Goal: Task Accomplishment & Management: Manage account settings

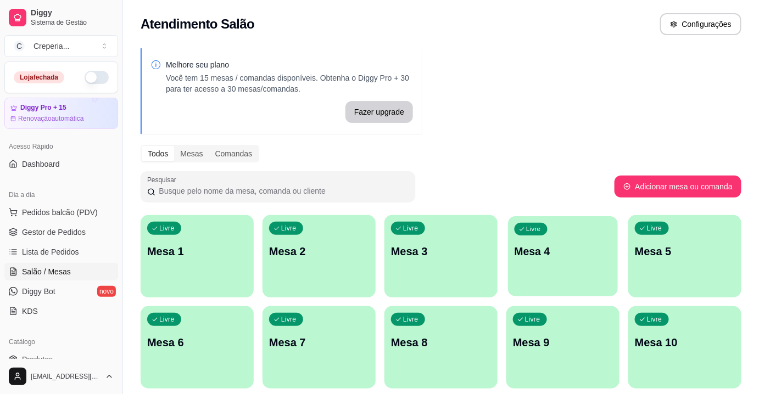
click at [531, 249] on p "Mesa 4" at bounding box center [562, 251] width 97 height 15
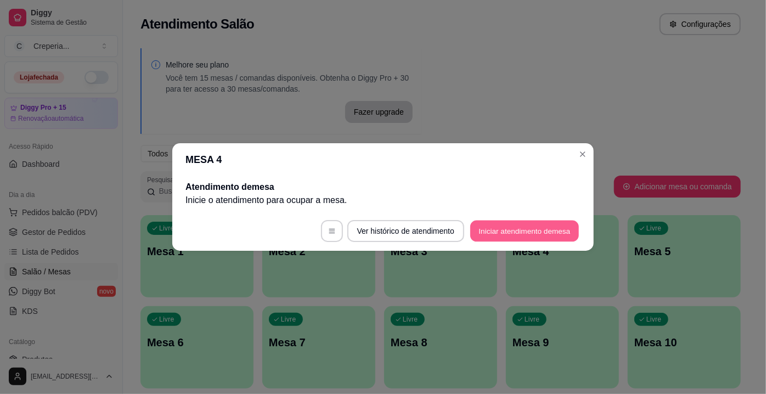
click at [483, 231] on button "Iniciar atendimento de mesa" at bounding box center [524, 231] width 109 height 21
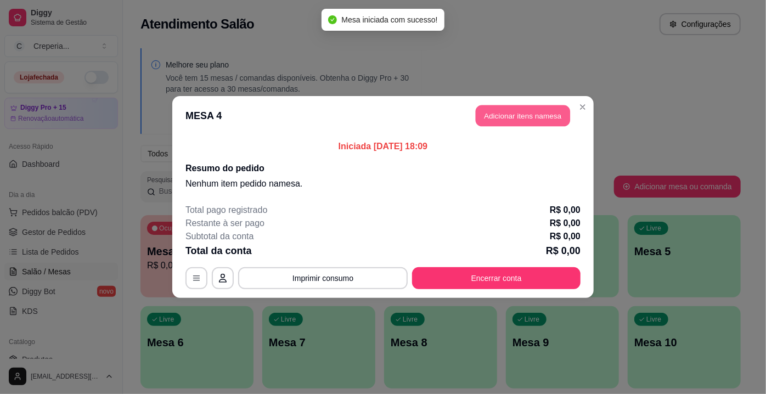
click at [506, 120] on button "Adicionar itens na mesa" at bounding box center [523, 115] width 94 height 21
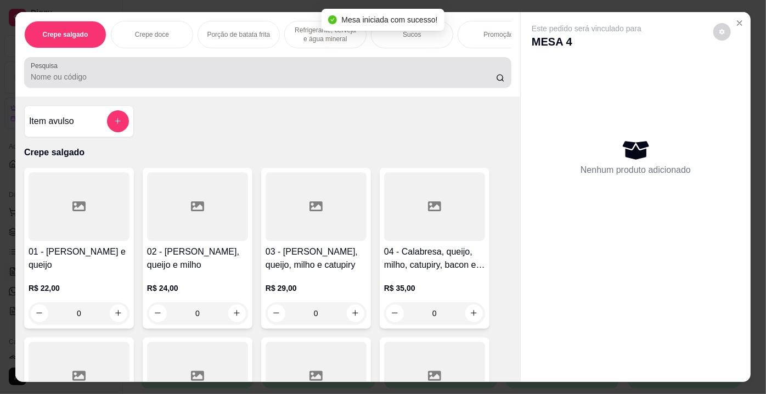
click at [277, 82] on input "Pesquisa" at bounding box center [263, 76] width 465 height 11
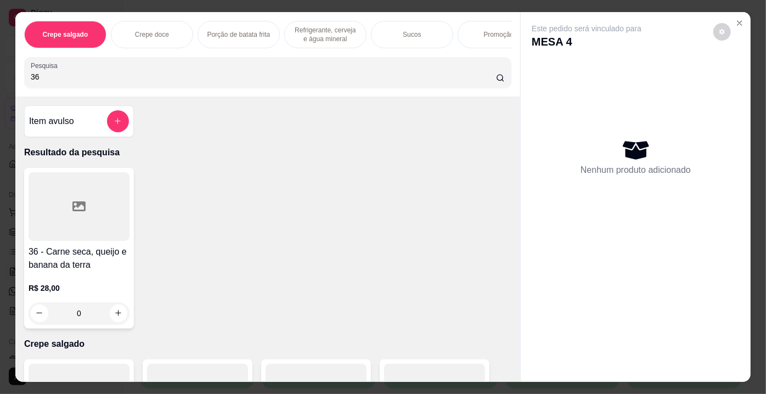
type input "36"
click at [95, 226] on div at bounding box center [79, 206] width 101 height 69
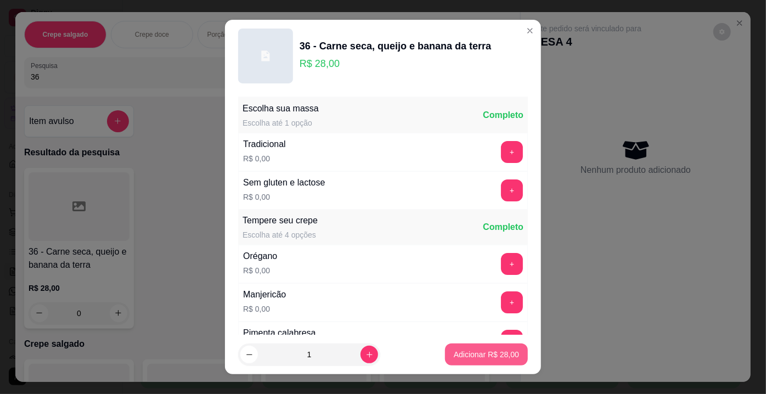
click at [465, 351] on p "Adicionar R$ 28,00" at bounding box center [486, 354] width 65 height 11
type input "1"
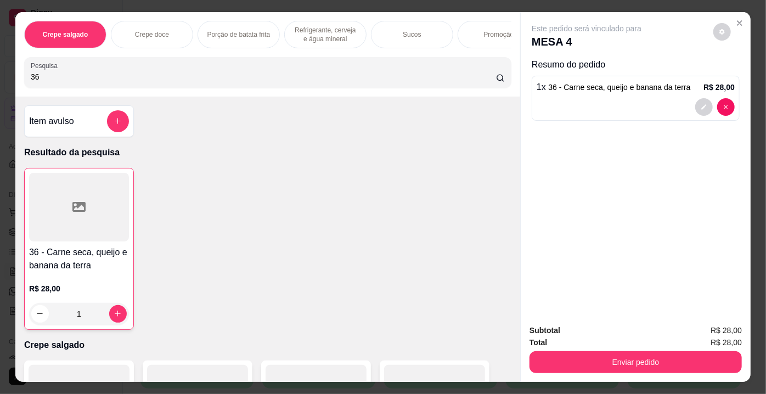
drag, startPoint x: 61, startPoint y: 78, endPoint x: 12, endPoint y: 78, distance: 48.9
click at [15, 78] on div "Crepe salgado Crepe doce Porção de batata frita Refrigerante, cerveja e água mi…" at bounding box center [267, 54] width 505 height 85
type input "22"
click at [92, 213] on div at bounding box center [79, 206] width 101 height 69
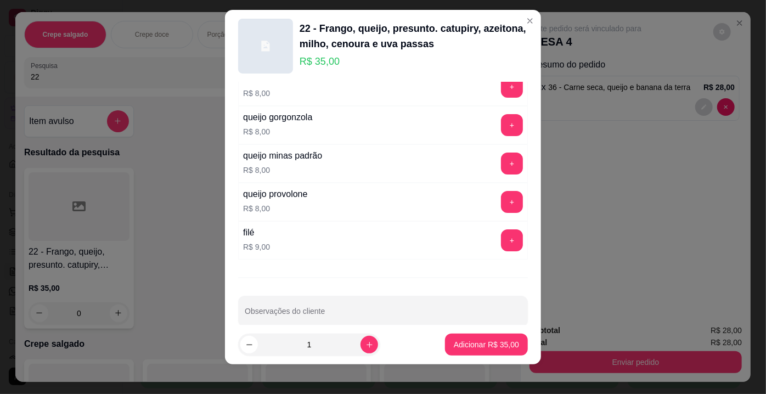
scroll to position [15, 0]
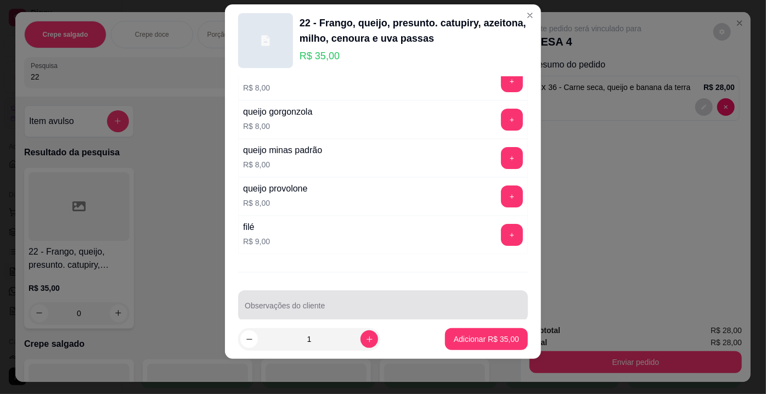
click at [357, 300] on div "Observações do cliente" at bounding box center [383, 305] width 290 height 31
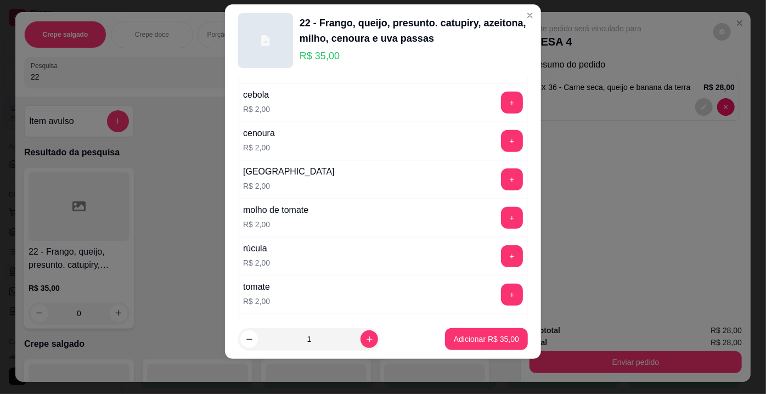
scroll to position [323, 0]
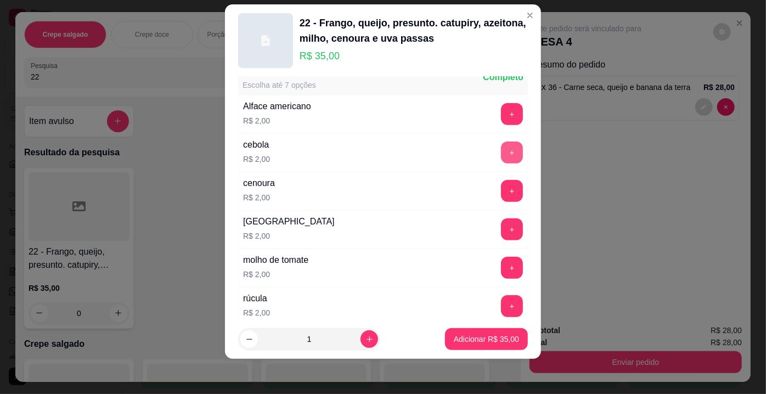
type input "SEM PRESUNTO COM PEITO DE [GEOGRAPHIC_DATA]"
click at [502, 145] on button "+" at bounding box center [512, 152] width 21 height 21
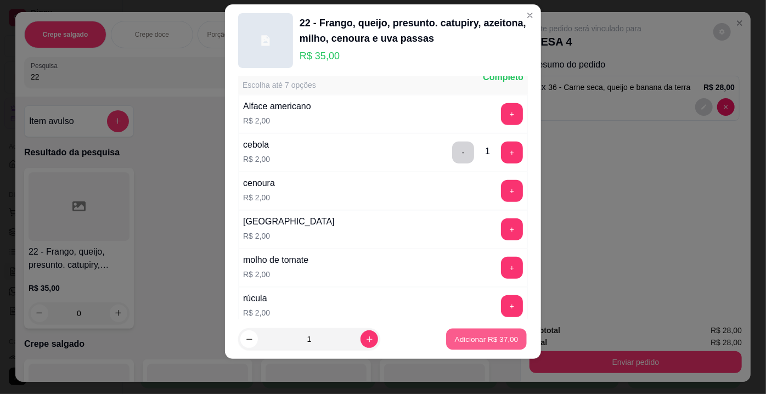
click at [470, 339] on p "Adicionar R$ 37,00" at bounding box center [487, 339] width 64 height 10
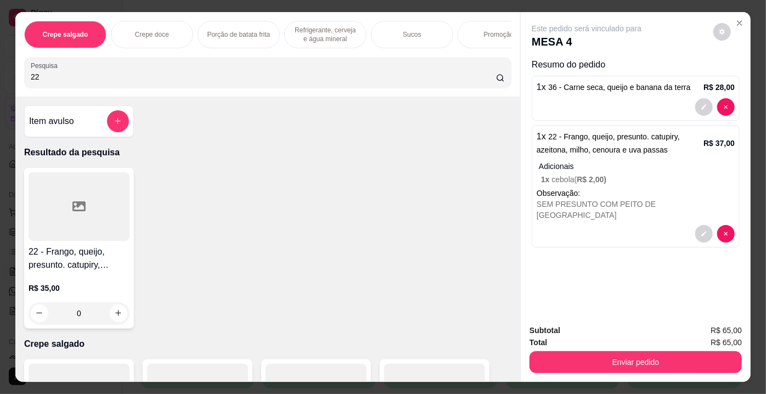
drag, startPoint x: 42, startPoint y: 79, endPoint x: 0, endPoint y: 75, distance: 42.5
click at [0, 75] on div "Crepe salgado Crepe doce Porção de batata frita Refrigerante, cerveja e água mi…" at bounding box center [383, 197] width 766 height 394
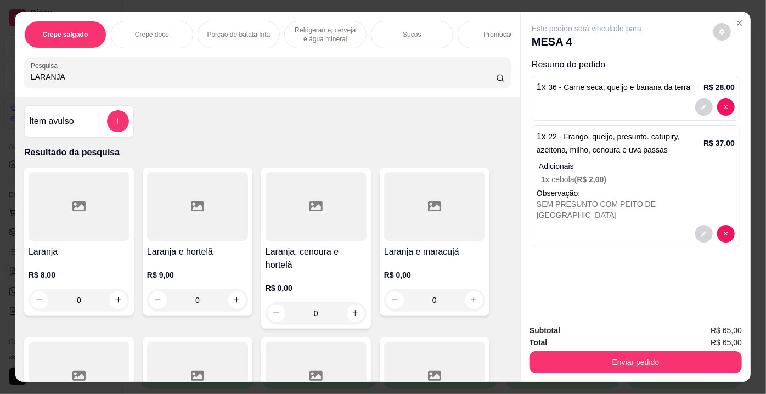
type input "LARANJA"
click at [74, 211] on icon at bounding box center [78, 206] width 13 height 10
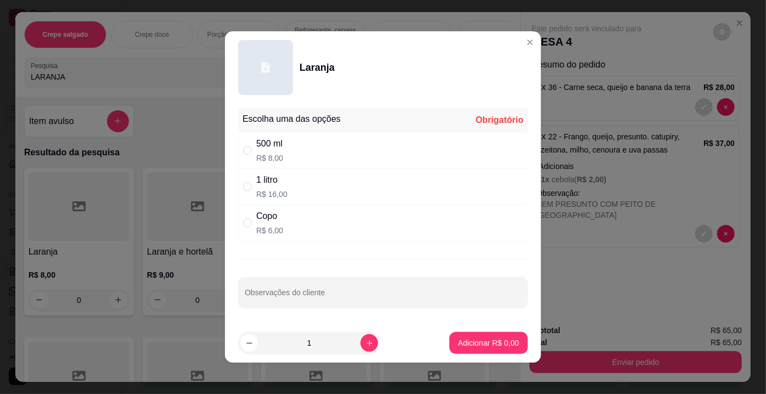
click at [267, 148] on div "500 ml" at bounding box center [269, 143] width 27 height 13
radio input "true"
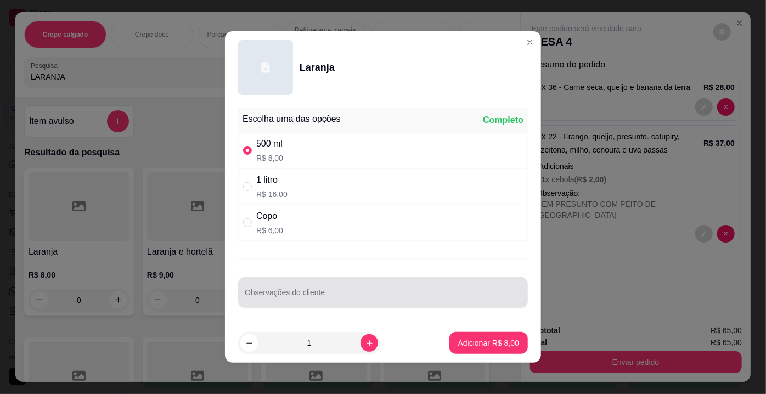
click at [289, 287] on div at bounding box center [383, 293] width 277 height 22
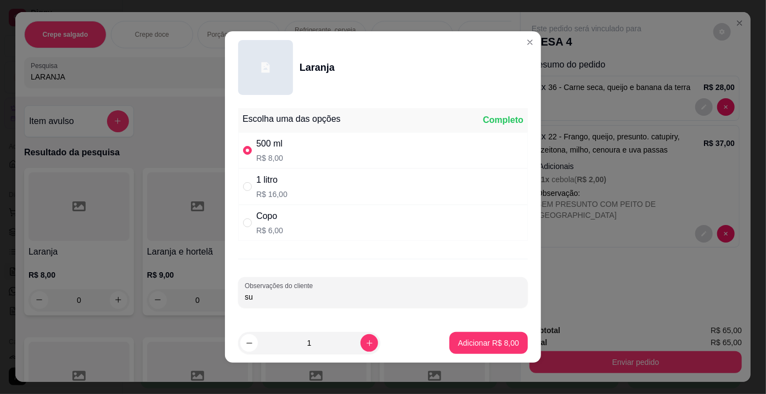
type input "s"
type input "SUMO"
click at [498, 349] on button "Adicionar R$ 8,00" at bounding box center [489, 343] width 76 height 21
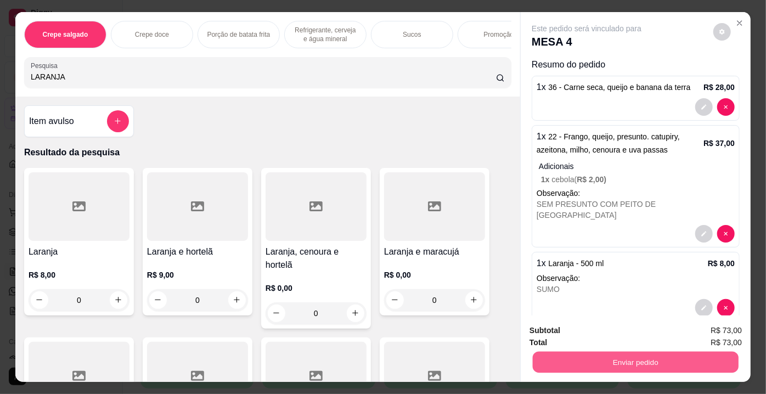
click at [581, 361] on button "Enviar pedido" at bounding box center [636, 362] width 206 height 21
click at [721, 332] on button "Enviar pedido" at bounding box center [714, 332] width 62 height 21
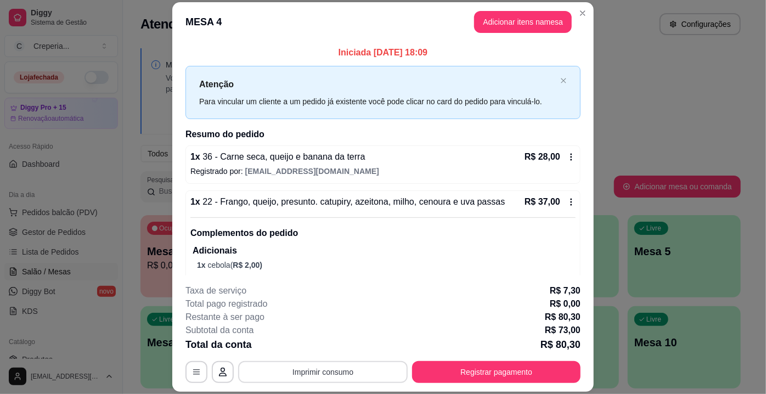
click at [373, 377] on button "Imprimir consumo" at bounding box center [323, 372] width 170 height 22
click at [327, 349] on button "IMPRESSORA" at bounding box center [323, 348] width 80 height 18
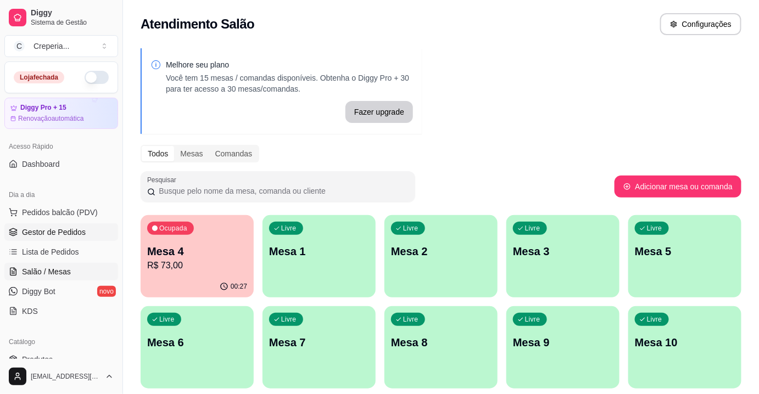
click at [69, 233] on span "Gestor de Pedidos" at bounding box center [54, 232] width 64 height 11
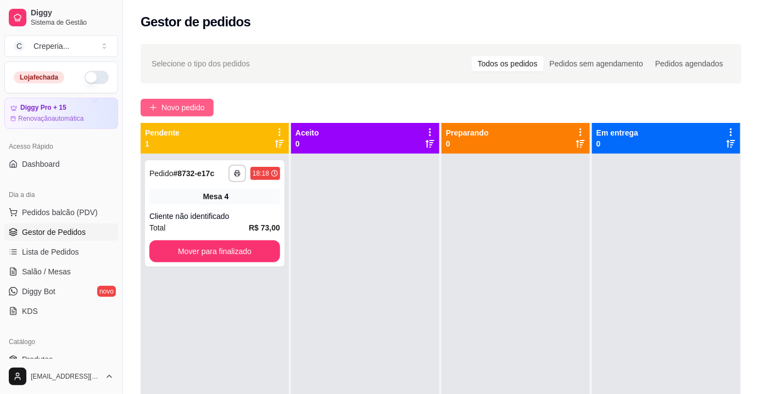
click at [173, 107] on span "Novo pedido" at bounding box center [182, 108] width 43 height 12
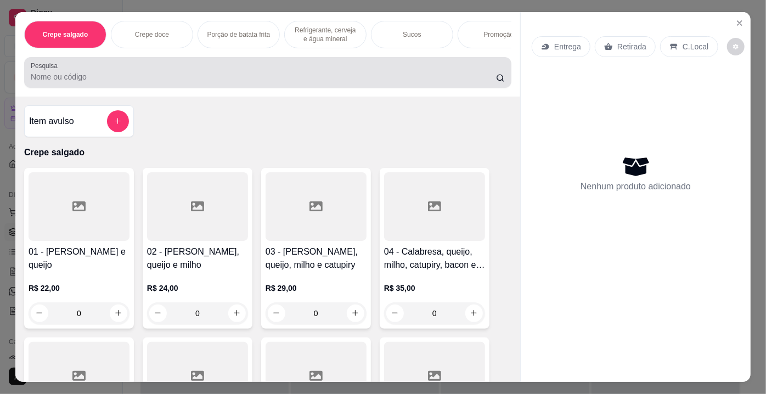
click at [205, 83] on div at bounding box center [268, 72] width 474 height 22
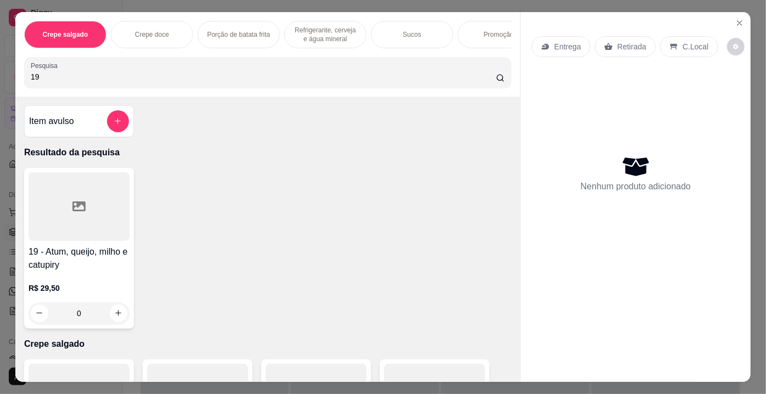
type input "19"
click at [57, 210] on div at bounding box center [79, 206] width 101 height 69
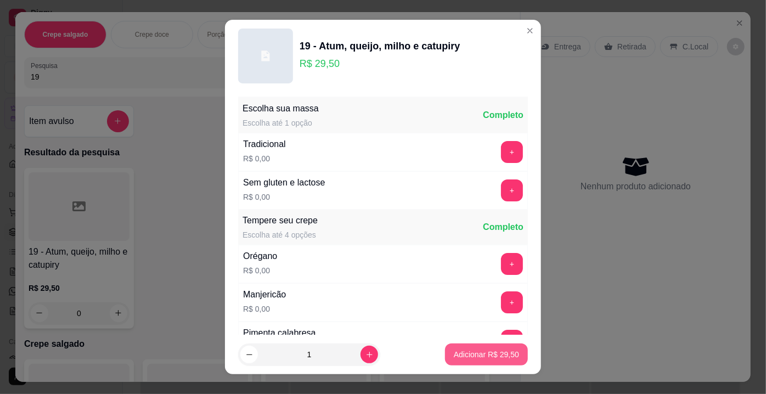
click at [453, 347] on button "Adicionar R$ 29,50" at bounding box center [486, 355] width 83 height 22
type input "1"
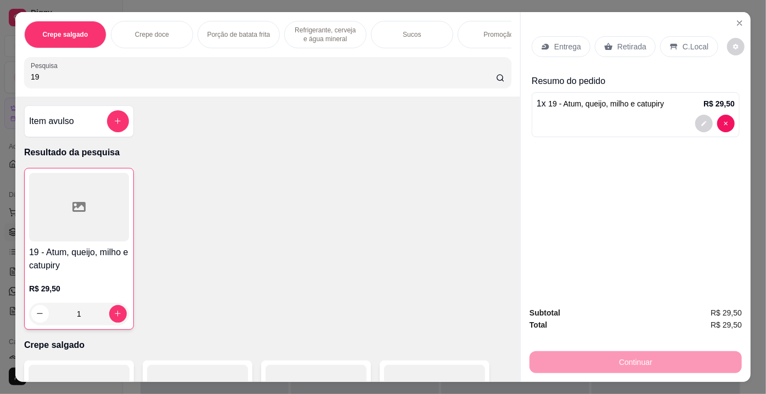
click at [615, 358] on div "Continuar" at bounding box center [636, 361] width 212 height 25
click at [618, 45] on p "Retirada" at bounding box center [632, 46] width 29 height 11
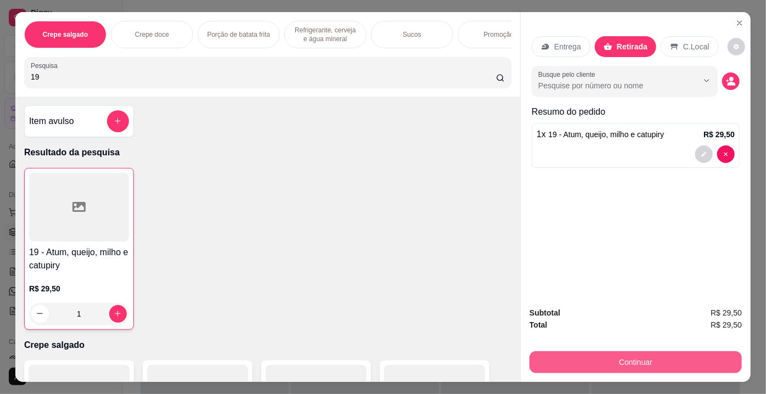
click at [608, 356] on button "Continuar" at bounding box center [636, 362] width 212 height 22
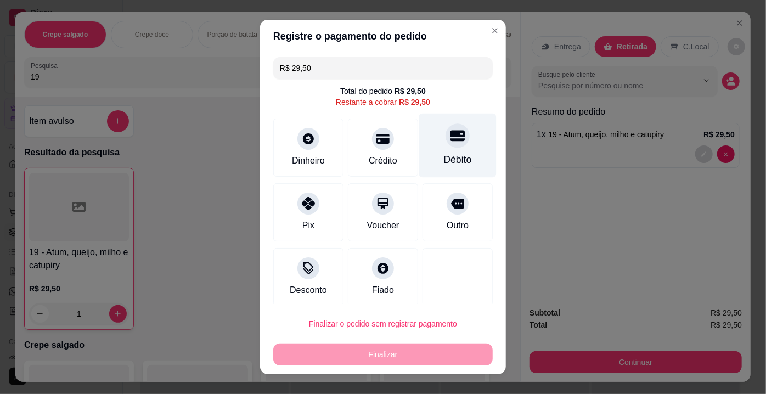
click at [451, 136] on icon at bounding box center [458, 135] width 14 height 11
type input "R$ 0,00"
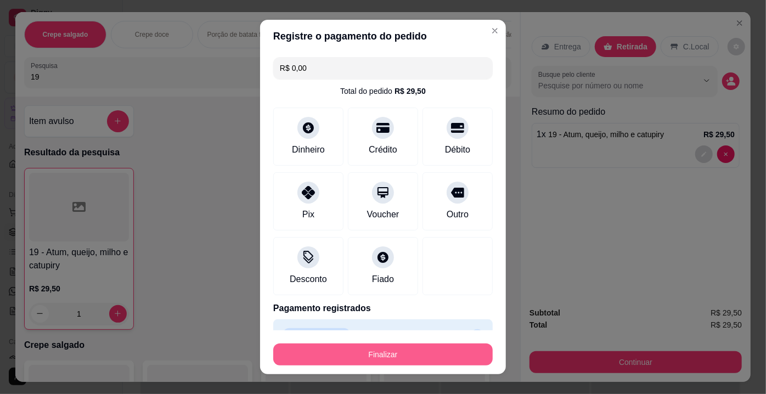
click at [354, 353] on button "Finalizar" at bounding box center [383, 355] width 220 height 22
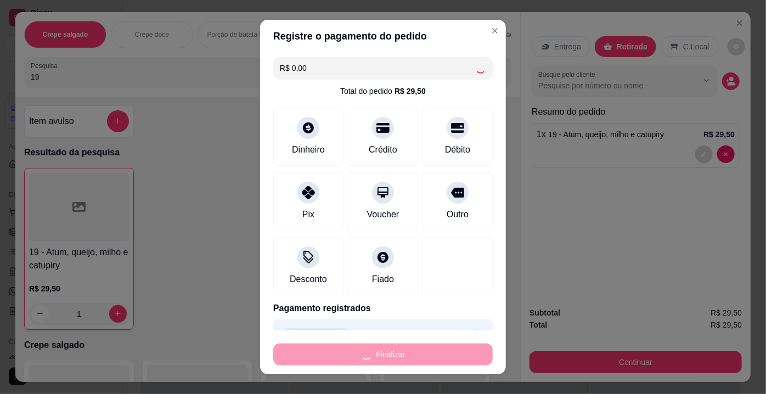
type input "0"
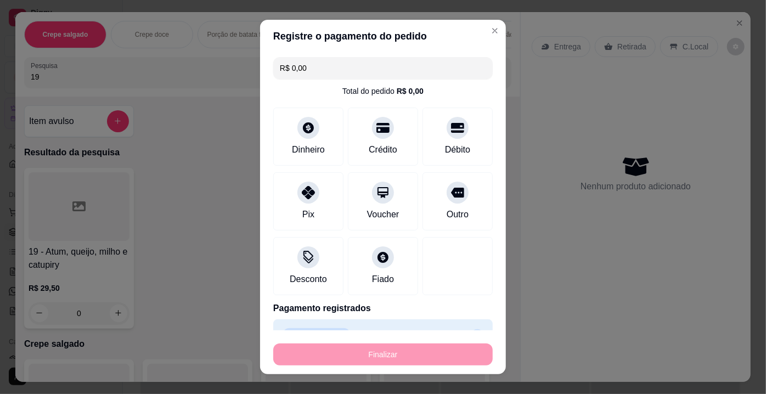
type input "-R$ 29,50"
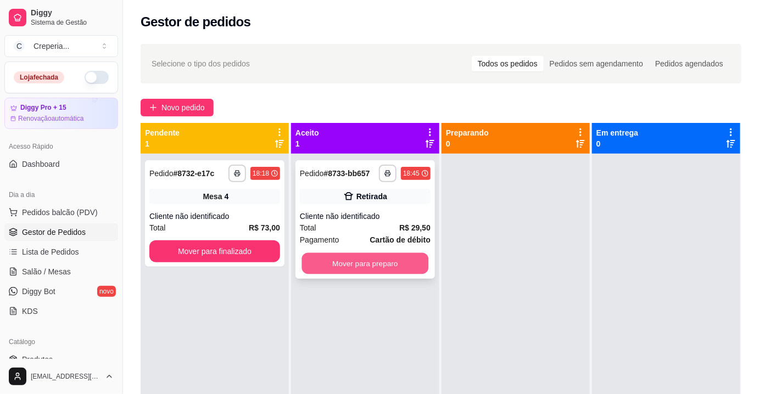
click at [373, 265] on button "Mover para preparo" at bounding box center [365, 263] width 127 height 21
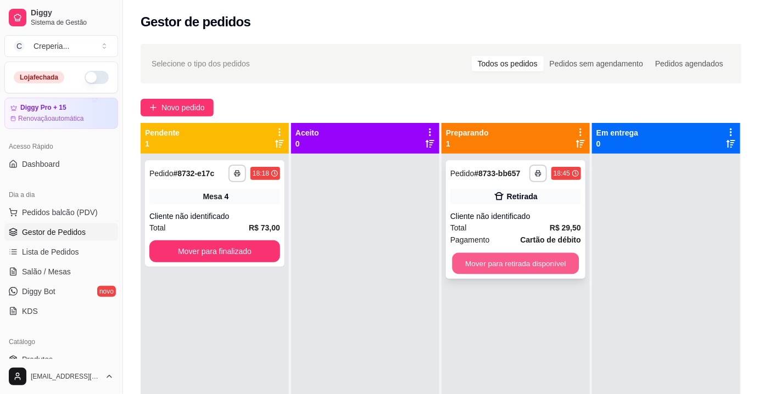
click at [524, 264] on button "Mover para retirada disponível" at bounding box center [515, 263] width 127 height 21
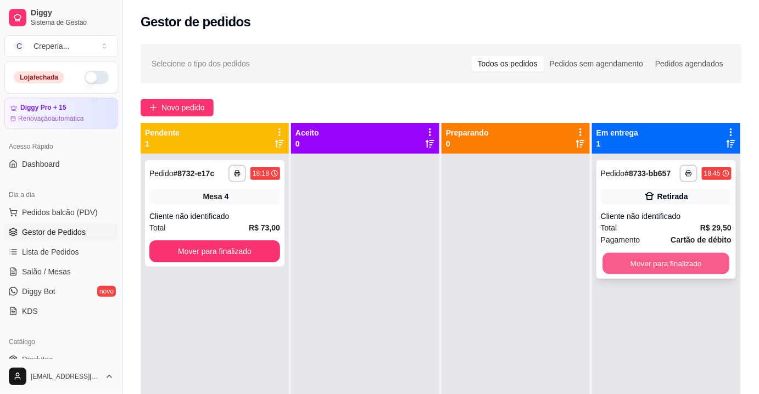
click at [638, 270] on button "Mover para finalizado" at bounding box center [666, 263] width 127 height 21
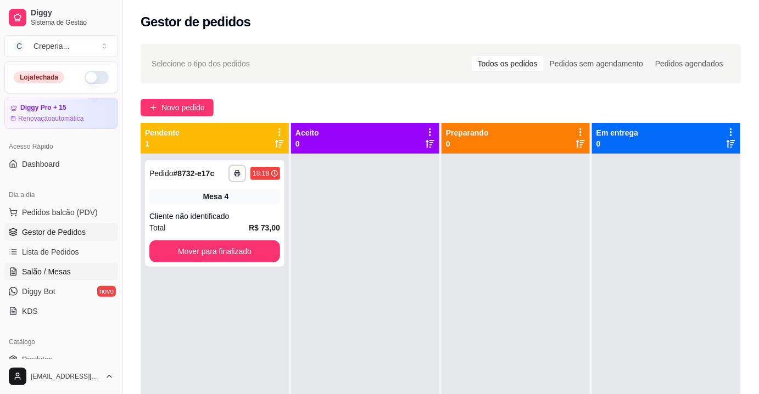
click at [59, 269] on span "Salão / Mesas" at bounding box center [46, 271] width 49 height 11
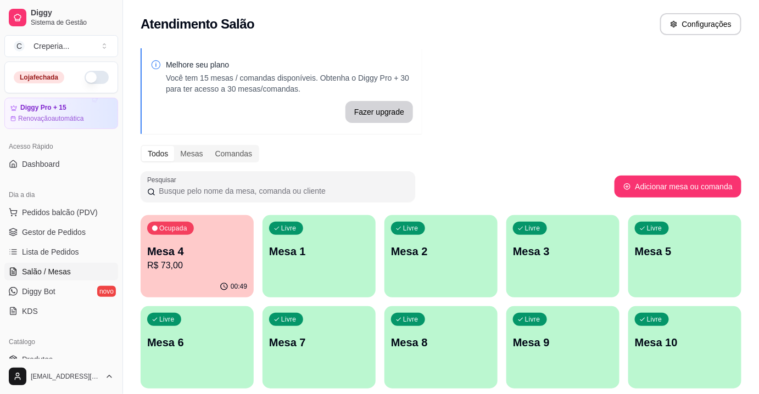
click at [303, 254] on p "Mesa 1" at bounding box center [319, 251] width 100 height 15
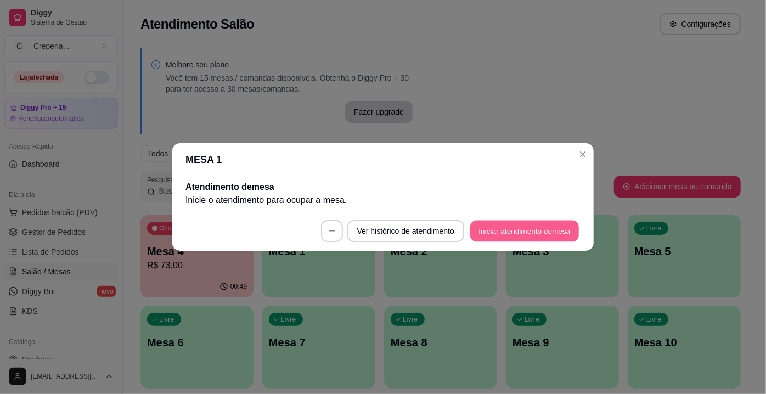
click at [523, 234] on button "Iniciar atendimento de mesa" at bounding box center [524, 231] width 109 height 21
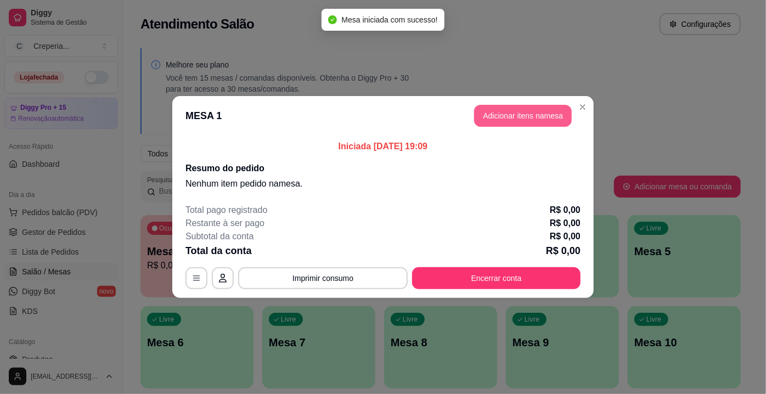
click at [494, 117] on button "Adicionar itens na mesa" at bounding box center [523, 116] width 98 height 22
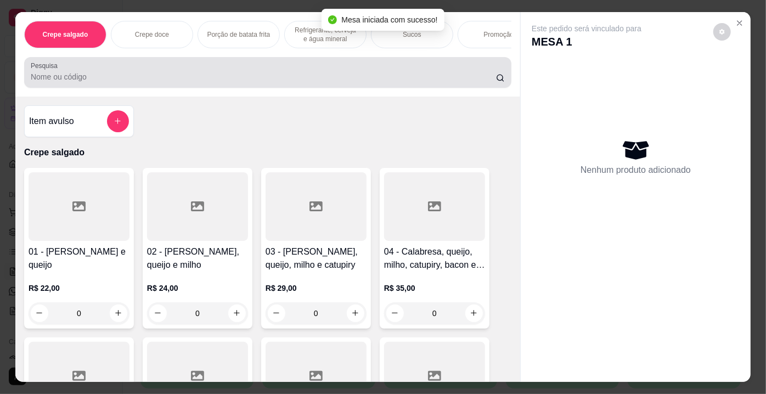
click at [143, 78] on input "Pesquisa" at bounding box center [263, 76] width 465 height 11
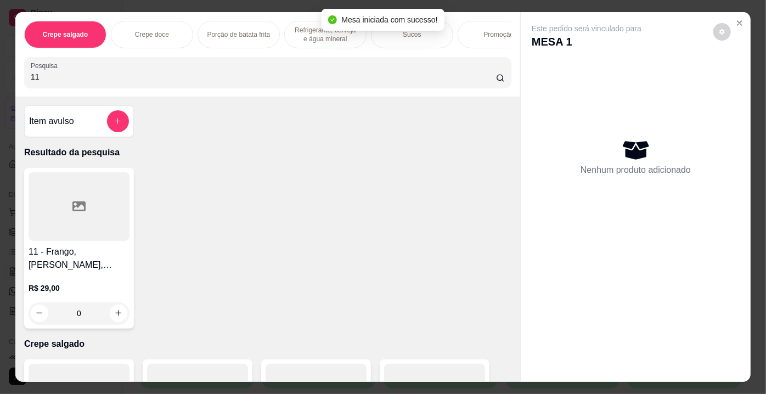
type input "11"
click at [72, 207] on icon at bounding box center [78, 206] width 13 height 10
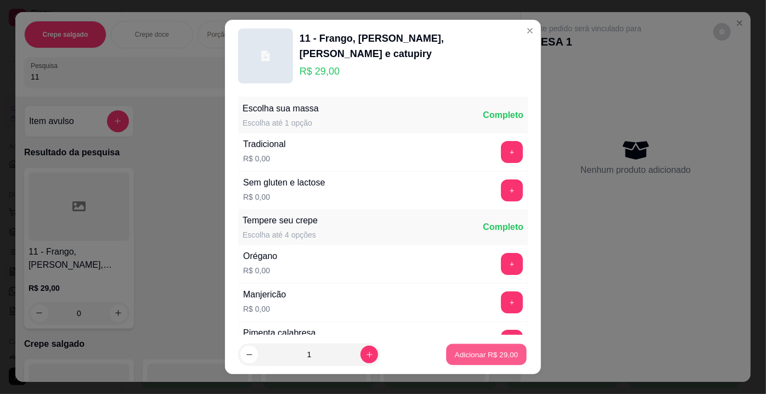
click at [474, 353] on p "Adicionar R$ 29,00" at bounding box center [487, 354] width 64 height 10
type input "1"
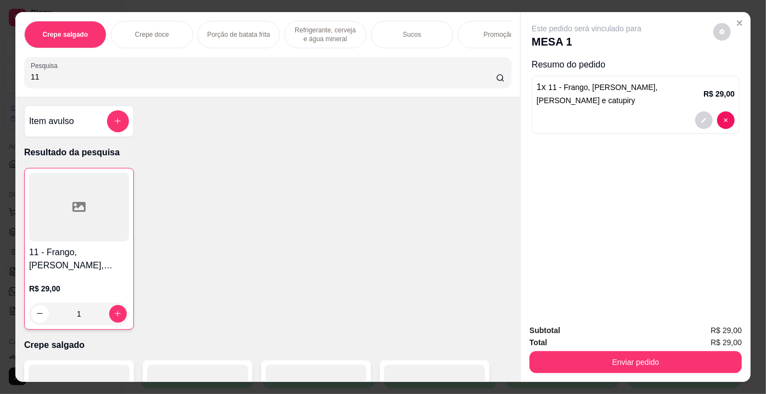
drag, startPoint x: 58, startPoint y: 80, endPoint x: 4, endPoint y: 87, distance: 54.2
click at [4, 87] on div "Crepe salgado Crepe doce Porção de batata frita Refrigerante, cerveja e água mi…" at bounding box center [383, 197] width 766 height 394
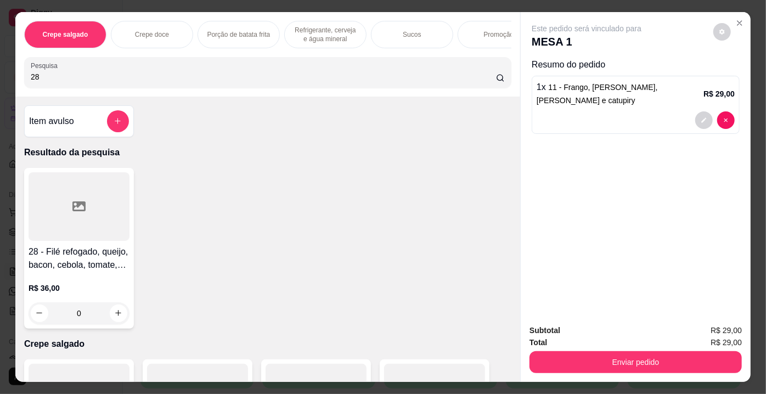
type input "28"
click at [53, 209] on div at bounding box center [79, 206] width 101 height 69
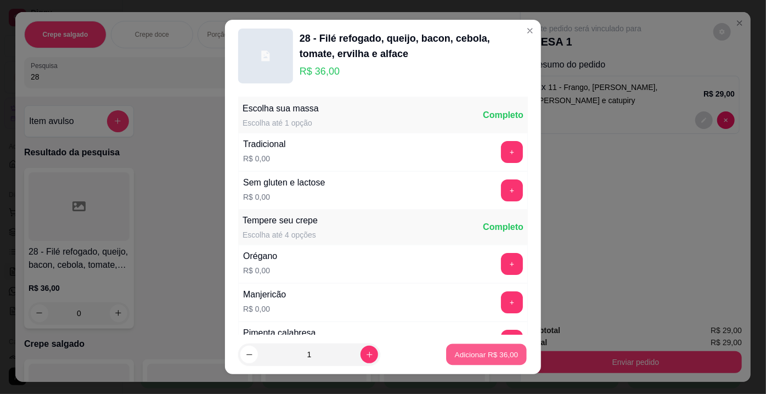
click at [455, 356] on p "Adicionar R$ 36,00" at bounding box center [487, 354] width 64 height 10
type input "1"
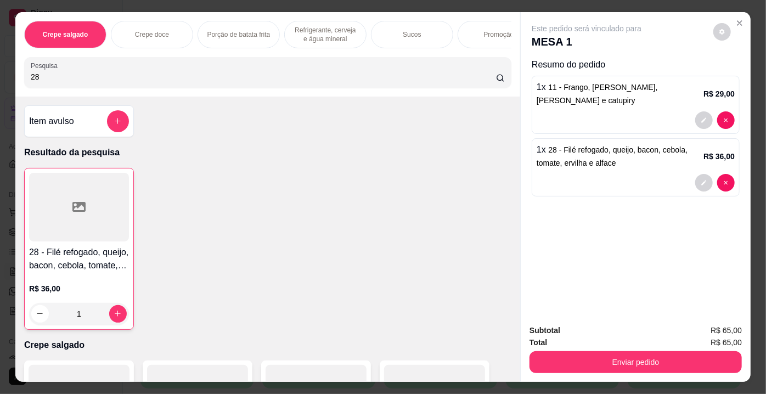
drag, startPoint x: 48, startPoint y: 82, endPoint x: 11, endPoint y: 73, distance: 38.5
click at [15, 73] on div "Crepe salgado Crepe doce Porção de batata frita Refrigerante, cerveja e água mi…" at bounding box center [267, 54] width 505 height 85
type input "27"
click at [102, 241] on div at bounding box center [79, 206] width 101 height 69
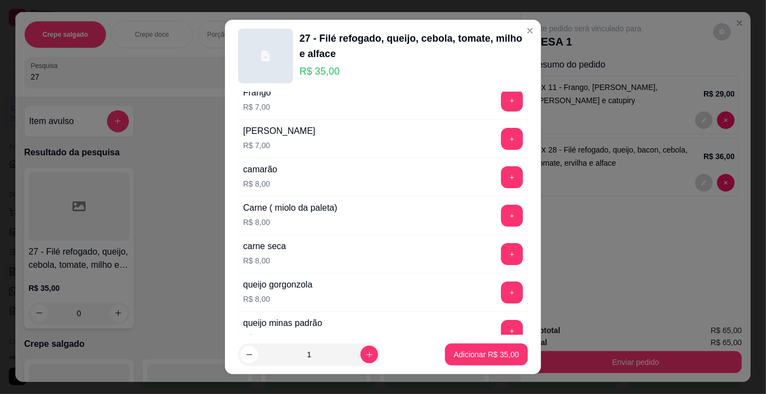
scroll to position [1970, 0]
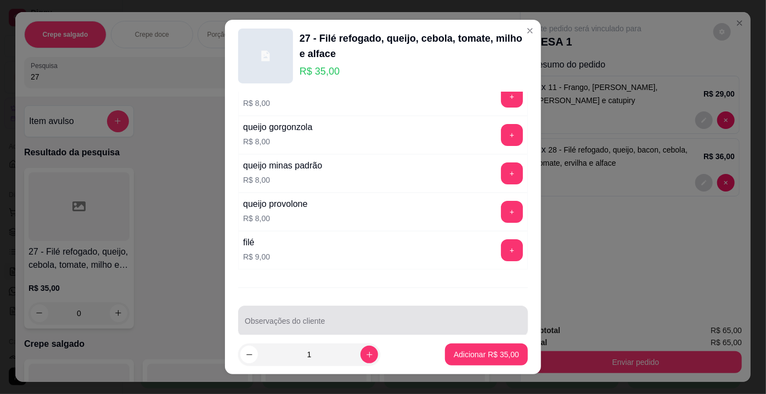
click at [465, 320] on input "Observações do cliente" at bounding box center [383, 325] width 277 height 11
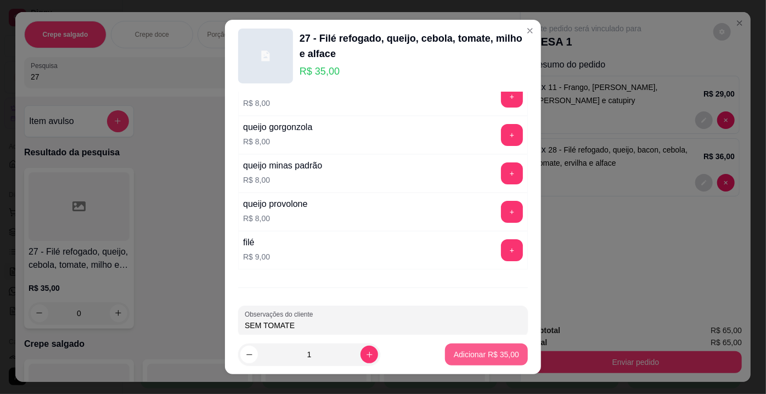
type input "SEM TOMATE"
click at [496, 362] on button "Adicionar R$ 35,00" at bounding box center [486, 355] width 83 height 22
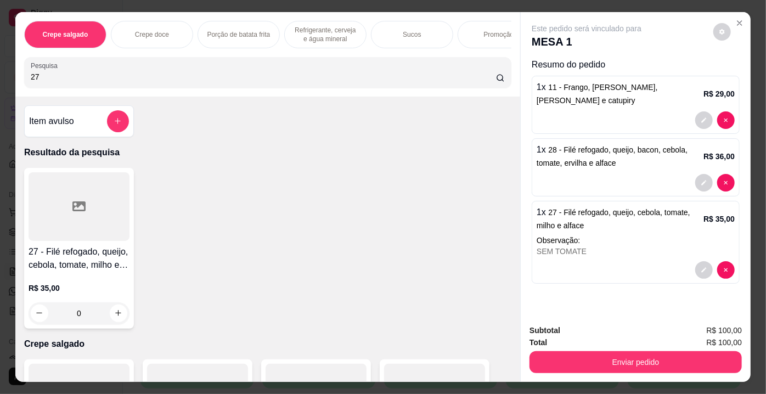
drag, startPoint x: 57, startPoint y: 80, endPoint x: 6, endPoint y: 77, distance: 51.1
click at [6, 77] on div "Crepe salgado Crepe doce Porção de batata frita Refrigerante, cerveja e água mi…" at bounding box center [383, 197] width 766 height 394
type input "89"
click at [75, 197] on div at bounding box center [79, 206] width 101 height 69
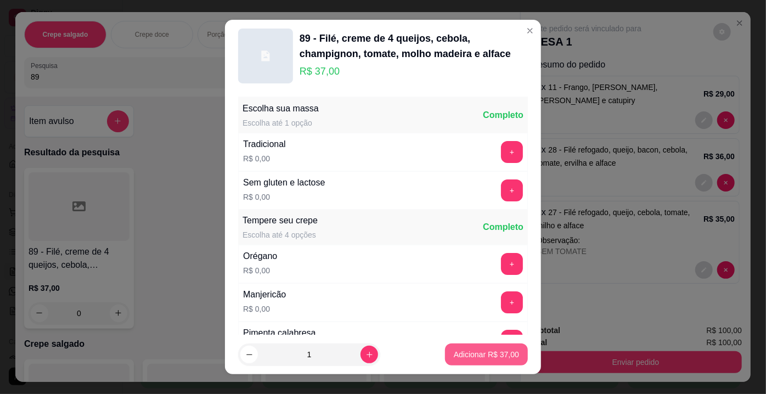
click at [478, 355] on p "Adicionar R$ 37,00" at bounding box center [486, 354] width 65 height 11
type input "1"
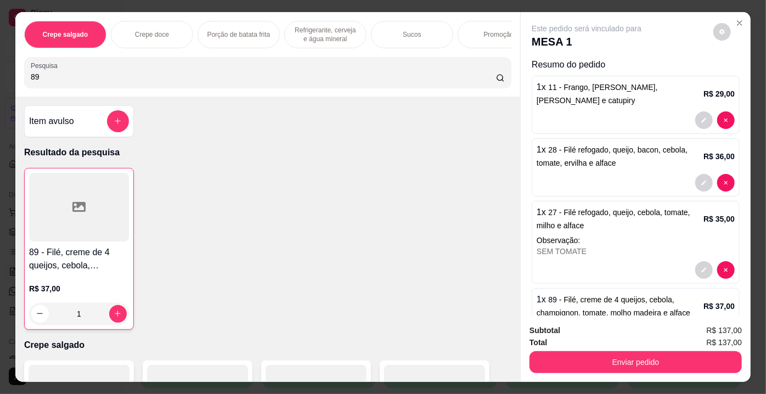
drag, startPoint x: 37, startPoint y: 74, endPoint x: 0, endPoint y: 74, distance: 37.3
click at [0, 74] on div "Crepe salgado Crepe doce Porção de batata frita Refrigerante, cerveja e água mi…" at bounding box center [383, 197] width 766 height 394
drag, startPoint x: 36, startPoint y: 82, endPoint x: 19, endPoint y: 82, distance: 17.6
click at [19, 82] on div "Crepe salgado Crepe doce Porção de batata frita Refrigerante, cerveja e água mi…" at bounding box center [267, 54] width 505 height 85
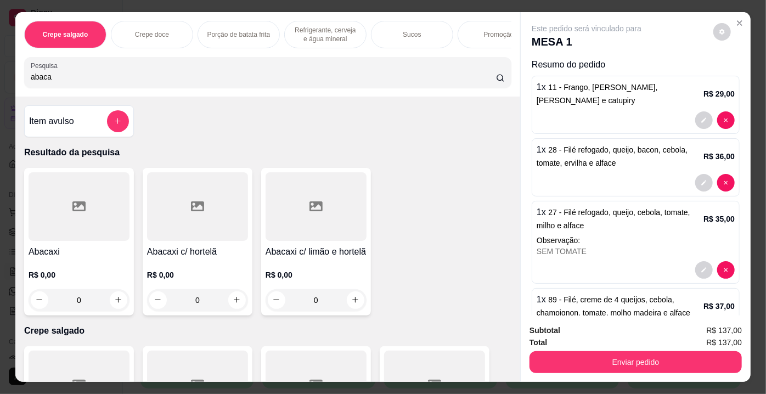
type input "abaca"
click at [338, 218] on div at bounding box center [316, 206] width 101 height 69
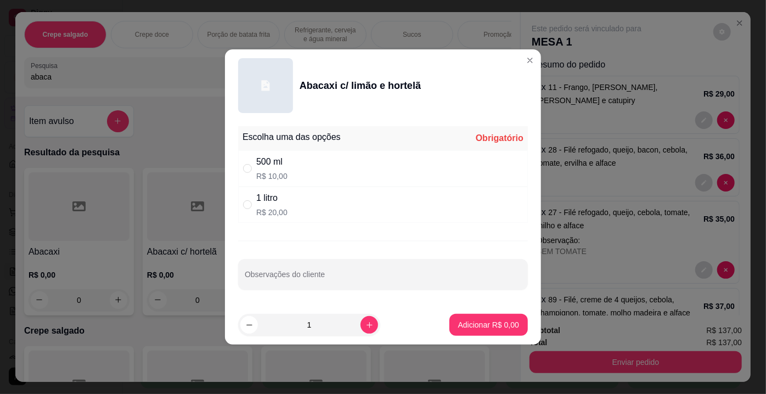
drag, startPoint x: 290, startPoint y: 204, endPoint x: 382, endPoint y: 248, distance: 101.6
click at [290, 204] on div "1 litro R$ 20,00" at bounding box center [383, 205] width 290 height 36
radio input "true"
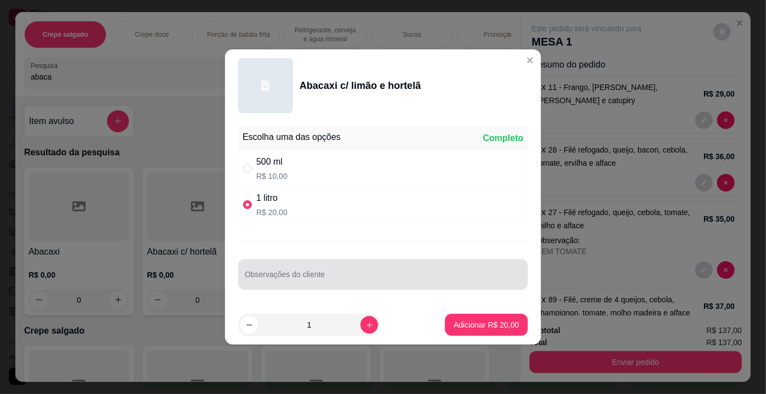
click at [382, 280] on input "Observações do cliente" at bounding box center [383, 278] width 277 height 11
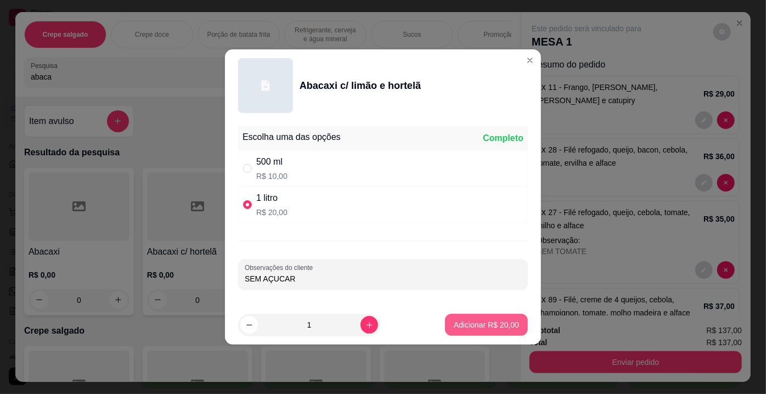
type input "SEM AÇUCAR"
click at [484, 321] on p "Adicionar R$ 20,00" at bounding box center [486, 324] width 65 height 11
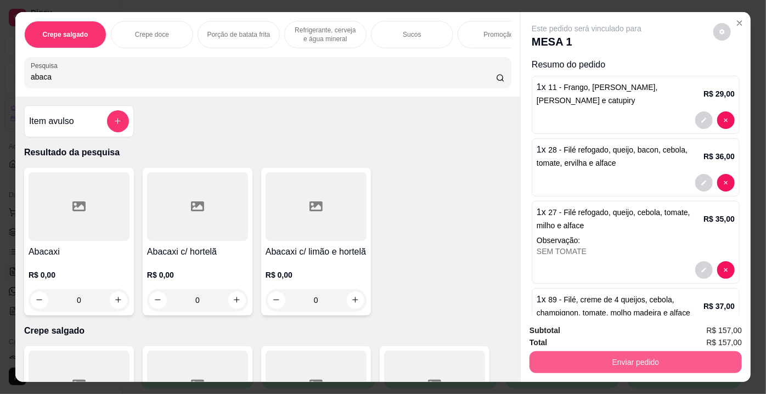
click at [590, 358] on button "Enviar pedido" at bounding box center [636, 362] width 212 height 22
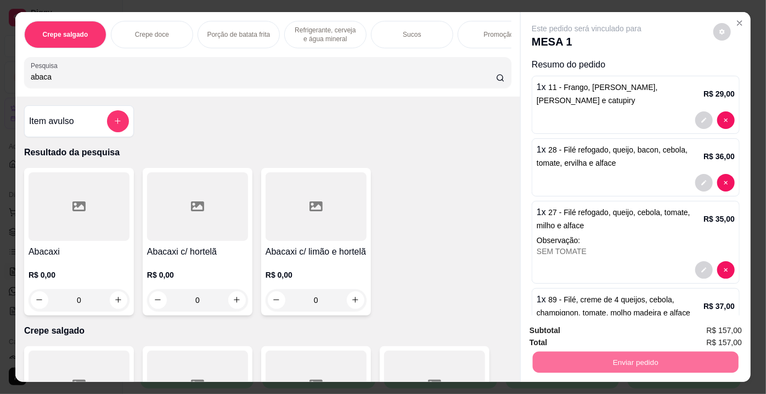
click at [704, 335] on button "Enviar pedido" at bounding box center [714, 332] width 62 height 21
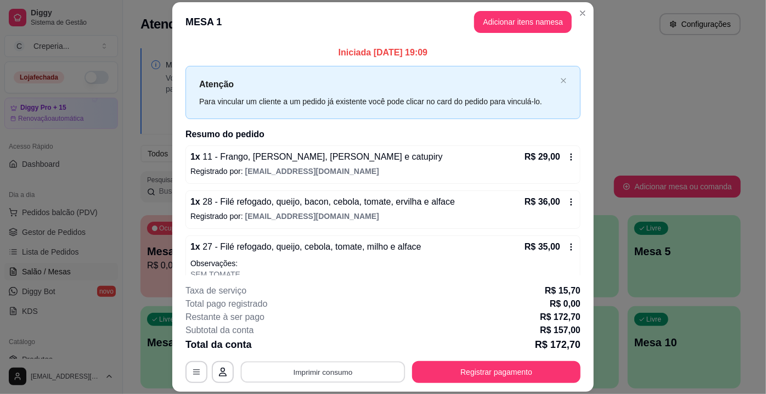
click at [338, 372] on button "Imprimir consumo" at bounding box center [323, 372] width 165 height 21
click at [338, 351] on button "IMPRESSORA" at bounding box center [322, 347] width 77 height 17
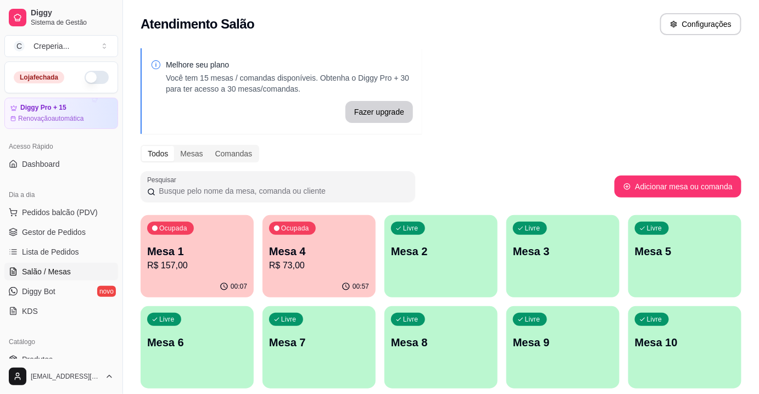
click at [244, 340] on p "Mesa 6" at bounding box center [197, 342] width 100 height 15
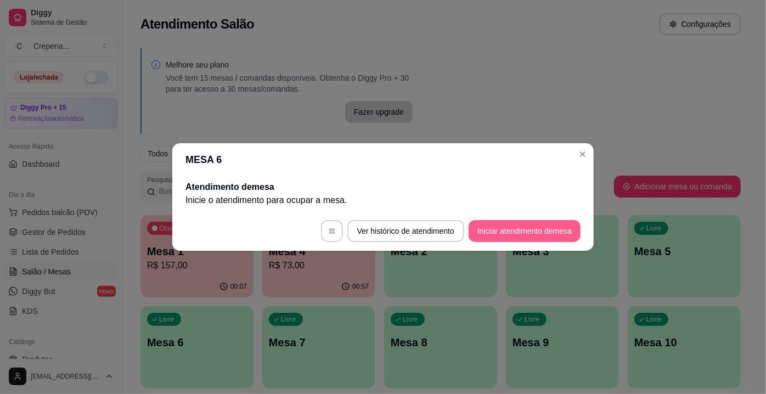
click at [515, 237] on button "Iniciar atendimento de mesa" at bounding box center [525, 231] width 112 height 22
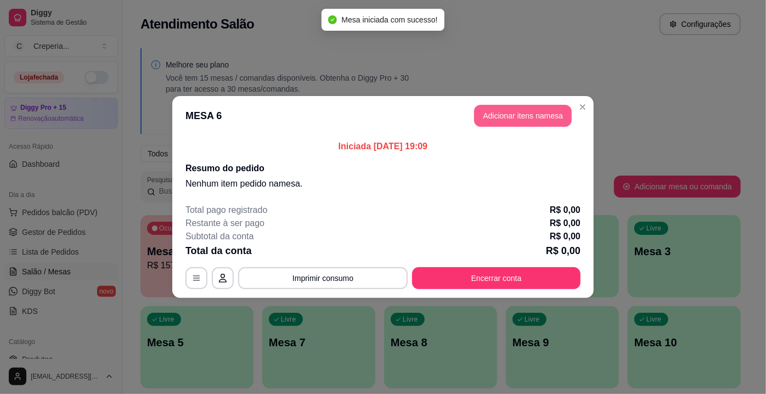
click at [518, 111] on button "Adicionar itens na mesa" at bounding box center [523, 116] width 98 height 22
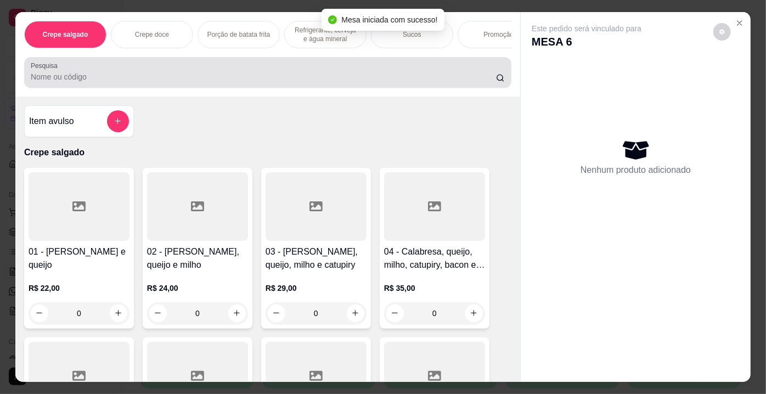
click at [119, 77] on input "Pesquisa" at bounding box center [263, 76] width 465 height 11
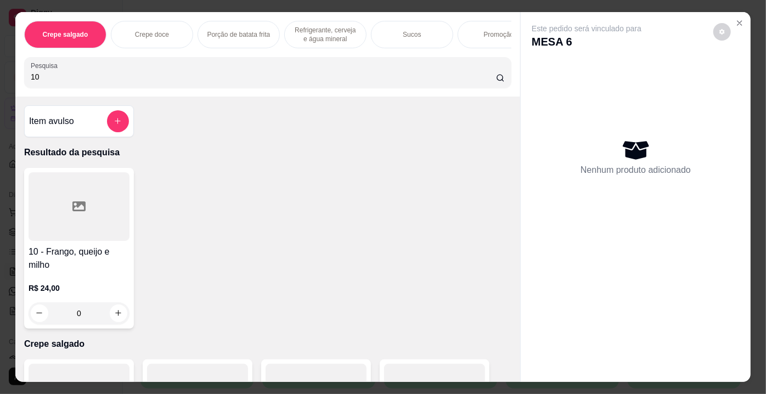
click at [75, 199] on div at bounding box center [79, 206] width 101 height 69
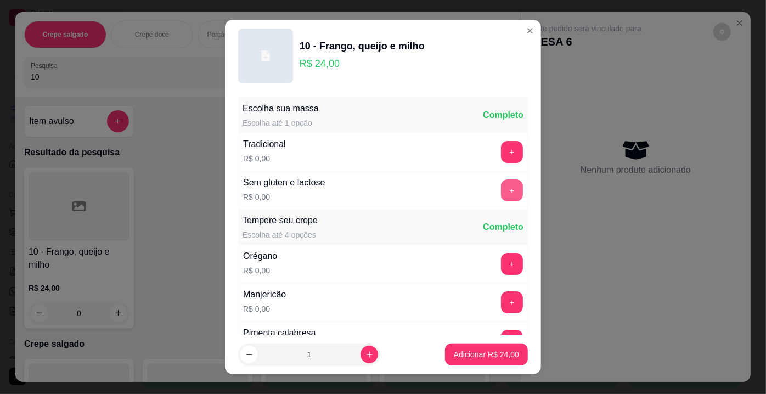
click at [501, 189] on button "+" at bounding box center [512, 191] width 22 height 22
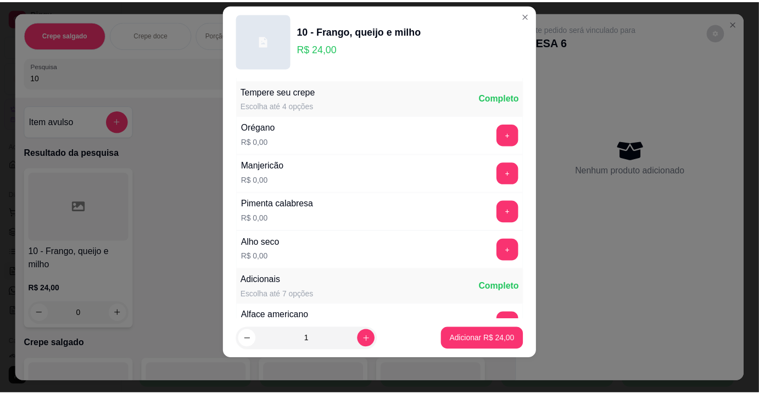
scroll to position [116, 0]
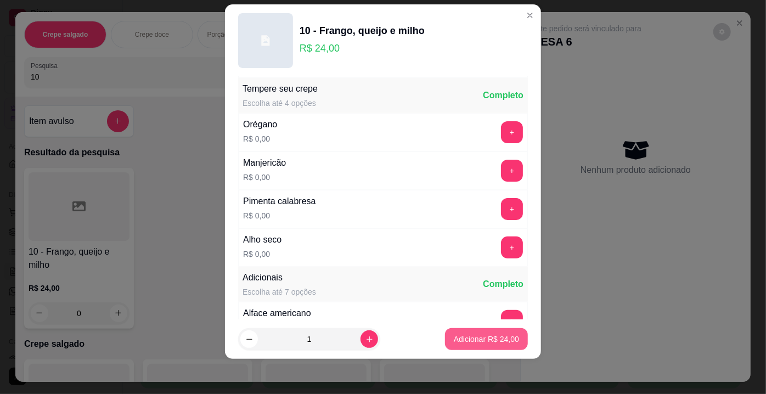
click at [470, 336] on p "Adicionar R$ 24,00" at bounding box center [486, 339] width 65 height 11
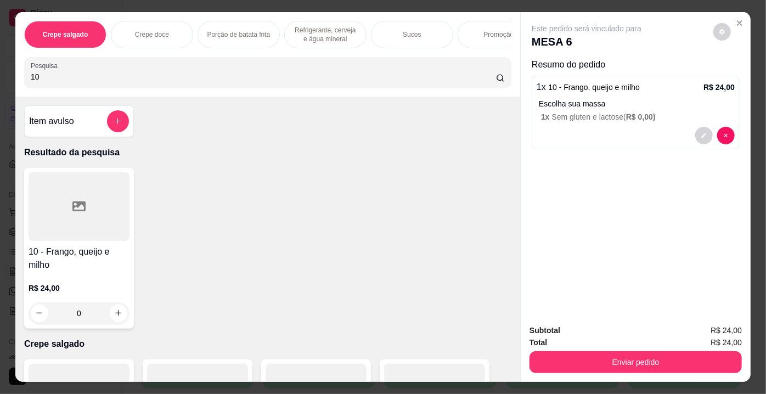
drag, startPoint x: 57, startPoint y: 77, endPoint x: 2, endPoint y: 71, distance: 55.7
click at [2, 71] on div "Crepe salgado Crepe doce Porção de batata frita Refrigerante, cerveja e água mi…" at bounding box center [383, 197] width 766 height 394
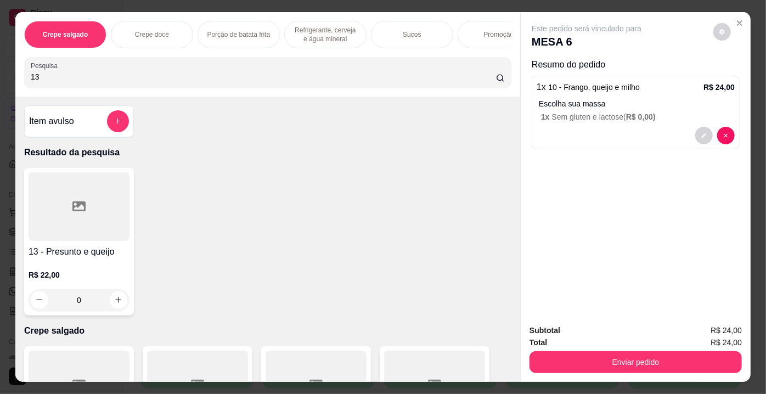
type input "13"
click at [88, 219] on div at bounding box center [79, 206] width 101 height 69
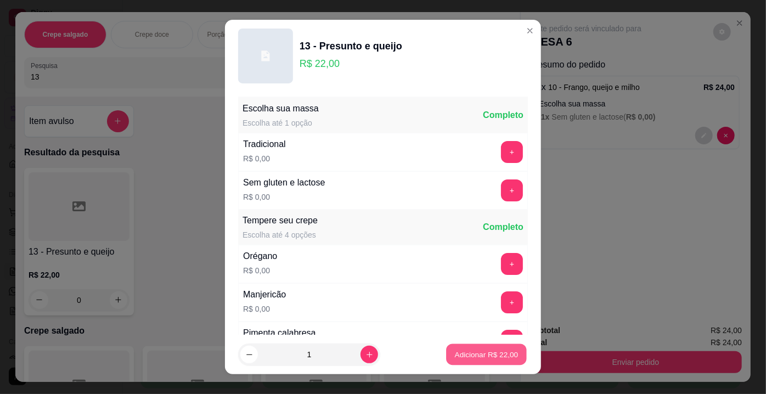
click at [500, 355] on p "Adicionar R$ 22,00" at bounding box center [487, 354] width 64 height 10
type input "1"
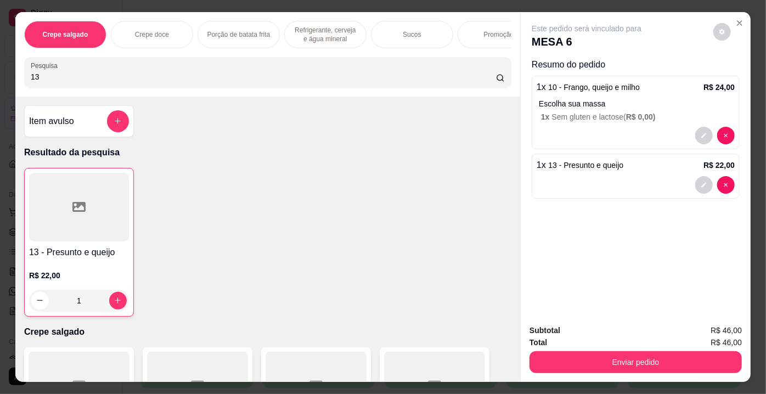
drag, startPoint x: 65, startPoint y: 84, endPoint x: 30, endPoint y: 78, distance: 35.1
click at [31, 78] on input "13" at bounding box center [263, 76] width 465 height 11
type input "1"
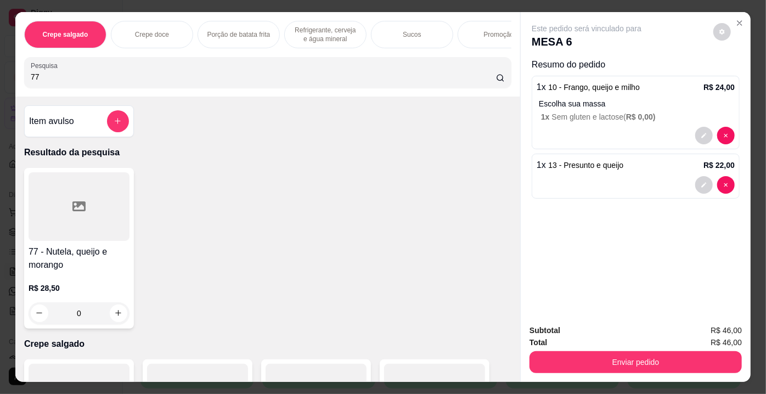
type input "77"
click at [70, 234] on div at bounding box center [79, 206] width 101 height 69
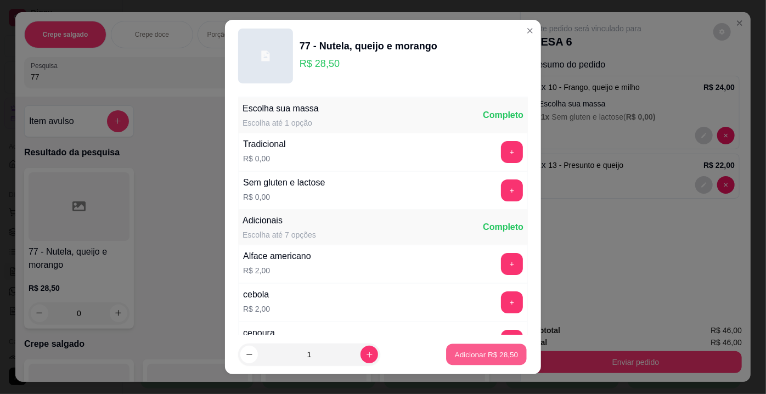
click at [468, 357] on p "Adicionar R$ 28,50" at bounding box center [487, 354] width 64 height 10
type input "1"
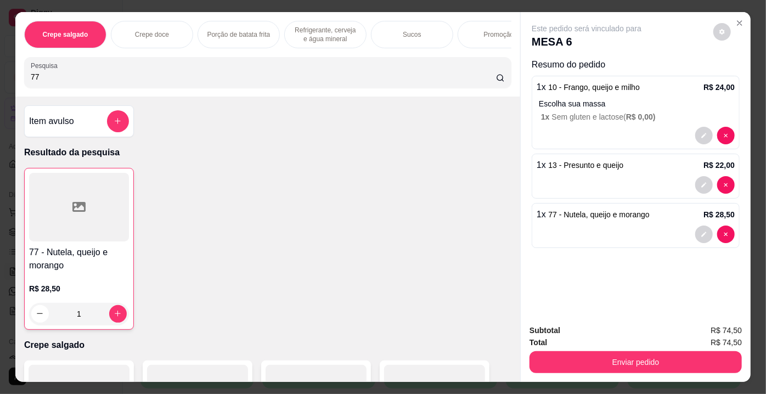
drag, startPoint x: 46, startPoint y: 75, endPoint x: 0, endPoint y: 77, distance: 45.6
click at [0, 77] on div "Crepe salgado Crepe doce Porção de batata frita Refrigerante, cerveja e água mi…" at bounding box center [383, 197] width 766 height 394
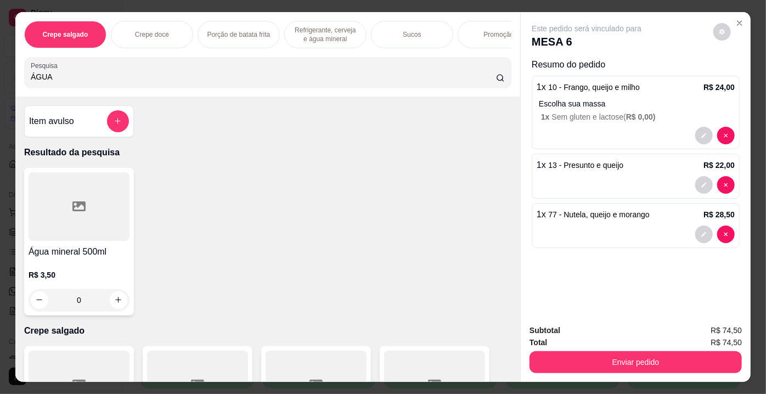
type input "ÁGUA"
click at [96, 217] on div at bounding box center [79, 206] width 101 height 69
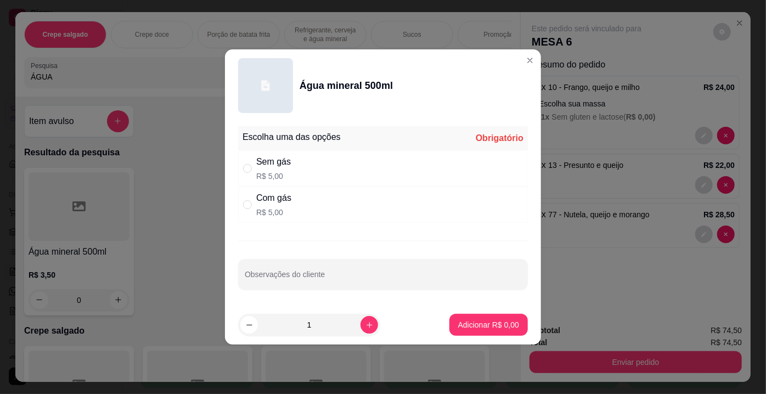
click at [304, 201] on div "Com gás R$ 5,00" at bounding box center [383, 205] width 290 height 36
radio input "true"
click at [474, 319] on p "Adicionar R$ 5,00" at bounding box center [488, 324] width 61 height 11
type input "1"
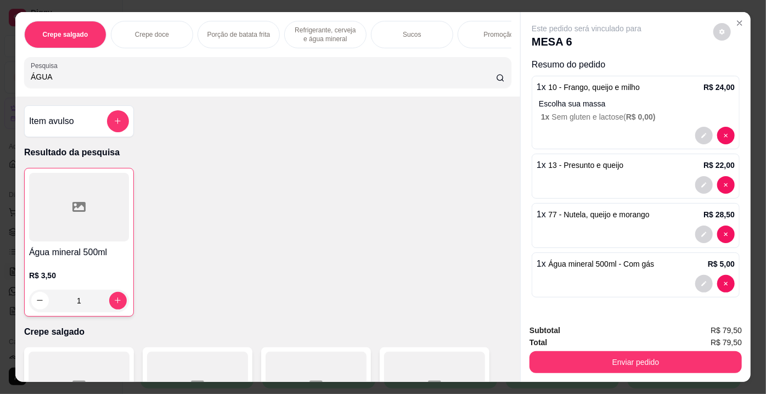
drag, startPoint x: 54, startPoint y: 85, endPoint x: 0, endPoint y: 81, distance: 53.9
click at [0, 81] on div "Crepe salgado Crepe doce Porção de batata frita Refrigerante, cerveja e água mi…" at bounding box center [383, 197] width 766 height 394
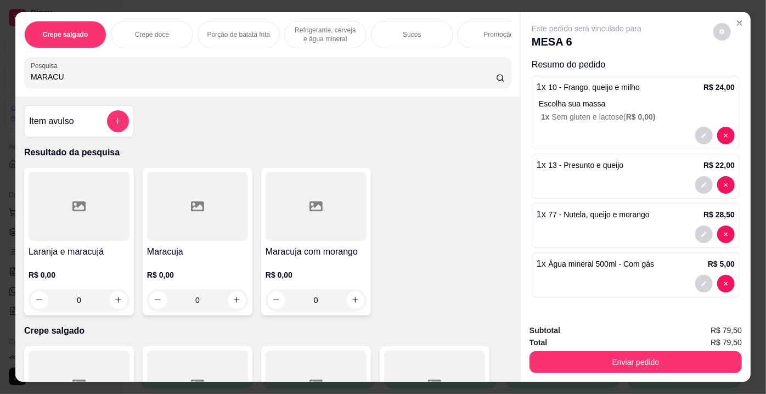
type input "MARACU"
click at [193, 205] on icon at bounding box center [197, 206] width 13 height 10
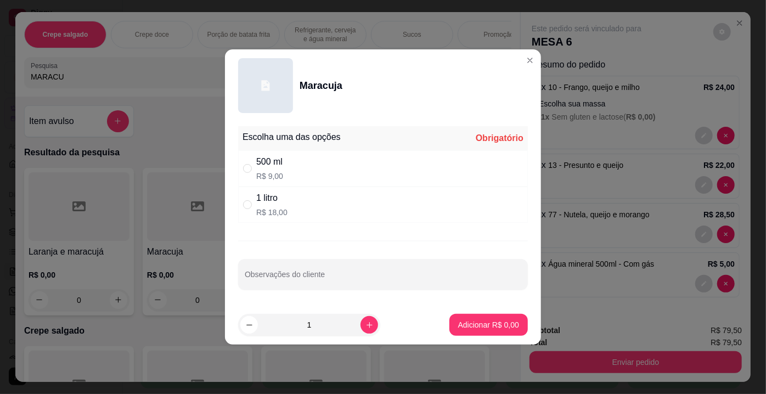
click at [305, 172] on div "500 ml R$ 9,00" at bounding box center [383, 168] width 290 height 36
radio input "true"
click at [451, 321] on button "Adicionar R$ 9,00" at bounding box center [489, 325] width 76 height 21
type input "1"
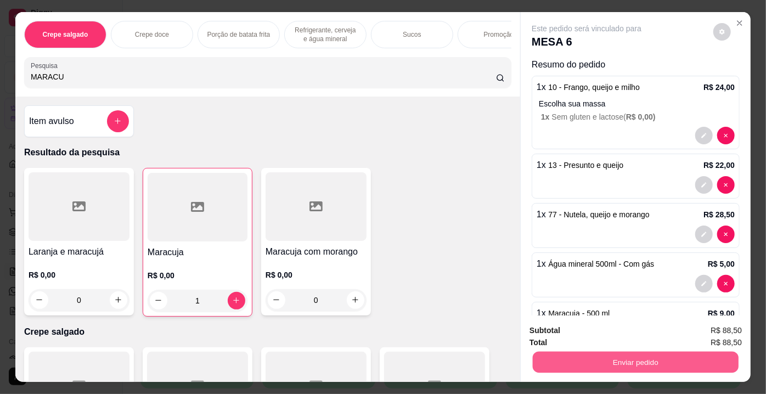
click at [610, 357] on button "Enviar pedido" at bounding box center [636, 362] width 206 height 21
click at [703, 326] on button "Enviar pedido" at bounding box center [714, 332] width 60 height 20
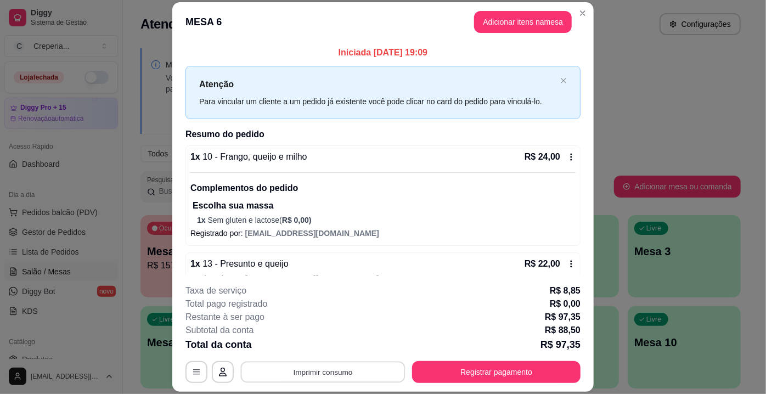
click at [340, 374] on button "Imprimir consumo" at bounding box center [323, 372] width 165 height 21
click at [327, 349] on button "IMPRESSORA" at bounding box center [322, 347] width 77 height 17
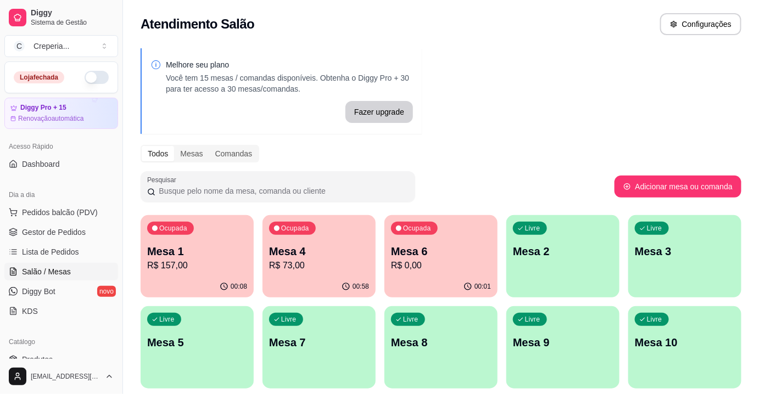
click at [659, 26] on div "Atendimento Salão Configurações" at bounding box center [441, 24] width 601 height 22
click at [506, 119] on div "Melhore seu plano Você tem 15 mesas / comandas disponíveis. Obtenha o Diggy Pro…" at bounding box center [441, 267] width 636 height 451
click at [336, 332] on div "Livre Mesa 7" at bounding box center [318, 340] width 113 height 69
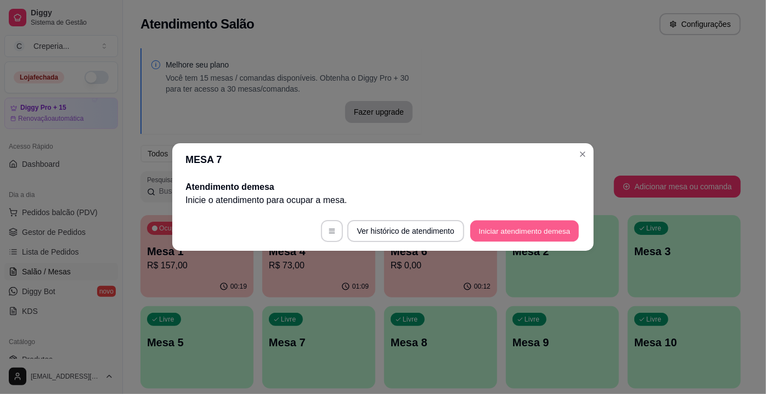
click at [494, 229] on button "Iniciar atendimento de mesa" at bounding box center [524, 231] width 109 height 21
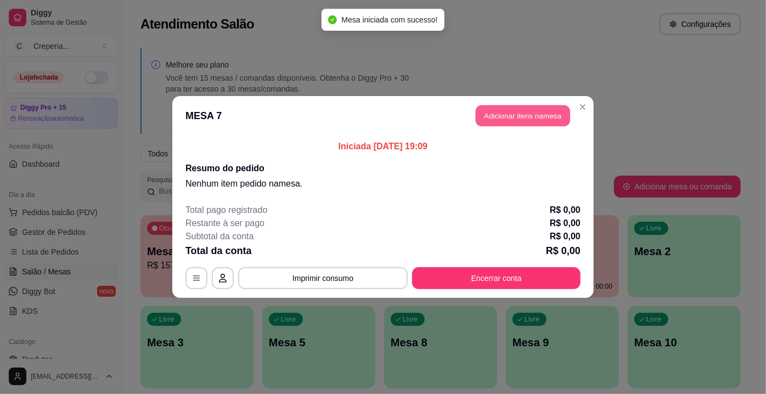
click at [532, 119] on button "Adicionar itens na mesa" at bounding box center [523, 115] width 94 height 21
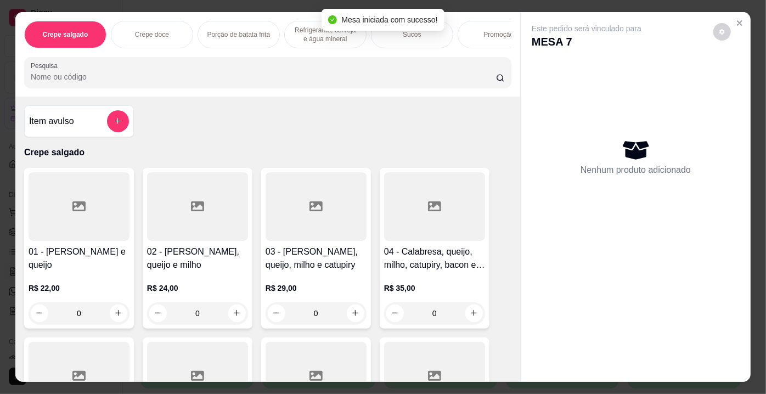
click at [282, 83] on div at bounding box center [268, 72] width 474 height 22
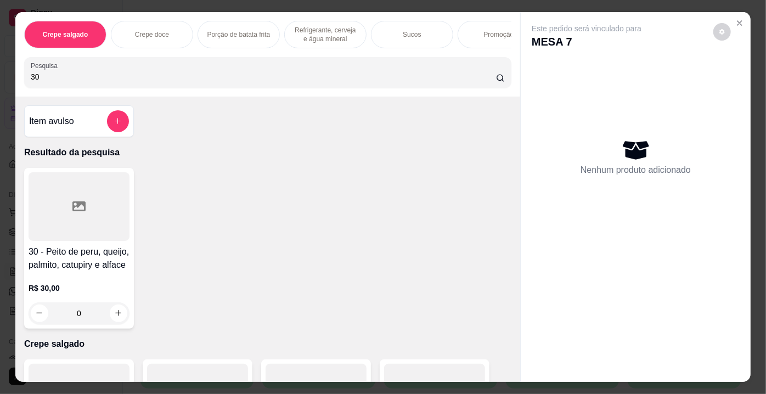
type input "30"
click at [98, 206] on div at bounding box center [79, 206] width 101 height 69
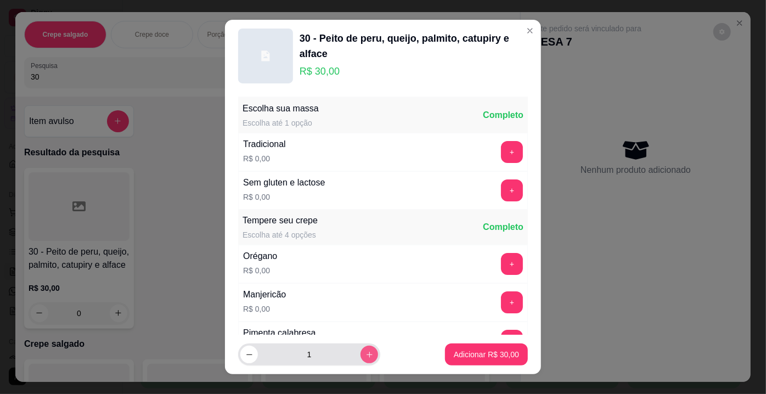
click at [364, 354] on button "increase-product-quantity" at bounding box center [370, 355] width 18 height 18
type input "2"
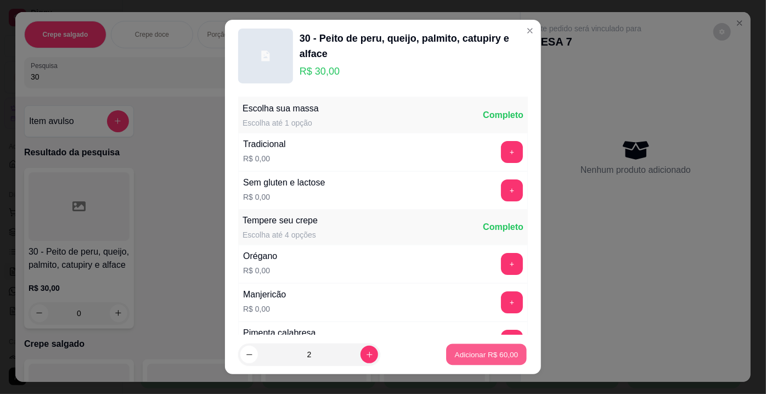
click at [458, 358] on p "Adicionar R$ 60,00" at bounding box center [487, 354] width 64 height 10
type input "2"
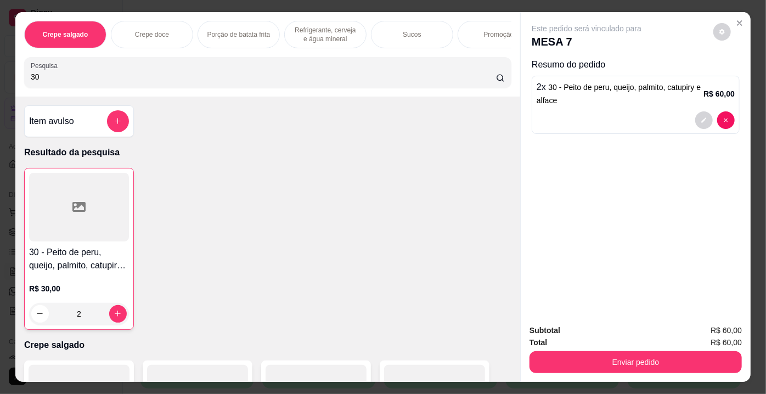
drag, startPoint x: 40, startPoint y: 76, endPoint x: 3, endPoint y: 81, distance: 36.6
click at [3, 81] on div "Crepe salgado Crepe doce Porção de batata frita Refrigerante, cerveja e água mi…" at bounding box center [383, 197] width 766 height 394
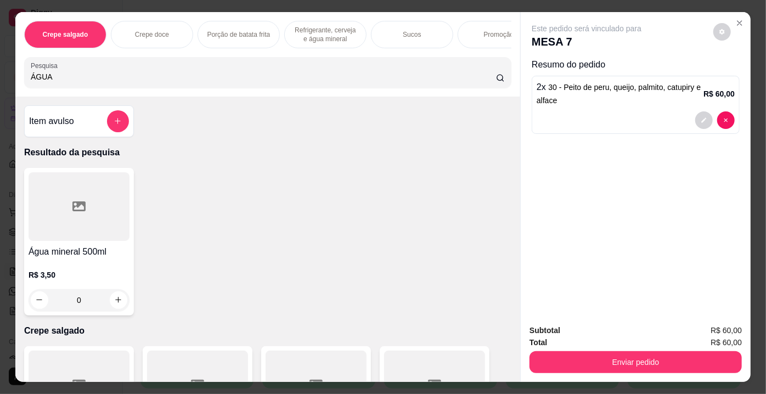
type input "ÁGUA"
click at [87, 231] on div at bounding box center [79, 206] width 101 height 69
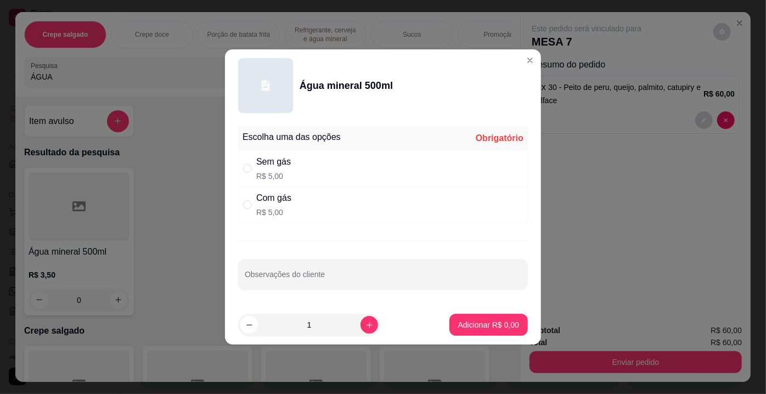
click at [302, 198] on div "Com gás R$ 5,00" at bounding box center [383, 205] width 290 height 36
radio input "true"
click at [498, 323] on p "Adicionar R$ 5,00" at bounding box center [488, 324] width 61 height 11
type input "1"
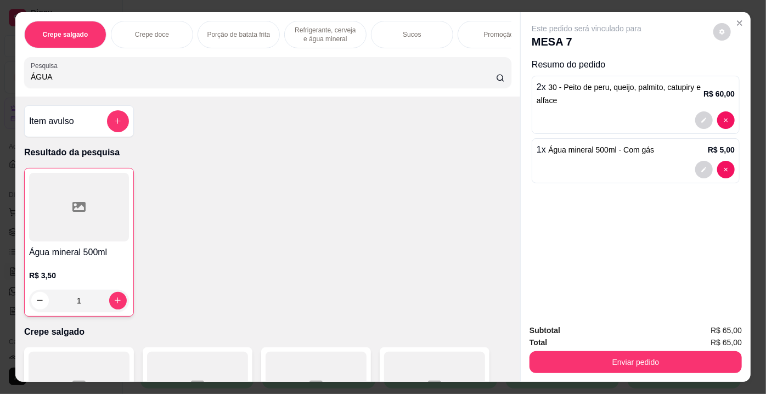
drag, startPoint x: 35, startPoint y: 84, endPoint x: 19, endPoint y: 84, distance: 15.9
click at [19, 84] on div "Crepe salgado Crepe doce Porção de batata frita Refrigerante, cerveja e água mi…" at bounding box center [267, 54] width 505 height 85
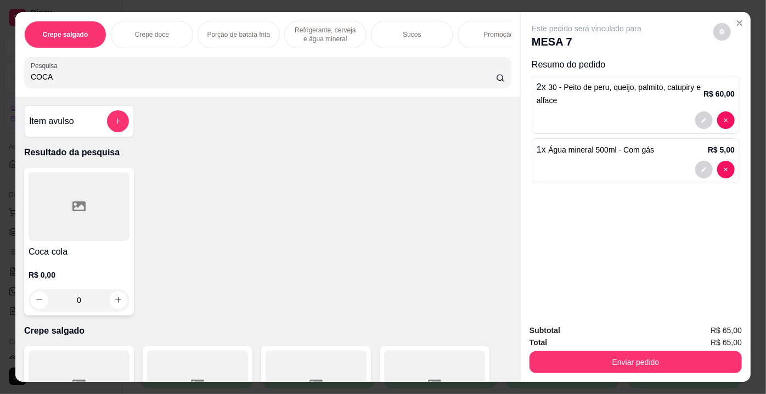
type input "COCA"
click at [74, 201] on div at bounding box center [79, 206] width 101 height 69
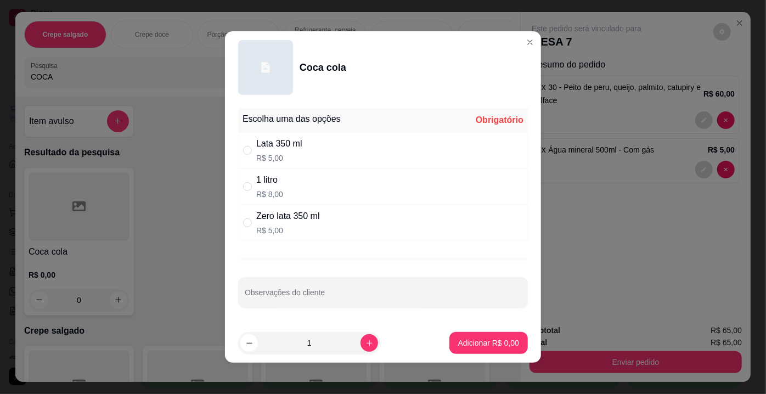
drag, startPoint x: 288, startPoint y: 217, endPoint x: 333, endPoint y: 245, distance: 52.7
click at [288, 218] on div "Zero lata 350 ml" at bounding box center [288, 216] width 64 height 13
radio input "true"
click at [462, 343] on p "Adicionar R$ 5,00" at bounding box center [488, 343] width 59 height 10
type input "1"
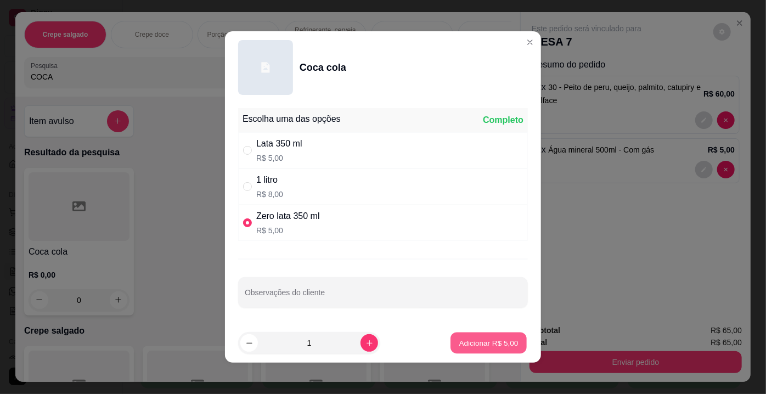
type input "1"
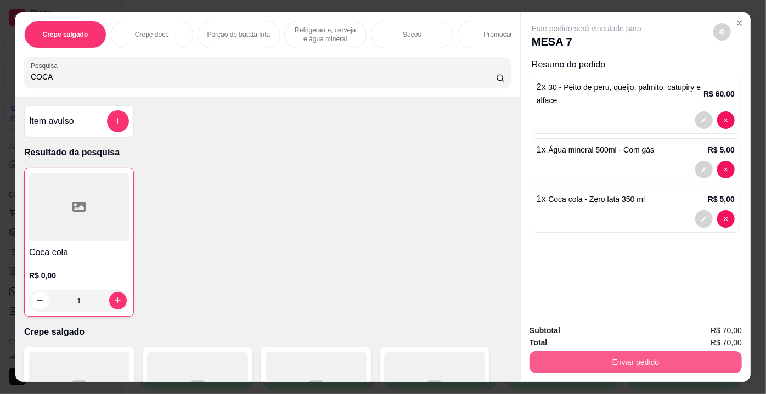
click at [586, 363] on button "Enviar pedido" at bounding box center [636, 362] width 212 height 22
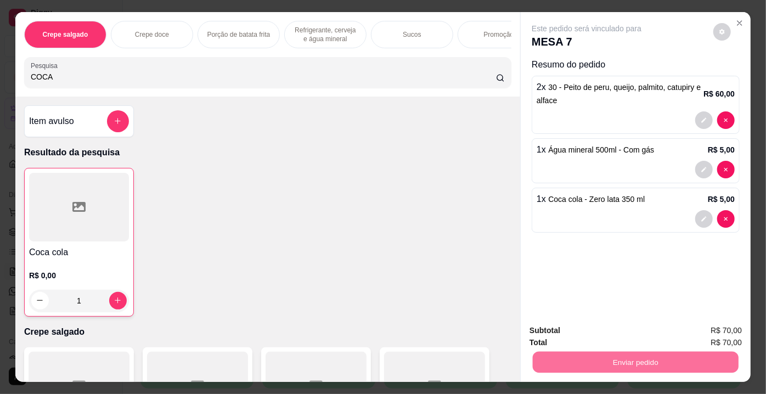
click at [732, 334] on button "Enviar pedido" at bounding box center [714, 332] width 62 height 21
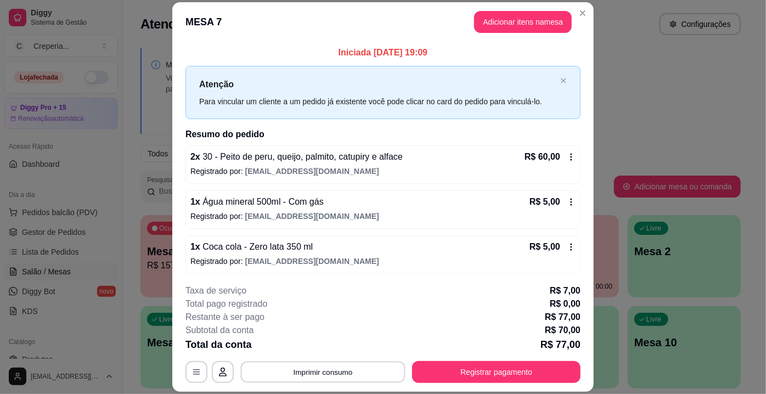
click at [303, 369] on button "Imprimir consumo" at bounding box center [323, 372] width 165 height 21
click at [323, 350] on button "IMPRESSORA" at bounding box center [323, 348] width 80 height 18
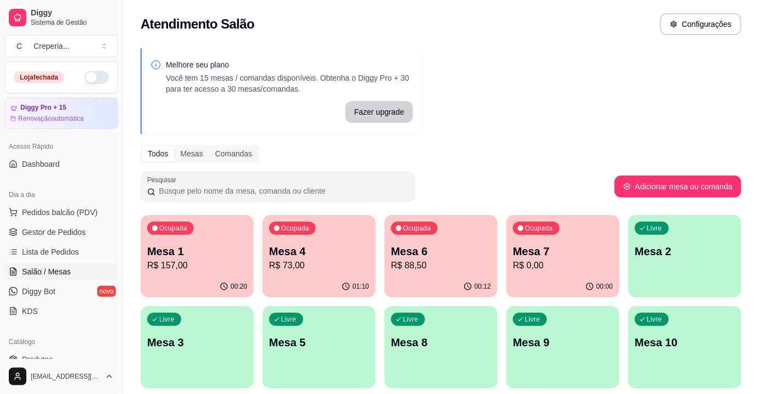
click at [205, 329] on div "Livre Mesa 3" at bounding box center [197, 340] width 113 height 69
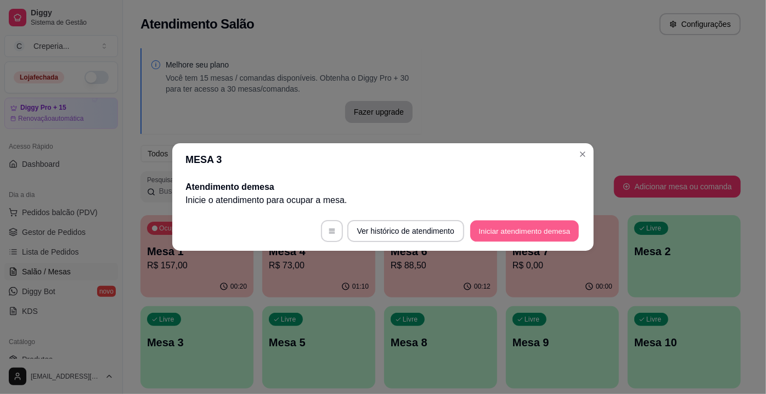
click at [507, 236] on button "Iniciar atendimento de mesa" at bounding box center [524, 231] width 109 height 21
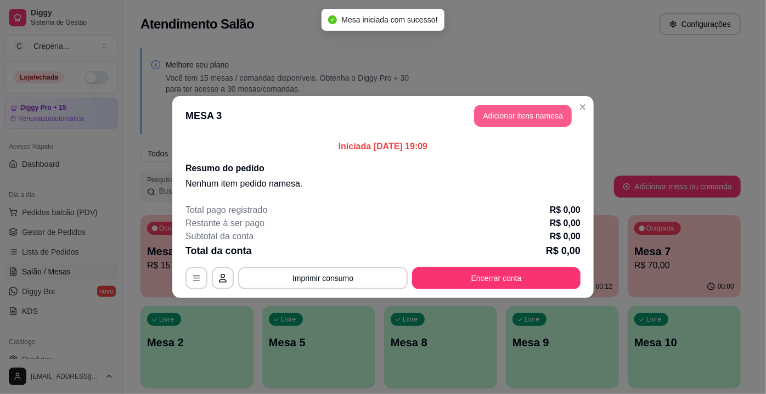
click at [505, 114] on button "Adicionar itens na mesa" at bounding box center [523, 116] width 98 height 22
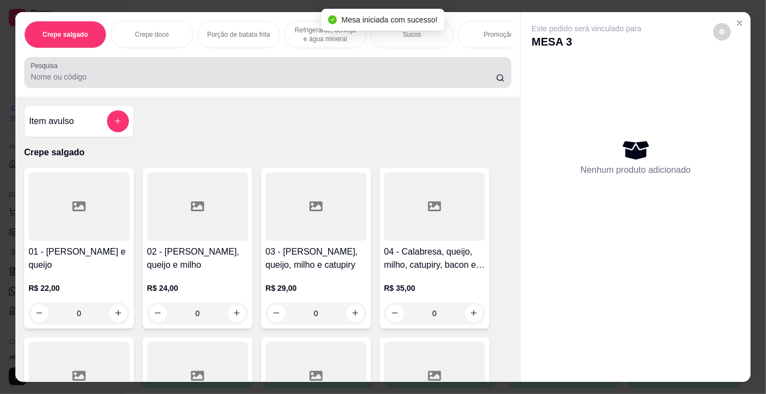
click at [184, 87] on div "Pesquisa" at bounding box center [267, 72] width 487 height 31
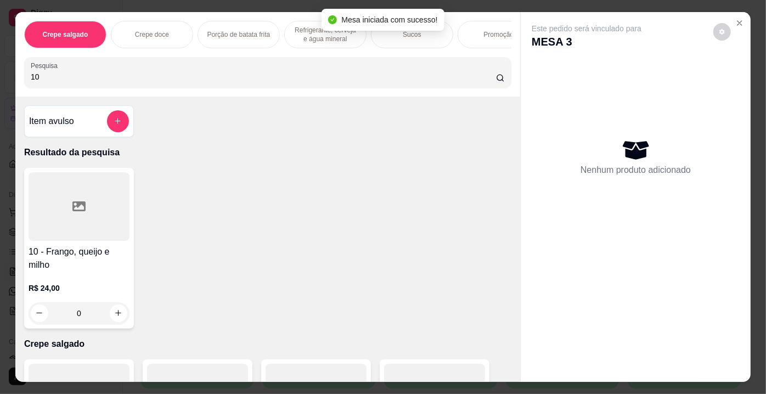
type input "10"
click at [78, 204] on icon at bounding box center [78, 206] width 13 height 13
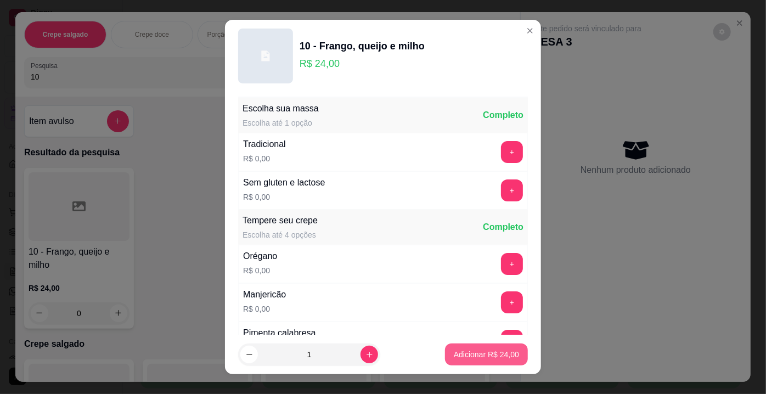
click at [474, 349] on p "Adicionar R$ 24,00" at bounding box center [486, 354] width 65 height 11
type input "1"
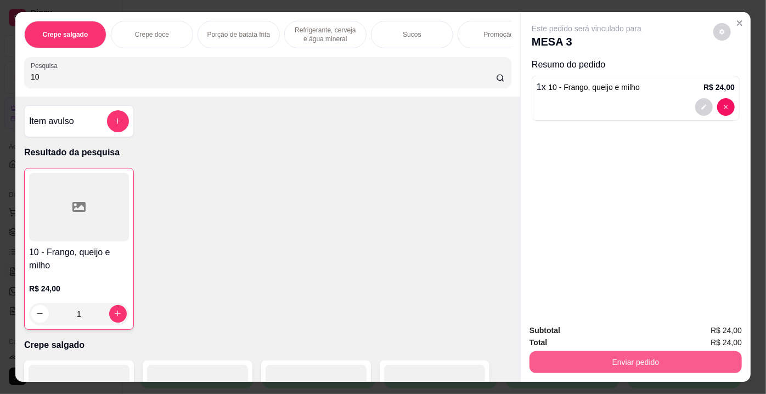
click at [608, 363] on button "Enviar pedido" at bounding box center [636, 362] width 212 height 22
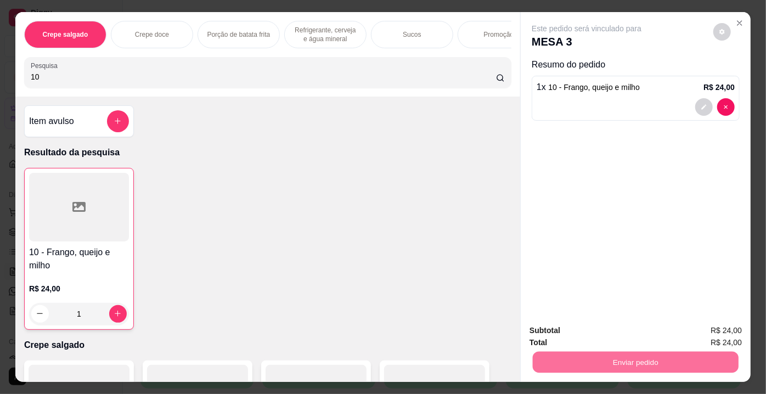
click at [701, 328] on button "Enviar pedido" at bounding box center [714, 332] width 60 height 20
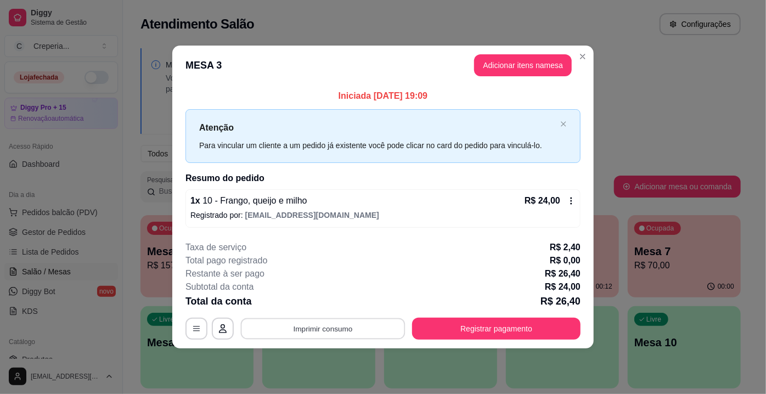
click at [334, 326] on button "Imprimir consumo" at bounding box center [323, 328] width 165 height 21
click at [333, 304] on button "IMPRESSORA" at bounding box center [327, 303] width 80 height 18
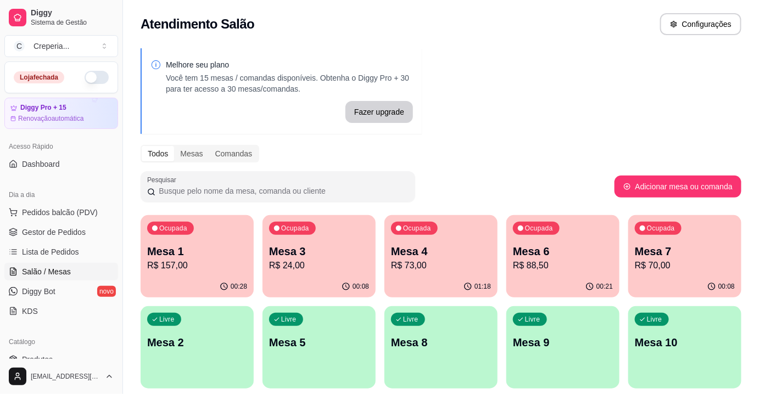
click at [318, 256] on p "Mesa 3" at bounding box center [319, 251] width 100 height 15
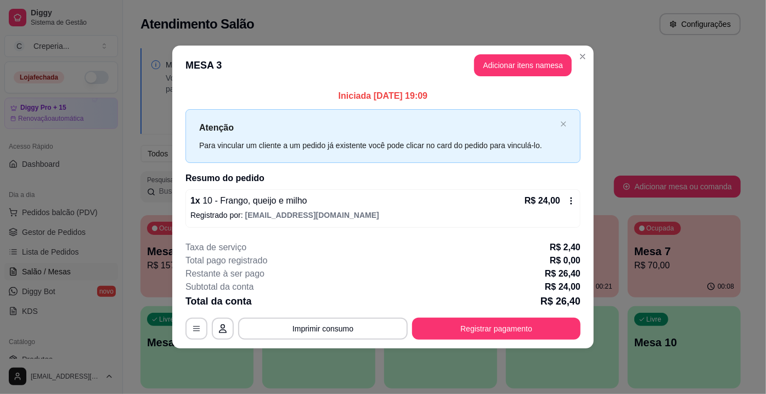
click at [487, 201] on div "1 x 10 - Frango, queijo e milho R$ 24,00" at bounding box center [382, 200] width 385 height 13
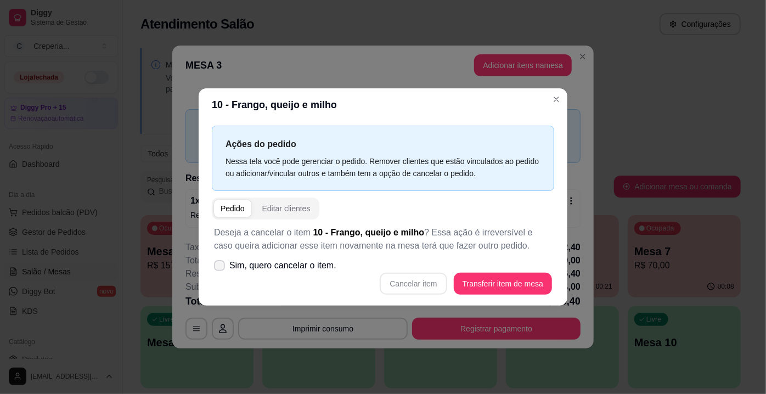
click at [323, 267] on span "Sim, quero cancelar o item." at bounding box center [282, 265] width 107 height 13
click at [221, 268] on input "Sim, quero cancelar o item." at bounding box center [217, 271] width 7 height 7
checkbox input "true"
click at [388, 274] on button "Cancelar item" at bounding box center [413, 284] width 67 height 22
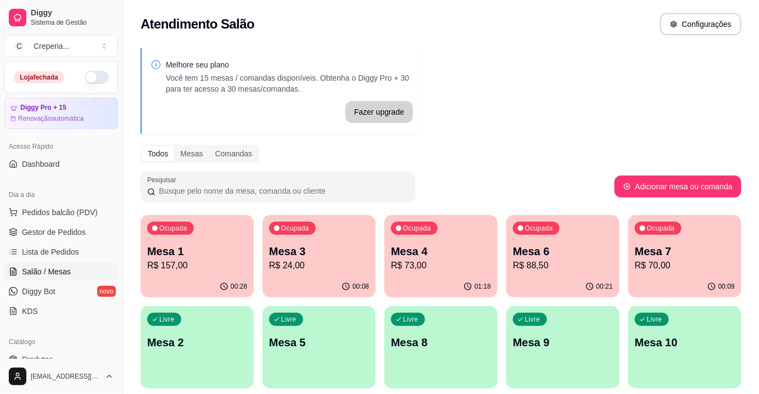
click at [491, 137] on div "Melhore seu plano Você tem 15 mesas / comandas disponíveis. Obtenha o Diggy Pro…" at bounding box center [441, 267] width 636 height 451
click at [73, 250] on span "Lista de Pedidos" at bounding box center [50, 251] width 57 height 11
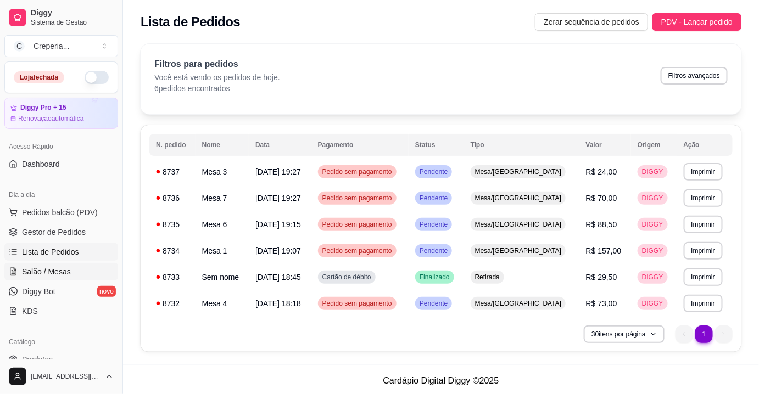
click at [64, 267] on span "Salão / Mesas" at bounding box center [46, 271] width 49 height 11
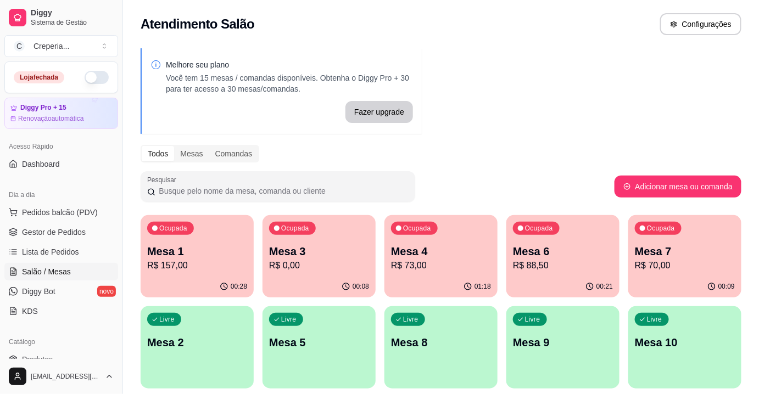
click at [334, 258] on p "Mesa 3" at bounding box center [319, 251] width 100 height 15
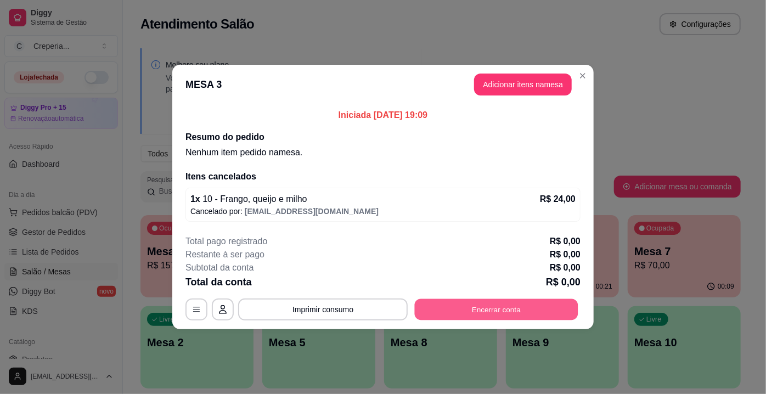
click at [536, 311] on button "Encerrar conta" at bounding box center [497, 309] width 164 height 21
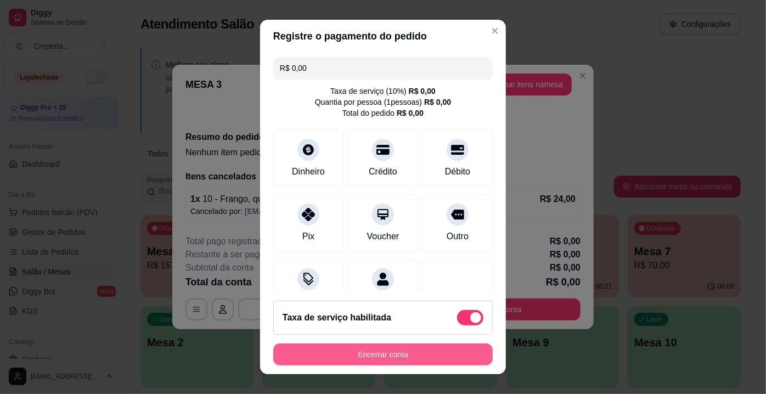
click at [435, 351] on button "Encerrar conta" at bounding box center [383, 355] width 220 height 22
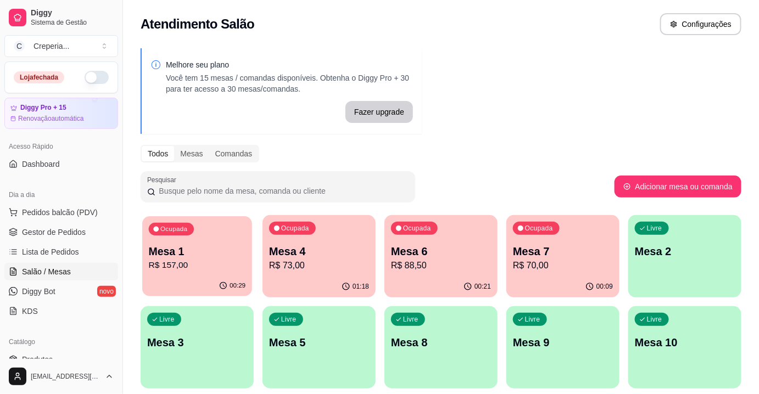
click at [228, 251] on p "Mesa 1" at bounding box center [197, 251] width 97 height 15
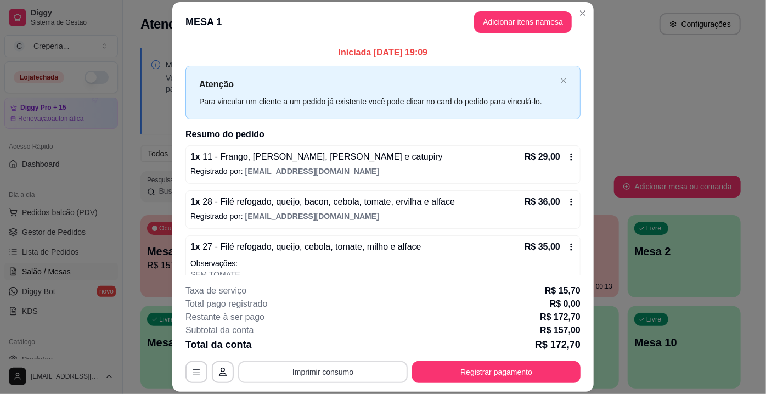
click at [318, 370] on button "Imprimir consumo" at bounding box center [323, 372] width 170 height 22
click at [317, 344] on button "IMPRESSORA" at bounding box center [323, 348] width 80 height 18
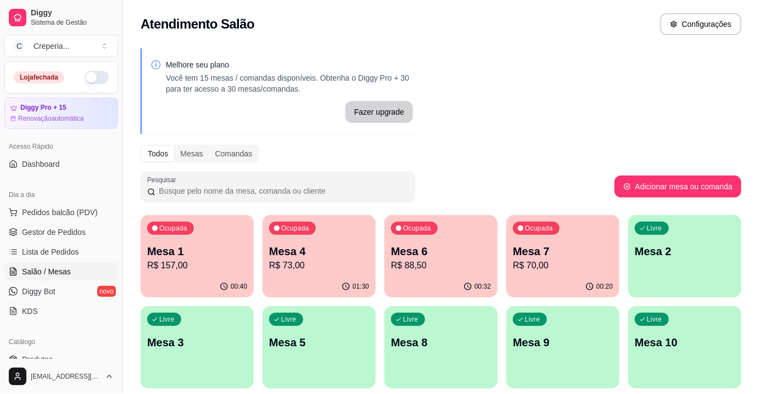
click at [217, 244] on p "Mesa 1" at bounding box center [197, 251] width 100 height 15
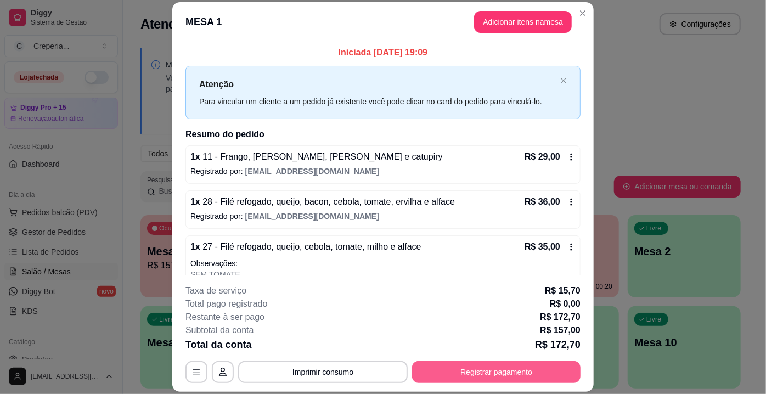
click at [492, 368] on button "Registrar pagamento" at bounding box center [496, 372] width 169 height 22
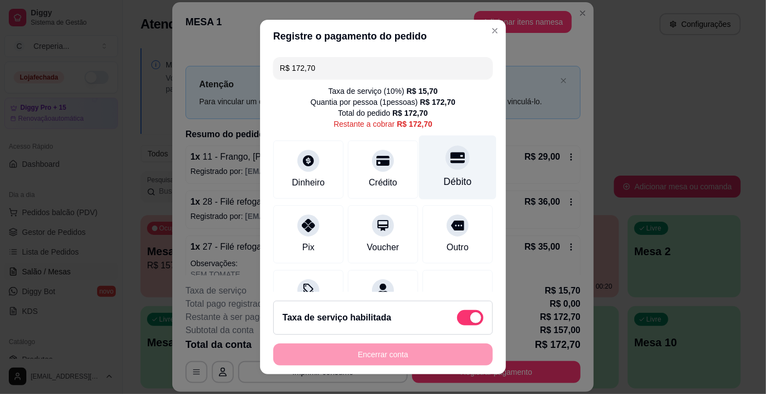
click at [458, 167] on div "Débito" at bounding box center [457, 168] width 77 height 64
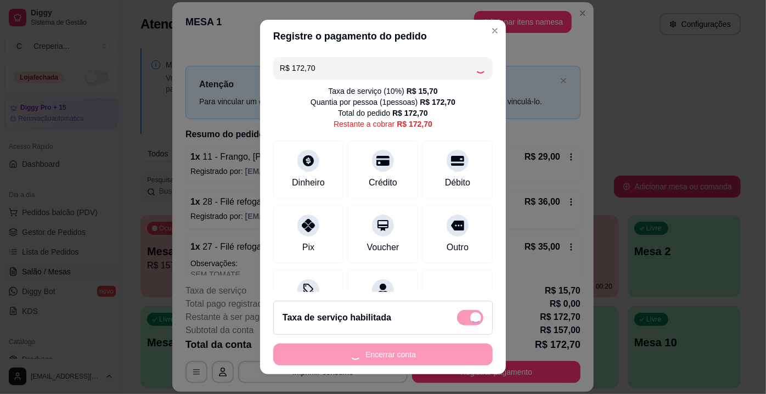
type input "R$ 0,00"
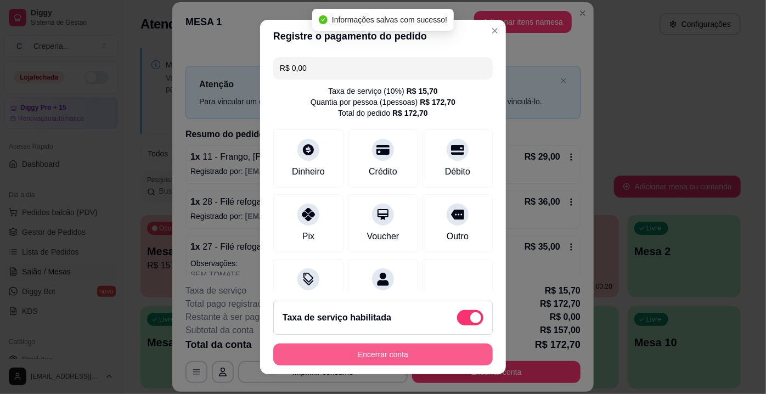
click at [397, 354] on button "Encerrar conta" at bounding box center [383, 355] width 220 height 22
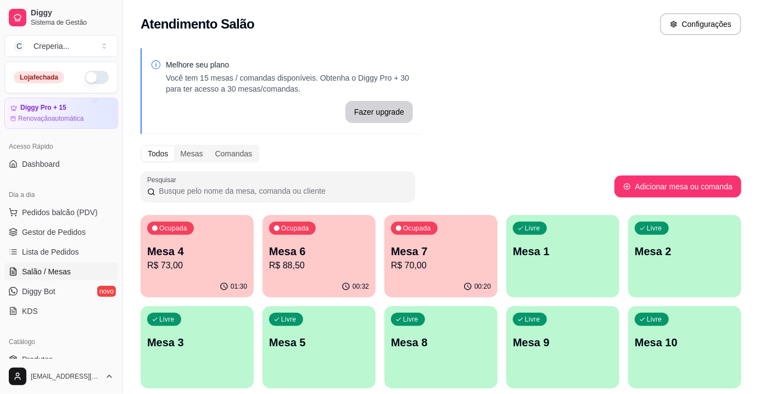
click at [565, 156] on div "Todos Mesas Comandas" at bounding box center [441, 154] width 601 height 18
click at [197, 248] on p "Mesa 4" at bounding box center [197, 251] width 100 height 15
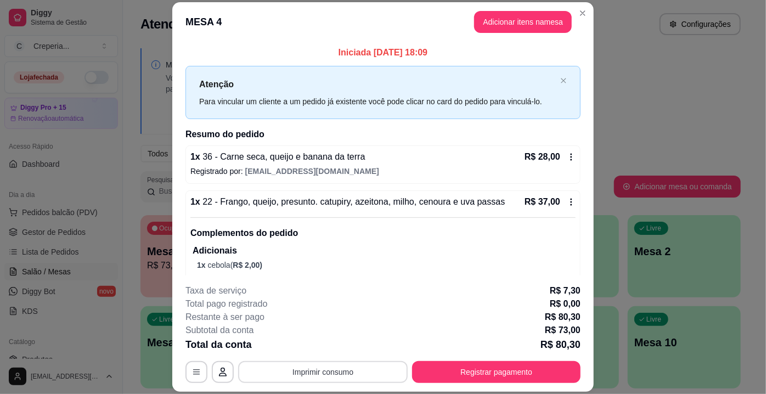
click at [313, 370] on button "Imprimir consumo" at bounding box center [323, 372] width 170 height 22
click at [325, 352] on button "IMPRESSORA" at bounding box center [323, 348] width 80 height 18
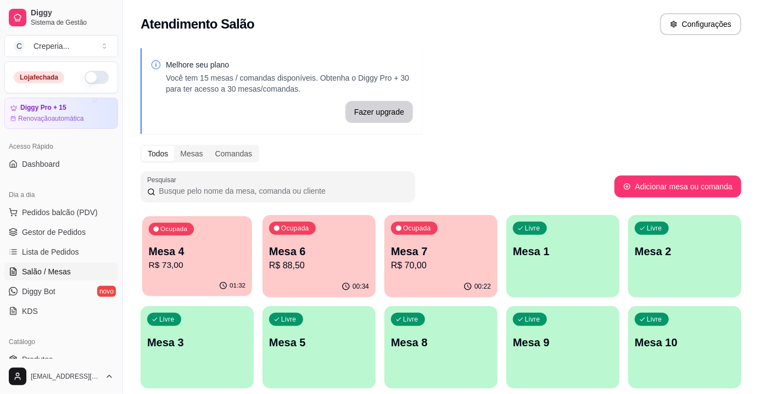
click at [220, 266] on p "R$ 73,00" at bounding box center [197, 265] width 97 height 13
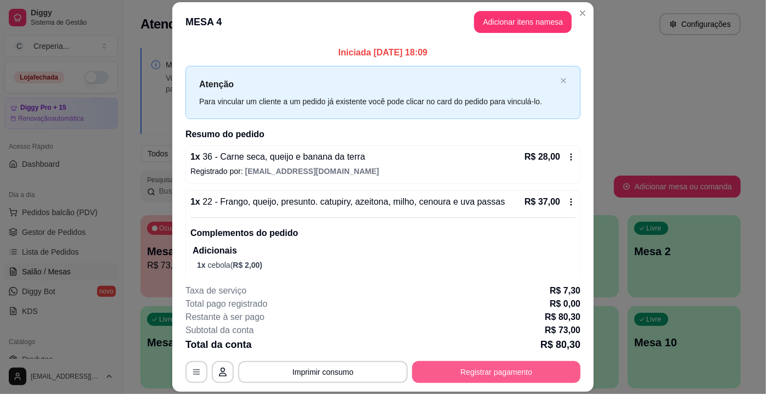
click at [504, 368] on button "Registrar pagamento" at bounding box center [496, 372] width 169 height 22
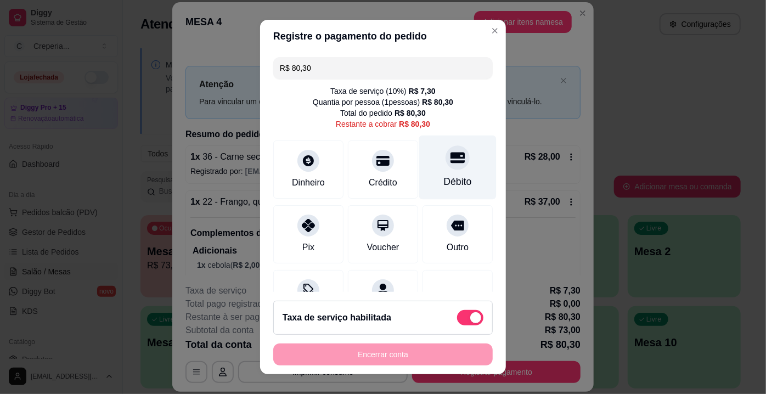
click at [444, 170] on div "Débito" at bounding box center [457, 168] width 77 height 64
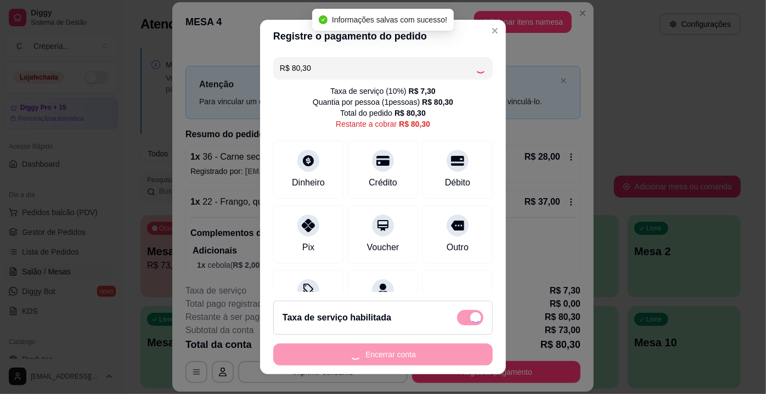
type input "R$ 0,00"
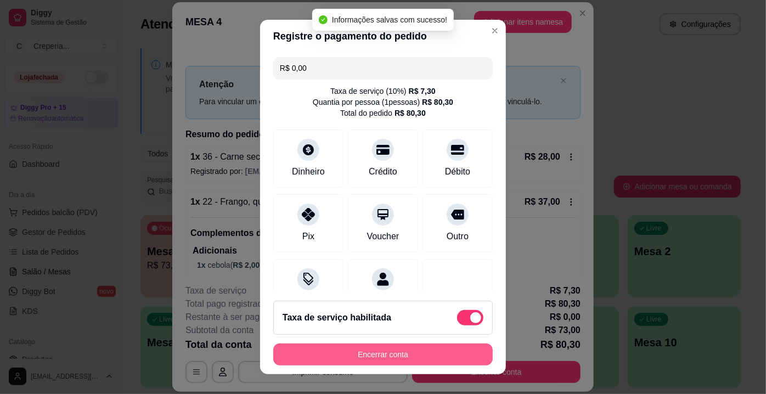
click at [411, 350] on button "Encerrar conta" at bounding box center [383, 355] width 220 height 22
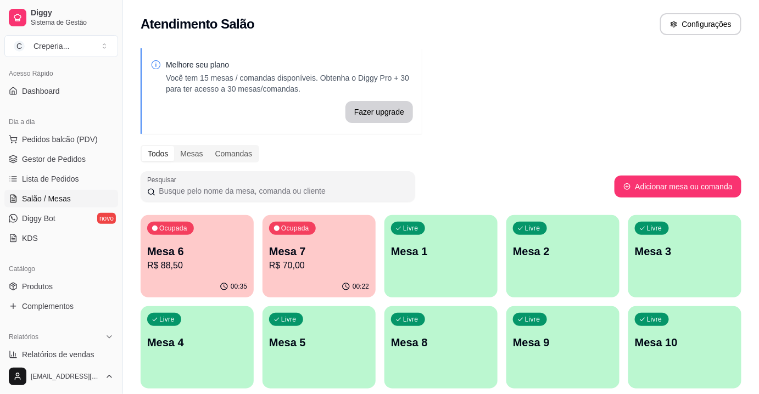
scroll to position [149, 0]
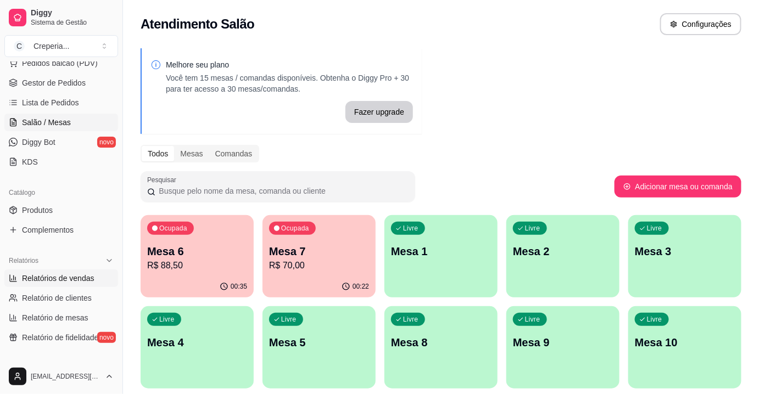
click at [64, 274] on span "Relatórios de vendas" at bounding box center [58, 278] width 72 height 11
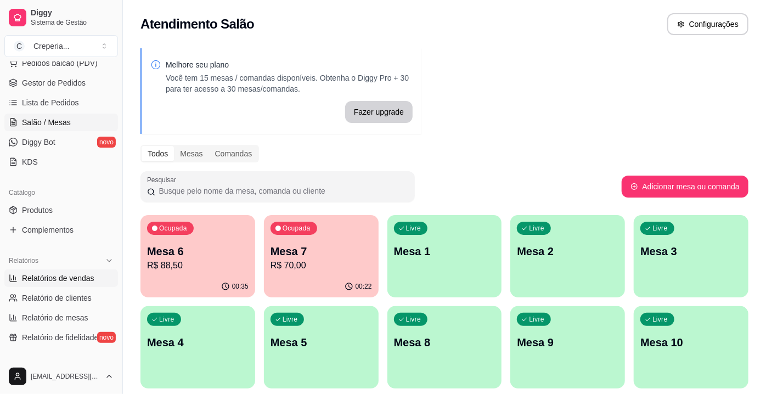
select select "ALL"
select select "0"
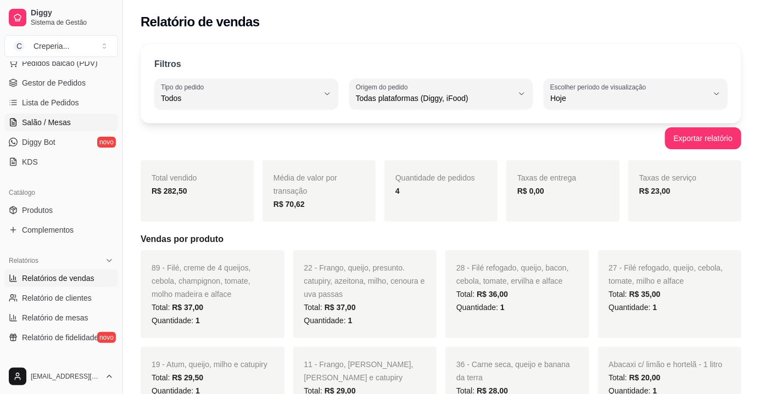
click at [58, 128] on link "Salão / Mesas" at bounding box center [61, 123] width 114 height 18
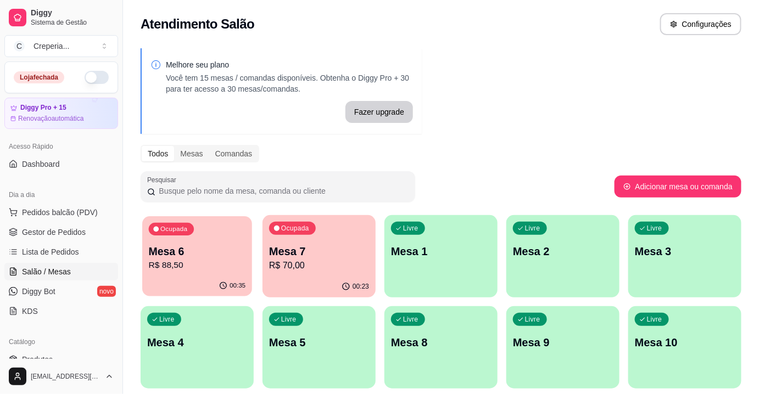
click at [206, 254] on p "Mesa 6" at bounding box center [197, 251] width 97 height 15
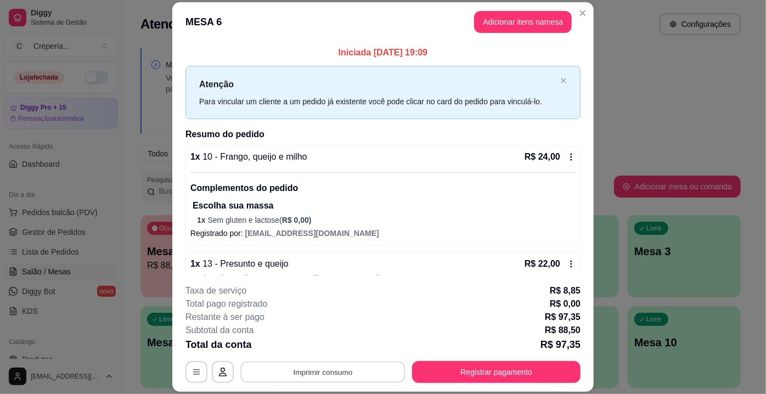
click at [316, 383] on button "Imprimir consumo" at bounding box center [323, 372] width 165 height 21
click at [339, 343] on button "IMPRESSORA" at bounding box center [323, 348] width 80 height 18
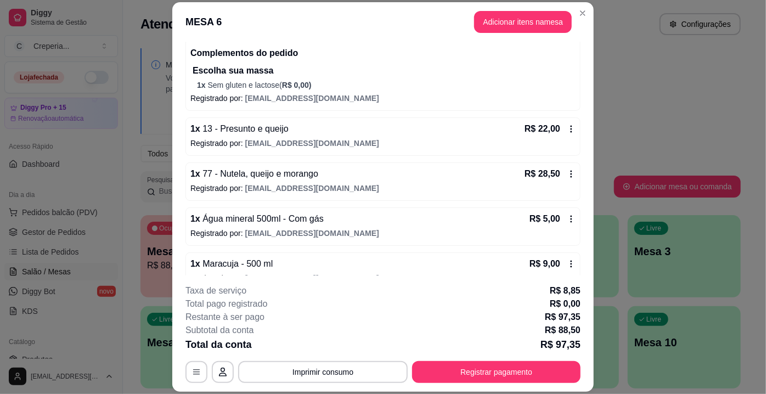
scroll to position [152, 0]
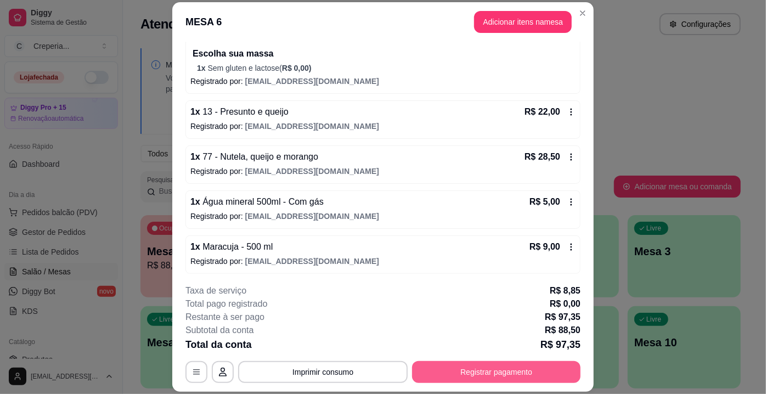
click at [458, 371] on button "Registrar pagamento" at bounding box center [496, 372] width 169 height 22
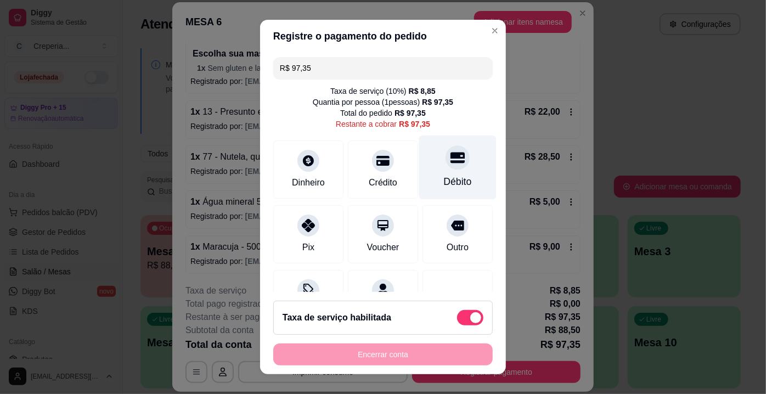
click at [451, 159] on icon at bounding box center [458, 157] width 14 height 14
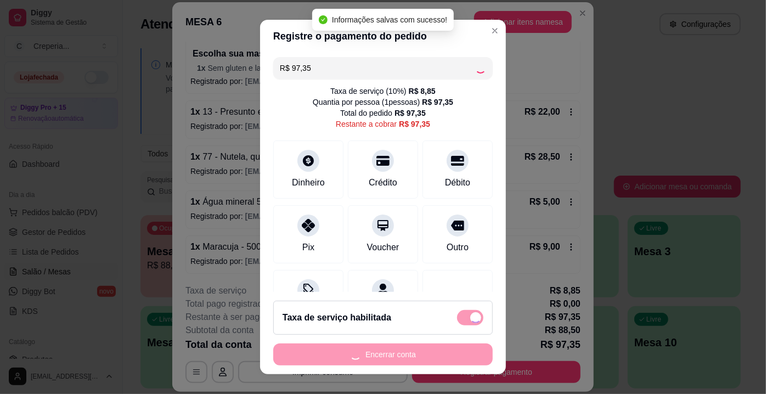
type input "R$ 0,00"
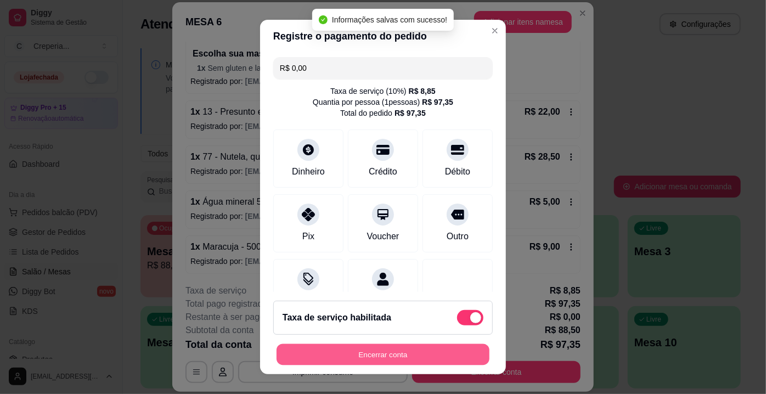
click at [379, 359] on button "Encerrar conta" at bounding box center [383, 354] width 213 height 21
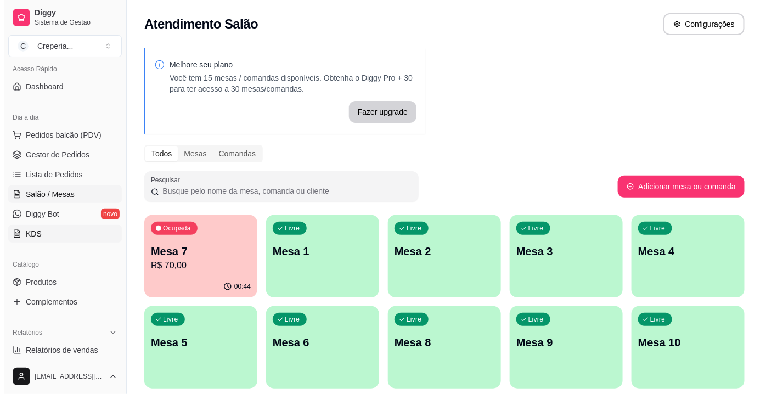
scroll to position [99, 0]
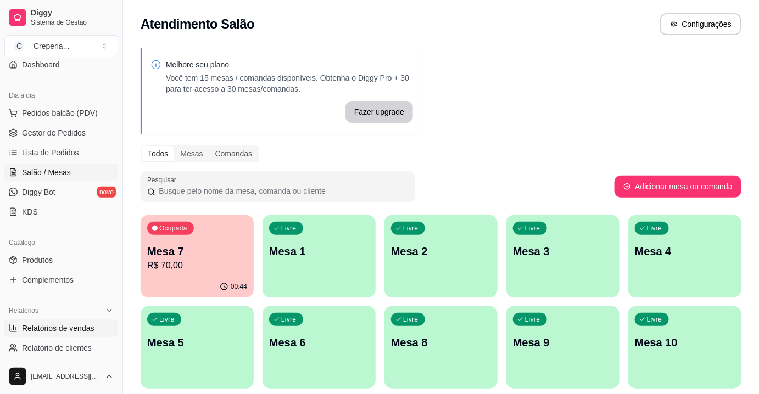
click at [56, 330] on span "Relatórios de vendas" at bounding box center [58, 328] width 72 height 11
select select "ALL"
select select "0"
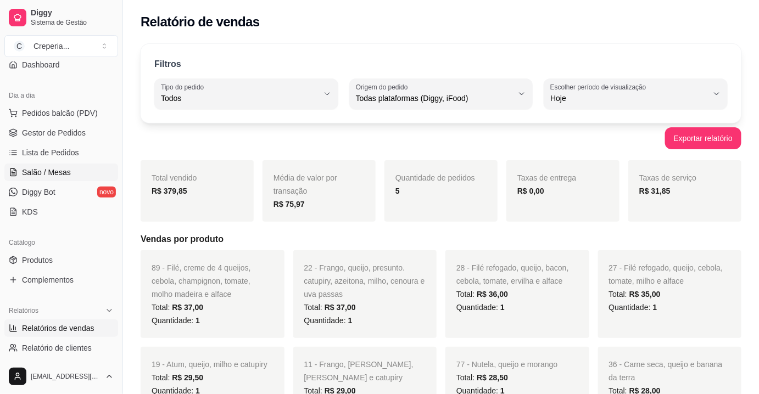
click at [53, 171] on span "Salão / Mesas" at bounding box center [46, 172] width 49 height 11
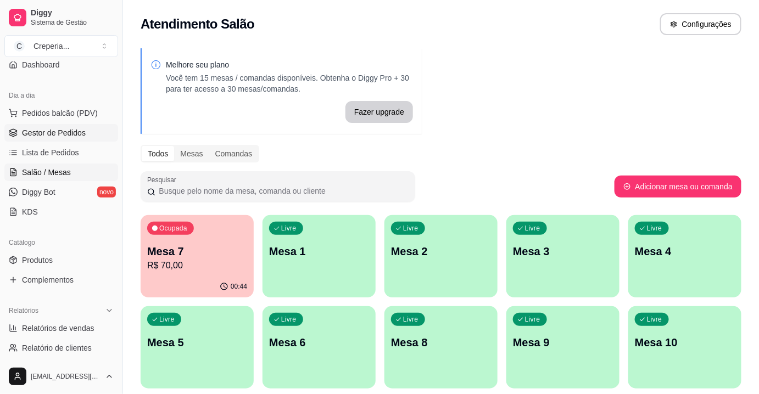
click at [61, 135] on span "Gestor de Pedidos" at bounding box center [54, 132] width 64 height 11
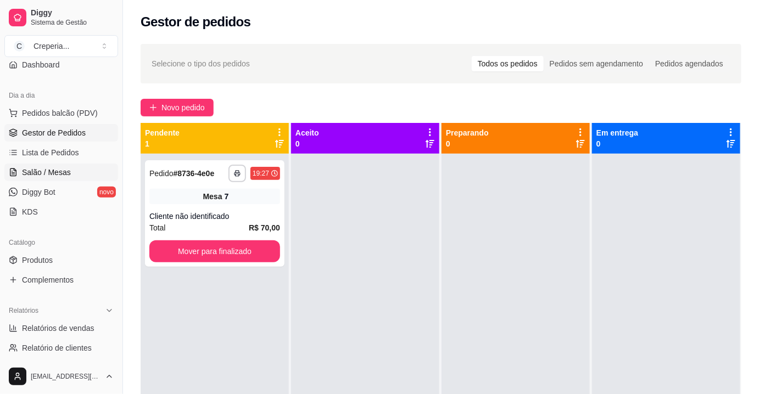
click at [51, 173] on span "Salão / Mesas" at bounding box center [46, 172] width 49 height 11
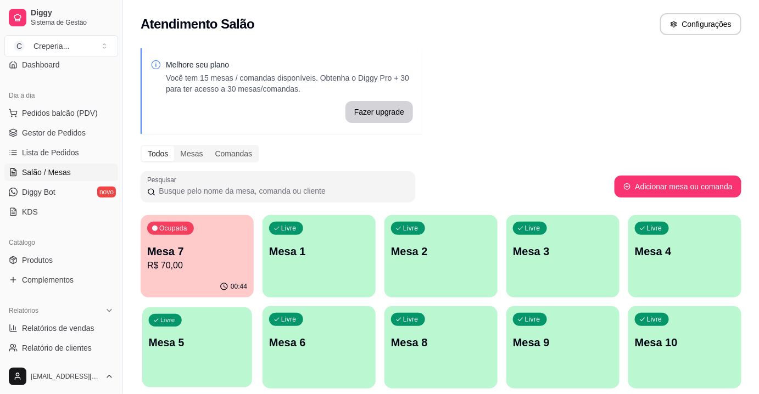
click at [229, 359] on div "Livre Mesa 5" at bounding box center [197, 340] width 110 height 67
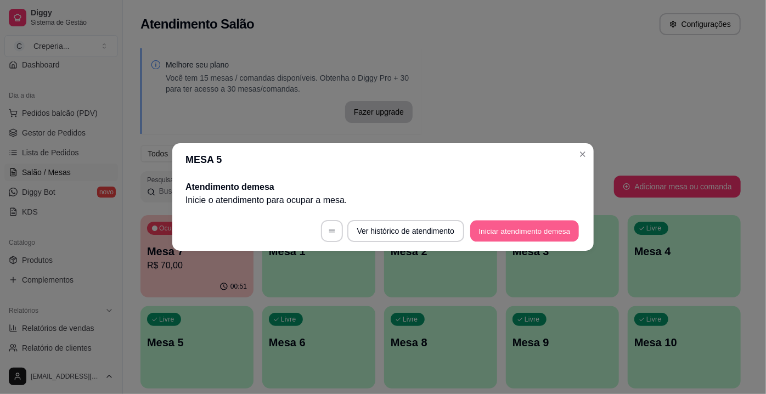
click at [503, 228] on button "Iniciar atendimento de mesa" at bounding box center [524, 231] width 109 height 21
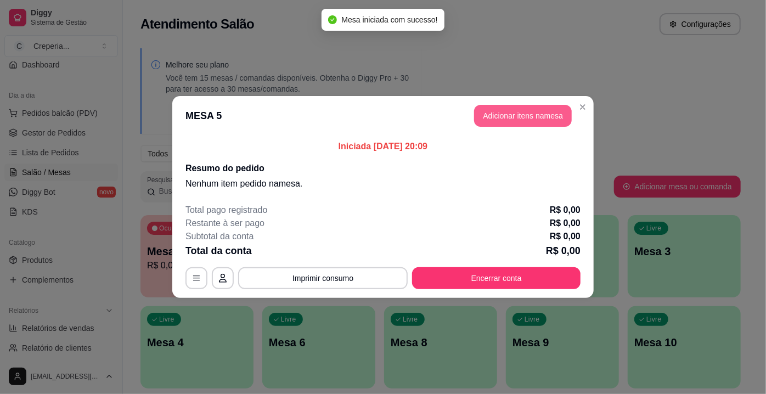
click at [515, 116] on button "Adicionar itens na mesa" at bounding box center [523, 116] width 98 height 22
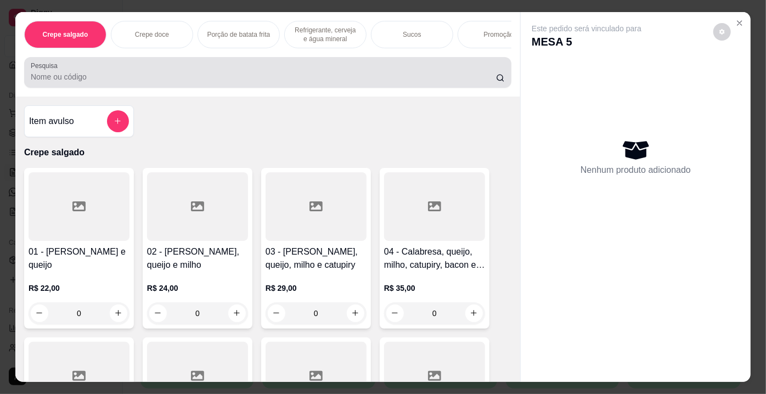
drag, startPoint x: 347, startPoint y: 63, endPoint x: 347, endPoint y: 82, distance: 19.8
click at [347, 74] on div "Pesquisa" at bounding box center [267, 72] width 487 height 31
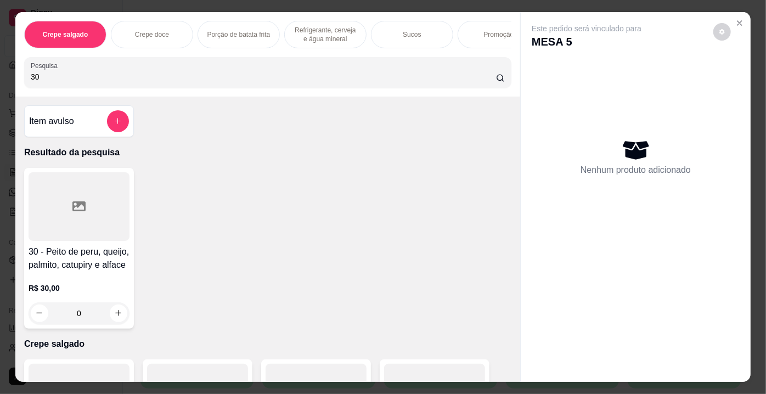
type input "30"
click at [109, 206] on div at bounding box center [79, 206] width 101 height 69
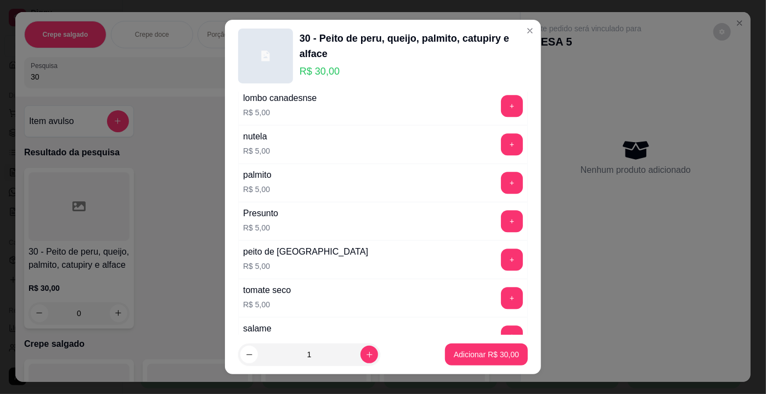
scroll to position [1970, 0]
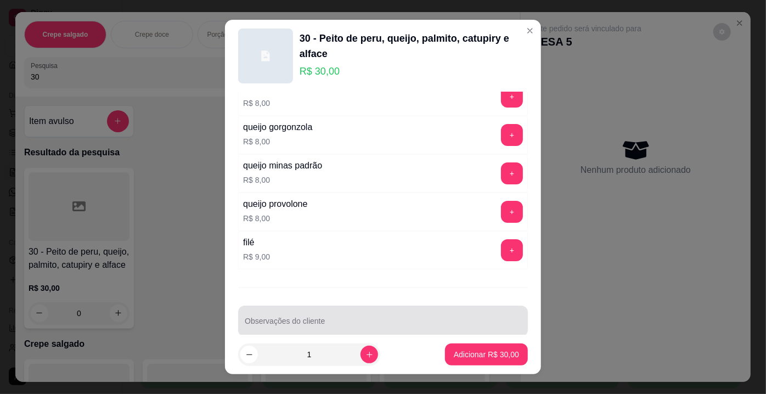
click at [404, 310] on div at bounding box center [383, 321] width 277 height 22
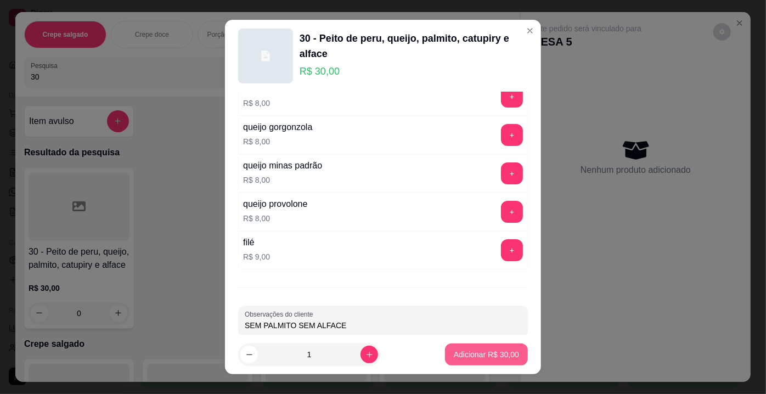
type input "SEM PALMITO SEM ALFACE"
click at [454, 357] on p "Adicionar R$ 30,00" at bounding box center [486, 354] width 65 height 11
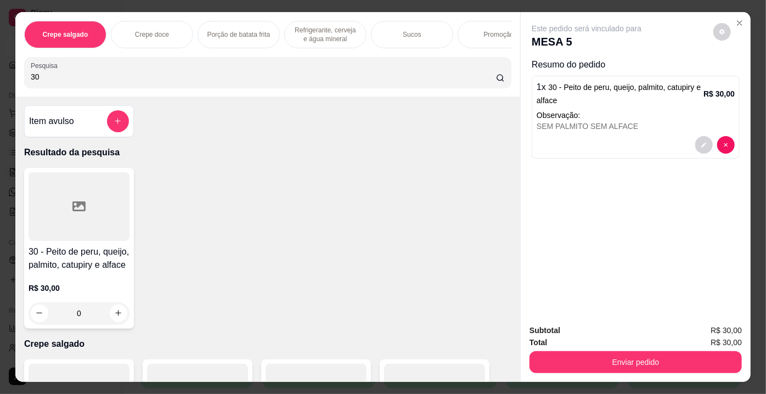
click at [70, 76] on input "30" at bounding box center [263, 76] width 465 height 11
type input "32"
click at [48, 204] on div at bounding box center [79, 206] width 101 height 69
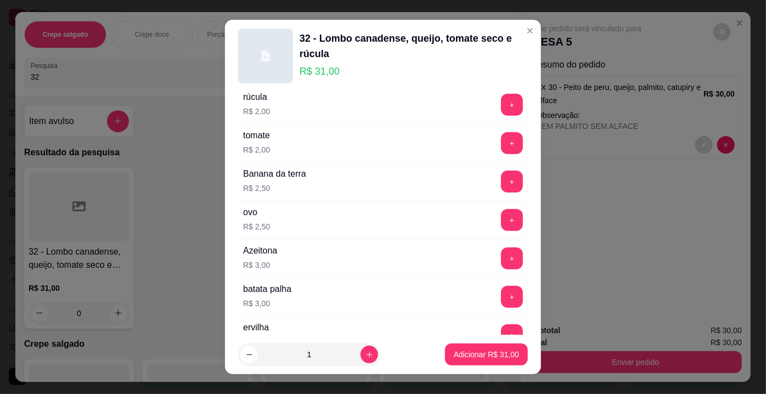
scroll to position [549, 0]
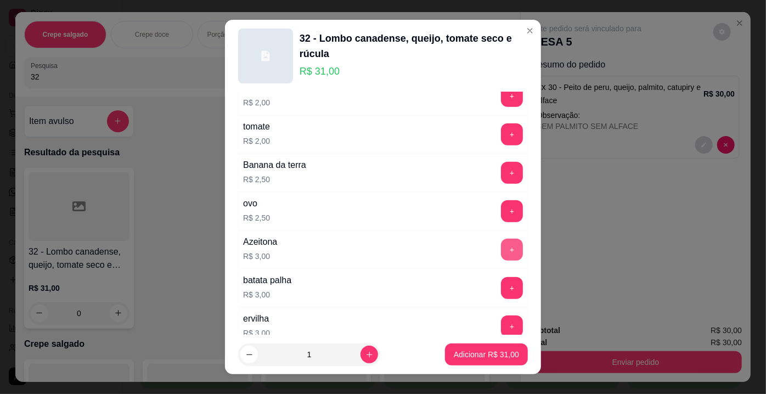
click at [501, 248] on button "+" at bounding box center [512, 250] width 22 height 22
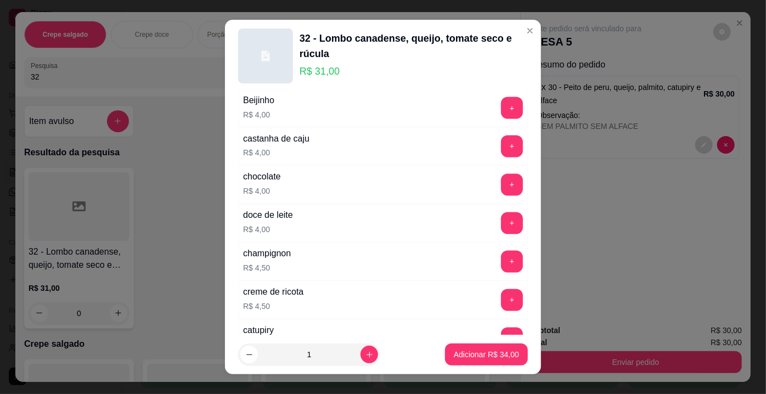
scroll to position [1048, 0]
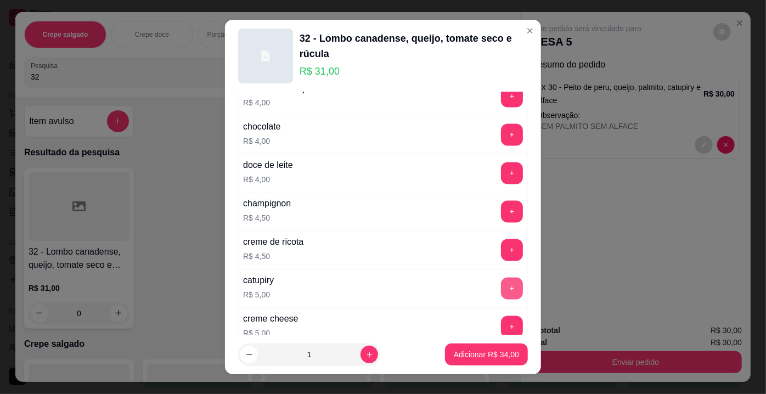
click at [501, 278] on button "+" at bounding box center [512, 289] width 22 height 22
click at [485, 357] on p "Adicionar R$ 39,00" at bounding box center [487, 354] width 64 height 10
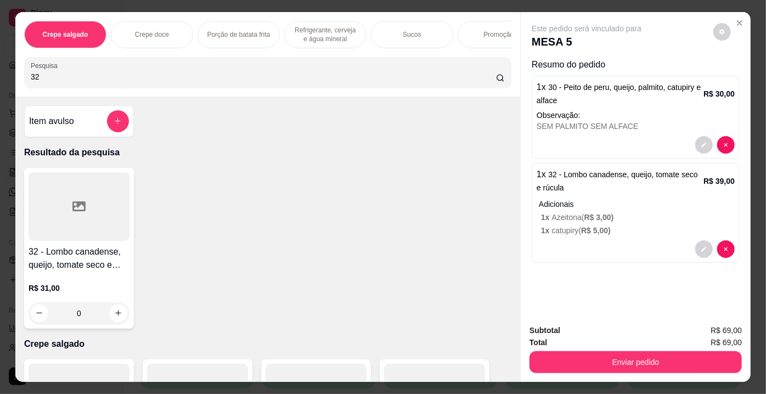
drag, startPoint x: 53, startPoint y: 84, endPoint x: 25, endPoint y: 83, distance: 28.0
click at [25, 83] on div "Pesquisa 32" at bounding box center [267, 72] width 487 height 31
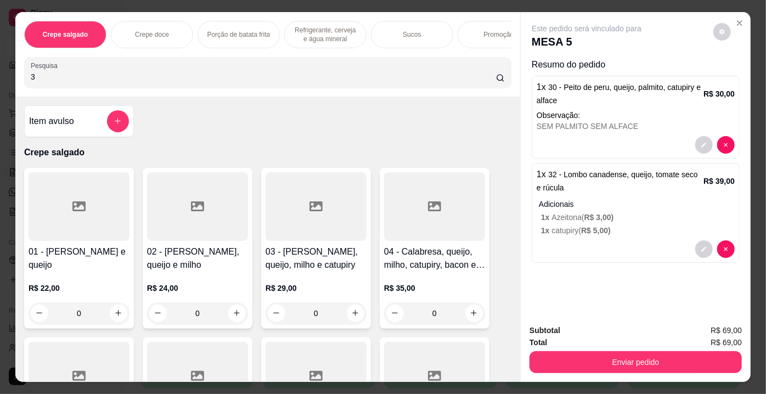
type input "32"
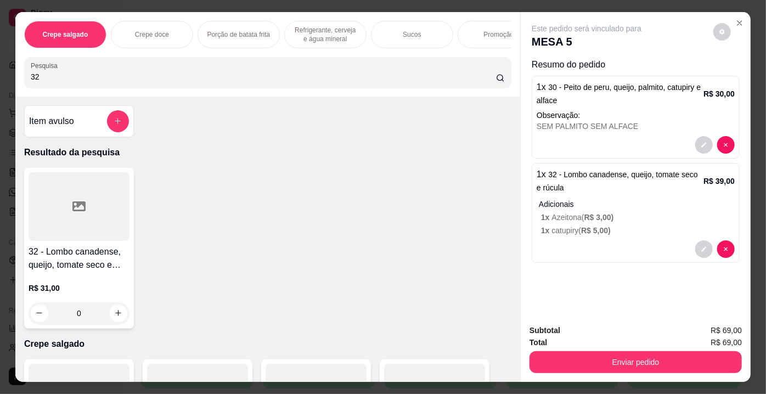
click at [68, 193] on div at bounding box center [79, 206] width 101 height 69
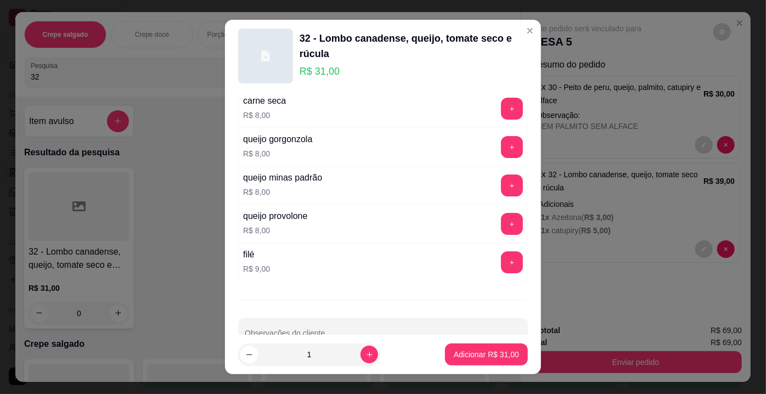
scroll to position [1970, 0]
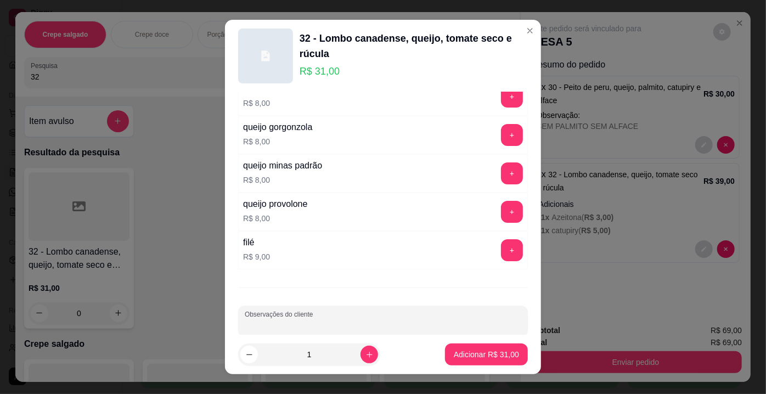
click at [487, 320] on input "Observações do cliente" at bounding box center [383, 325] width 277 height 11
type input "SEM TOMATE SECO COM CATUPIRI"
click at [486, 347] on button "Adicionar R$ 31,00" at bounding box center [486, 354] width 81 height 21
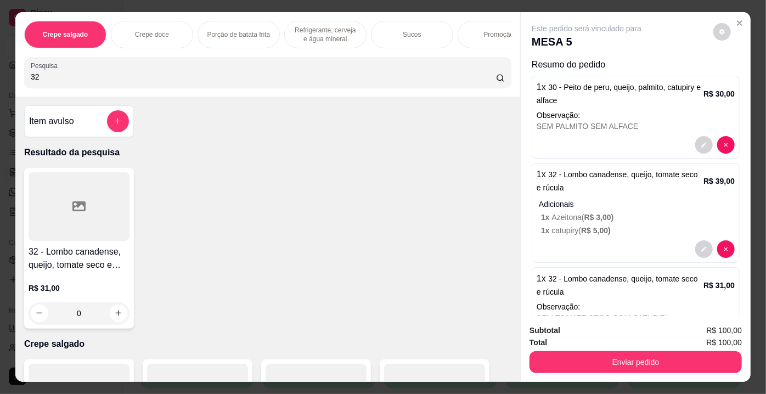
drag, startPoint x: 66, startPoint y: 76, endPoint x: 12, endPoint y: 74, distance: 53.8
click at [15, 74] on div "Crepe salgado Crepe doce Porção de batata frita Refrigerante, cerveja e água mi…" at bounding box center [267, 54] width 505 height 85
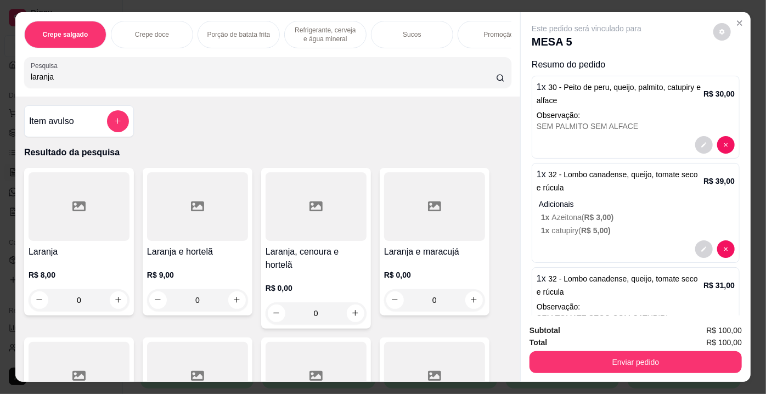
type input "laranja"
click at [84, 222] on div at bounding box center [79, 206] width 101 height 69
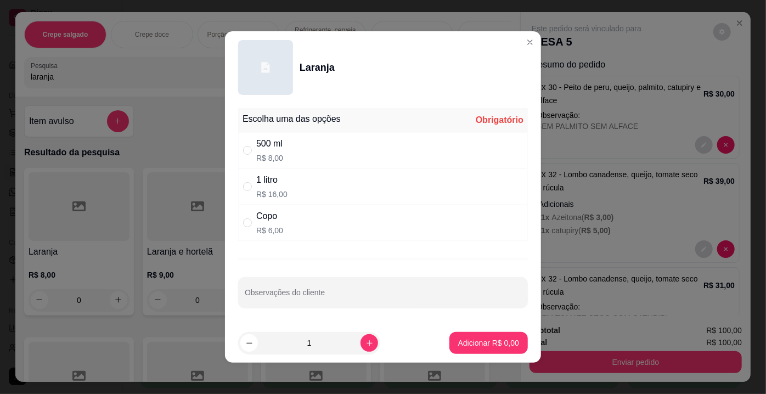
drag, startPoint x: 270, startPoint y: 151, endPoint x: 273, endPoint y: 160, distance: 9.6
click at [270, 151] on div "500 ml R$ 8,00" at bounding box center [269, 150] width 27 height 26
radio input "true"
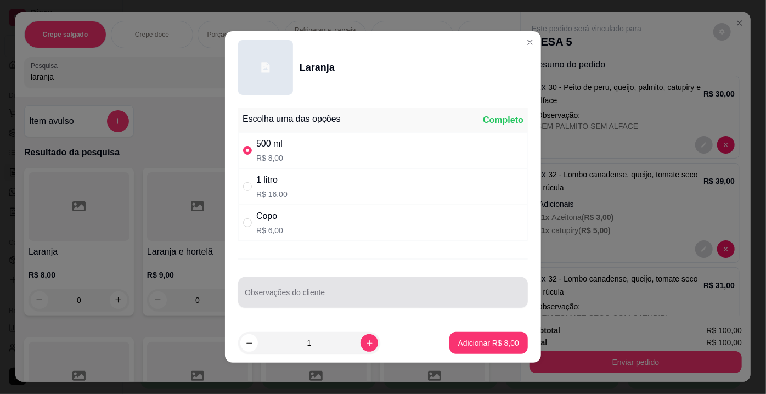
click at [278, 295] on input "Observações do cliente" at bounding box center [383, 296] width 277 height 11
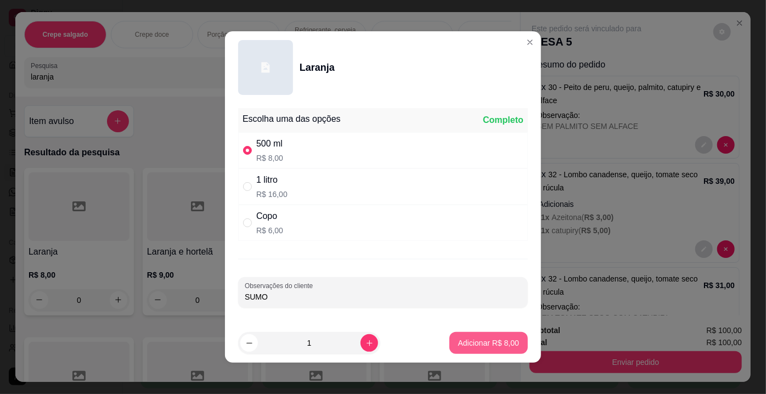
type input "SUMO"
click at [481, 343] on p "Adicionar R$ 8,00" at bounding box center [488, 343] width 59 height 10
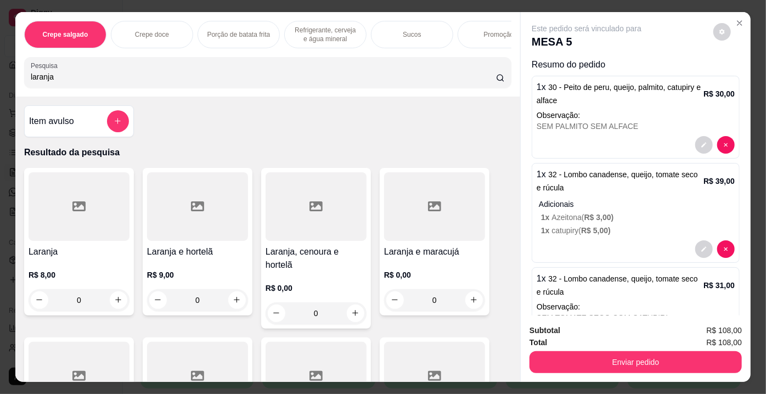
drag, startPoint x: 97, startPoint y: 81, endPoint x: 0, endPoint y: 82, distance: 96.6
click at [0, 82] on div "Crepe salgado Crepe doce Porção de batata frita Refrigerante, cerveja e água mi…" at bounding box center [383, 197] width 766 height 394
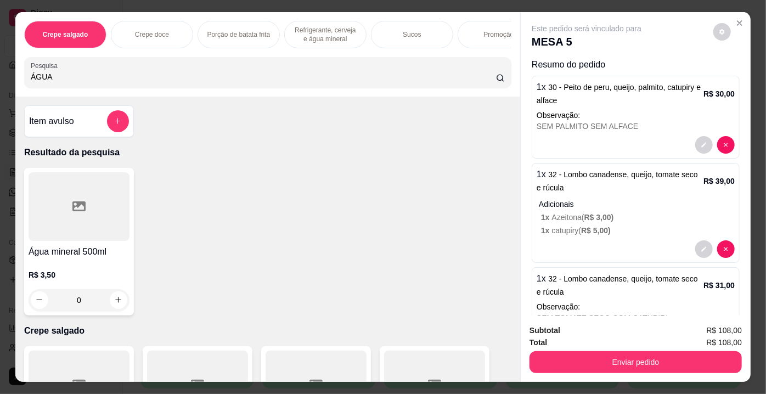
type input "ÁGUA"
click at [99, 212] on div at bounding box center [79, 206] width 101 height 69
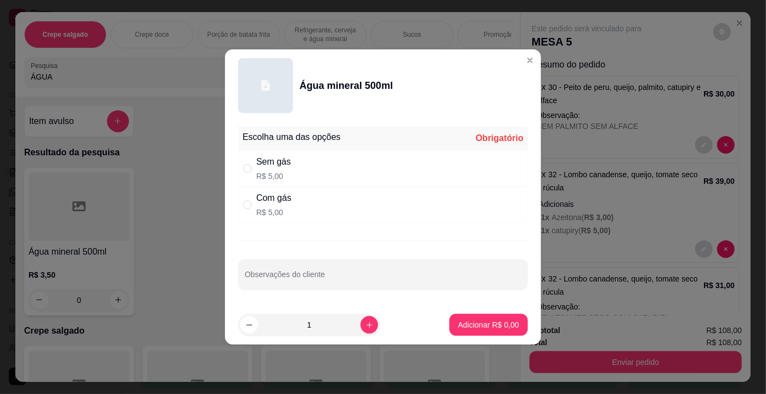
click at [306, 203] on div "Com gás R$ 5,00" at bounding box center [383, 205] width 290 height 36
radio input "true"
click at [476, 323] on p "Adicionar R$ 5,00" at bounding box center [488, 324] width 59 height 10
type input "1"
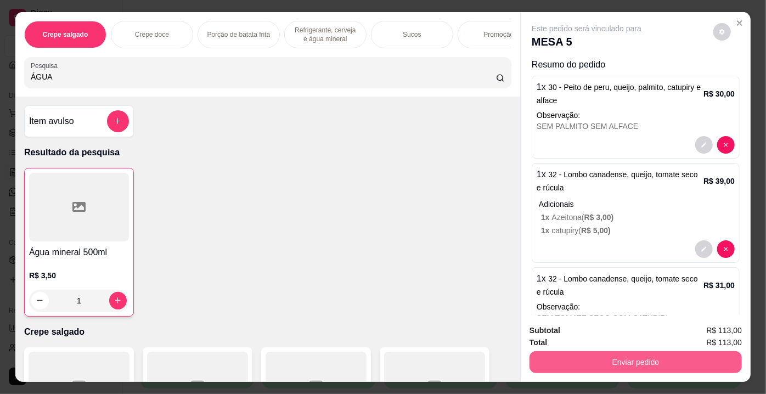
click at [622, 361] on button "Enviar pedido" at bounding box center [636, 362] width 212 height 22
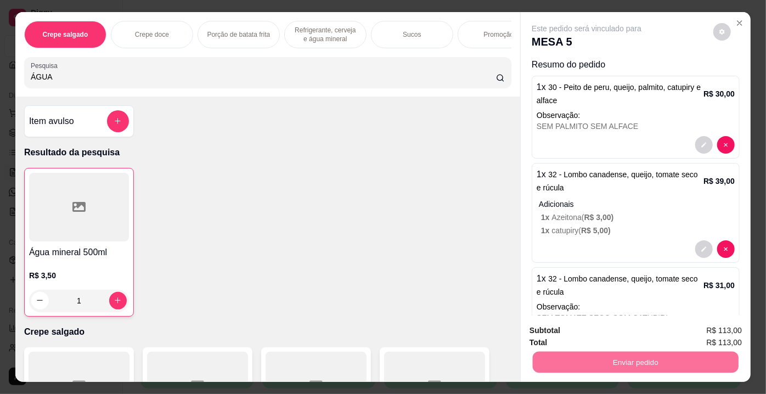
click at [707, 330] on button "Enviar pedido" at bounding box center [714, 332] width 62 height 21
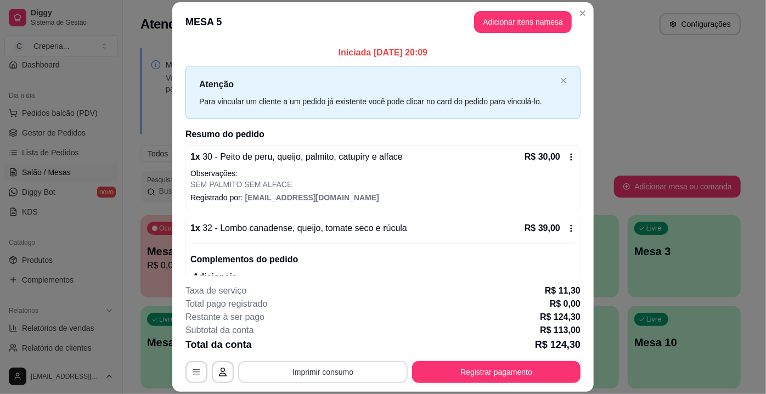
click at [339, 372] on button "Imprimir consumo" at bounding box center [323, 372] width 170 height 22
click at [334, 349] on button "IMPRESSORA" at bounding box center [323, 348] width 80 height 18
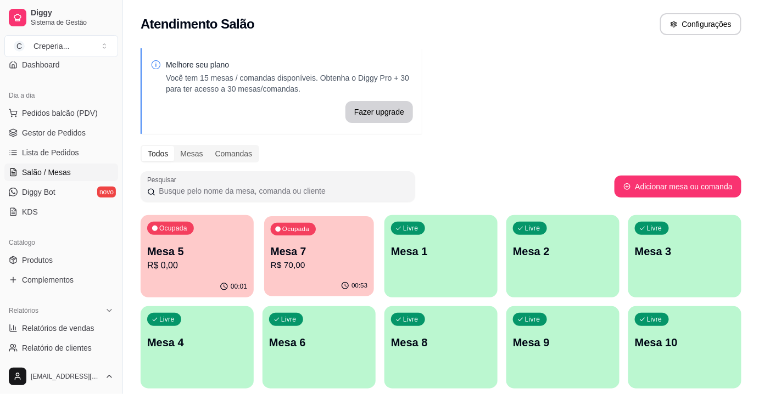
click at [346, 246] on p "Mesa 7" at bounding box center [319, 251] width 97 height 15
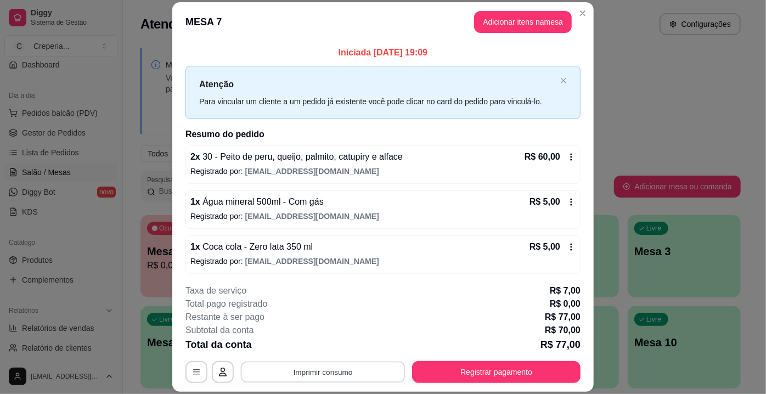
click at [325, 373] on button "Imprimir consumo" at bounding box center [323, 372] width 165 height 21
click at [324, 345] on button "IMPRESSORA" at bounding box center [323, 348] width 80 height 18
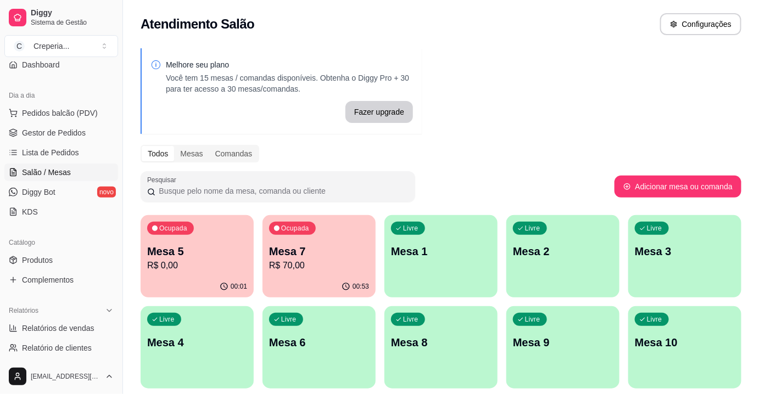
click at [359, 242] on div "Ocupada Mesa 7 R$ 70,00" at bounding box center [318, 245] width 113 height 61
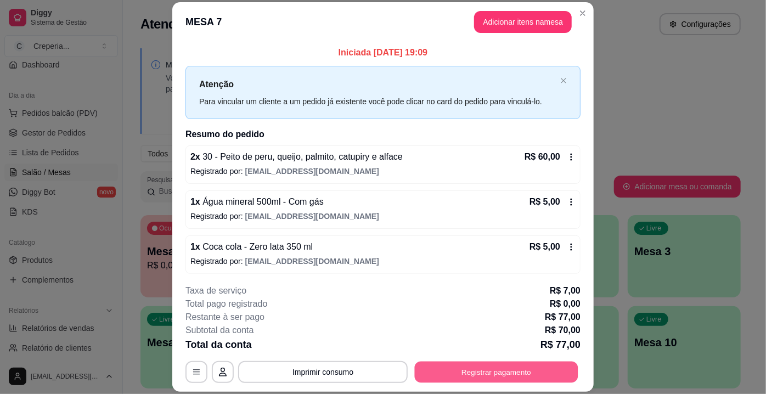
click at [493, 375] on button "Registrar pagamento" at bounding box center [497, 372] width 164 height 21
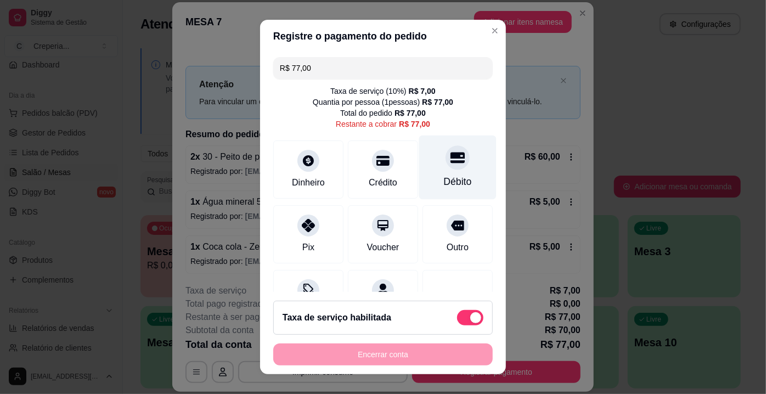
click at [431, 172] on div "Débito" at bounding box center [457, 168] width 77 height 64
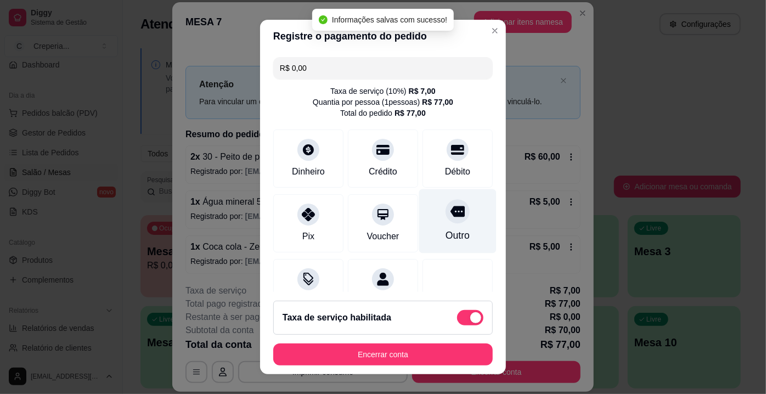
type input "R$ 0,00"
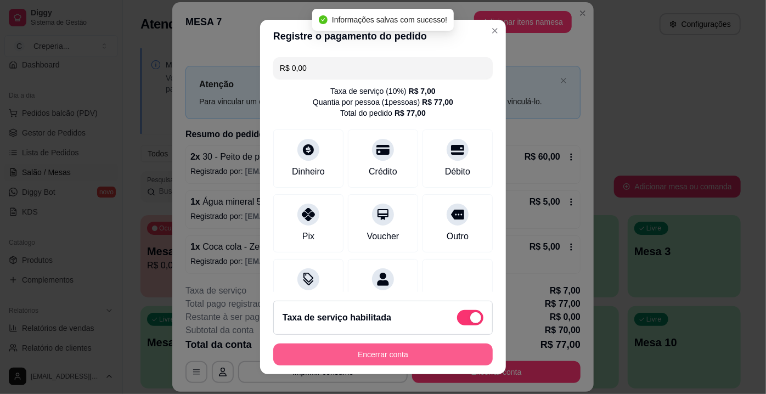
click at [404, 357] on button "Encerrar conta" at bounding box center [383, 355] width 220 height 22
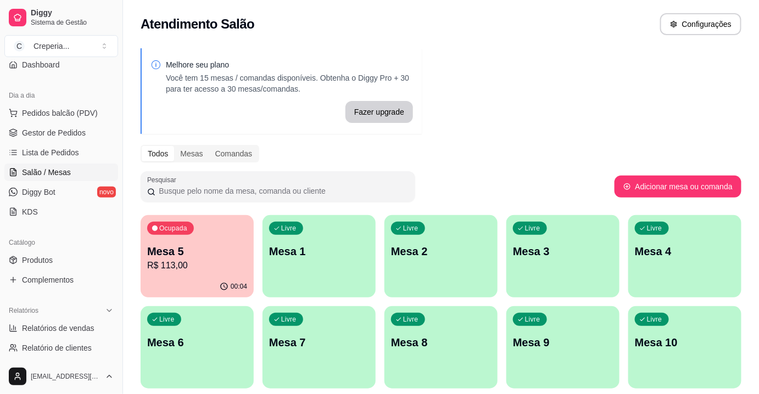
click at [690, 240] on div "Livre Mesa 4" at bounding box center [684, 249] width 113 height 69
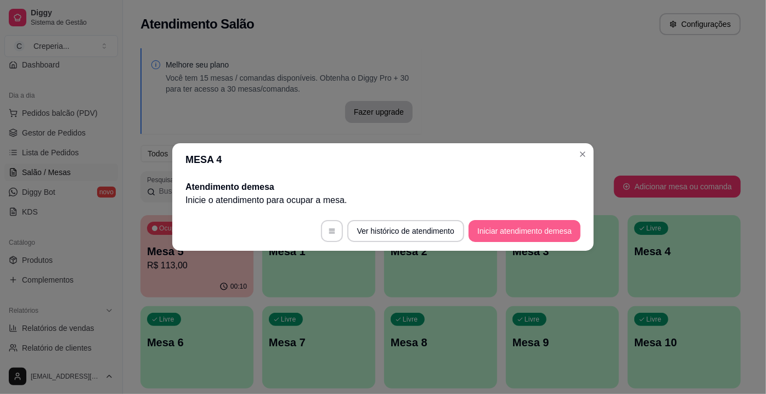
click at [561, 235] on button "Iniciar atendimento de mesa" at bounding box center [525, 231] width 112 height 22
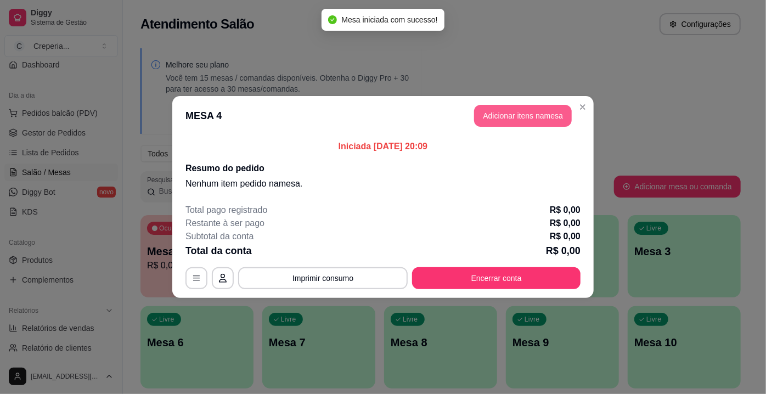
click at [487, 114] on button "Adicionar itens na mesa" at bounding box center [523, 116] width 98 height 22
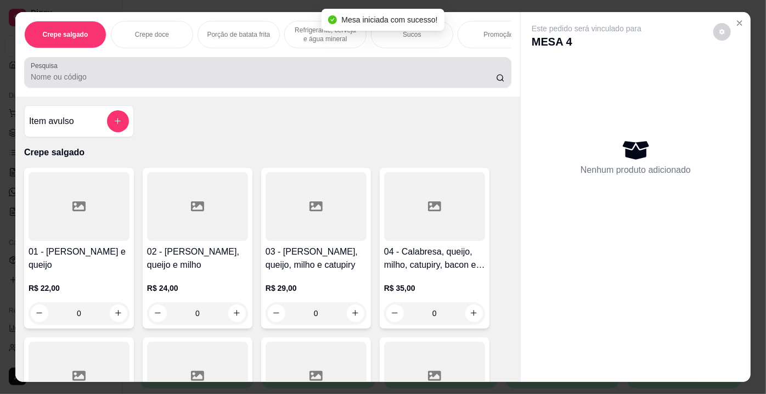
click at [150, 87] on div "Pesquisa" at bounding box center [267, 72] width 487 height 31
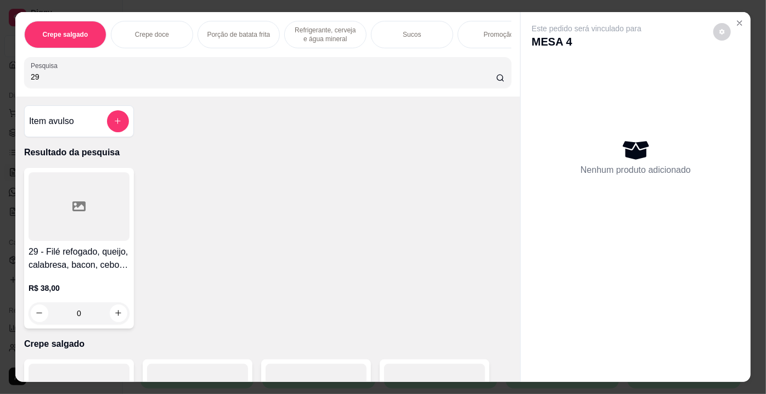
type input "29"
click at [76, 223] on div at bounding box center [79, 206] width 101 height 69
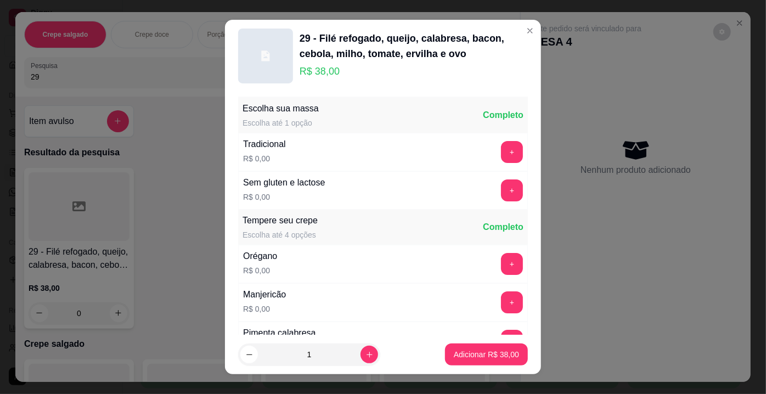
click at [521, 104] on div "Escolha sua massa Escolha até 1 opção Completo Tradicional R$ 0,00 + Sem gluten…" at bounding box center [383, 213] width 316 height 243
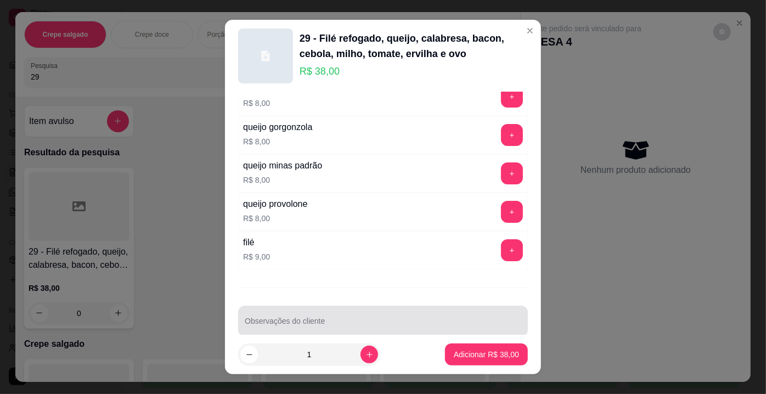
click at [492, 320] on input "Observações do cliente" at bounding box center [383, 325] width 277 height 11
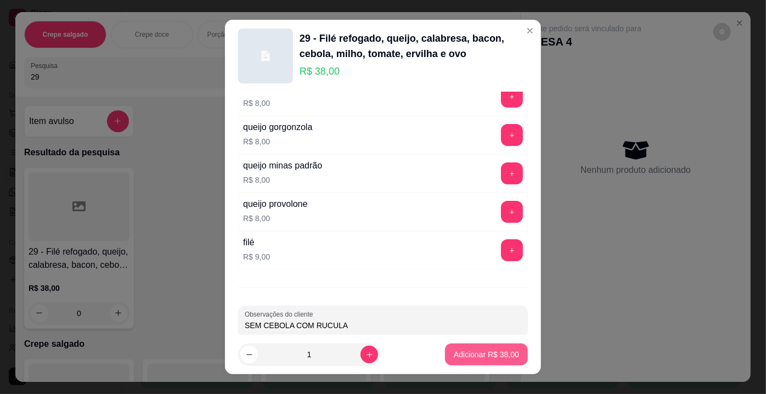
type input "SEM CEBOLA COM RUCULA"
click at [480, 356] on p "Adicionar R$ 38,00" at bounding box center [486, 354] width 65 height 11
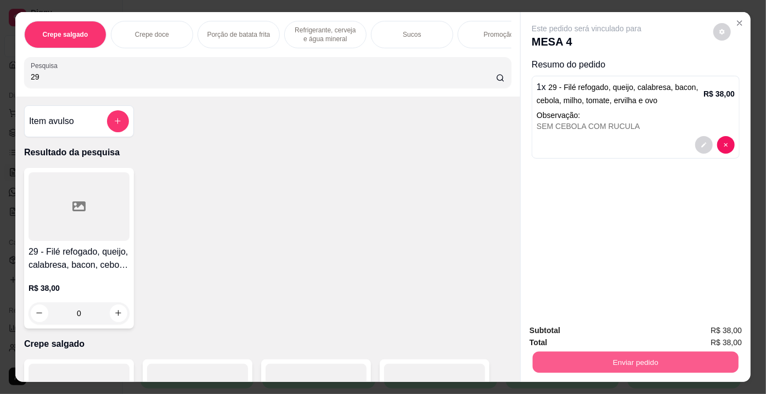
click at [558, 360] on button "Enviar pedido" at bounding box center [636, 362] width 206 height 21
click at [704, 327] on button "Enviar pedido" at bounding box center [714, 332] width 62 height 21
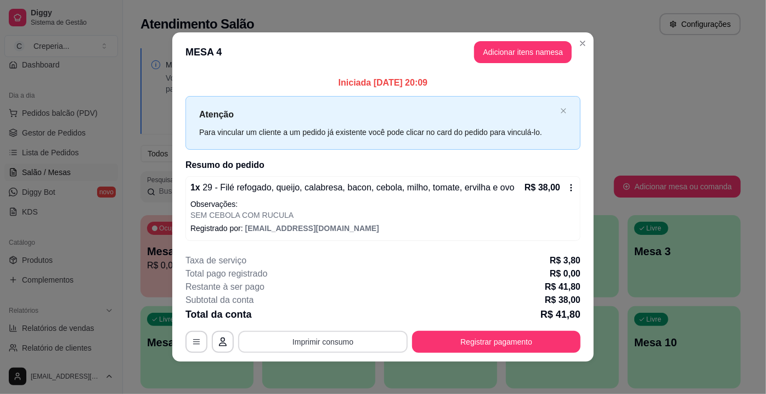
click at [322, 344] on button "Imprimir consumo" at bounding box center [323, 342] width 170 height 22
click at [327, 315] on button "IMPRESSORA" at bounding box center [323, 316] width 80 height 18
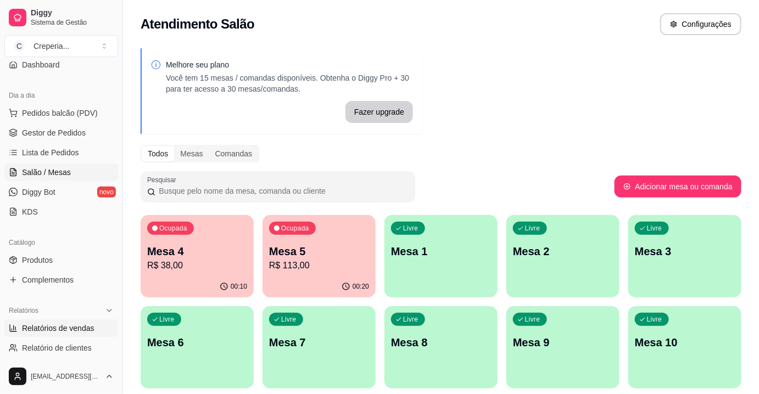
click at [64, 328] on span "Relatórios de vendas" at bounding box center [58, 328] width 72 height 11
select select "ALL"
select select "0"
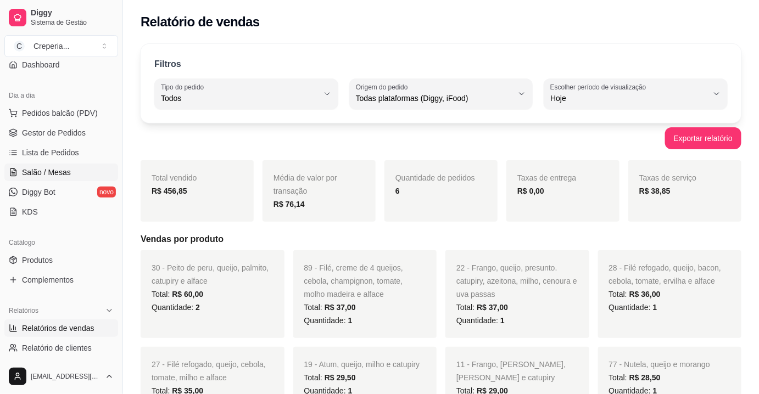
click at [61, 167] on span "Salão / Mesas" at bounding box center [46, 172] width 49 height 11
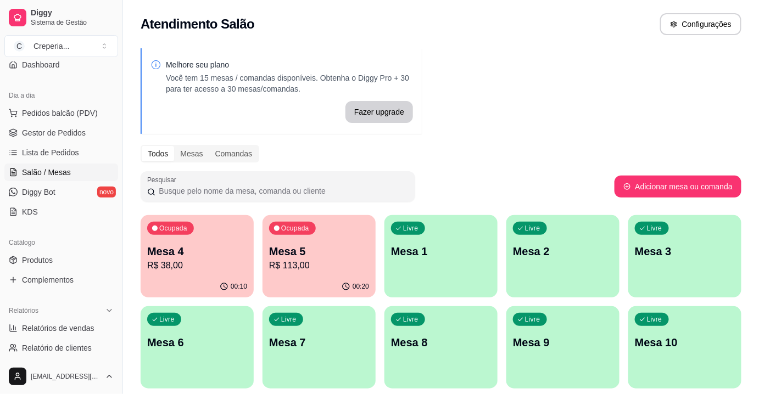
click at [310, 347] on p "Mesa 7" at bounding box center [319, 342] width 100 height 15
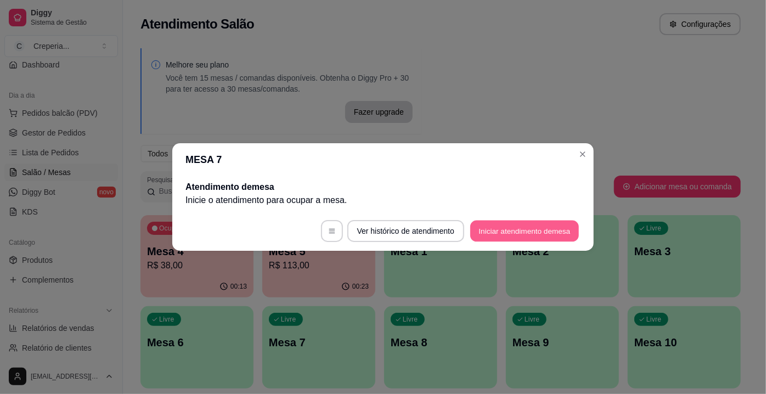
click at [499, 229] on button "Iniciar atendimento de mesa" at bounding box center [524, 231] width 109 height 21
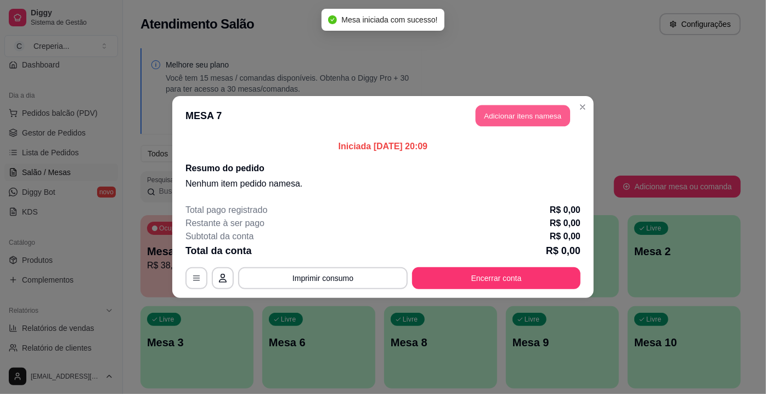
click at [492, 114] on button "Adicionar itens na mesa" at bounding box center [523, 115] width 94 height 21
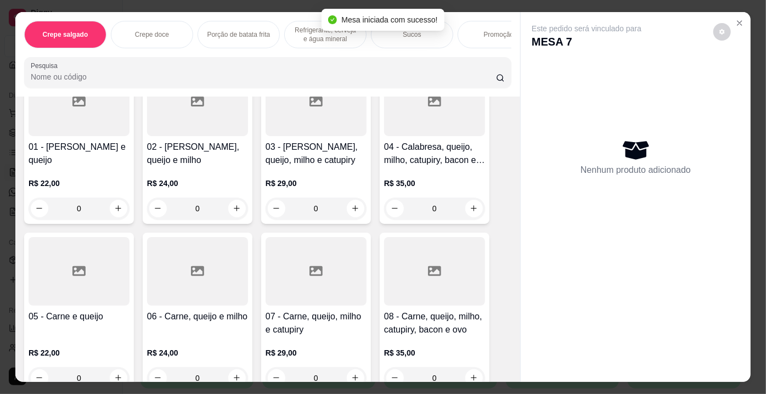
scroll to position [149, 0]
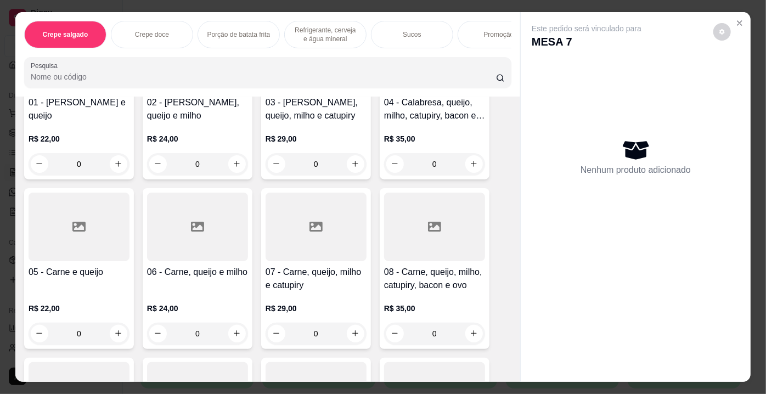
click at [99, 251] on div at bounding box center [79, 227] width 101 height 69
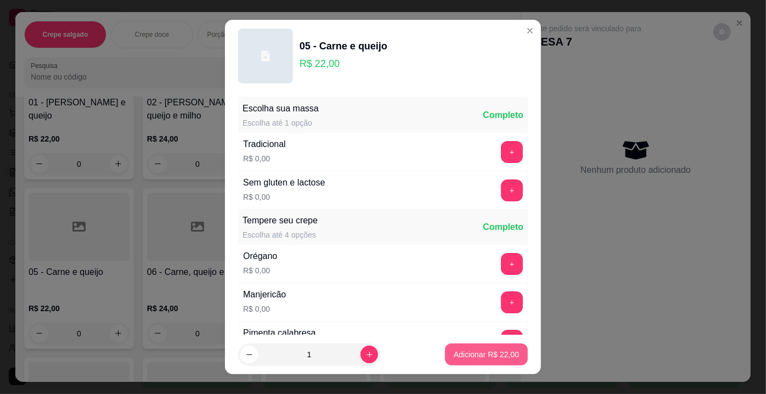
click at [481, 351] on p "Adicionar R$ 22,00" at bounding box center [486, 354] width 65 height 11
type input "1"
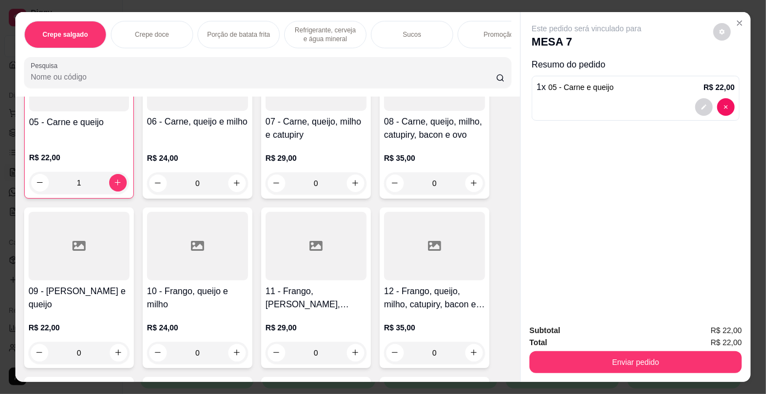
scroll to position [349, 0]
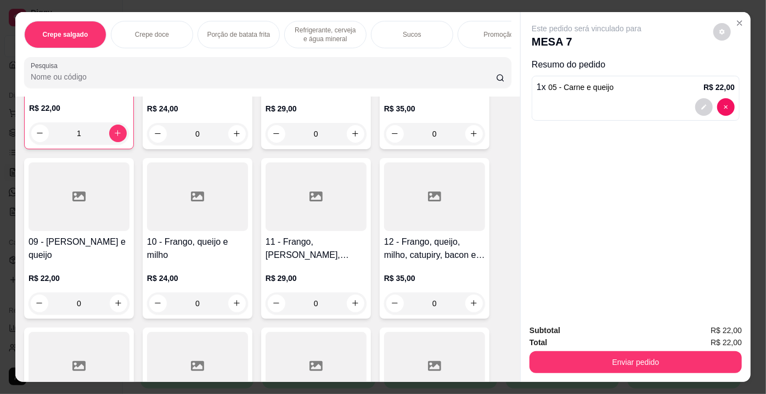
click at [68, 219] on div at bounding box center [79, 196] width 101 height 69
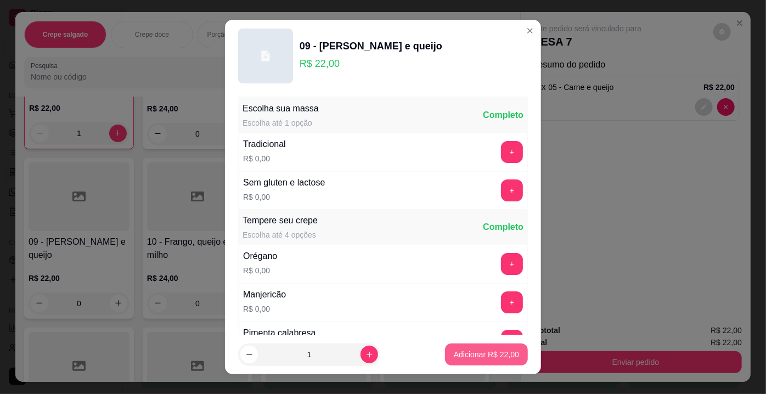
click at [454, 350] on p "Adicionar R$ 22,00" at bounding box center [486, 354] width 65 height 11
type input "1"
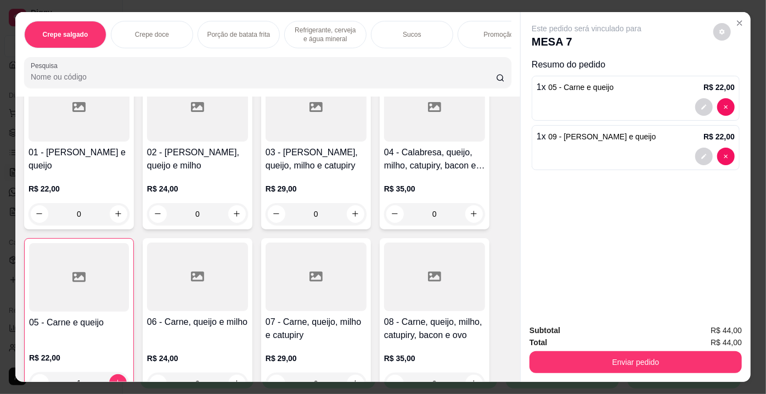
scroll to position [0, 0]
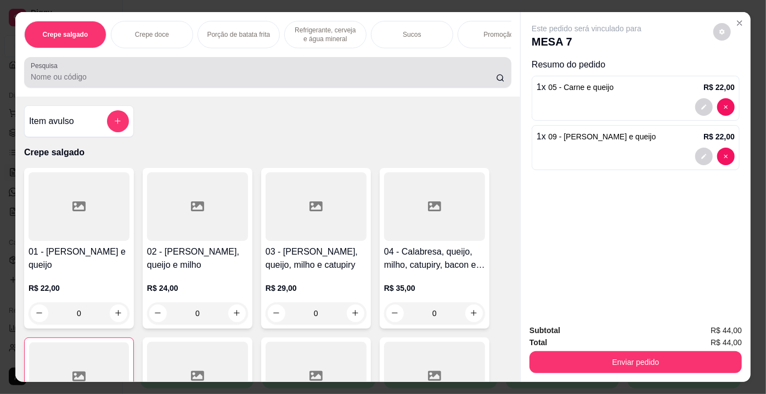
click at [66, 76] on input "Pesquisa" at bounding box center [263, 76] width 465 height 11
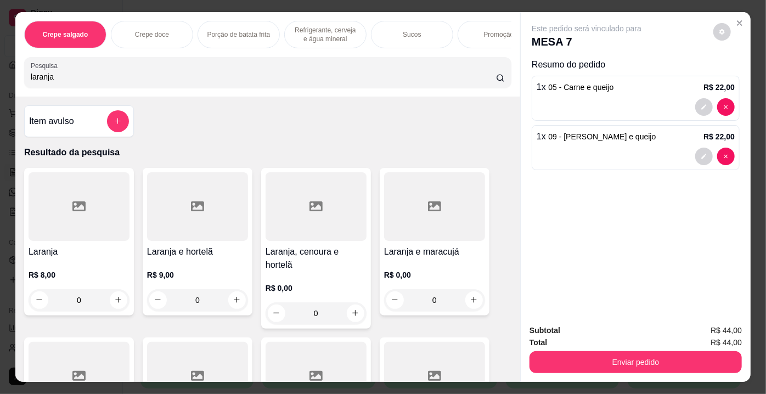
type input "laranja"
click at [92, 223] on div at bounding box center [79, 206] width 101 height 69
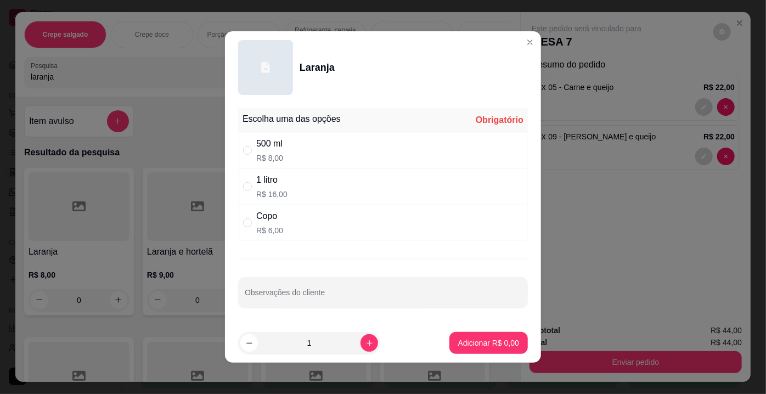
click at [303, 155] on div "500 ml R$ 8,00" at bounding box center [383, 150] width 290 height 36
radio input "true"
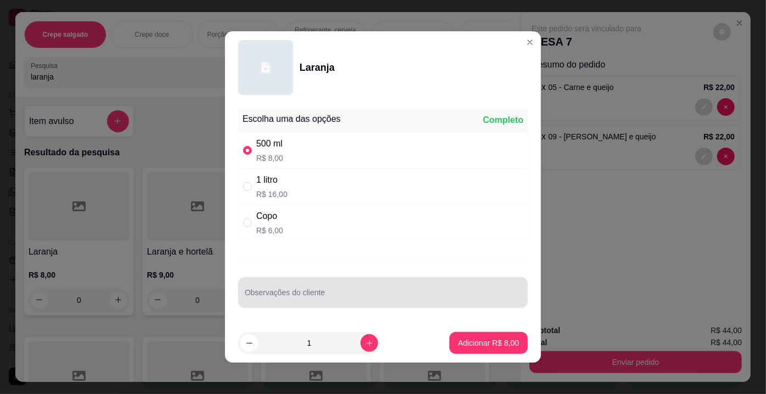
click at [310, 297] on input "Observações do cliente" at bounding box center [383, 296] width 277 height 11
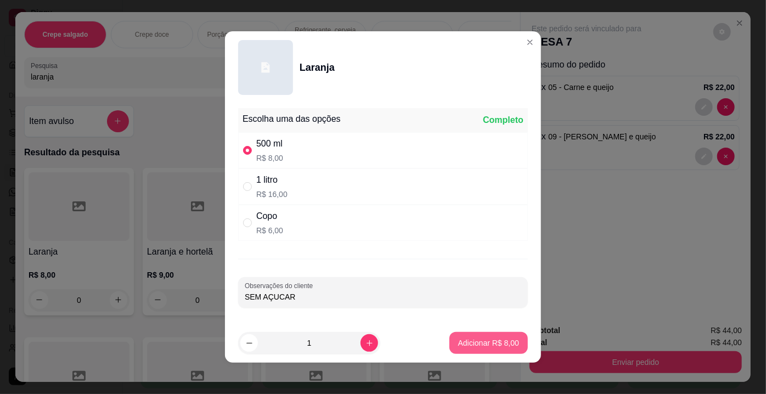
type input "SEM AÇUCAR"
click at [479, 339] on p "Adicionar R$ 8,00" at bounding box center [488, 343] width 61 height 11
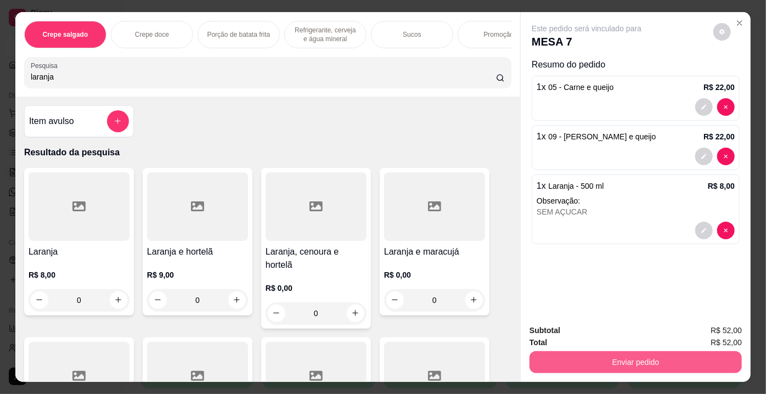
click at [598, 361] on button "Enviar pedido" at bounding box center [636, 362] width 212 height 22
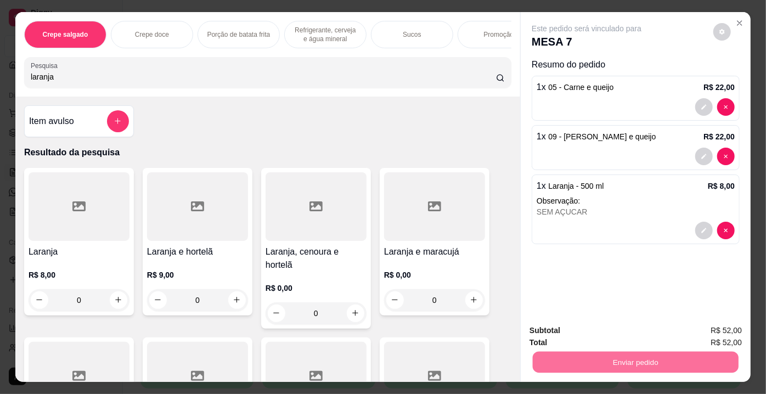
click at [691, 331] on button "Enviar pedido" at bounding box center [714, 332] width 60 height 20
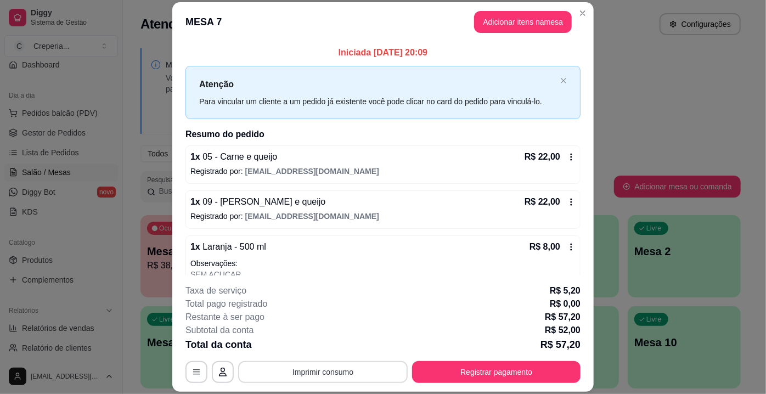
click at [360, 369] on button "Imprimir consumo" at bounding box center [323, 372] width 170 height 22
click at [339, 354] on button "IMPRESSORA" at bounding box center [322, 347] width 77 height 17
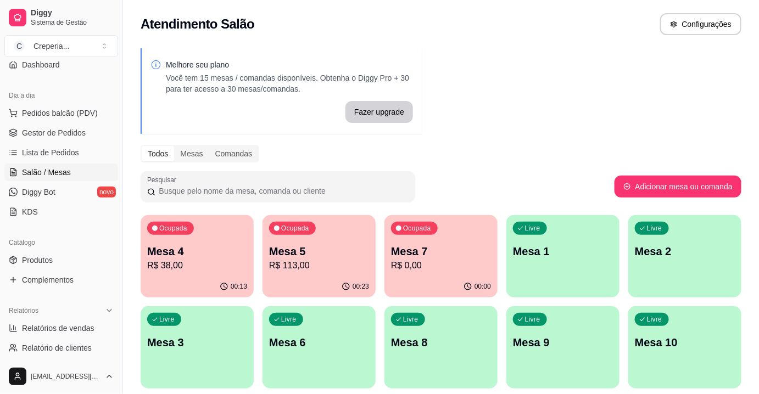
click at [313, 265] on p "R$ 113,00" at bounding box center [319, 265] width 100 height 13
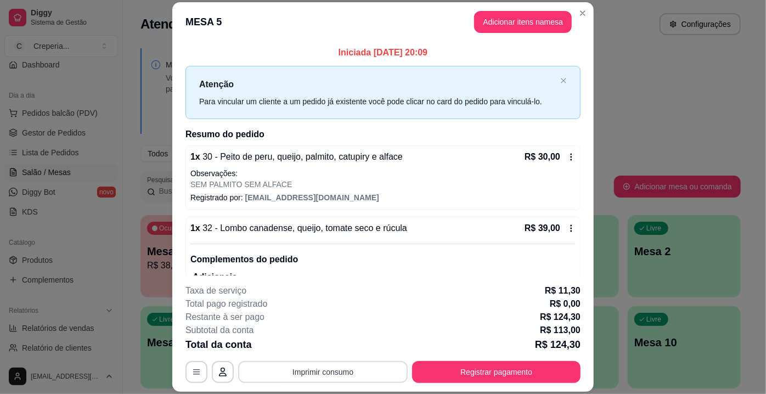
click at [324, 373] on button "Imprimir consumo" at bounding box center [323, 372] width 170 height 22
click at [312, 350] on button "IMPRESSORA" at bounding box center [322, 347] width 77 height 17
click at [496, 377] on button "Registrar pagamento" at bounding box center [496, 372] width 169 height 22
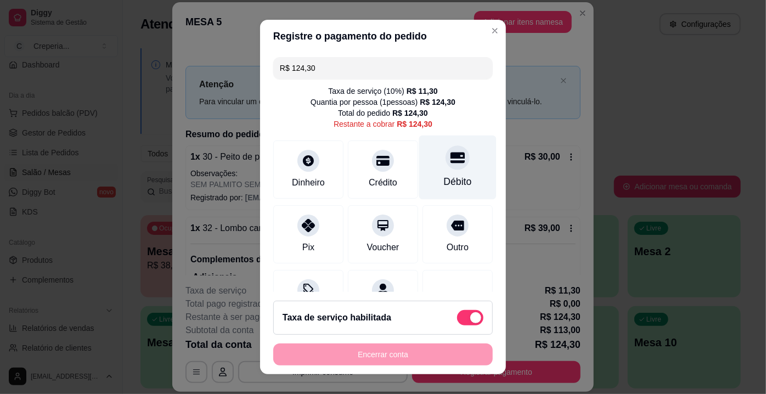
click at [446, 165] on div at bounding box center [458, 157] width 24 height 24
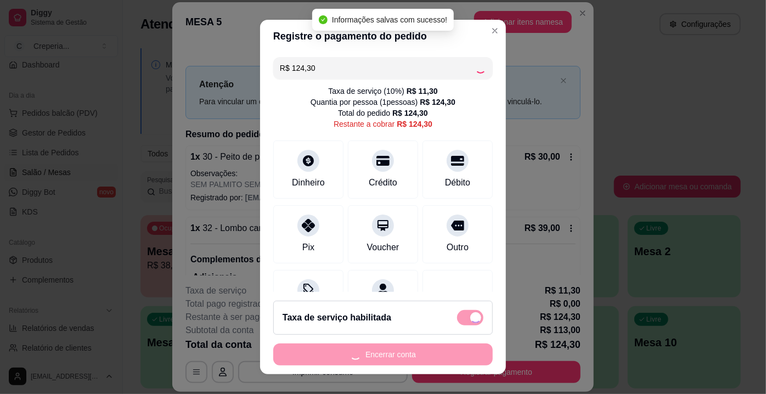
type input "R$ 0,00"
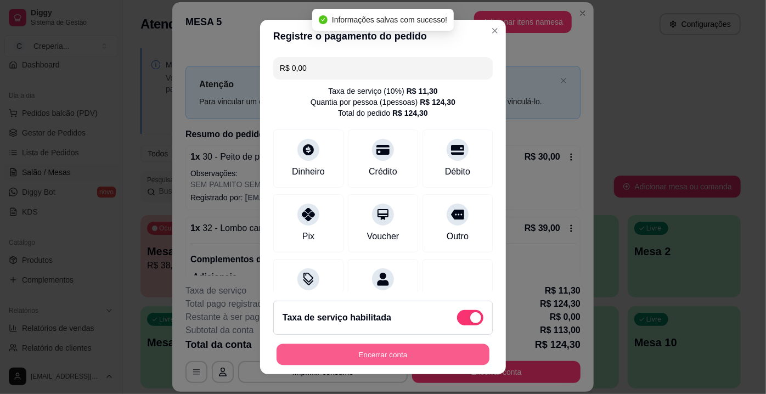
click at [380, 352] on button "Encerrar conta" at bounding box center [383, 354] width 213 height 21
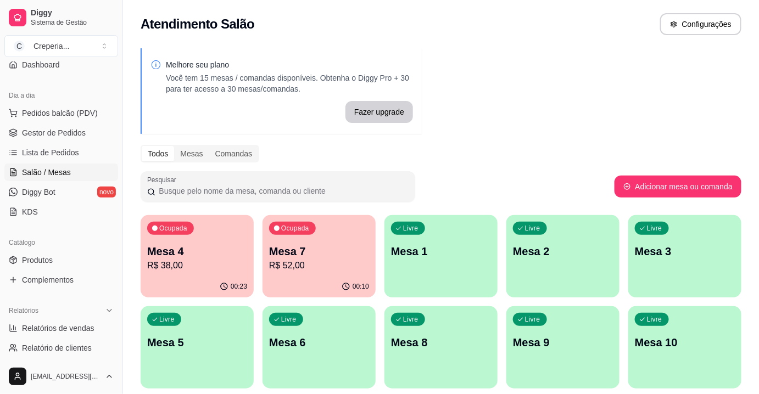
click at [216, 255] on p "Mesa 4" at bounding box center [197, 251] width 100 height 15
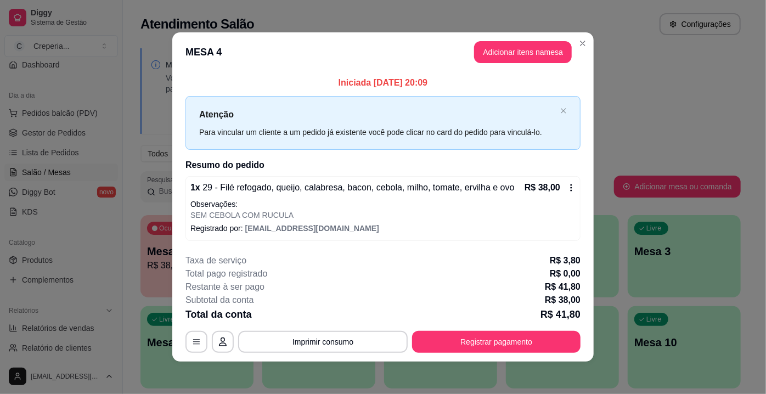
scroll to position [2, 0]
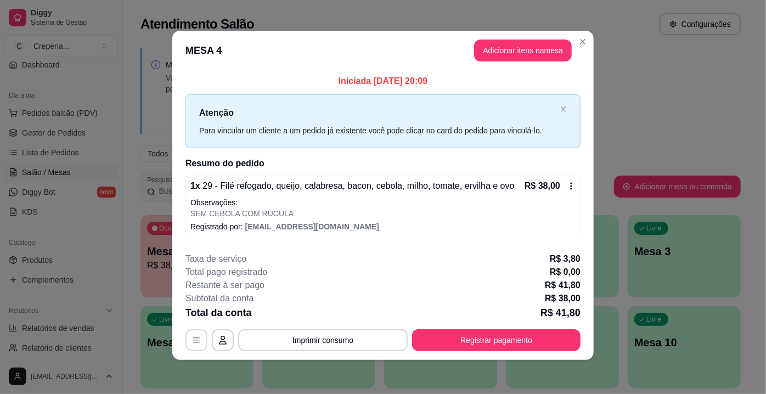
click at [193, 334] on button "button" at bounding box center [197, 340] width 22 height 22
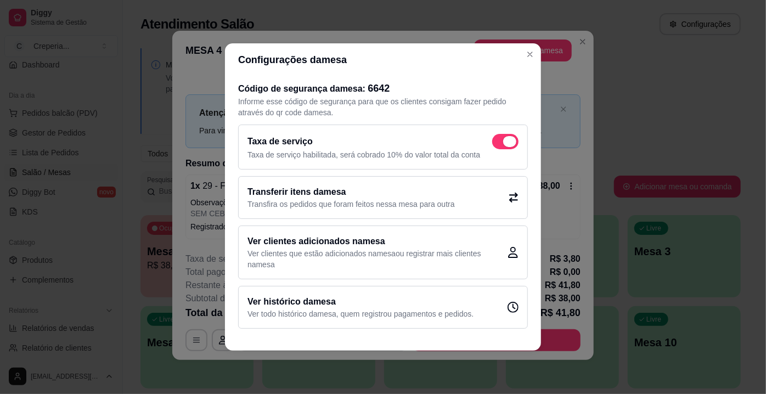
click at [498, 141] on span at bounding box center [505, 141] width 26 height 15
click at [498, 144] on input "checkbox" at bounding box center [495, 147] width 7 height 7
checkbox input "false"
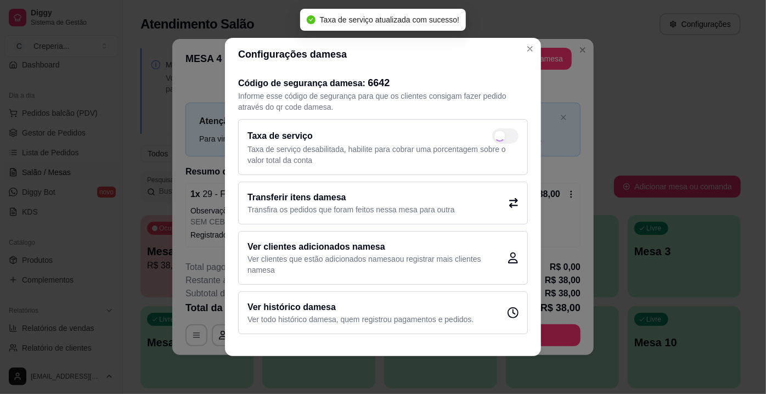
scroll to position [0, 0]
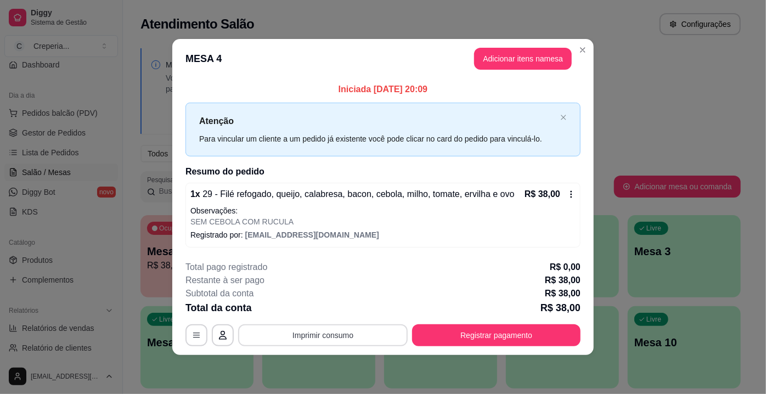
click at [356, 339] on button "Imprimir consumo" at bounding box center [323, 335] width 170 height 22
click at [335, 311] on button "IMPRESSORA" at bounding box center [327, 310] width 80 height 18
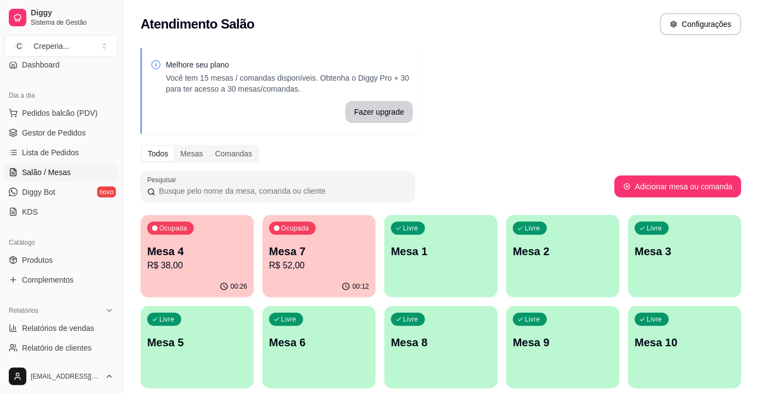
click at [489, 259] on p "Mesa 1" at bounding box center [441, 251] width 100 height 15
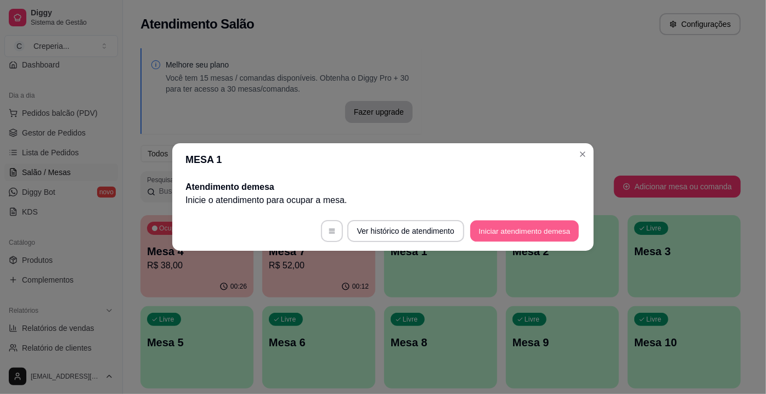
click at [491, 227] on button "Iniciar atendimento de mesa" at bounding box center [524, 231] width 109 height 21
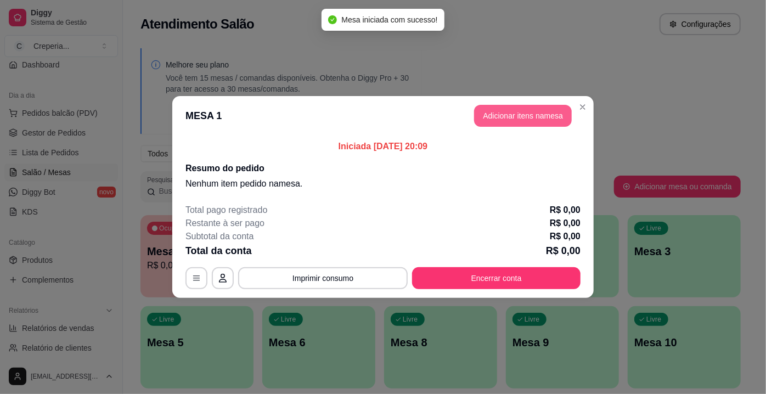
click at [497, 108] on button "Adicionar itens na mesa" at bounding box center [523, 116] width 98 height 22
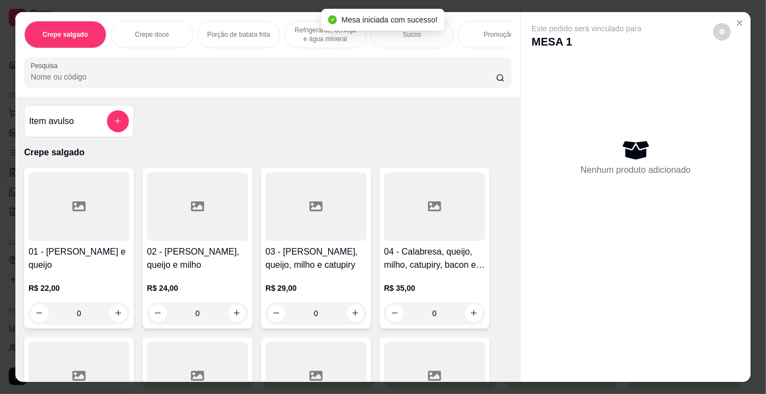
click at [274, 81] on input "Pesquisa" at bounding box center [263, 76] width 465 height 11
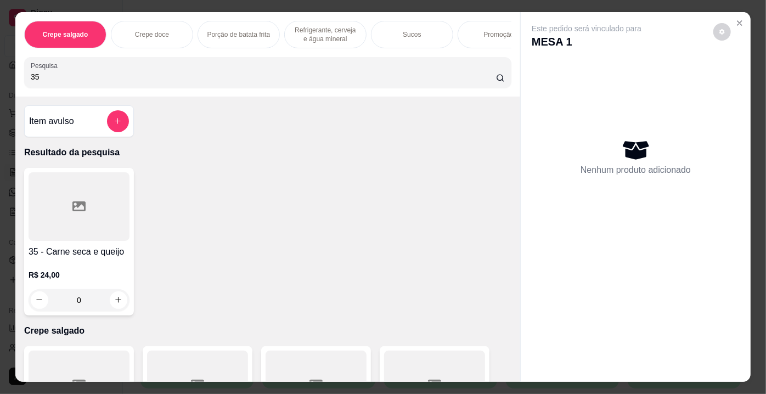
type input "35"
click at [108, 235] on div at bounding box center [79, 206] width 101 height 69
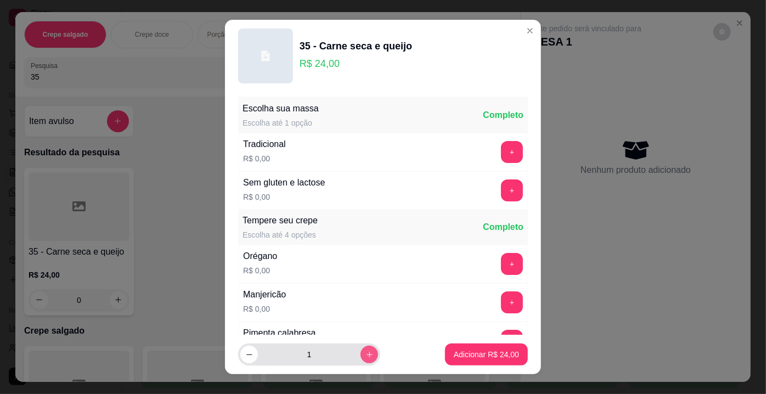
click at [366, 353] on icon "increase-product-quantity" at bounding box center [370, 355] width 8 height 8
type input "2"
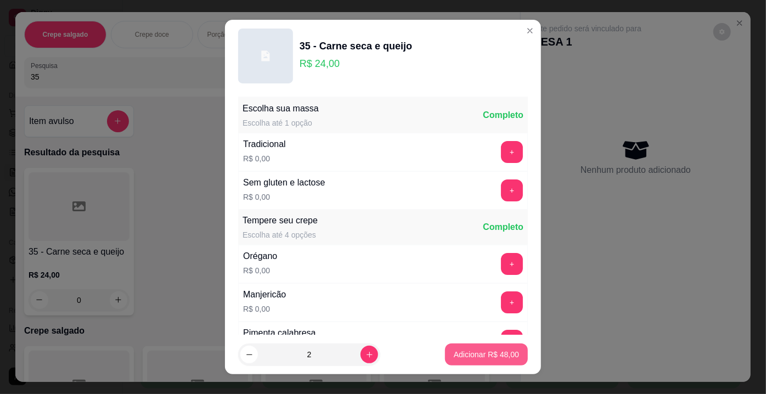
click at [455, 352] on p "Adicionar R$ 48,00" at bounding box center [486, 354] width 65 height 11
type input "2"
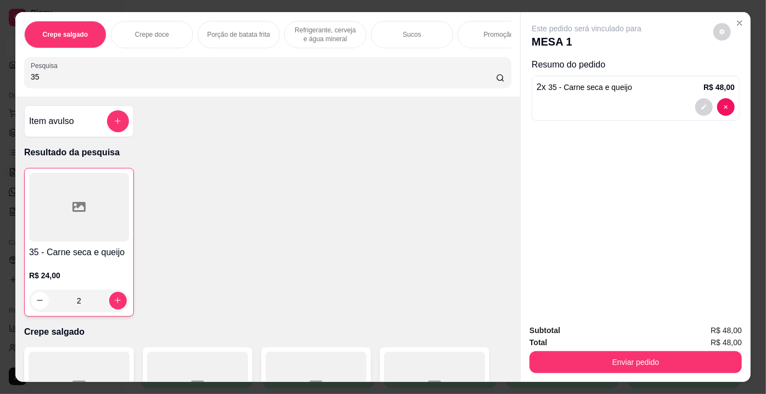
drag, startPoint x: 43, startPoint y: 78, endPoint x: 4, endPoint y: 80, distance: 38.5
click at [4, 80] on div "Crepe salgado Crepe doce Porção de batata frita Refrigerante, cerveja e água mi…" at bounding box center [383, 197] width 766 height 394
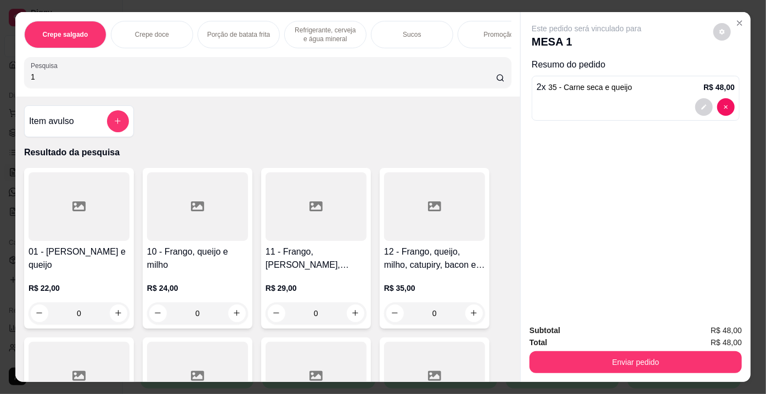
type input "1"
click at [69, 213] on div at bounding box center [79, 206] width 101 height 69
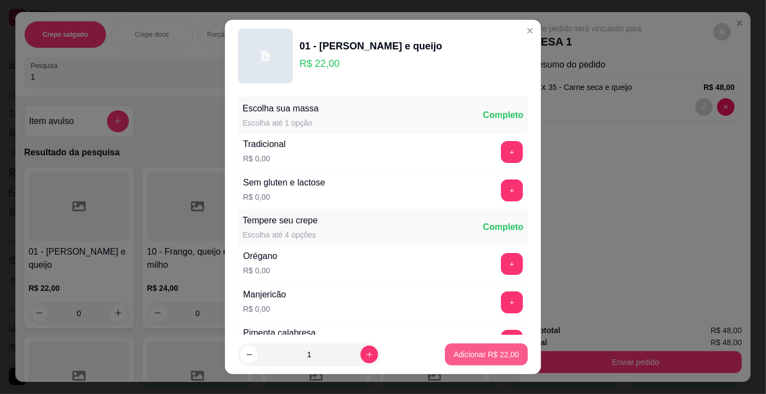
click at [454, 352] on p "Adicionar R$ 22,00" at bounding box center [486, 354] width 65 height 11
type input "1"
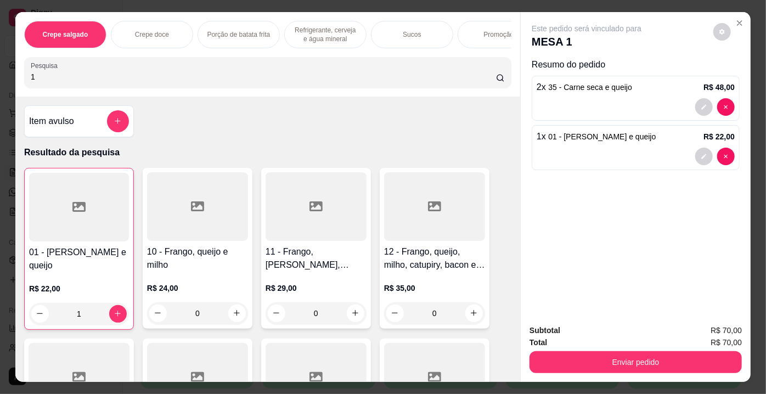
drag, startPoint x: 40, startPoint y: 78, endPoint x: 0, endPoint y: 83, distance: 39.8
click at [0, 83] on div "Crepe salgado Crepe doce Porção de batata frita Refrigerante, cerveja e água mi…" at bounding box center [383, 197] width 766 height 394
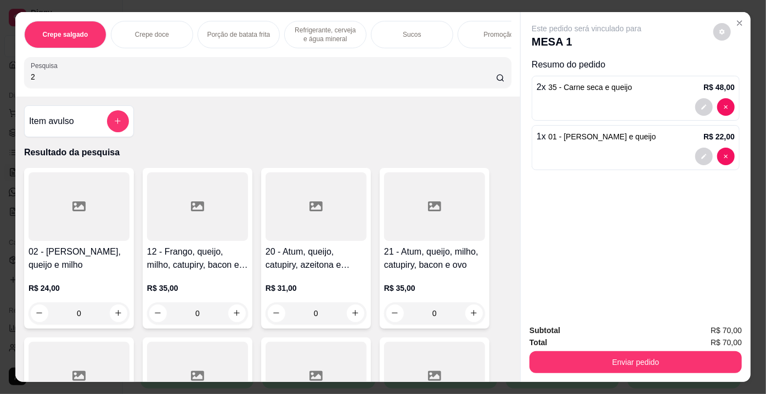
type input "2"
click at [89, 233] on div at bounding box center [79, 206] width 101 height 69
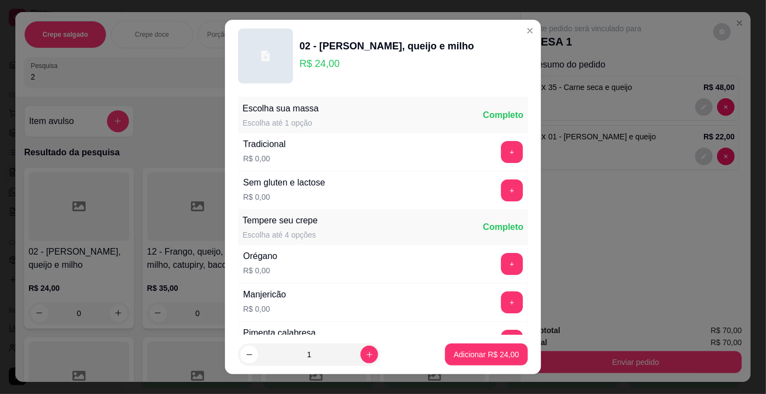
scroll to position [49, 0]
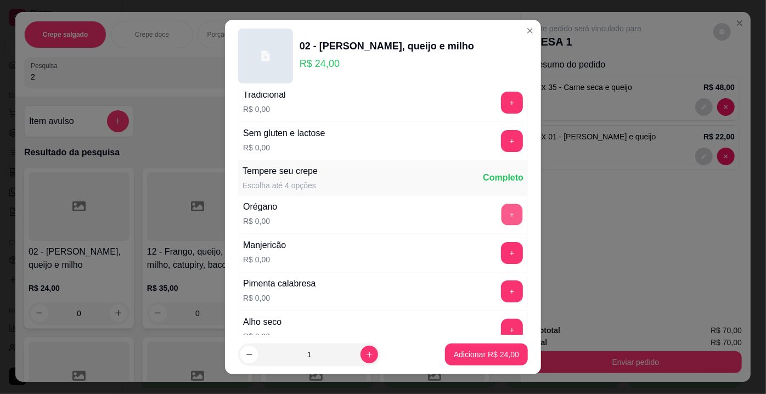
click at [502, 212] on button "+" at bounding box center [512, 214] width 21 height 21
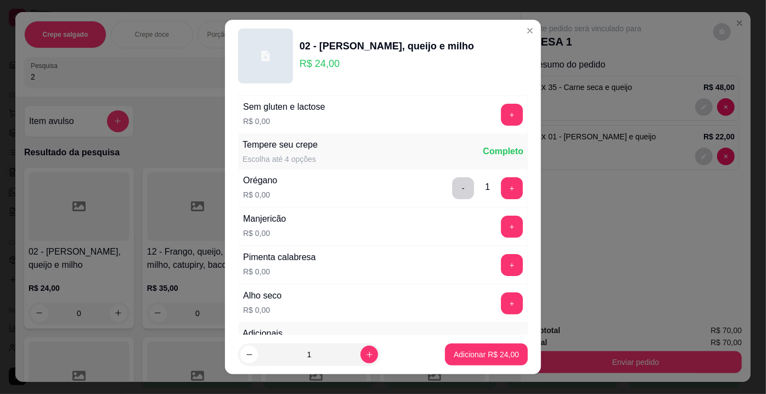
scroll to position [99, 0]
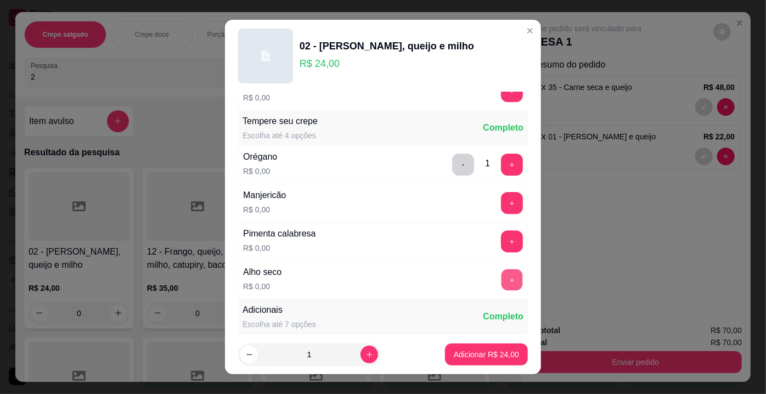
click at [502, 275] on button "+" at bounding box center [512, 280] width 21 height 21
click at [489, 352] on p "Adicionar R$ 24,00" at bounding box center [486, 354] width 65 height 11
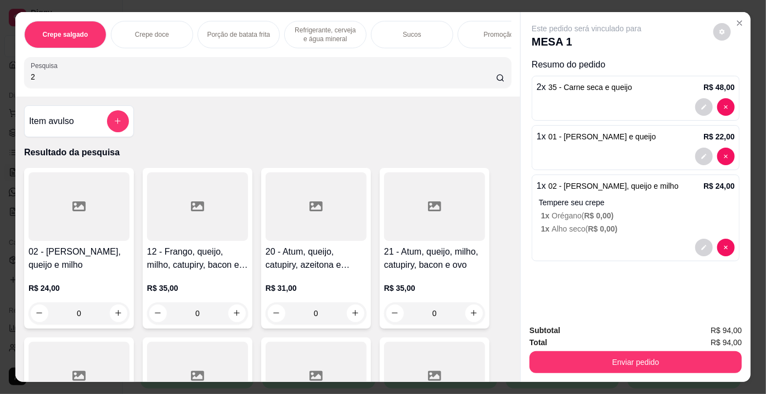
drag, startPoint x: 71, startPoint y: 82, endPoint x: 30, endPoint y: 82, distance: 41.2
click at [31, 82] on input "2" at bounding box center [263, 76] width 465 height 11
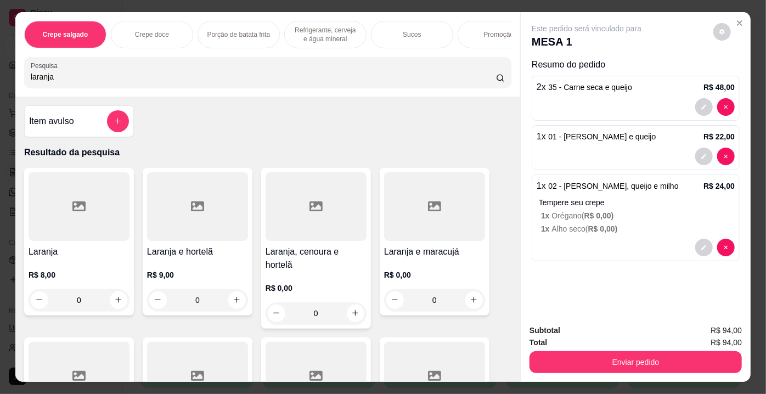
type input "laranja"
click at [97, 195] on div at bounding box center [79, 206] width 101 height 69
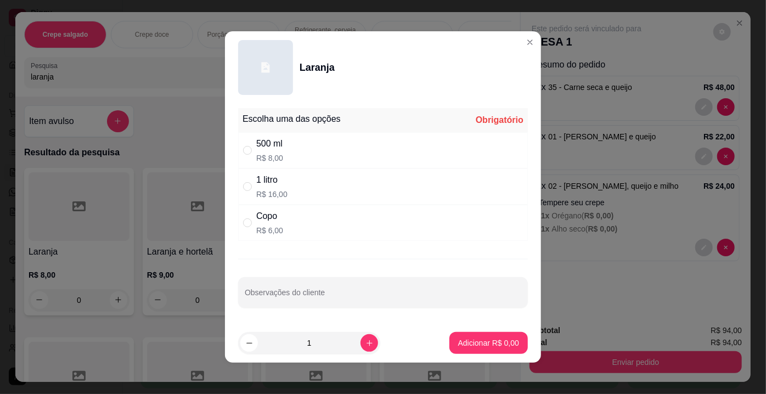
click at [287, 190] on div "1 litro R$ 16,00" at bounding box center [383, 187] width 290 height 36
radio input "true"
click at [500, 341] on p "Adicionar R$ 16,00" at bounding box center [487, 343] width 64 height 10
type input "1"
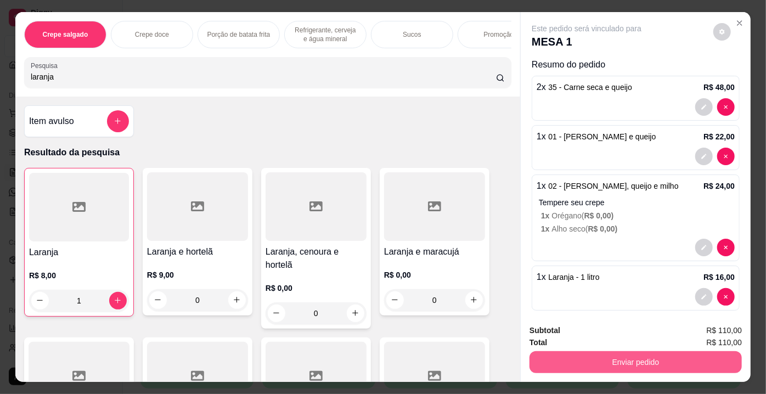
click at [616, 364] on button "Enviar pedido" at bounding box center [636, 362] width 212 height 22
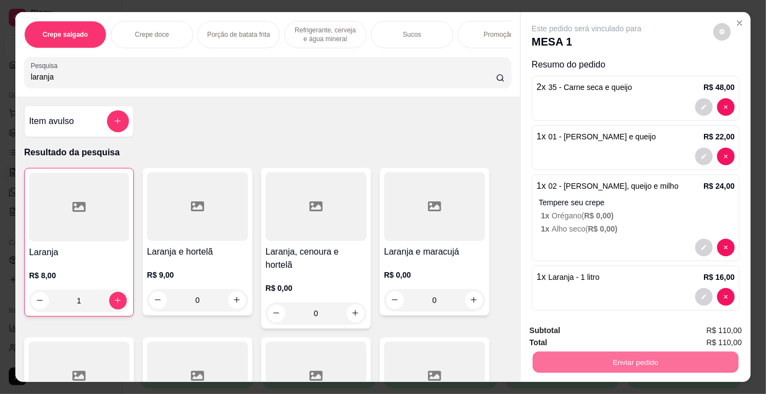
click at [698, 329] on button "Enviar pedido" at bounding box center [714, 332] width 60 height 20
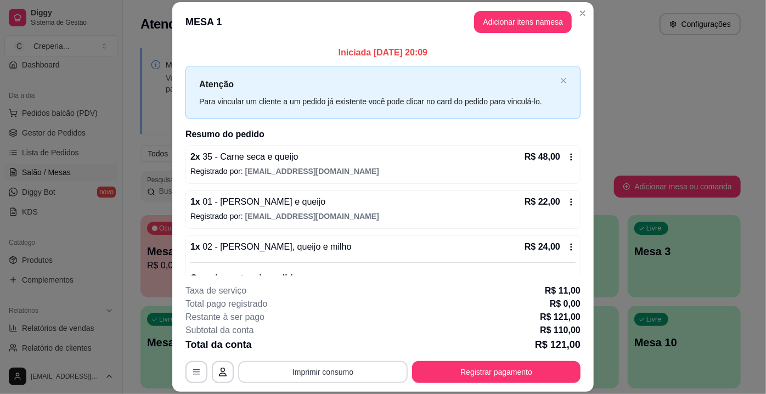
click at [364, 372] on button "Imprimir consumo" at bounding box center [323, 372] width 170 height 22
click at [347, 352] on button "IMPRESSORA" at bounding box center [323, 348] width 80 height 18
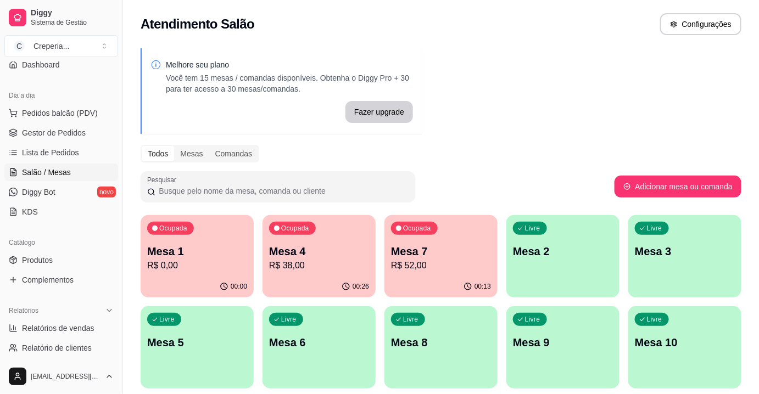
click at [339, 263] on p "R$ 38,00" at bounding box center [319, 265] width 100 height 13
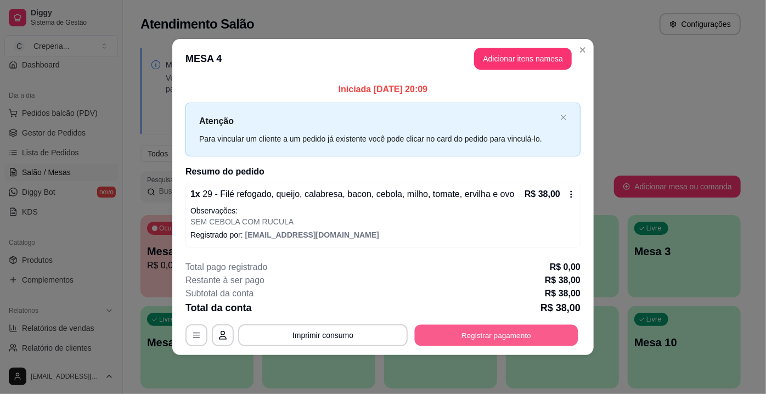
click at [535, 332] on button "Registrar pagamento" at bounding box center [497, 334] width 164 height 21
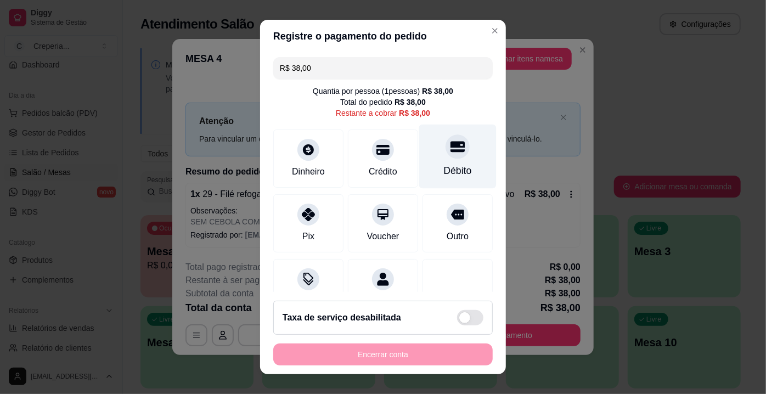
drag, startPoint x: 433, startPoint y: 144, endPoint x: 433, endPoint y: 172, distance: 27.5
click at [446, 144] on div at bounding box center [458, 146] width 24 height 24
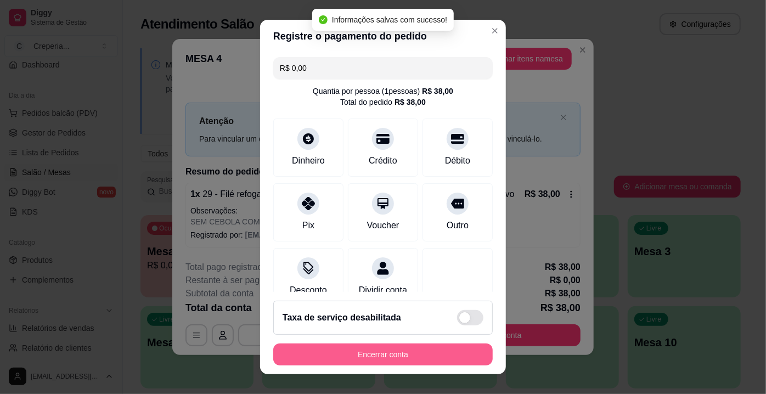
type input "R$ 0,00"
click at [341, 353] on button "Encerrar conta" at bounding box center [383, 355] width 220 height 22
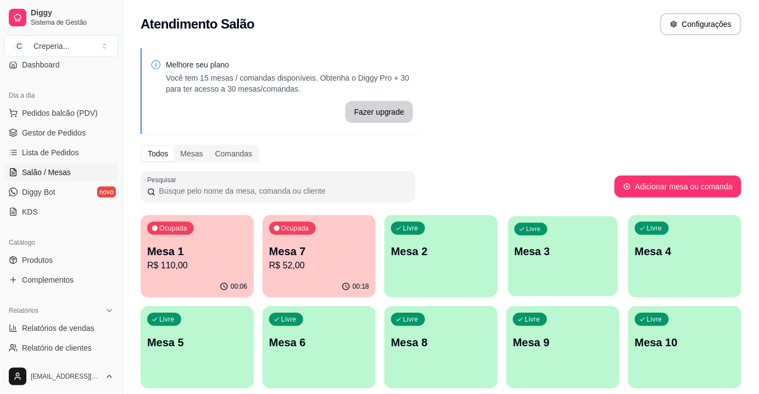
click at [562, 263] on div "Livre Mesa 3" at bounding box center [563, 249] width 110 height 67
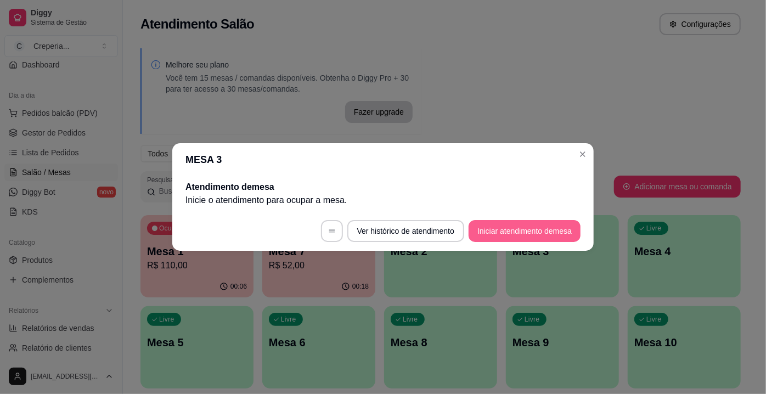
click at [496, 236] on button "Iniciar atendimento de mesa" at bounding box center [525, 231] width 112 height 22
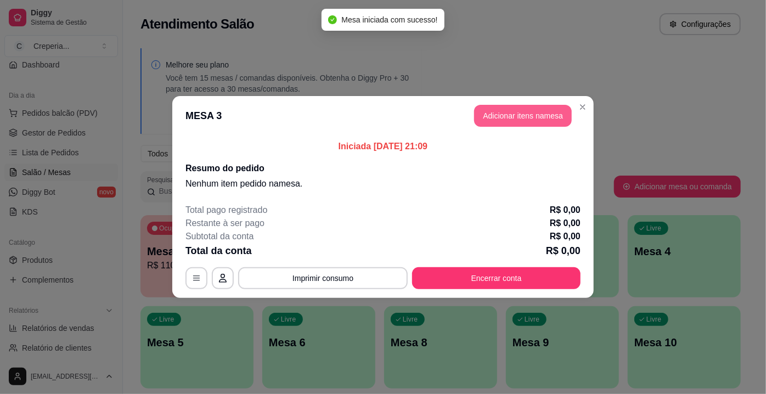
click at [519, 115] on button "Adicionar itens na mesa" at bounding box center [523, 116] width 98 height 22
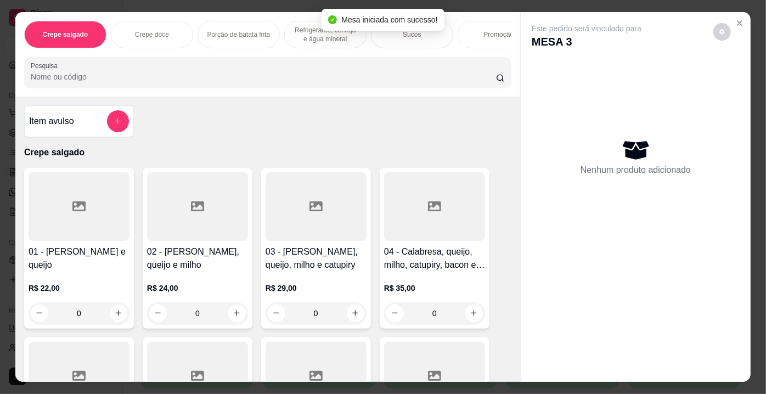
click at [108, 204] on div at bounding box center [79, 206] width 101 height 69
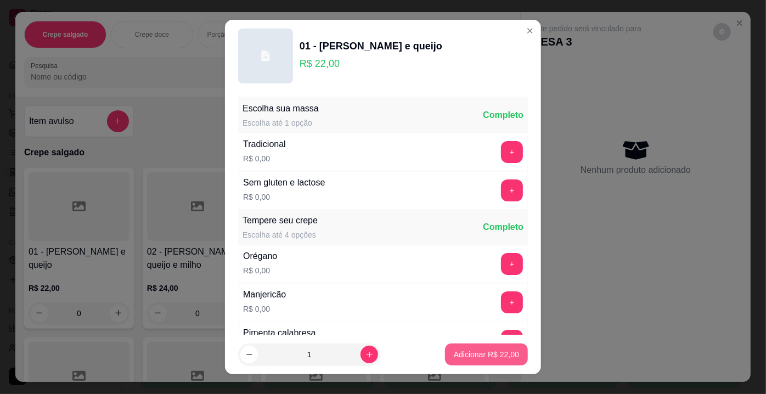
click at [475, 352] on p "Adicionar R$ 22,00" at bounding box center [486, 354] width 65 height 11
type input "1"
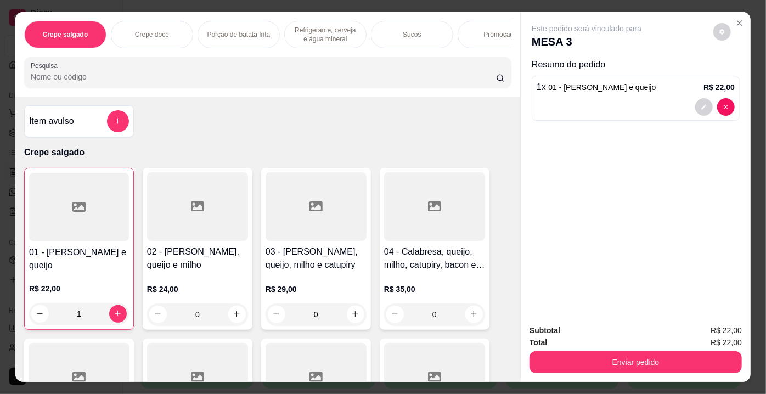
click at [122, 81] on input "Pesquisa" at bounding box center [263, 76] width 465 height 11
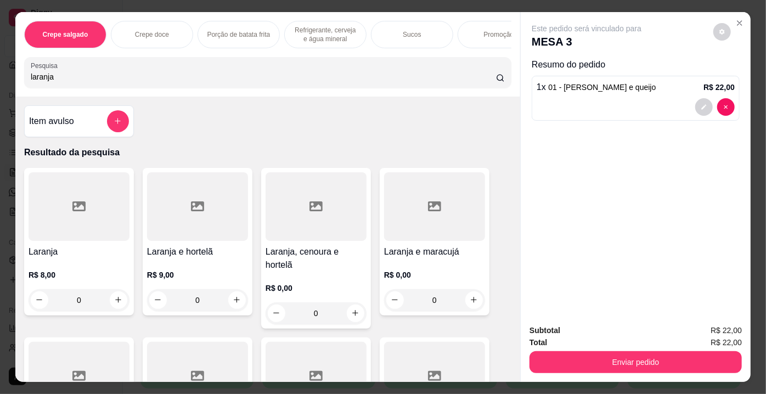
type input "laranja"
click at [191, 213] on icon at bounding box center [197, 206] width 13 height 13
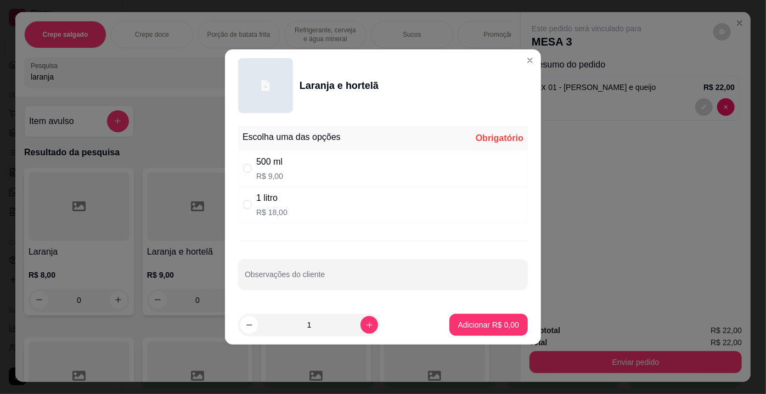
click at [300, 156] on div "500 ml R$ 9,00" at bounding box center [383, 168] width 290 height 36
radio input "true"
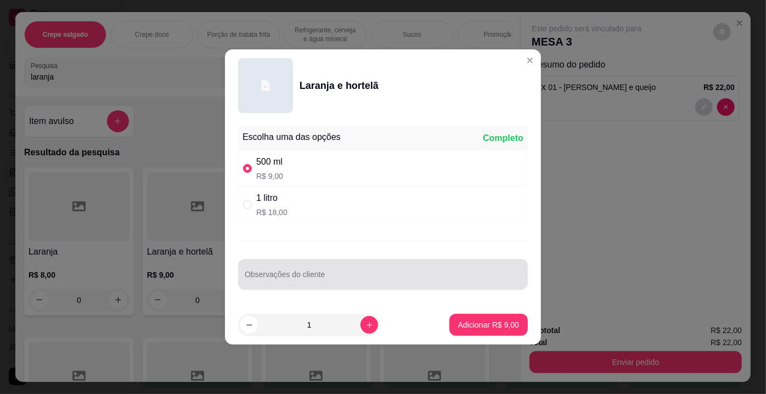
click at [296, 268] on div at bounding box center [383, 274] width 277 height 22
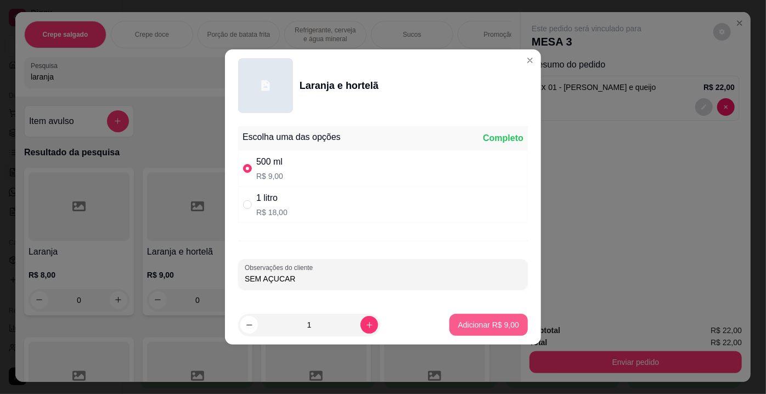
type input "SEM AÇUCAR"
click at [478, 324] on p "Adicionar R$ 9,00" at bounding box center [488, 324] width 61 height 11
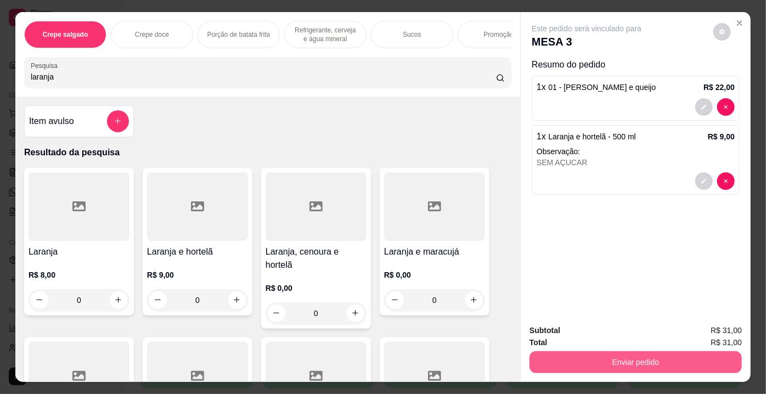
click at [617, 359] on button "Enviar pedido" at bounding box center [636, 362] width 212 height 22
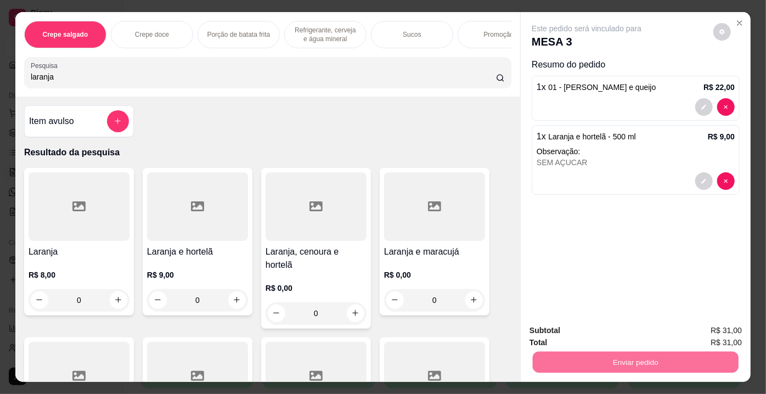
click at [721, 332] on button "Enviar pedido" at bounding box center [714, 332] width 62 height 21
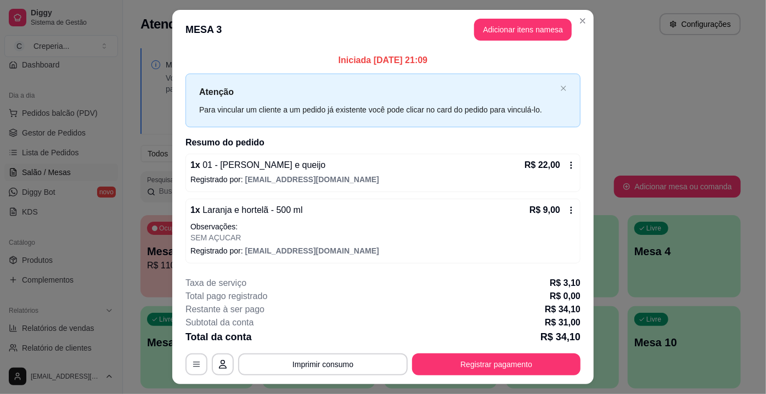
click at [304, 363] on button "Imprimir consumo" at bounding box center [323, 365] width 170 height 22
click at [321, 339] on button "IMPRESSORA" at bounding box center [322, 338] width 77 height 17
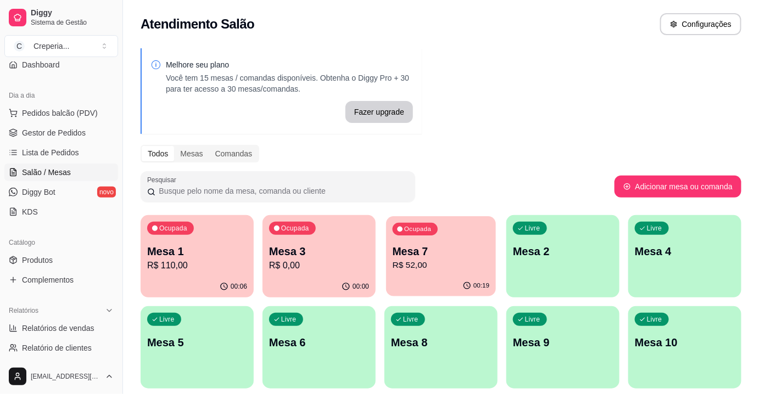
click at [392, 246] on p "Mesa 7" at bounding box center [440, 251] width 97 height 15
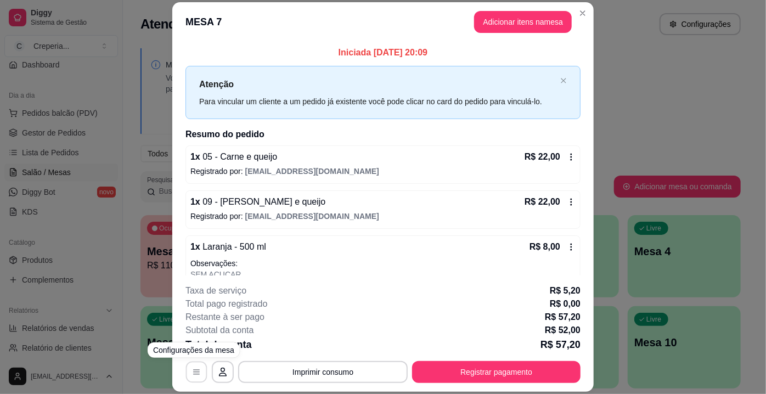
click at [200, 369] on button "button" at bounding box center [196, 372] width 21 height 21
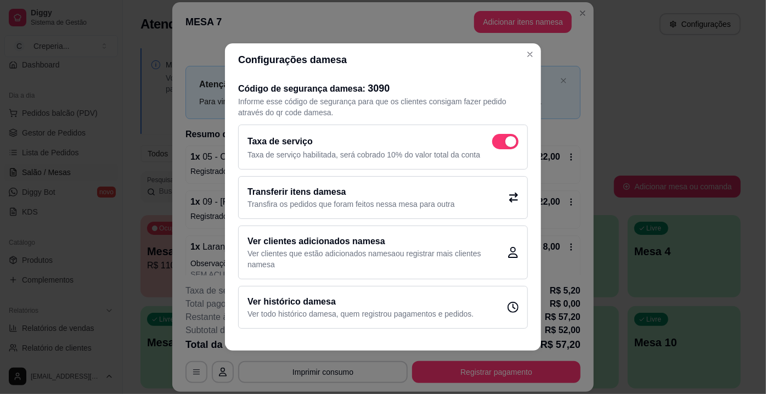
click at [505, 137] on span at bounding box center [505, 141] width 26 height 15
click at [499, 144] on input "checkbox" at bounding box center [495, 147] width 7 height 7
checkbox input "false"
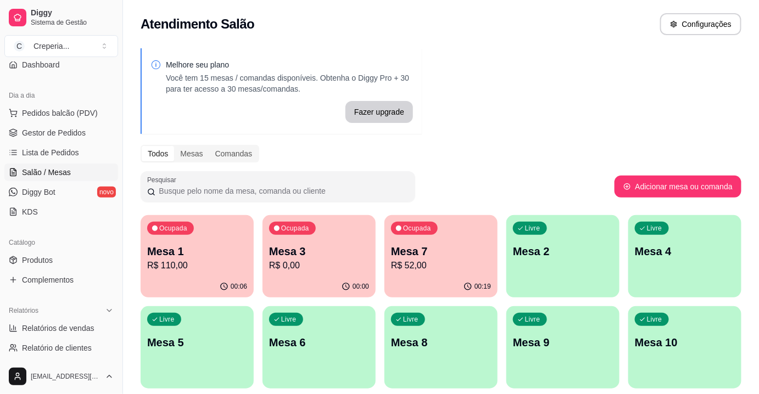
click at [405, 258] on p "Mesa 7" at bounding box center [441, 251] width 100 height 15
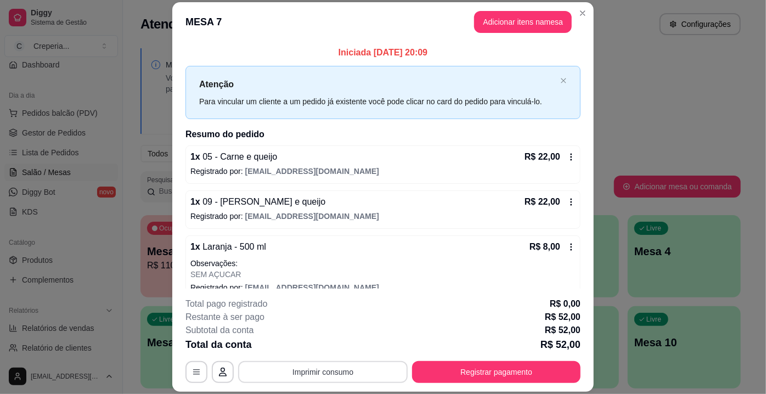
click at [317, 372] on button "Imprimir consumo" at bounding box center [323, 372] width 170 height 22
click at [322, 349] on button "IMPRESSORA" at bounding box center [323, 348] width 80 height 18
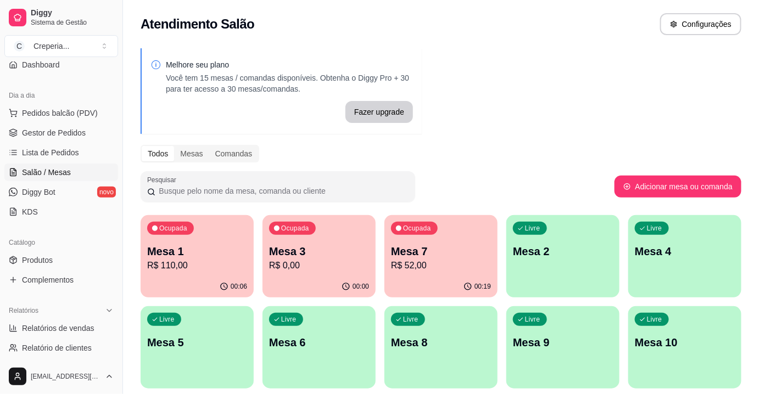
click at [382, 226] on div "Ocupada Mesa 1 R$ 110,00 00:06 Ocupada Mesa 3 R$ 0,00 00:00 Ocupada Mesa 7 R$ 5…" at bounding box center [441, 347] width 601 height 265
click at [462, 255] on p "Mesa 7" at bounding box center [440, 251] width 97 height 15
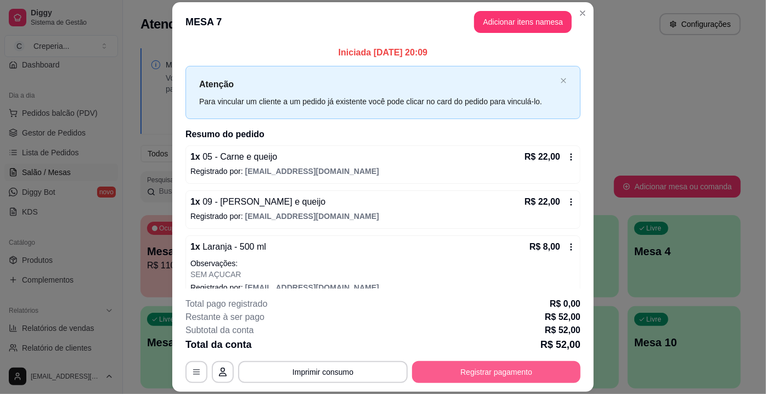
click at [523, 372] on button "Registrar pagamento" at bounding box center [496, 372] width 169 height 22
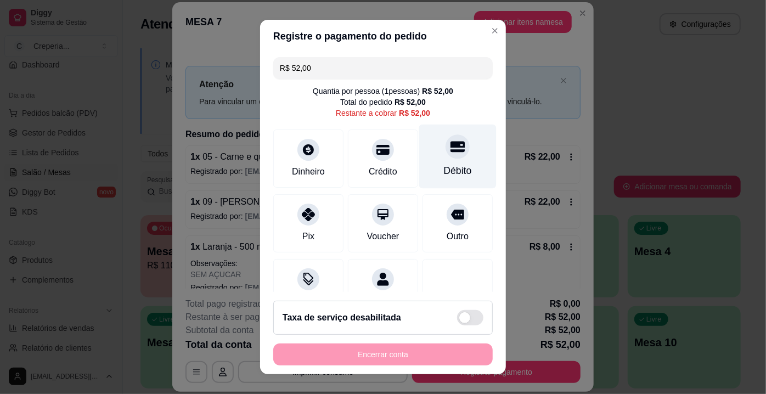
click at [453, 159] on div "Débito" at bounding box center [457, 157] width 77 height 64
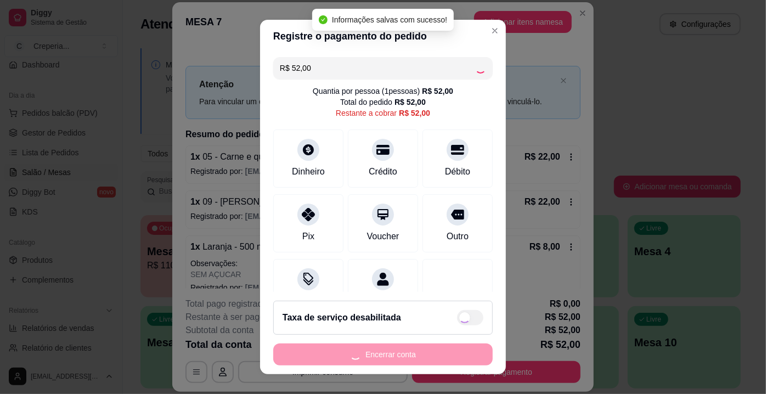
type input "R$ 0,00"
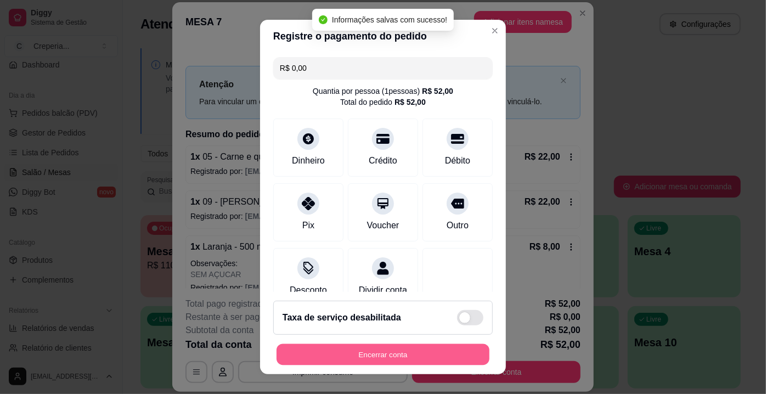
click at [413, 354] on button "Encerrar conta" at bounding box center [383, 354] width 213 height 21
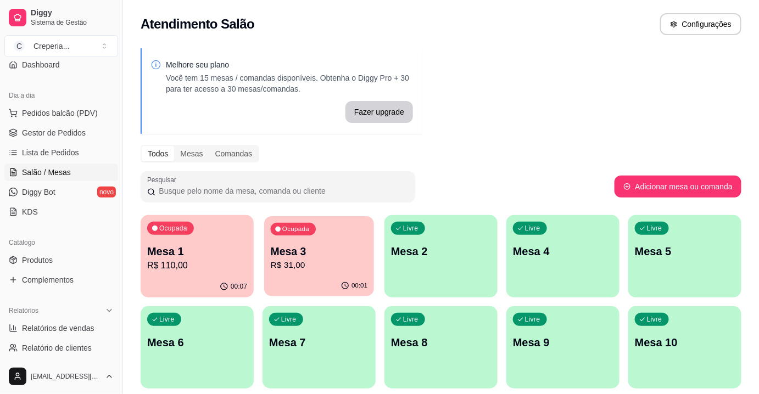
click at [300, 255] on p "Mesa 3" at bounding box center [319, 251] width 97 height 15
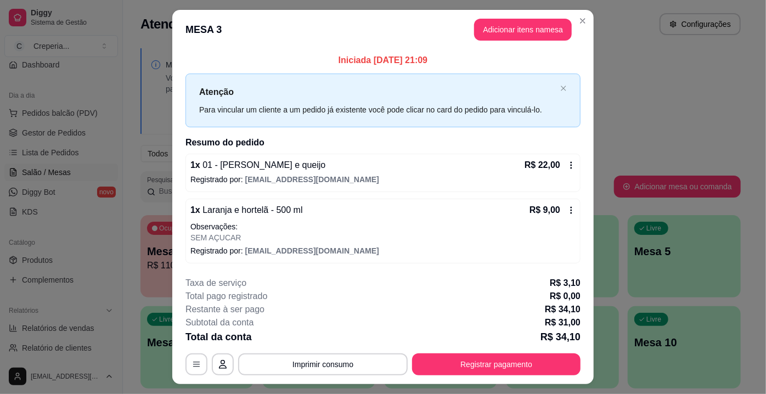
click at [420, 164] on div "1 x 01 - Calabresa e queijo R$ 22,00" at bounding box center [382, 165] width 385 height 13
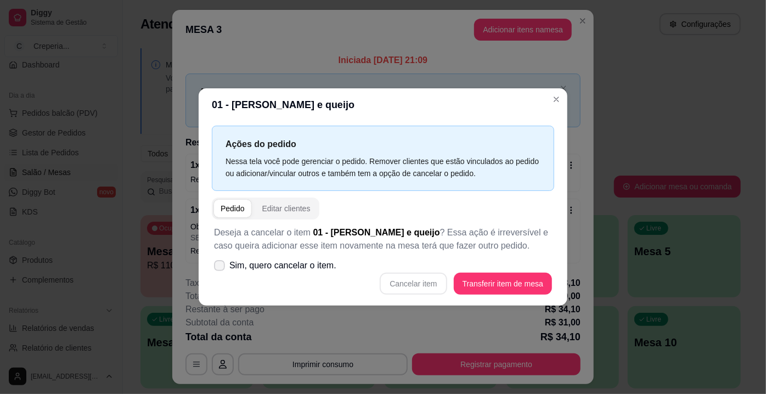
click at [233, 265] on span "Sim, quero cancelar o item." at bounding box center [282, 265] width 107 height 13
click at [221, 268] on input "Sim, quero cancelar o item." at bounding box center [217, 271] width 7 height 7
checkbox input "true"
click at [410, 281] on button "Cancelar item" at bounding box center [413, 284] width 67 height 22
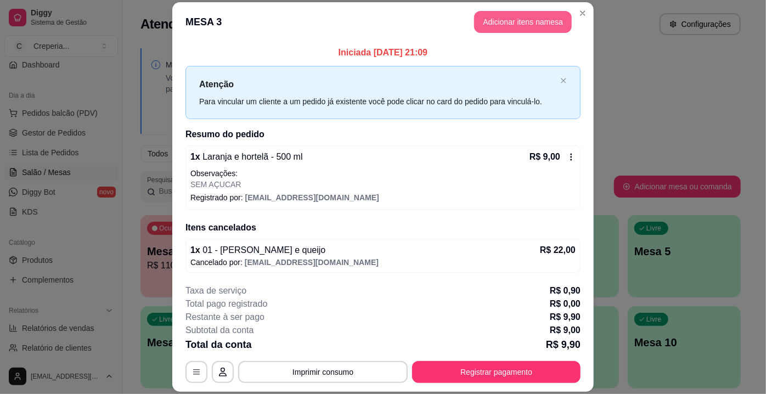
click at [484, 29] on button "Adicionar itens na mesa" at bounding box center [523, 22] width 98 height 22
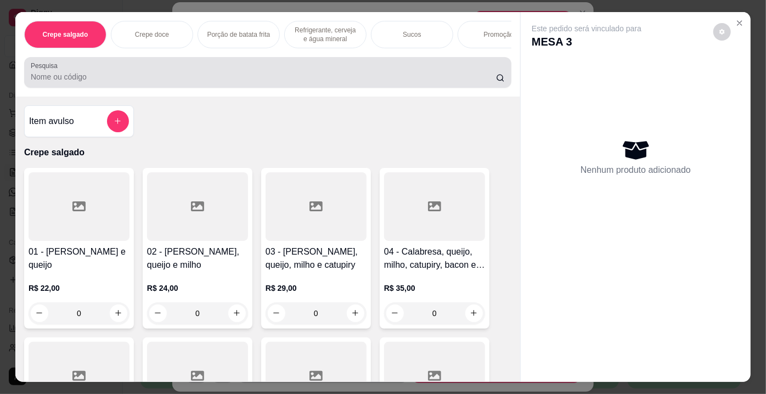
click at [318, 60] on div "Pesquisa" at bounding box center [267, 72] width 487 height 31
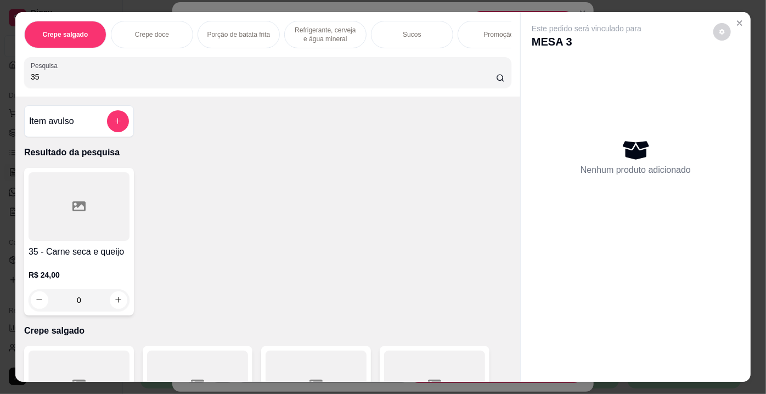
type input "35"
click at [95, 206] on div at bounding box center [79, 206] width 101 height 69
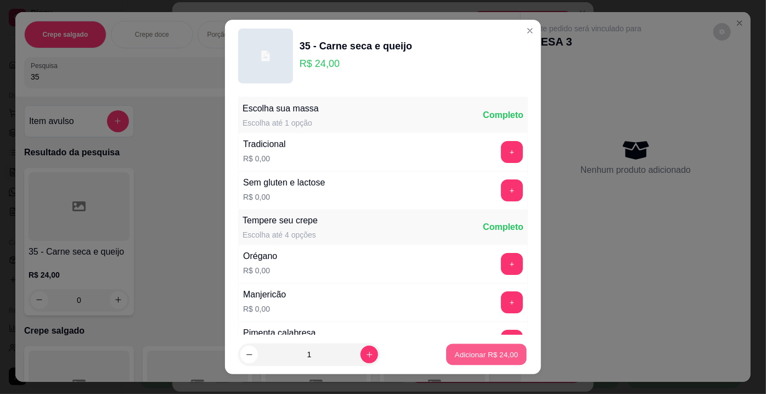
click at [483, 351] on p "Adicionar R$ 24,00" at bounding box center [487, 354] width 64 height 10
type input "1"
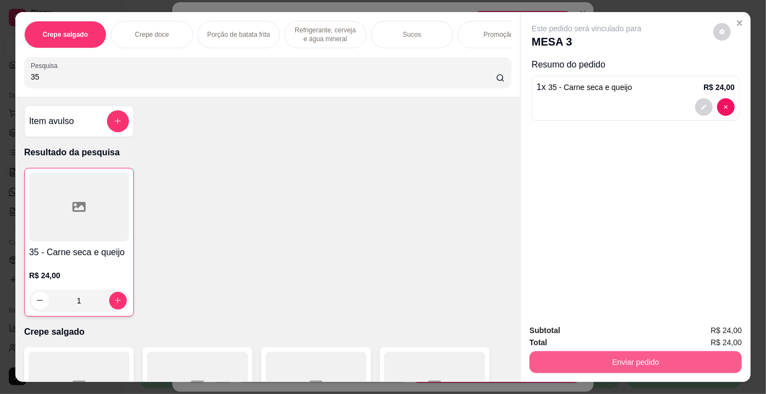
click at [599, 359] on button "Enviar pedido" at bounding box center [636, 362] width 212 height 22
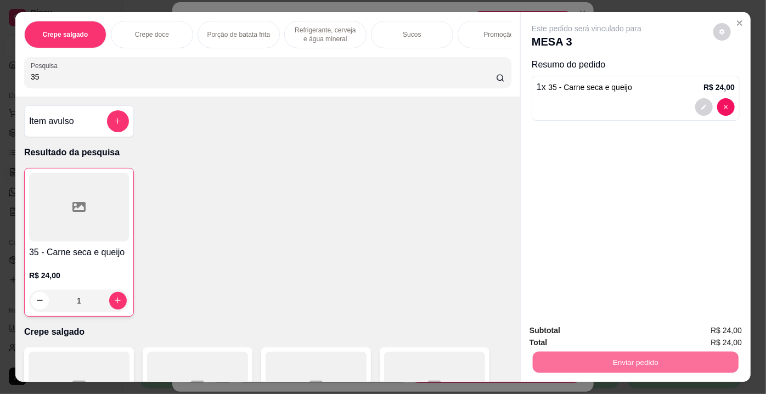
click at [698, 330] on button "Enviar pedido" at bounding box center [714, 332] width 62 height 21
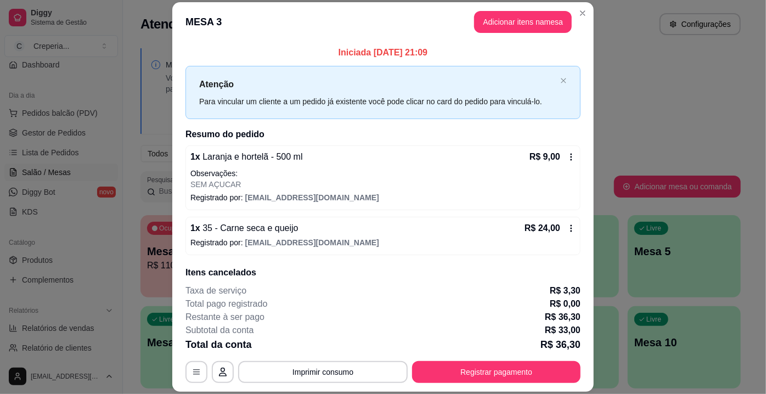
click at [376, 375] on button "Imprimir consumo" at bounding box center [323, 372] width 170 height 22
click at [344, 343] on button "IMPRESSORA" at bounding box center [323, 348] width 80 height 18
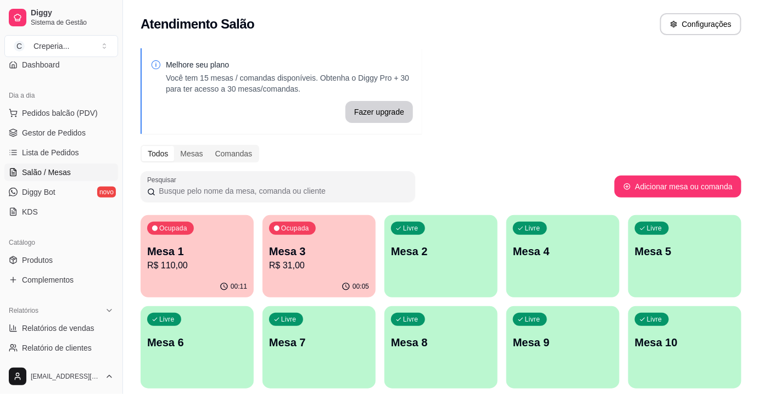
drag, startPoint x: 566, startPoint y: 114, endPoint x: 478, endPoint y: 282, distance: 189.8
click at [565, 114] on div "Melhore seu plano Você tem 15 mesas / comandas disponíveis. Obtenha o Diggy Pro…" at bounding box center [441, 267] width 636 height 451
click at [200, 248] on p "Mesa 1" at bounding box center [197, 251] width 97 height 15
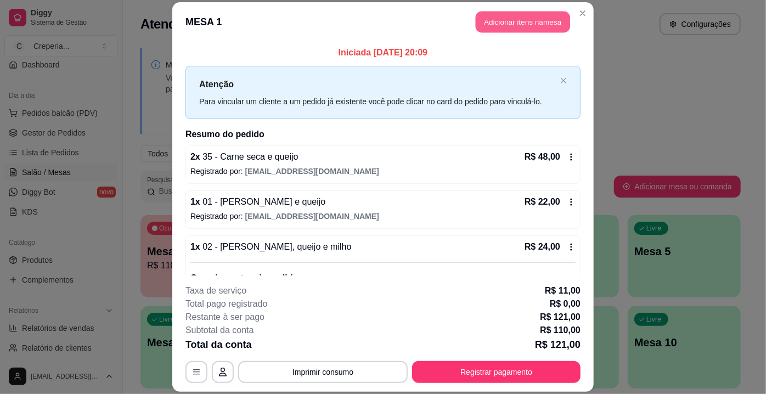
click at [520, 24] on button "Adicionar itens na mesa" at bounding box center [523, 21] width 94 height 21
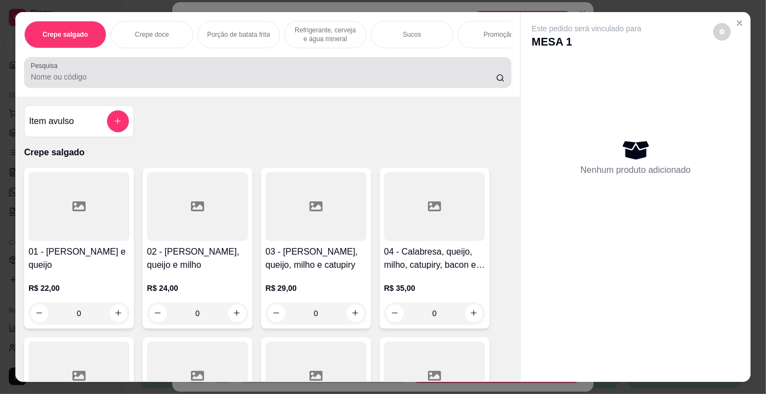
click at [190, 69] on div at bounding box center [268, 72] width 474 height 22
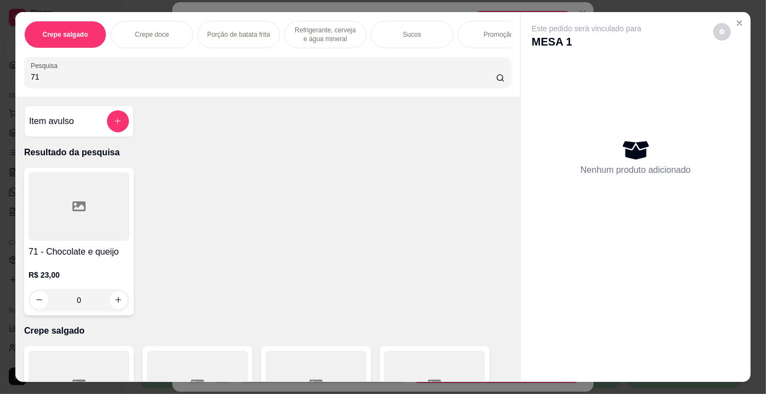
type input "71"
click at [93, 234] on div at bounding box center [79, 206] width 101 height 69
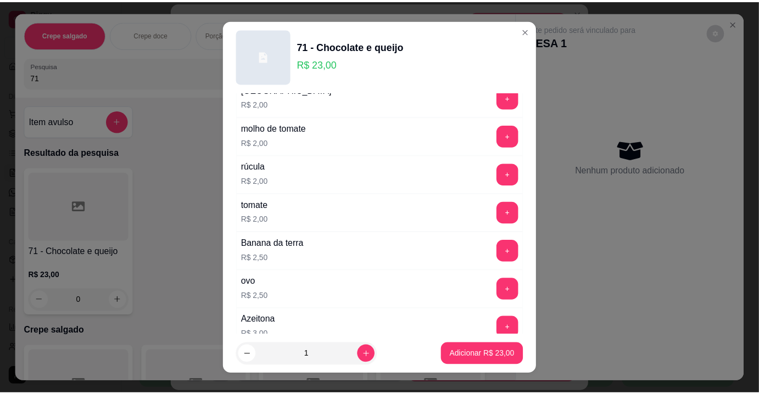
scroll to position [299, 0]
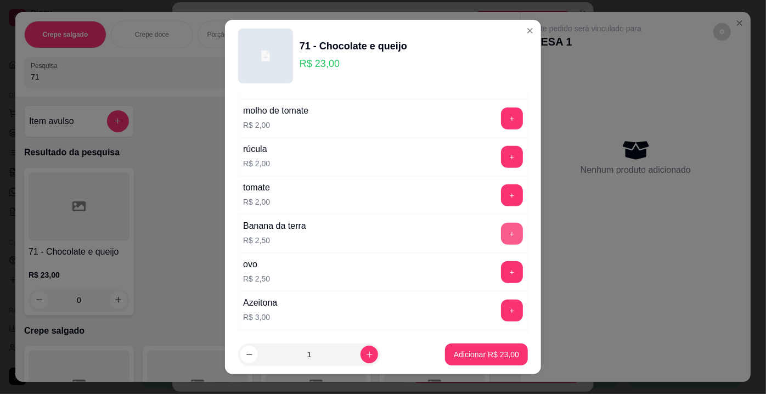
click at [501, 231] on button "+" at bounding box center [512, 234] width 22 height 22
click at [496, 348] on button "Adicionar R$ 25,50" at bounding box center [486, 355] width 83 height 22
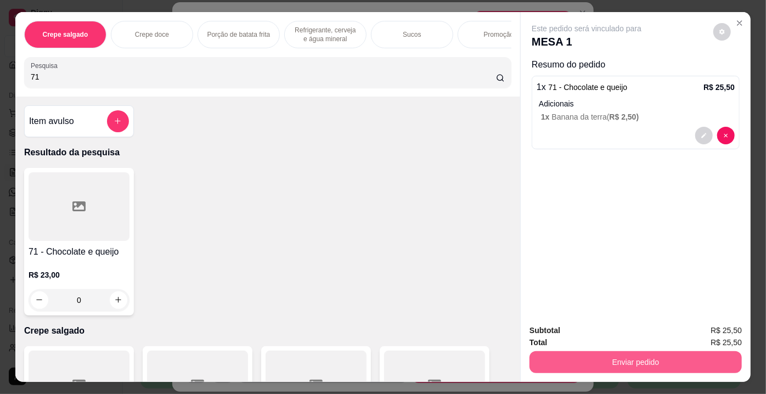
click at [620, 360] on button "Enviar pedido" at bounding box center [636, 362] width 212 height 22
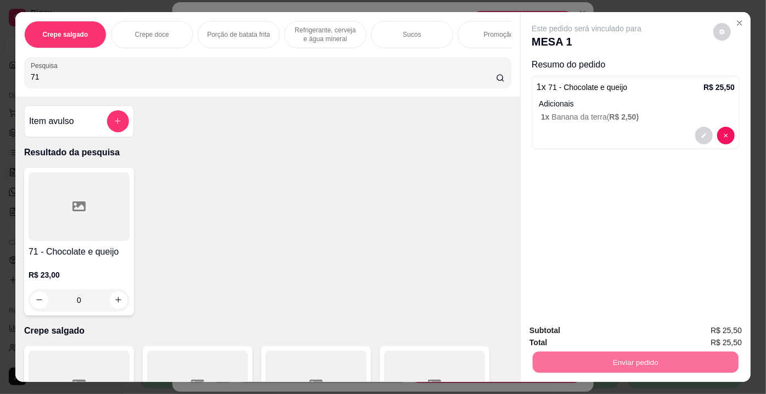
click at [693, 332] on button "Enviar pedido" at bounding box center [714, 332] width 62 height 21
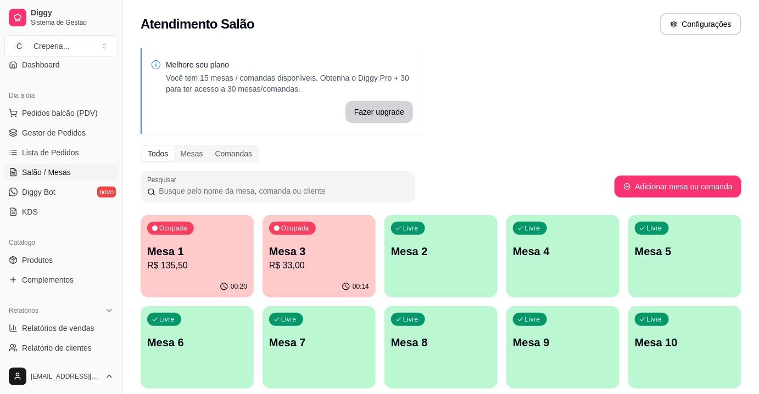
click at [231, 340] on p "Mesa 6" at bounding box center [197, 342] width 100 height 15
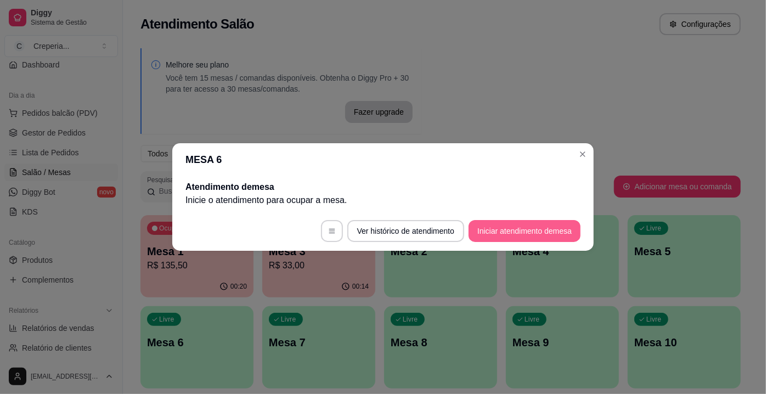
click at [493, 237] on button "Iniciar atendimento de mesa" at bounding box center [525, 231] width 112 height 22
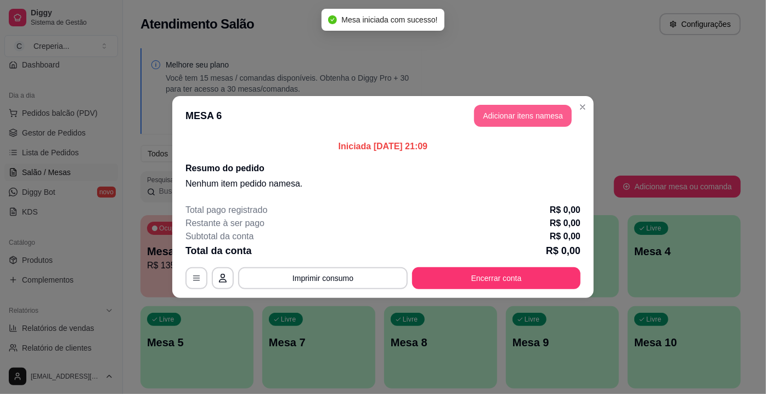
click at [496, 117] on button "Adicionar itens na mesa" at bounding box center [523, 116] width 98 height 22
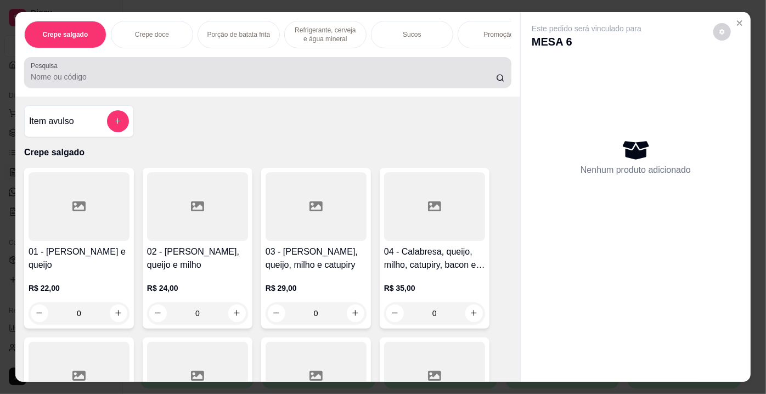
click at [218, 83] on div at bounding box center [268, 72] width 474 height 22
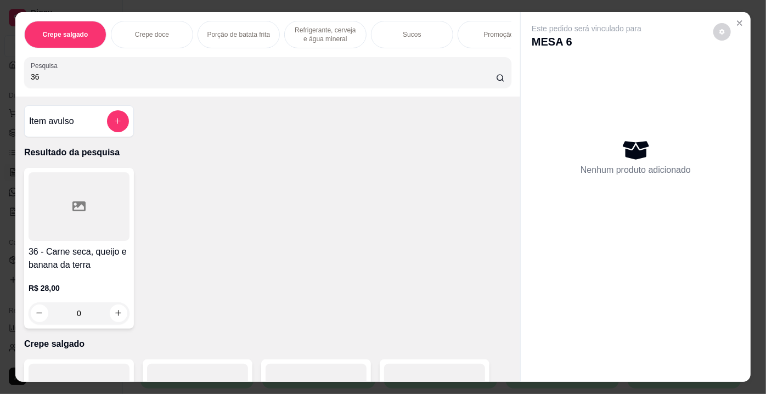
type input "36"
click at [93, 203] on div at bounding box center [79, 206] width 101 height 69
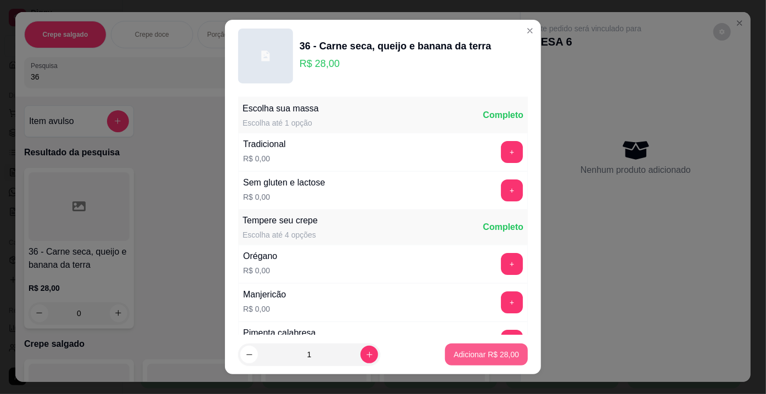
click at [454, 352] on p "Adicionar R$ 28,00" at bounding box center [486, 354] width 65 height 11
type input "1"
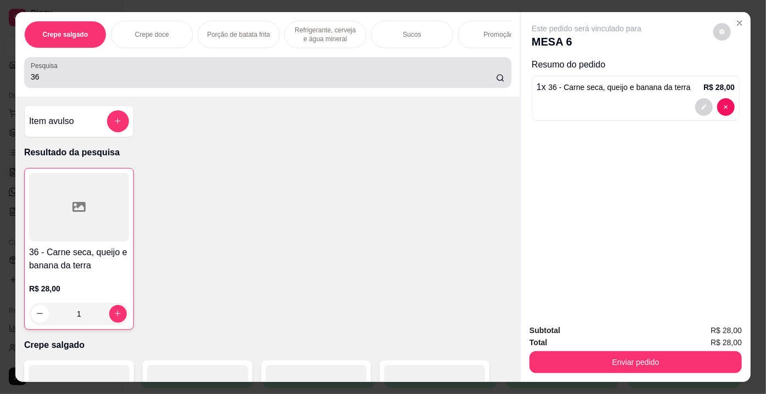
click at [76, 72] on div "36" at bounding box center [268, 72] width 474 height 22
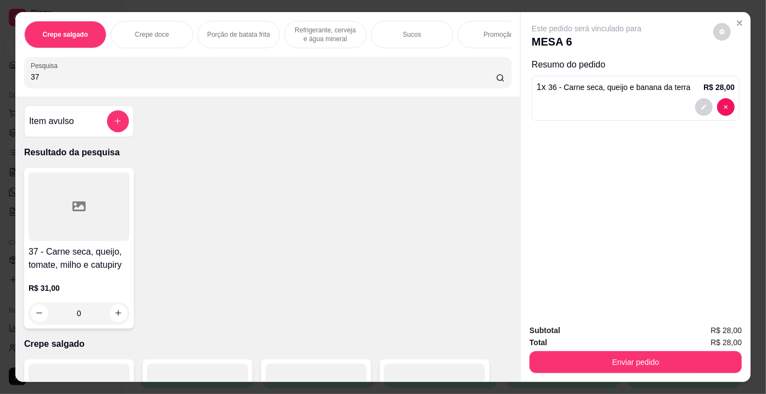
type input "37"
click at [69, 241] on div at bounding box center [79, 206] width 101 height 69
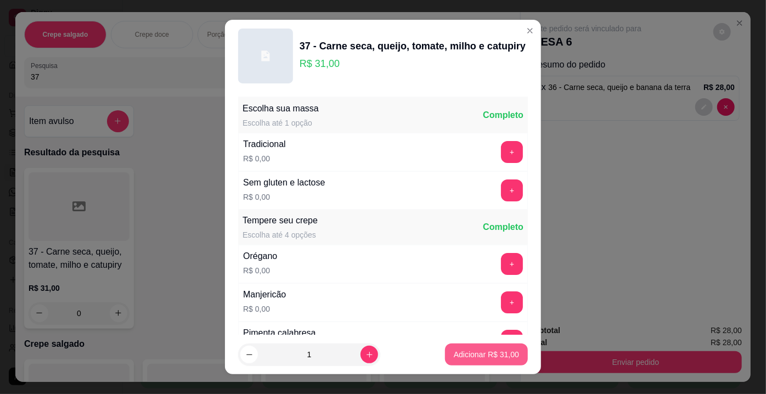
click at [479, 354] on p "Adicionar R$ 31,00" at bounding box center [486, 354] width 65 height 11
type input "1"
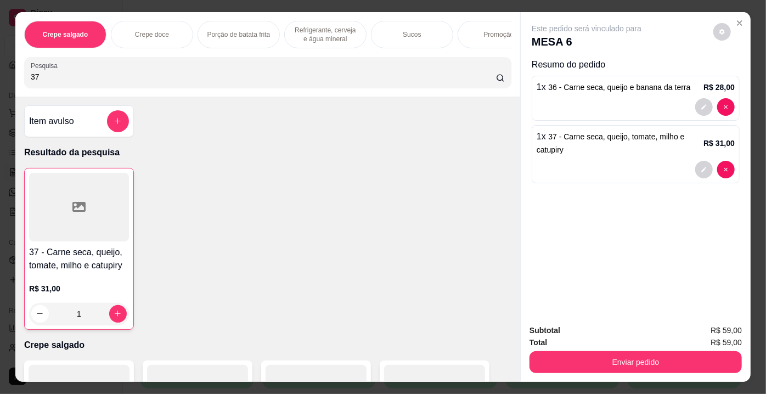
drag, startPoint x: 54, startPoint y: 82, endPoint x: 35, endPoint y: 85, distance: 19.3
click at [35, 82] on input "37" at bounding box center [263, 76] width 465 height 11
type input "3"
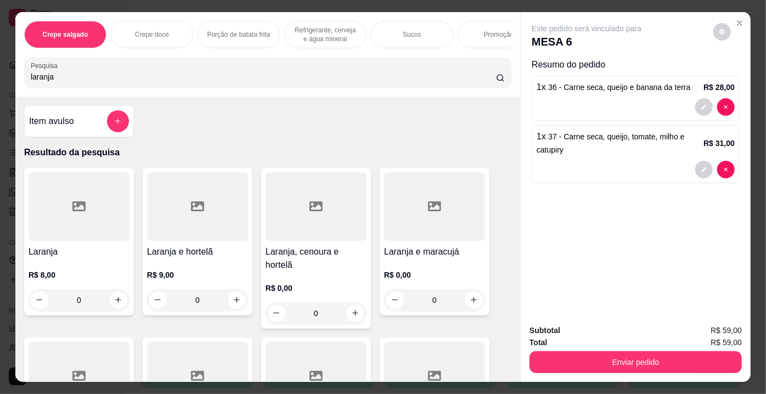
type input "laranja"
click at [326, 232] on div at bounding box center [316, 206] width 101 height 69
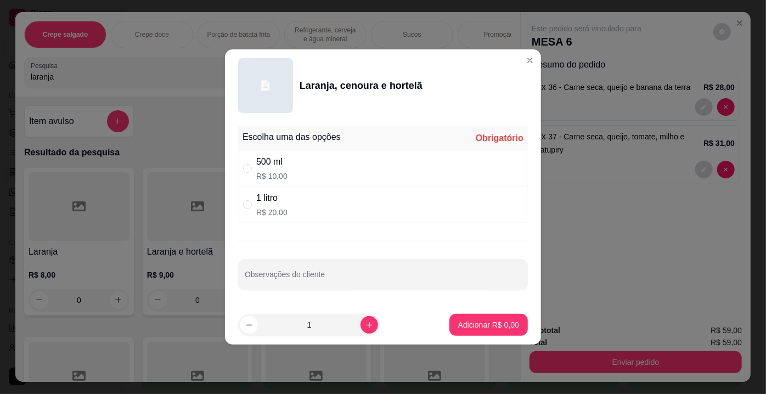
click at [274, 197] on div "1 litro" at bounding box center [271, 198] width 31 height 13
radio input "true"
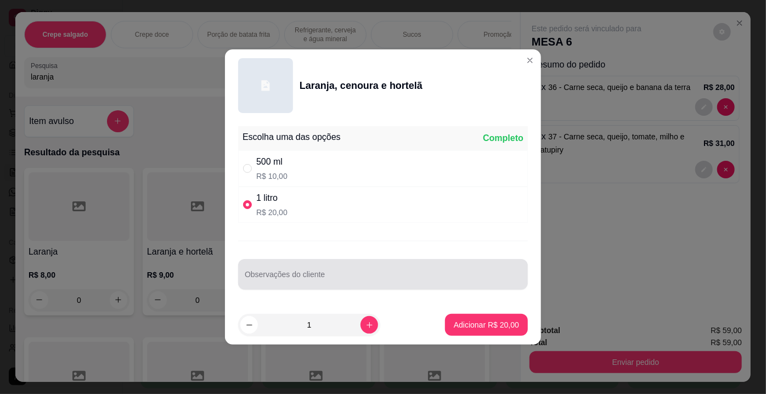
click at [276, 274] on input "Observações do cliente" at bounding box center [383, 278] width 277 height 11
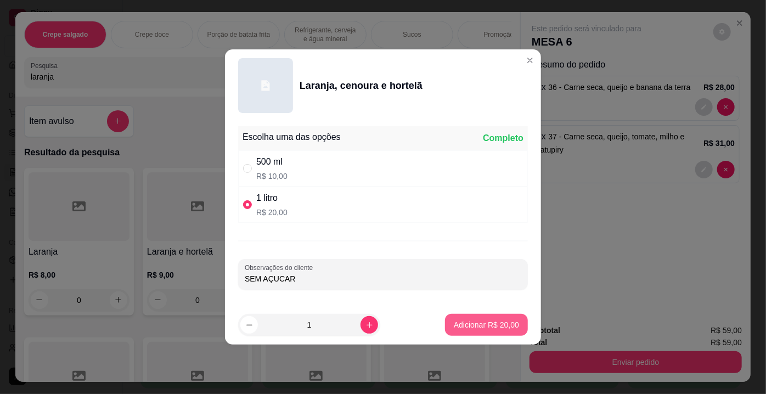
type input "SEM AÇUCAR"
click at [465, 321] on p "Adicionar R$ 20,00" at bounding box center [487, 324] width 64 height 10
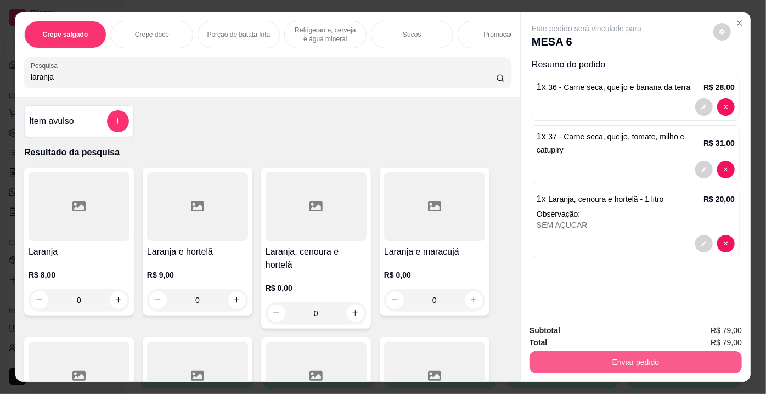
click at [641, 363] on button "Enviar pedido" at bounding box center [636, 362] width 212 height 22
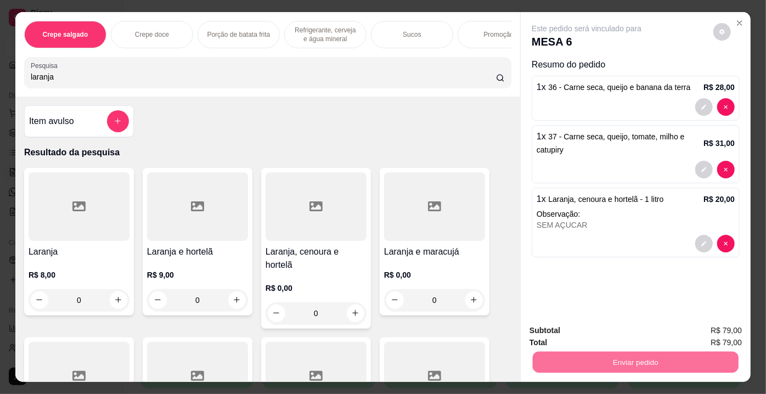
click at [704, 327] on button "Enviar pedido" at bounding box center [714, 332] width 62 height 21
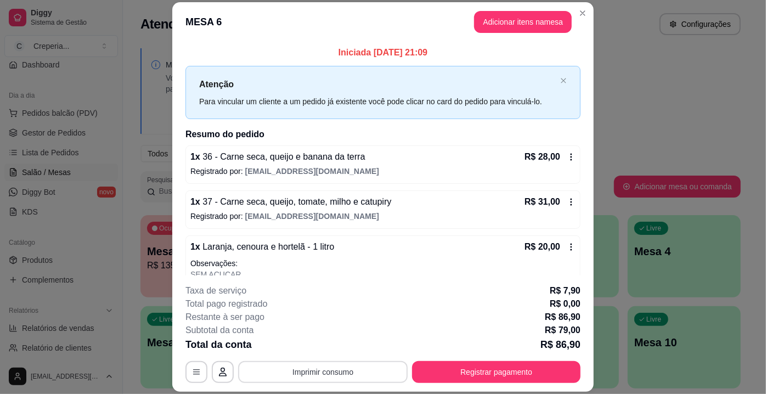
click at [361, 371] on button "Imprimir consumo" at bounding box center [323, 372] width 170 height 22
click at [334, 350] on button "IMPRESSORA" at bounding box center [323, 348] width 80 height 18
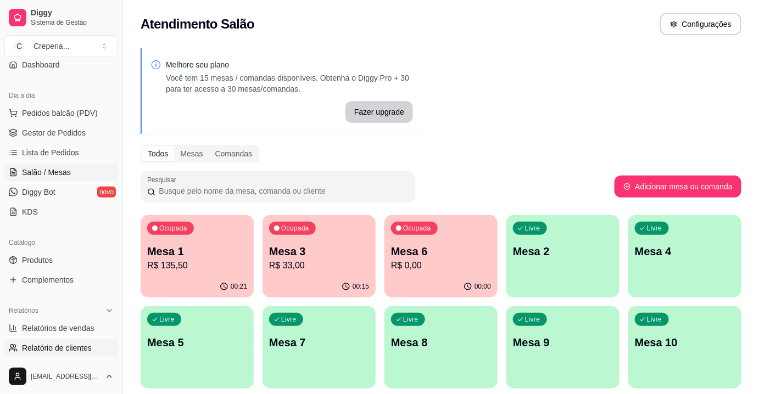
scroll to position [149, 0]
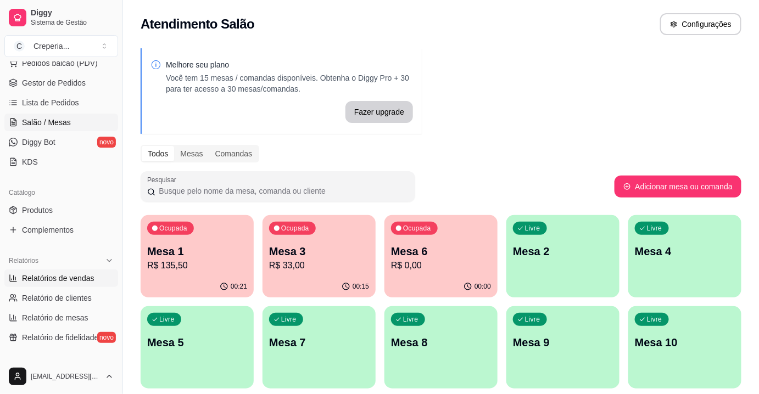
click at [79, 279] on span "Relatórios de vendas" at bounding box center [58, 278] width 72 height 11
select select "ALL"
select select "0"
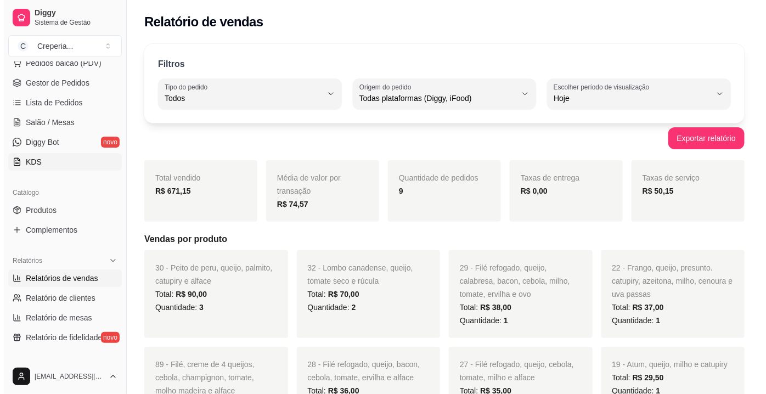
scroll to position [49, 0]
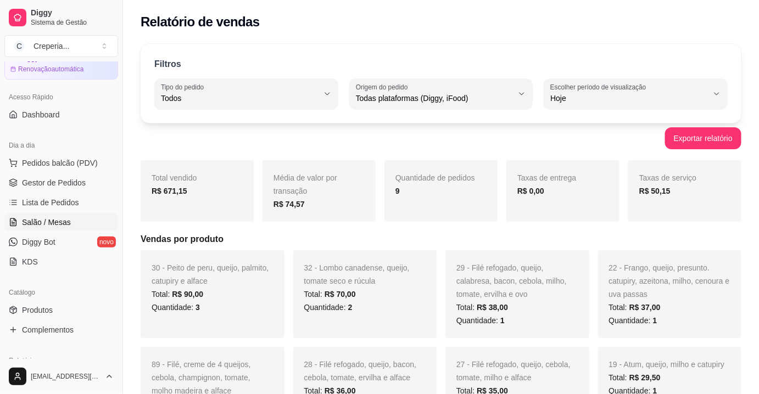
click at [60, 225] on span "Salão / Mesas" at bounding box center [46, 222] width 49 height 11
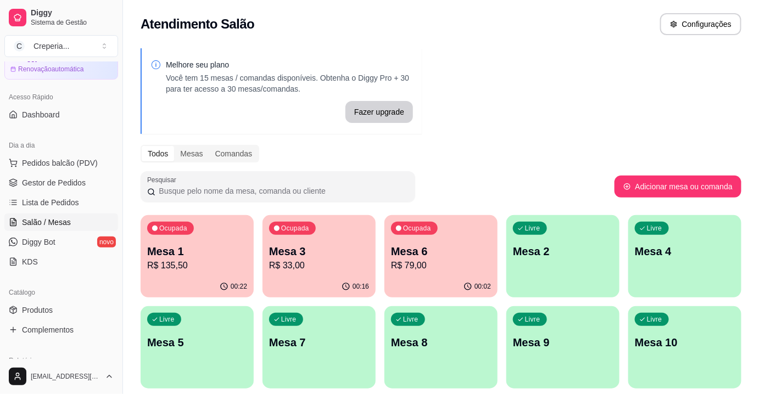
click at [669, 244] on p "Mesa 4" at bounding box center [685, 251] width 100 height 15
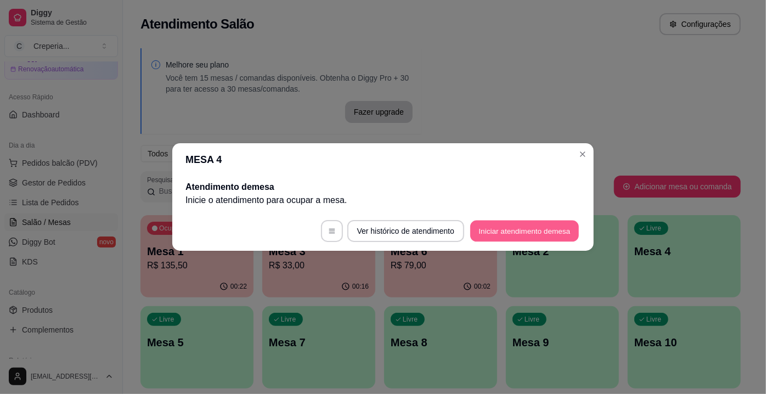
click at [504, 238] on button "Iniciar atendimento de mesa" at bounding box center [524, 231] width 109 height 21
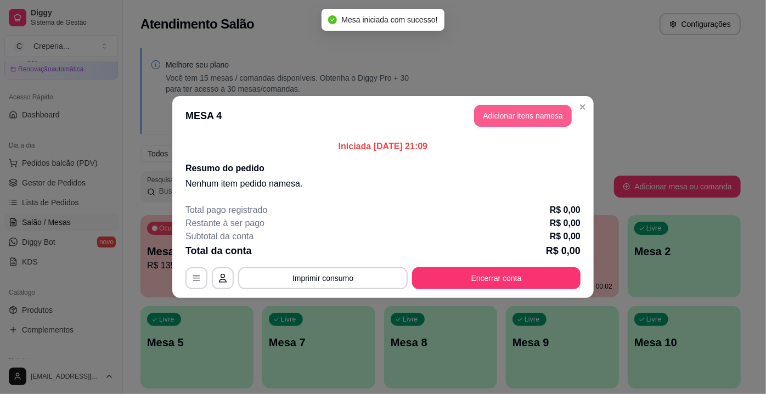
click at [503, 115] on button "Adicionar itens na mesa" at bounding box center [523, 116] width 98 height 22
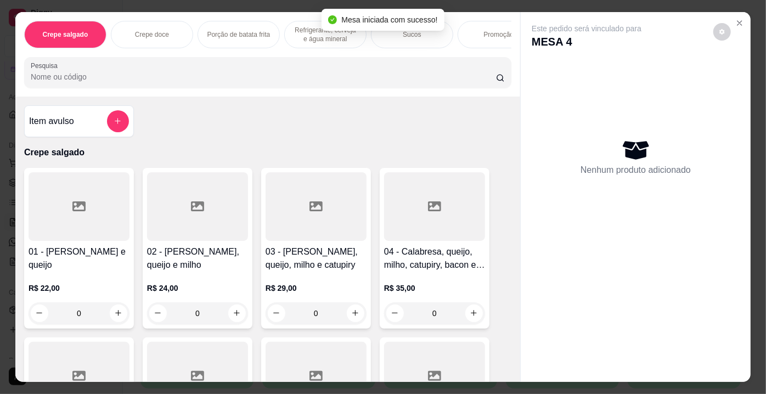
click at [227, 83] on div at bounding box center [268, 72] width 474 height 22
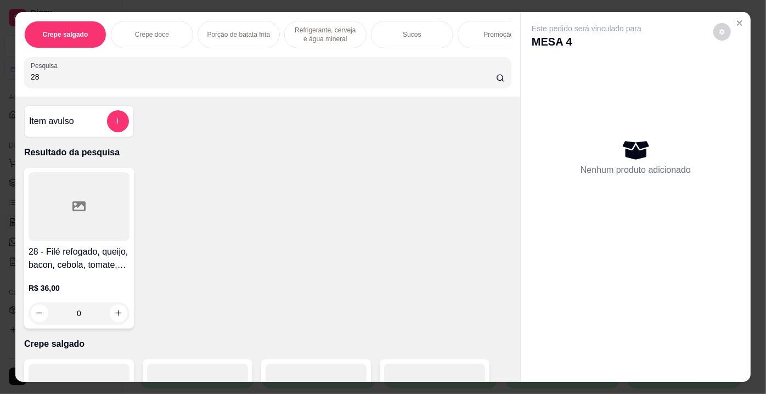
type input "28"
click at [89, 210] on div at bounding box center [79, 206] width 101 height 69
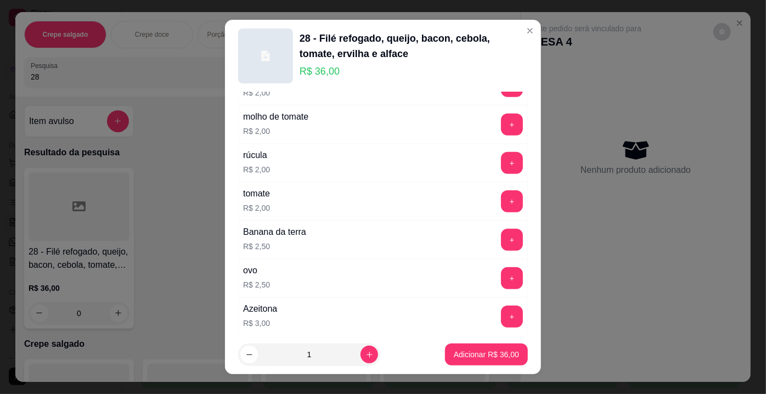
scroll to position [499, 0]
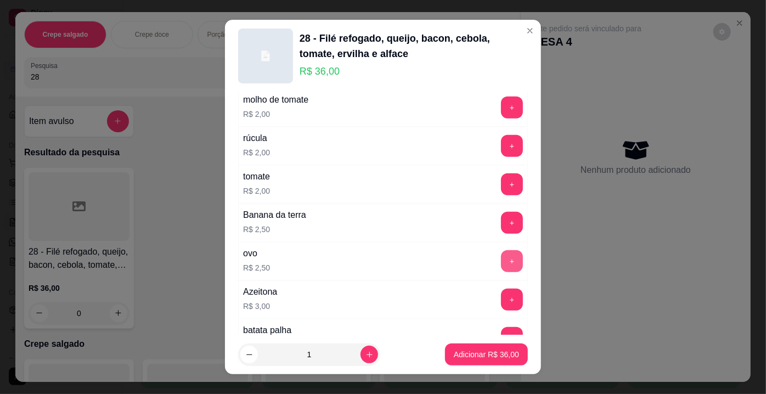
click at [501, 254] on button "+" at bounding box center [512, 261] width 22 height 22
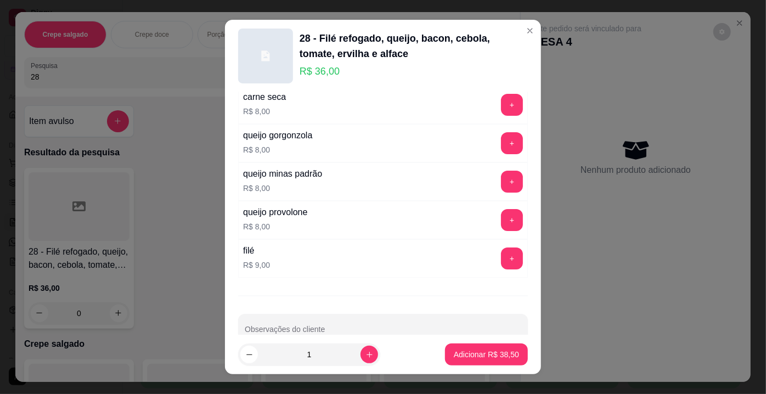
scroll to position [1970, 0]
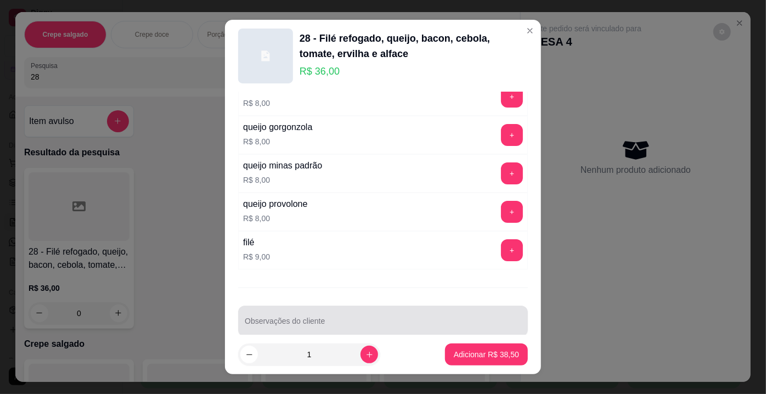
click at [486, 318] on div "Observações do cliente" at bounding box center [383, 321] width 290 height 31
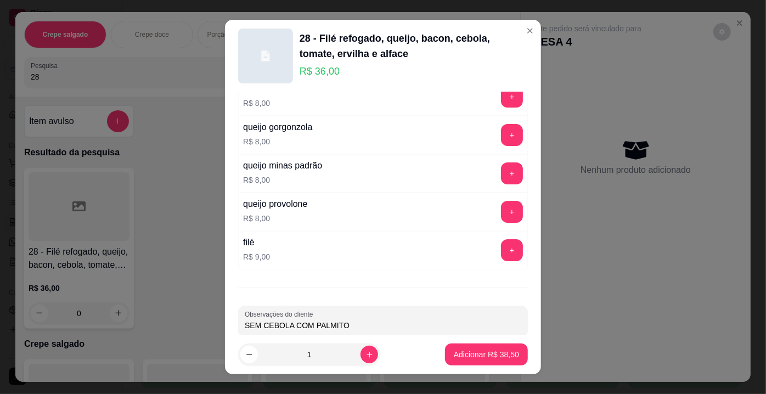
type input "SEM CEBOLA COM PALMITO"
click at [471, 343] on footer "1 Adicionar R$ 38,50" at bounding box center [383, 355] width 316 height 40
click at [472, 346] on button "Adicionar R$ 38,50" at bounding box center [486, 354] width 81 height 21
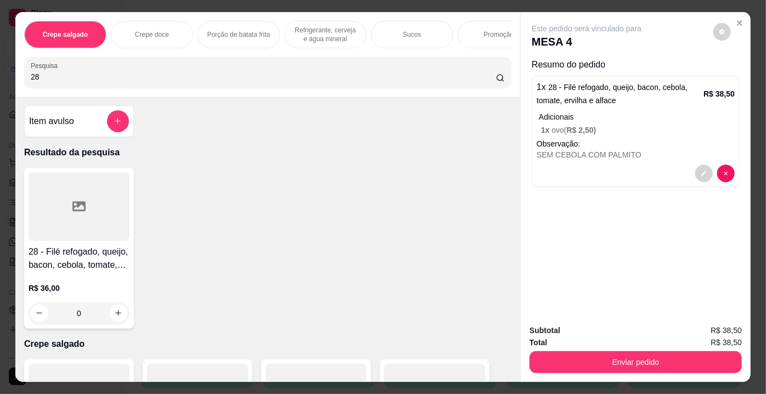
click at [60, 81] on input "28" at bounding box center [263, 76] width 465 height 11
click at [56, 194] on div at bounding box center [79, 206] width 101 height 69
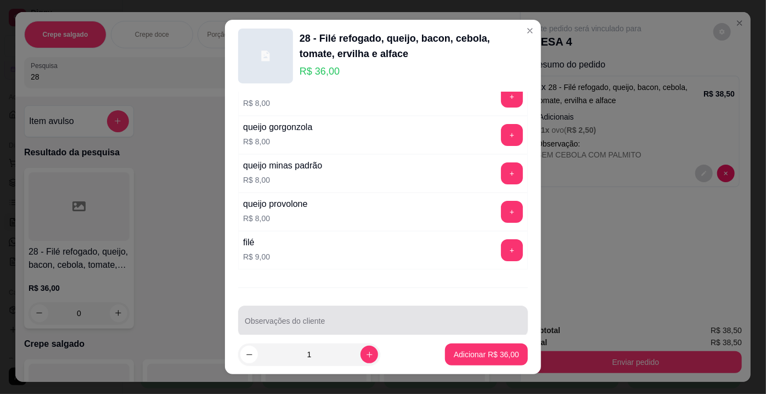
click at [337, 310] on div at bounding box center [383, 321] width 277 height 22
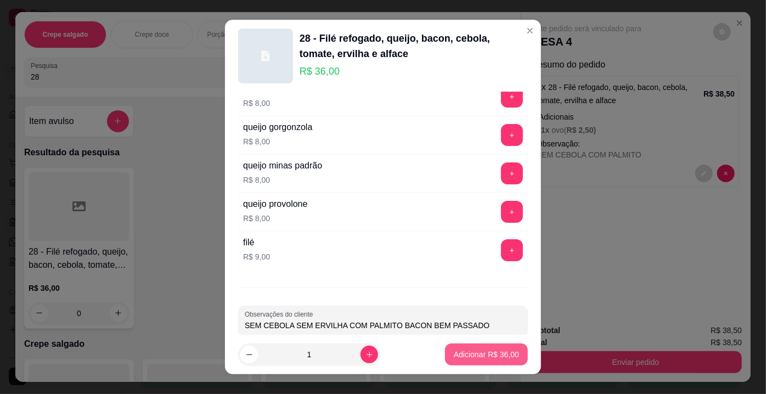
type input "SEM CEBOLA SEM ERVILHA COM PALMITO BACON BEM PASSADO"
click at [481, 354] on p "Adicionar R$ 36,00" at bounding box center [487, 354] width 64 height 10
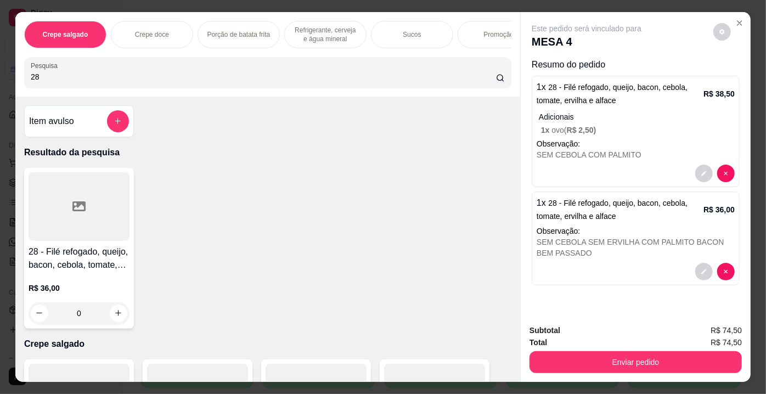
drag, startPoint x: 45, startPoint y: 81, endPoint x: 13, endPoint y: 75, distance: 32.5
click at [15, 75] on div "Crepe salgado Crepe doce Porção de batata frita Refrigerante, cerveja e água mi…" at bounding box center [267, 54] width 505 height 85
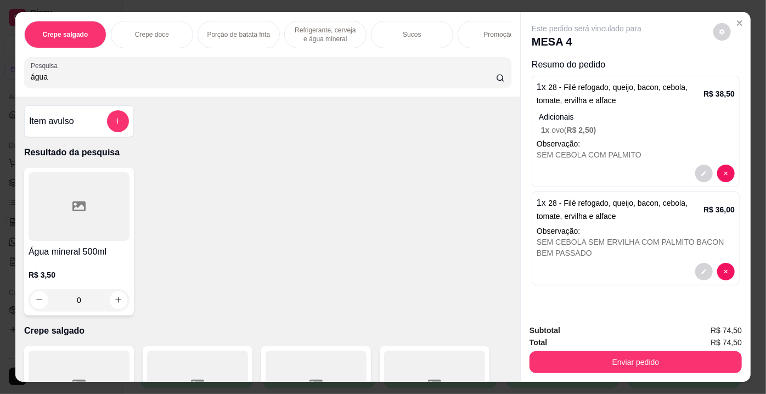
type input "água"
click at [80, 199] on div at bounding box center [79, 206] width 101 height 69
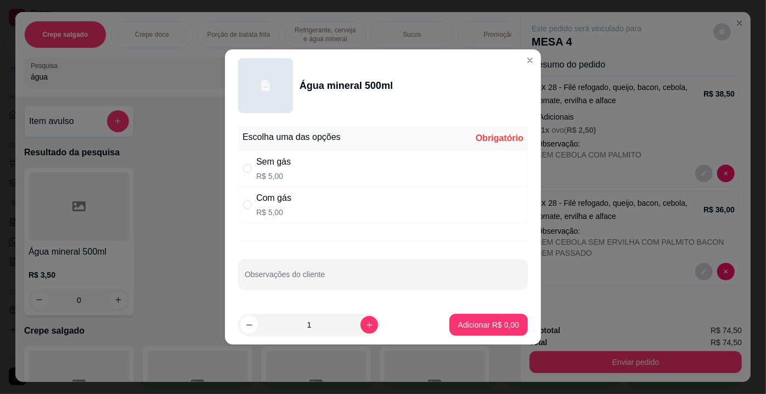
click at [268, 178] on p "R$ 5,00" at bounding box center [273, 176] width 35 height 11
radio input "true"
click at [508, 328] on p "Adicionar R$ 5,00" at bounding box center [488, 324] width 61 height 11
type input "1"
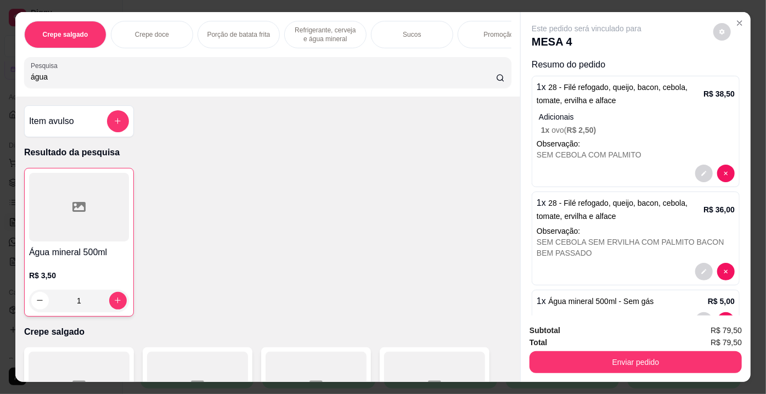
click at [99, 200] on div at bounding box center [79, 207] width 100 height 69
click at [260, 198] on div "Com gás" at bounding box center [273, 198] width 35 height 13
radio input "true"
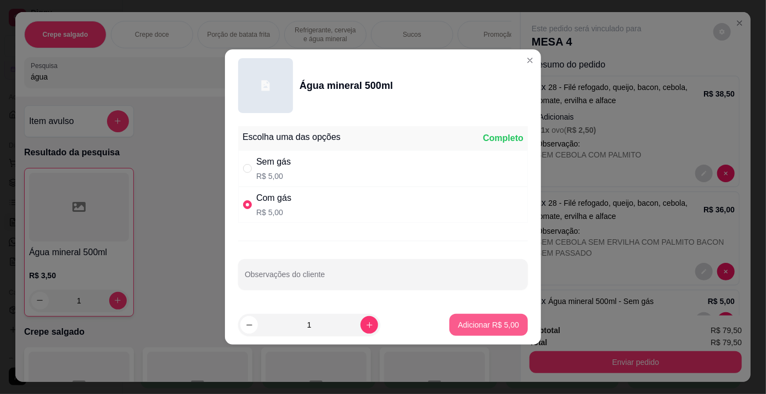
click at [492, 323] on p "Adicionar R$ 5,00" at bounding box center [488, 324] width 61 height 11
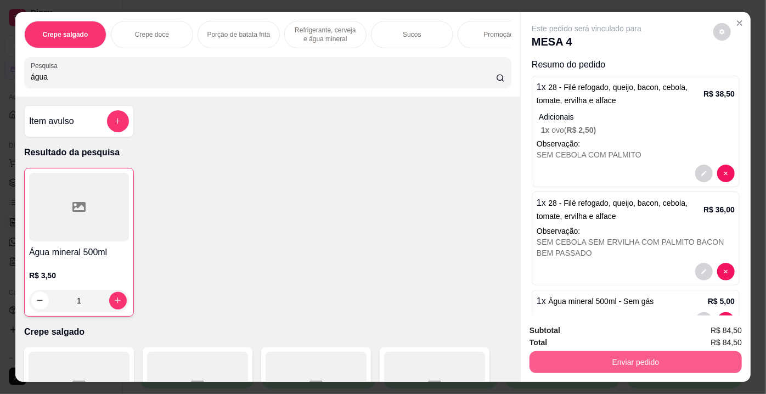
click at [595, 363] on button "Enviar pedido" at bounding box center [636, 362] width 212 height 22
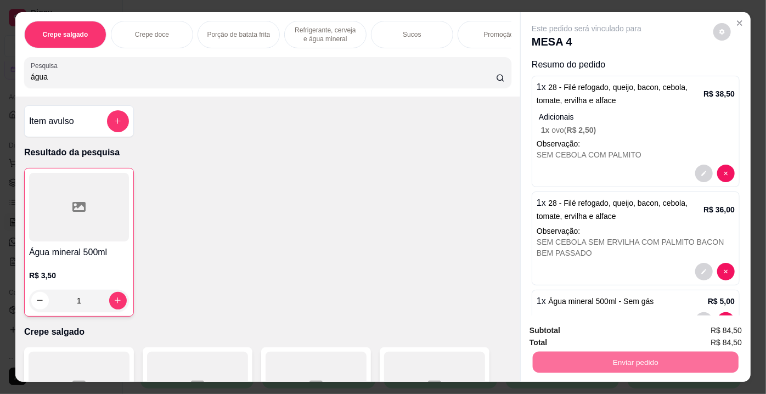
click at [723, 326] on button "Enviar pedido" at bounding box center [714, 332] width 60 height 20
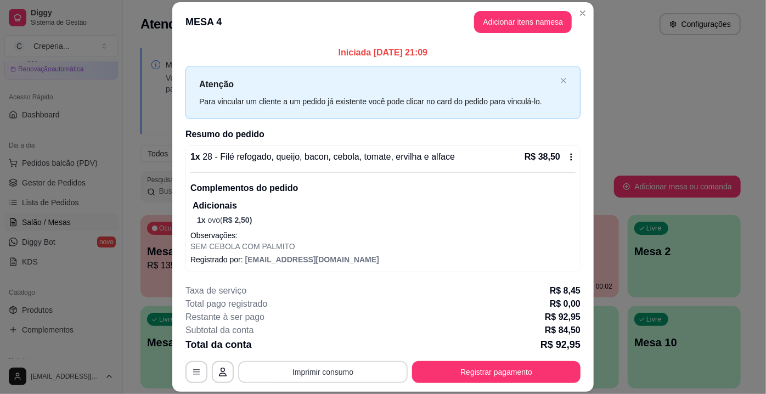
click at [322, 370] on button "Imprimir consumo" at bounding box center [323, 372] width 170 height 22
click at [323, 351] on button "IMPRESSORA" at bounding box center [323, 348] width 80 height 18
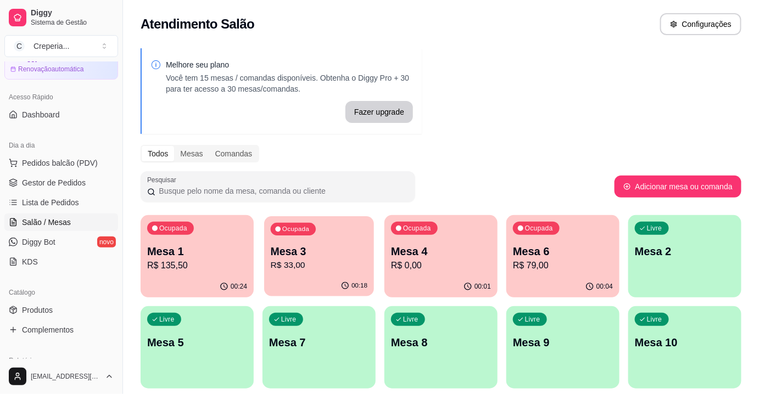
click at [361, 250] on p "Mesa 3" at bounding box center [319, 251] width 97 height 15
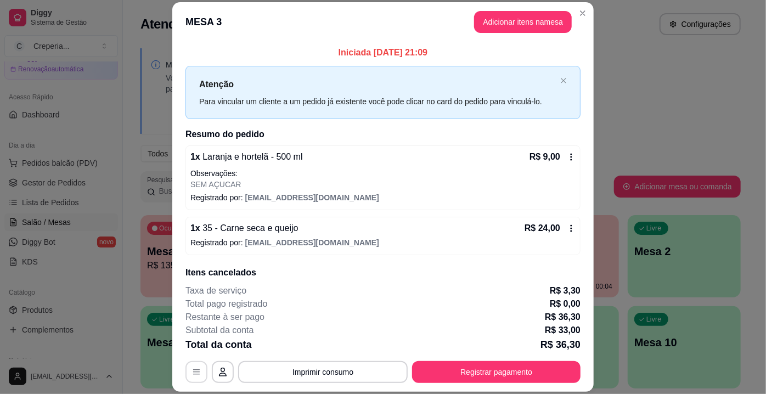
click at [199, 363] on button "button" at bounding box center [197, 372] width 22 height 22
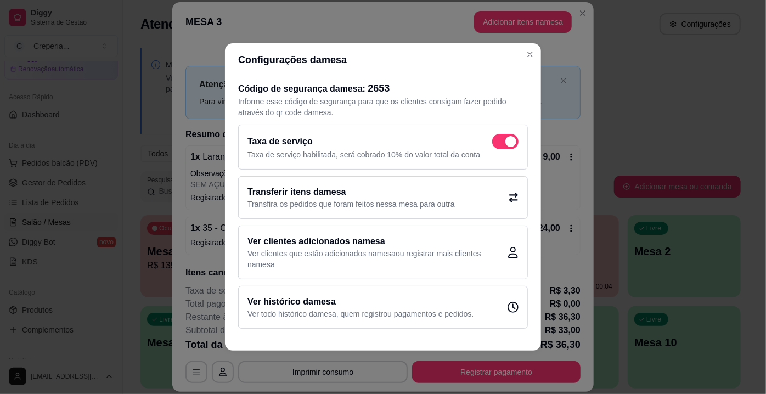
click at [503, 142] on span at bounding box center [505, 141] width 26 height 15
click at [499, 144] on input "checkbox" at bounding box center [495, 147] width 7 height 7
checkbox input "false"
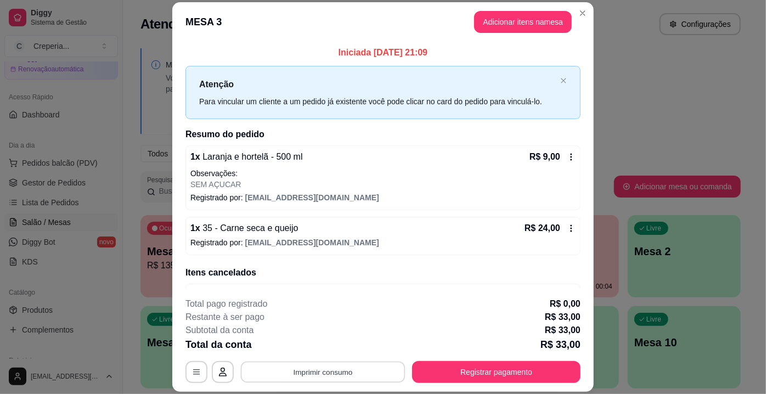
click at [330, 373] on button "Imprimir consumo" at bounding box center [323, 372] width 165 height 21
click at [345, 346] on button "IMPRESSORA" at bounding box center [323, 348] width 80 height 18
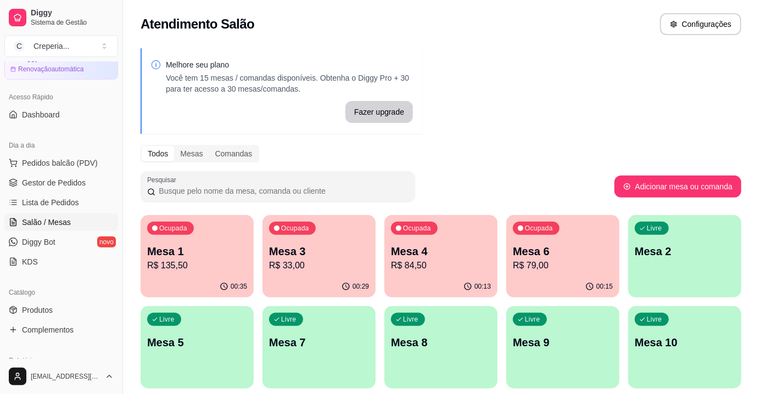
click at [202, 236] on div "Ocupada Mesa 1 R$ 135,50" at bounding box center [197, 245] width 113 height 61
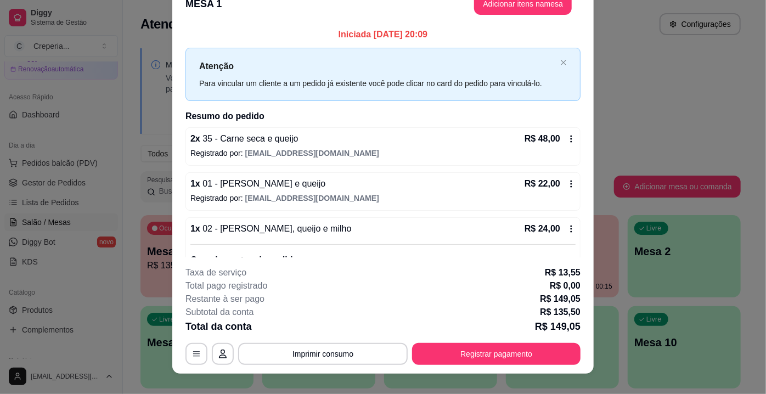
scroll to position [33, 0]
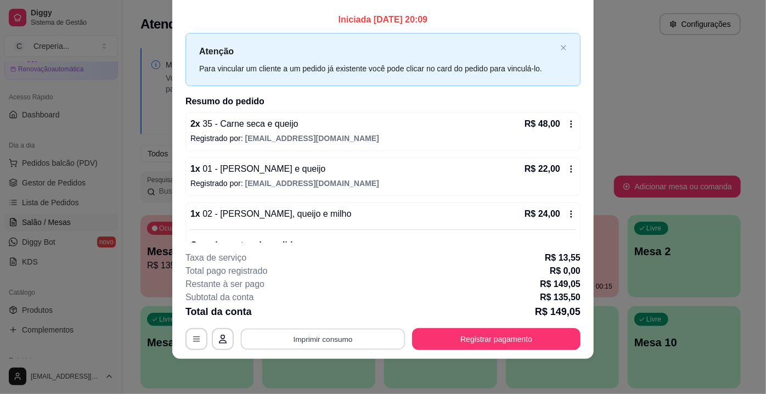
click at [306, 333] on button "Imprimir consumo" at bounding box center [323, 339] width 165 height 21
click at [328, 312] on button "IMPRESSORA" at bounding box center [323, 315] width 80 height 18
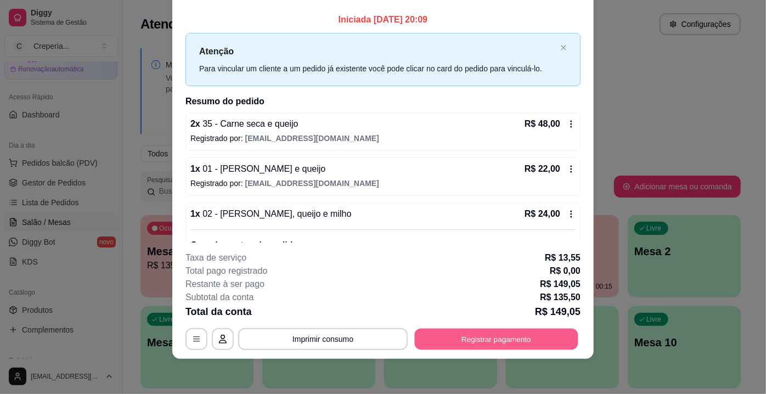
click at [483, 336] on button "Registrar pagamento" at bounding box center [497, 339] width 164 height 21
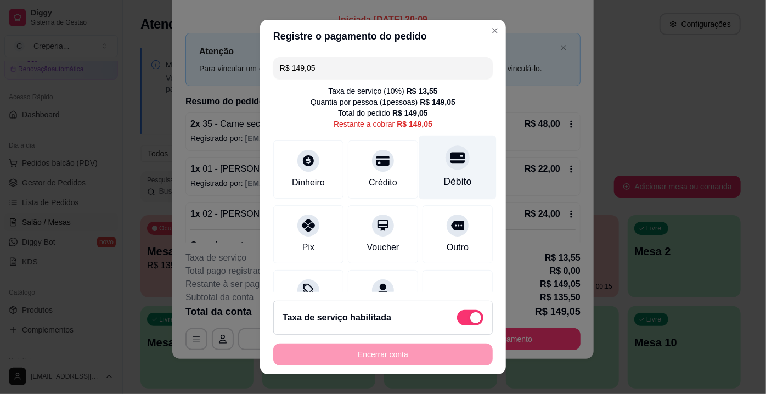
click at [446, 166] on div at bounding box center [458, 157] width 24 height 24
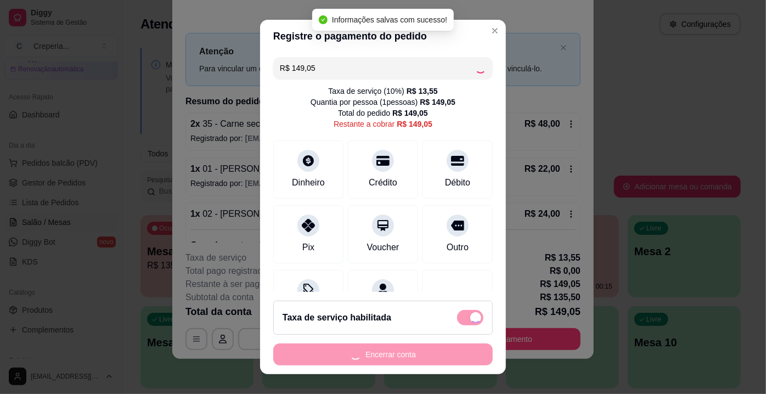
type input "R$ 0,00"
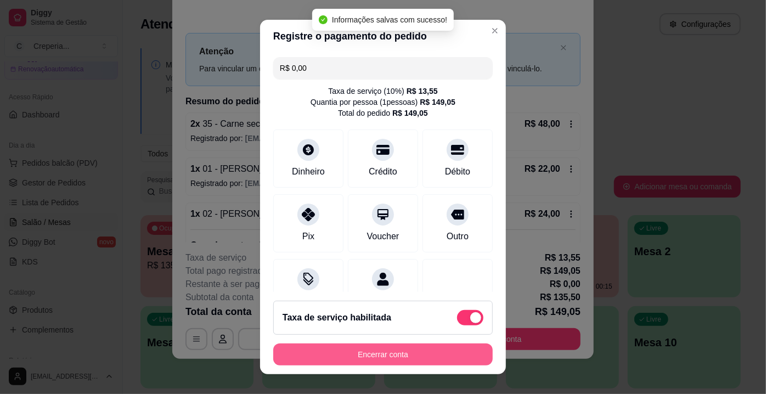
click at [340, 355] on button "Encerrar conta" at bounding box center [383, 355] width 220 height 22
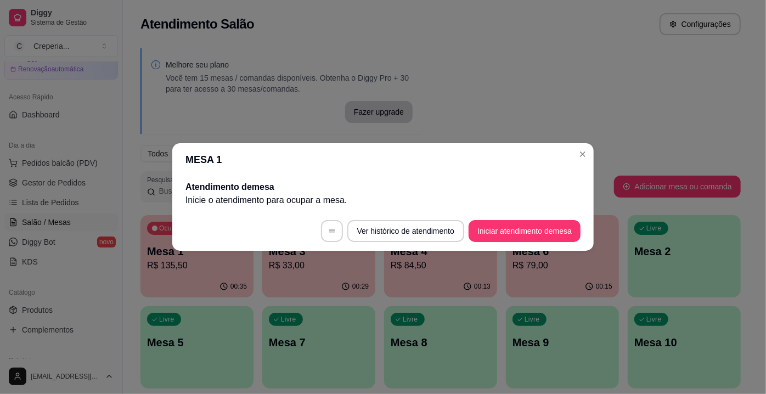
scroll to position [0, 0]
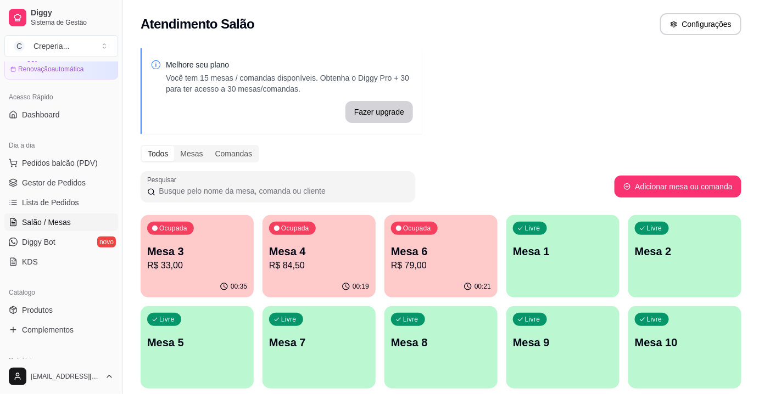
click at [218, 262] on p "R$ 33,00" at bounding box center [197, 265] width 100 height 13
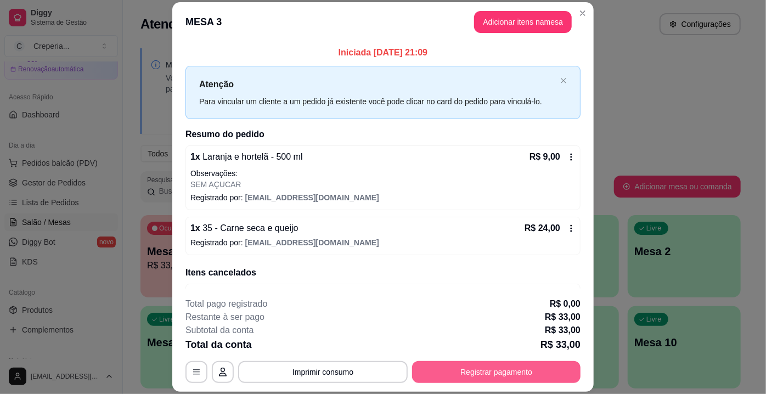
click at [509, 373] on button "Registrar pagamento" at bounding box center [496, 372] width 169 height 22
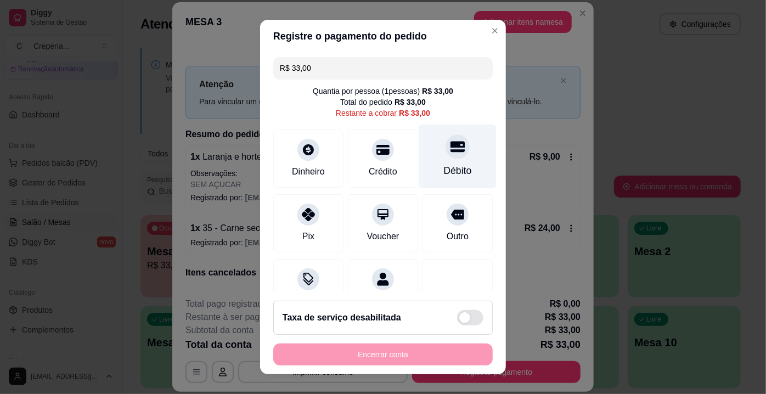
click at [446, 152] on div at bounding box center [458, 146] width 24 height 24
type input "R$ 0,00"
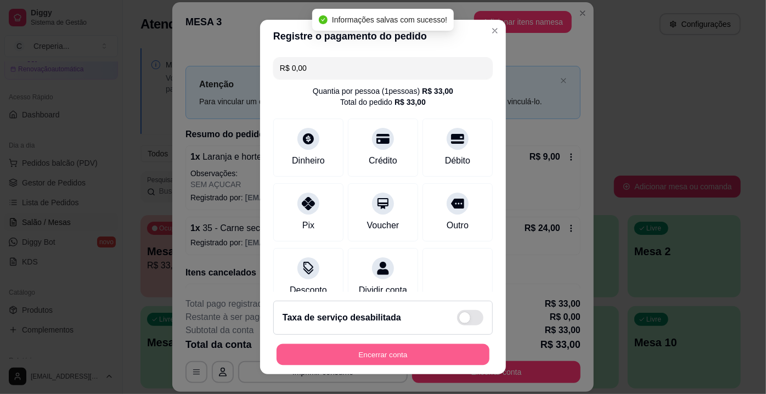
click at [363, 352] on button "Encerrar conta" at bounding box center [383, 354] width 213 height 21
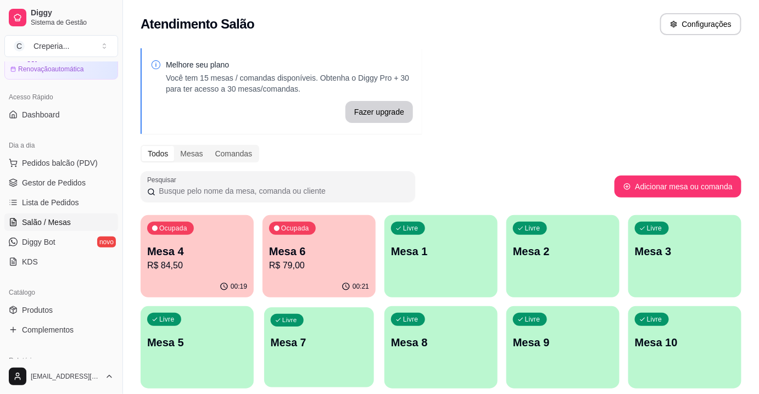
click at [318, 337] on p "Mesa 7" at bounding box center [319, 342] width 97 height 15
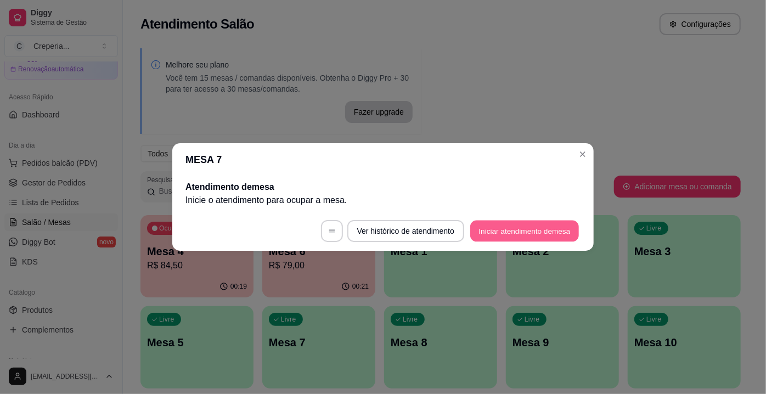
click at [543, 231] on button "Iniciar atendimento de mesa" at bounding box center [524, 231] width 109 height 21
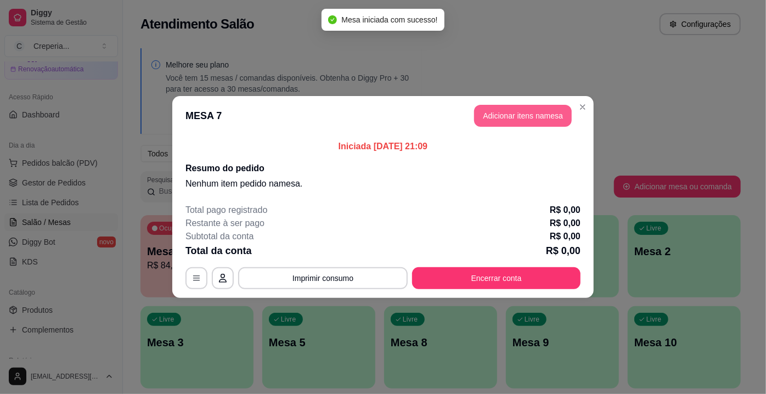
click at [514, 109] on button "Adicionar itens na mesa" at bounding box center [523, 116] width 98 height 22
click at [129, 80] on input "Pesquisa" at bounding box center [263, 76] width 465 height 11
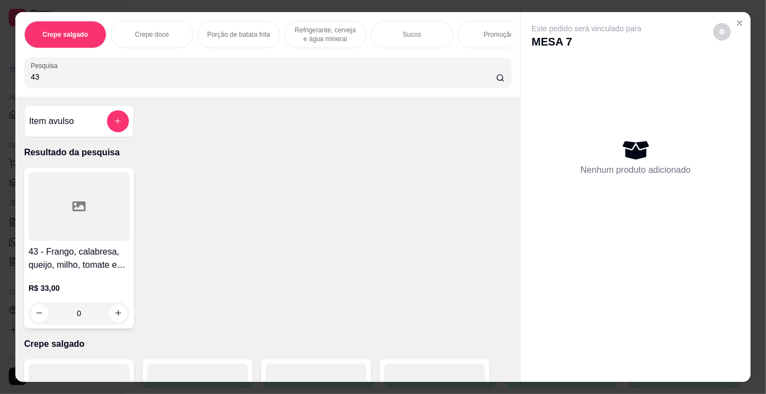
type input "43"
click at [91, 219] on div at bounding box center [79, 206] width 101 height 69
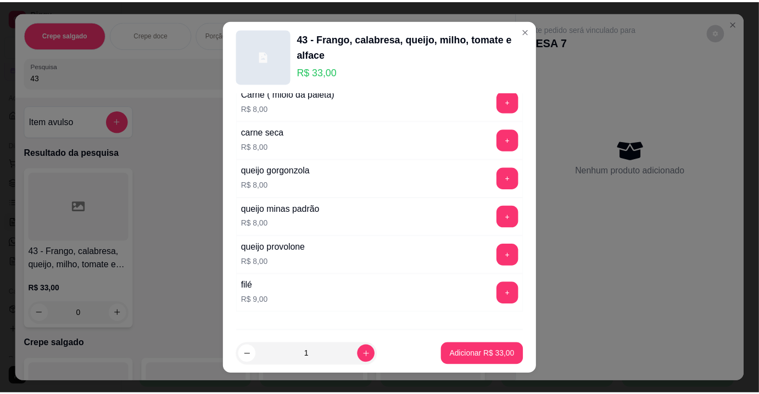
scroll to position [1970, 0]
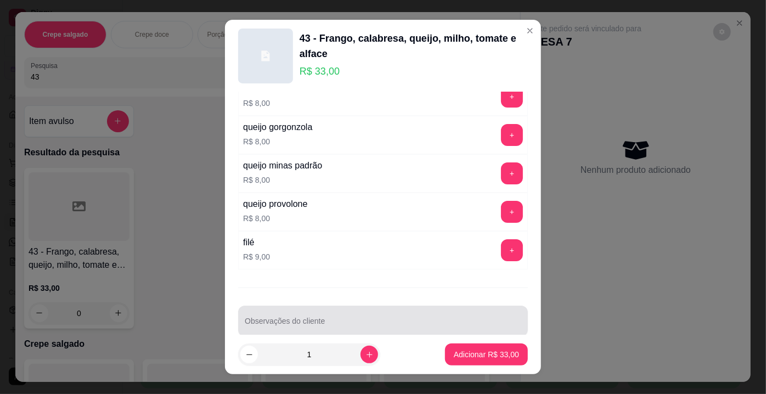
click at [445, 320] on input "Observações do cliente" at bounding box center [383, 325] width 277 height 11
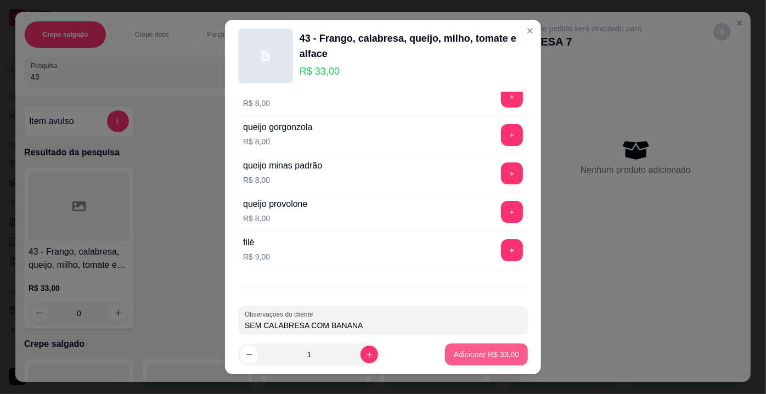
type input "SEM CALABRESA COM BANANA"
click at [455, 350] on p "Adicionar R$ 33,00" at bounding box center [487, 354] width 64 height 10
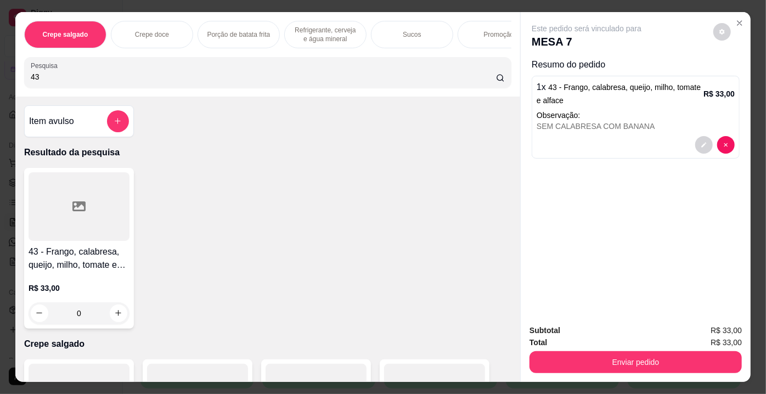
drag, startPoint x: 38, startPoint y: 76, endPoint x: 1, endPoint y: 78, distance: 36.8
click at [1, 78] on div "Crepe salgado Crepe doce Porção de batata frita Refrigerante, cerveja e água mi…" at bounding box center [383, 197] width 766 height 394
type input "27"
click at [76, 225] on div at bounding box center [79, 206] width 101 height 69
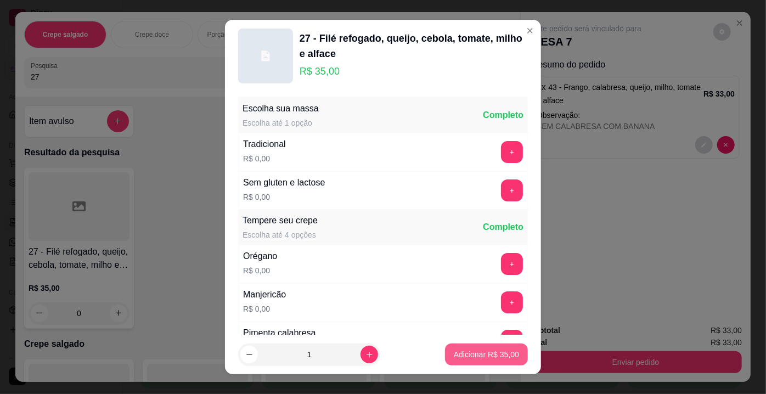
click at [492, 354] on p "Adicionar R$ 35,00" at bounding box center [486, 354] width 65 height 11
type input "1"
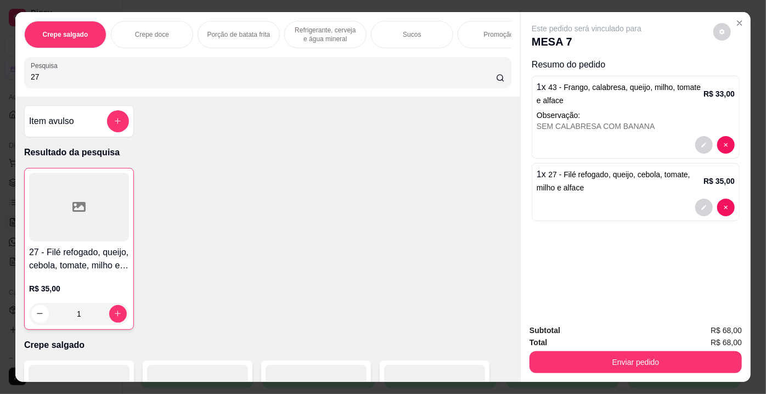
drag, startPoint x: 51, startPoint y: 77, endPoint x: 0, endPoint y: 82, distance: 51.3
click at [0, 82] on div "Crepe salgado Crepe doce Porção de batata frita Refrigerante, cerveja e água mi…" at bounding box center [383, 197] width 766 height 394
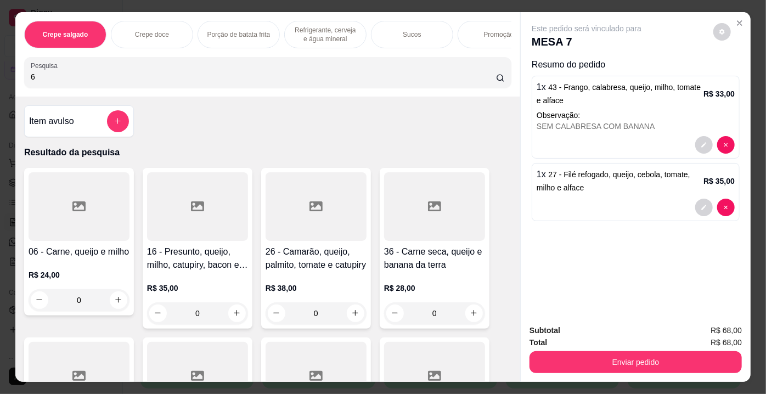
type input "6"
click at [70, 194] on div at bounding box center [79, 206] width 101 height 69
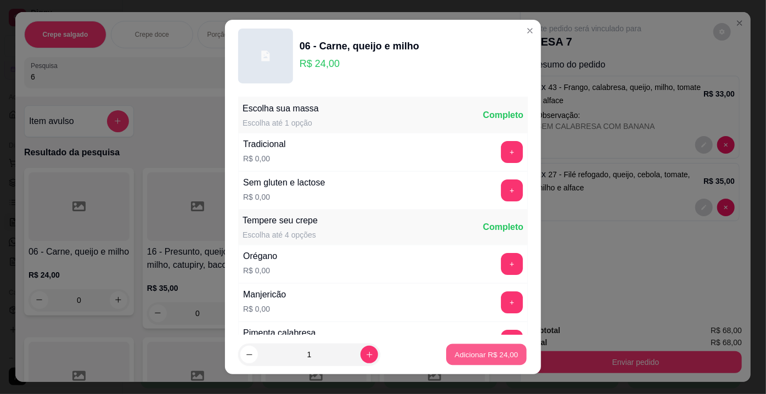
click at [508, 350] on button "Adicionar R$ 24,00" at bounding box center [486, 354] width 81 height 21
type input "1"
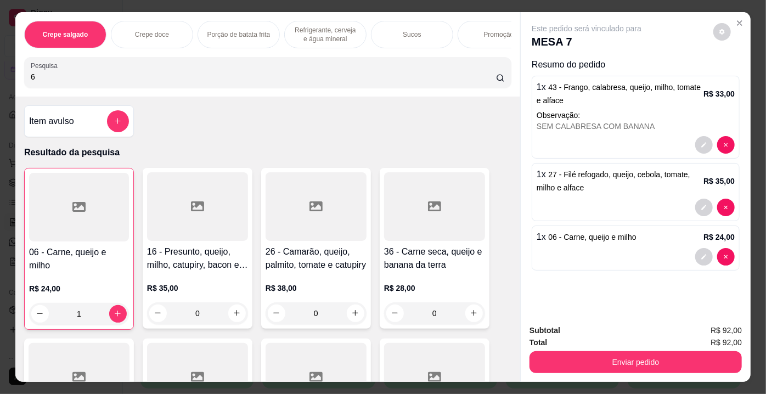
drag, startPoint x: 45, startPoint y: 77, endPoint x: 25, endPoint y: 78, distance: 19.8
click at [25, 78] on div "Pesquisa 6" at bounding box center [267, 72] width 487 height 31
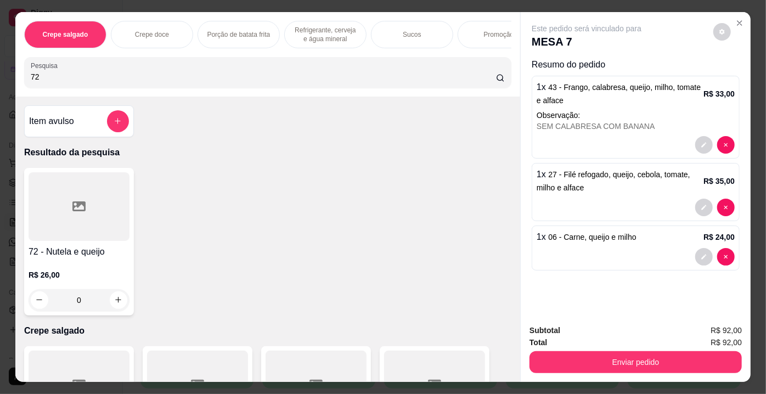
type input "72"
click at [70, 227] on div at bounding box center [79, 206] width 101 height 69
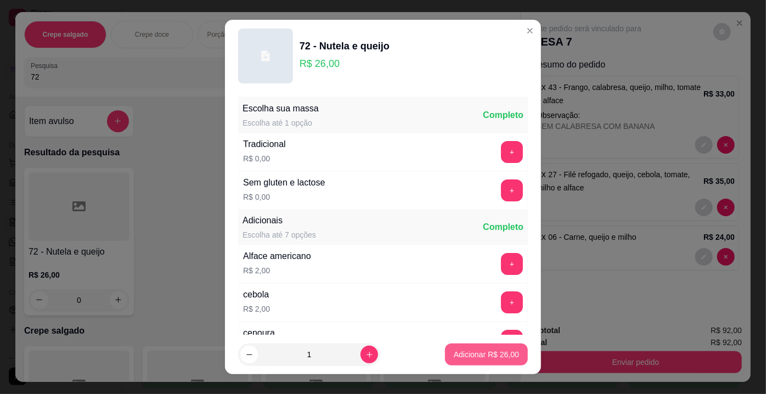
click at [474, 357] on p "Adicionar R$ 26,00" at bounding box center [486, 354] width 65 height 11
type input "1"
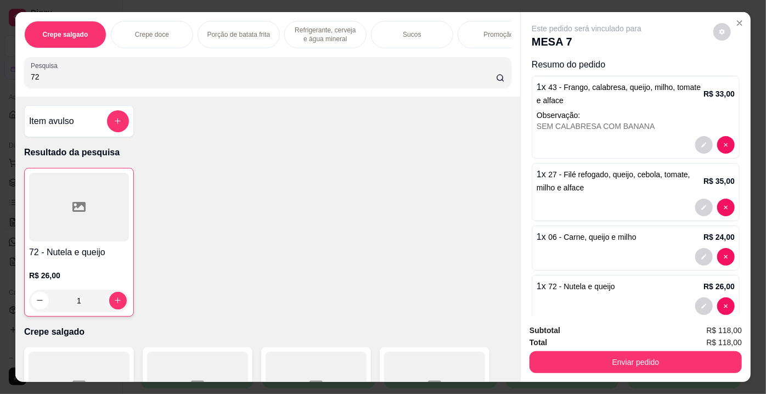
drag, startPoint x: 71, startPoint y: 87, endPoint x: 0, endPoint y: 82, distance: 71.5
click at [0, 82] on div "Crepe salgado Crepe doce Porção de batata frita Refrigerante, cerveja e água mi…" at bounding box center [383, 197] width 766 height 394
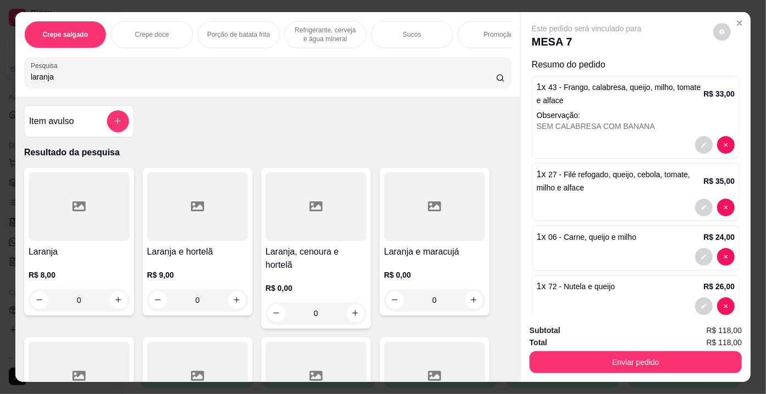
type input "laranja"
click at [102, 216] on div at bounding box center [79, 206] width 101 height 69
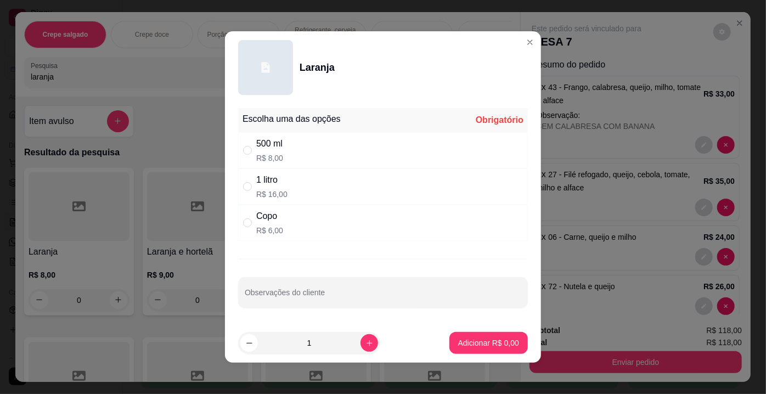
click at [256, 184] on div "1 litro" at bounding box center [271, 179] width 31 height 13
radio input "true"
click at [510, 341] on button "Adicionar R$ 16,00" at bounding box center [486, 343] width 83 height 22
type input "1"
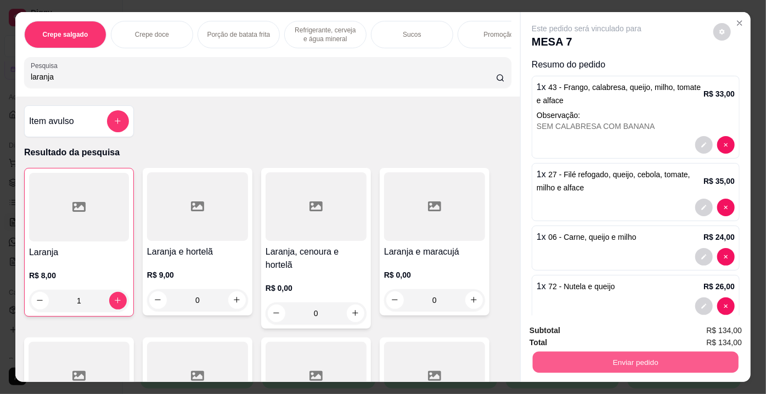
click at [590, 355] on button "Enviar pedido" at bounding box center [636, 362] width 206 height 21
click at [697, 328] on button "Enviar pedido" at bounding box center [714, 332] width 60 height 20
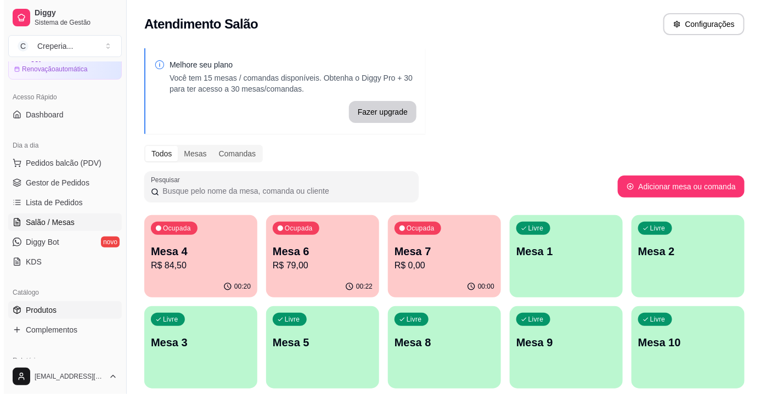
scroll to position [149, 0]
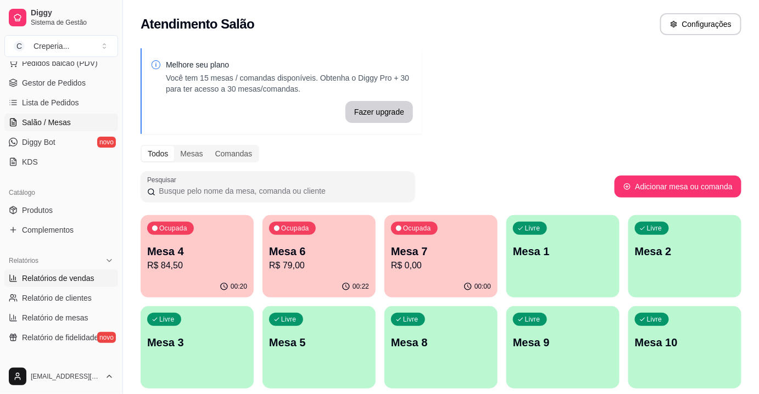
click at [61, 283] on link "Relatórios de vendas" at bounding box center [61, 279] width 114 height 18
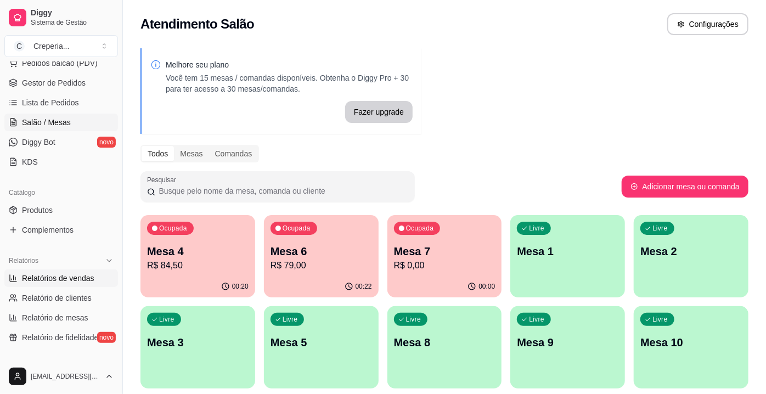
select select "ALL"
select select "0"
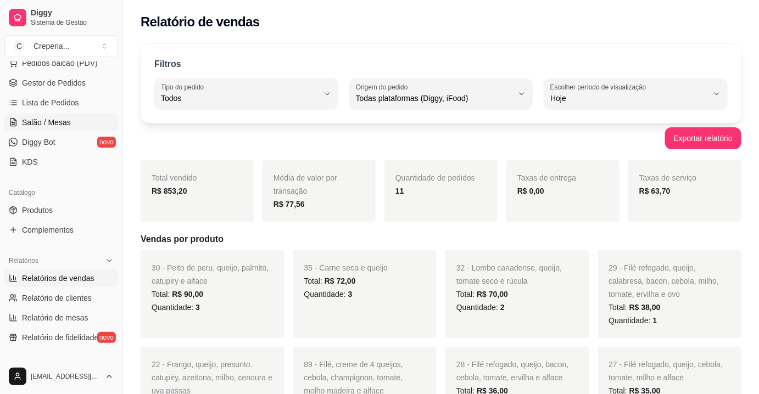
click at [63, 121] on span "Salão / Mesas" at bounding box center [46, 122] width 49 height 11
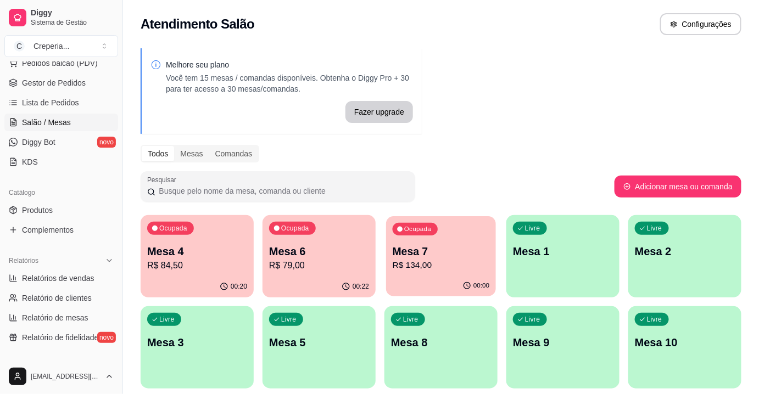
click at [403, 263] on p "R$ 134,00" at bounding box center [440, 265] width 97 height 13
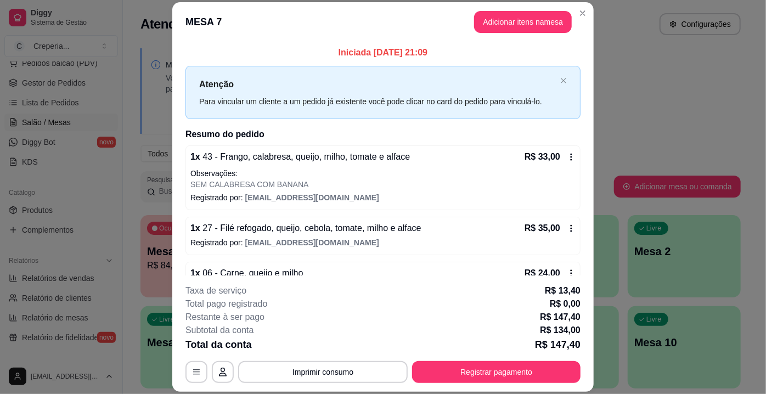
click at [367, 359] on div "**********" at bounding box center [383, 333] width 395 height 99
click at [363, 364] on button "Imprimir consumo" at bounding box center [323, 372] width 170 height 22
click at [341, 354] on button "IMPRESSORA" at bounding box center [322, 347] width 77 height 17
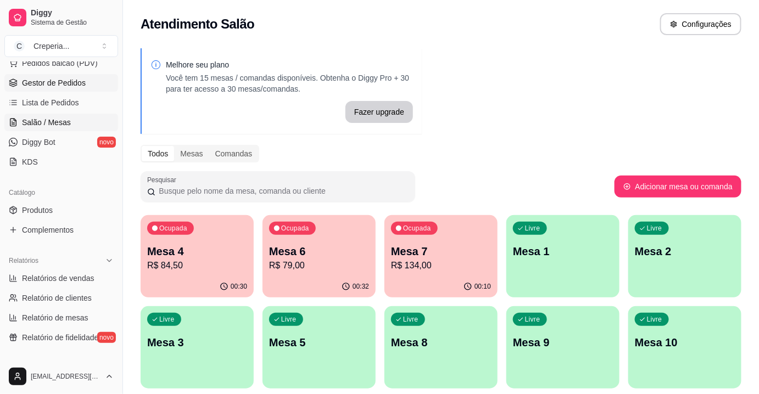
click at [73, 83] on span "Gestor de Pedidos" at bounding box center [54, 82] width 64 height 11
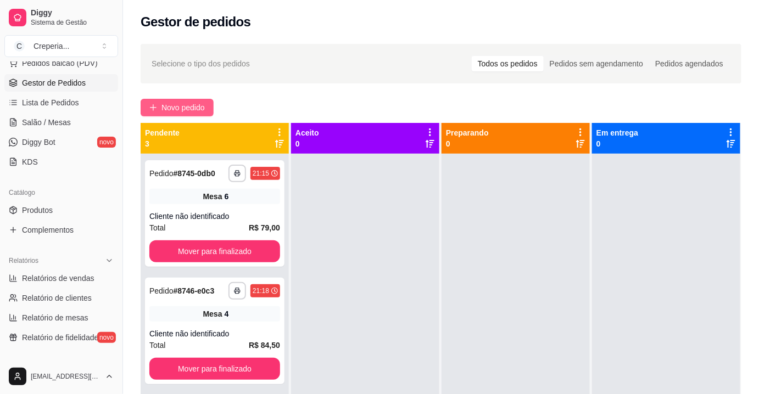
click at [187, 103] on span "Novo pedido" at bounding box center [182, 108] width 43 height 12
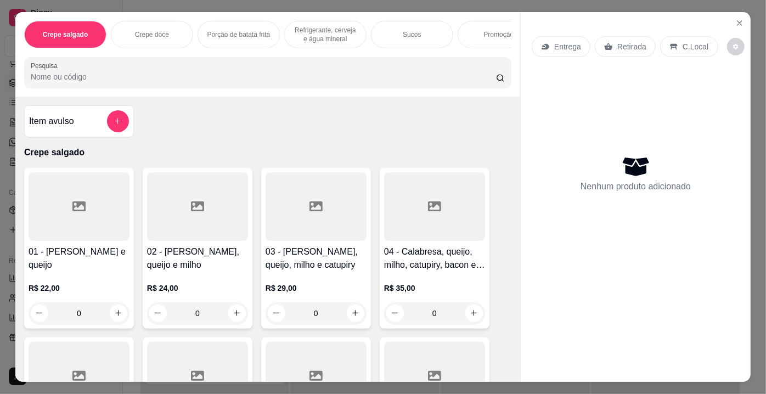
click at [162, 80] on input "Pesquisa" at bounding box center [263, 76] width 465 height 11
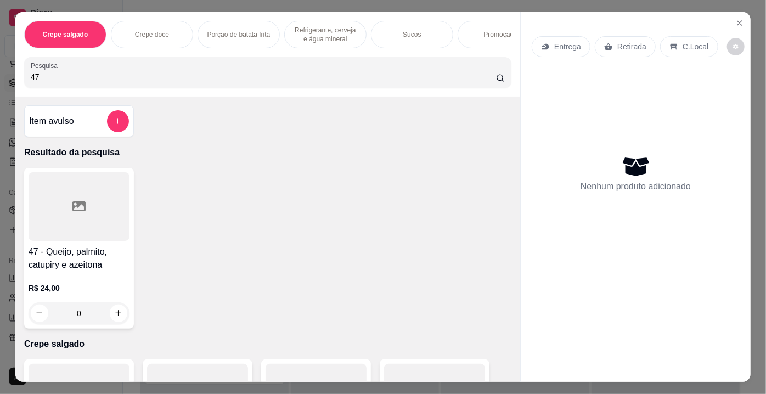
type input "47"
click at [102, 198] on div at bounding box center [79, 206] width 101 height 69
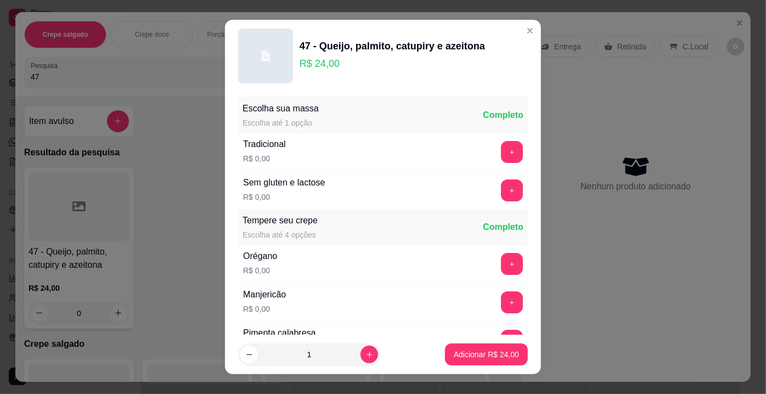
click at [494, 367] on footer "1 Adicionar R$ 24,00" at bounding box center [383, 355] width 316 height 40
click at [490, 360] on p "Adicionar R$ 24,00" at bounding box center [486, 354] width 65 height 11
type input "1"
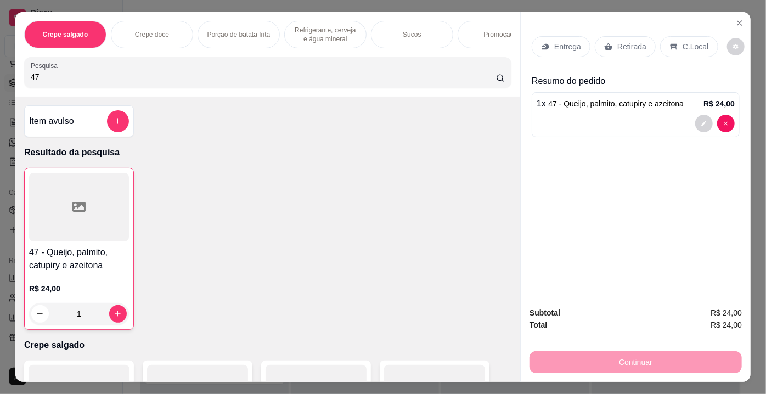
click at [551, 355] on div "Continuar" at bounding box center [636, 361] width 212 height 25
click at [635, 41] on p "Retirada" at bounding box center [632, 46] width 29 height 11
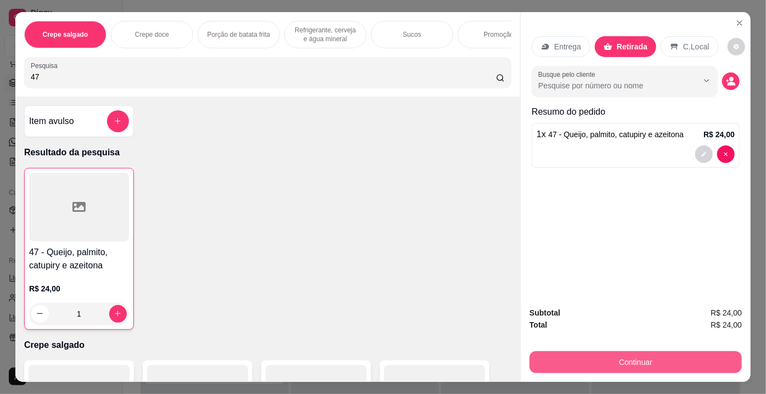
click at [612, 362] on button "Continuar" at bounding box center [636, 362] width 212 height 22
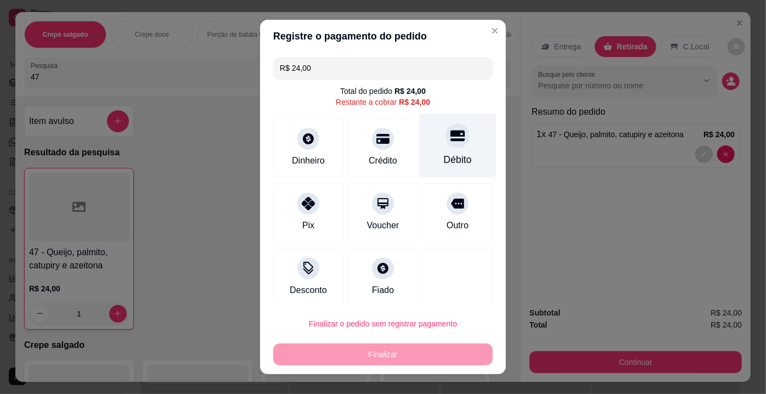
click at [428, 135] on div "Débito" at bounding box center [457, 146] width 77 height 64
type input "R$ 0,00"
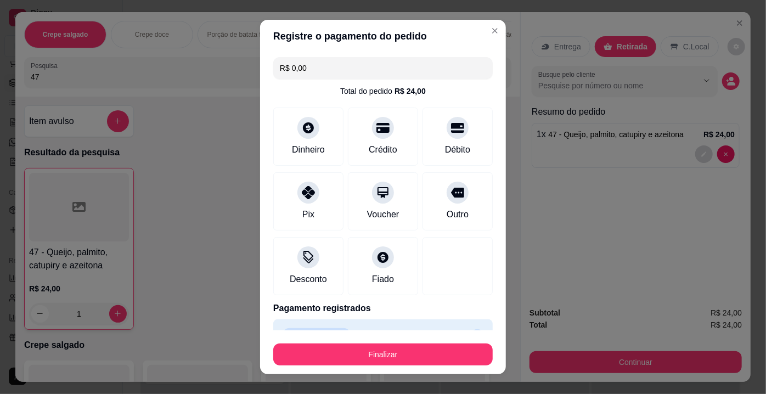
click at [388, 371] on footer "Finalizar" at bounding box center [383, 352] width 246 height 44
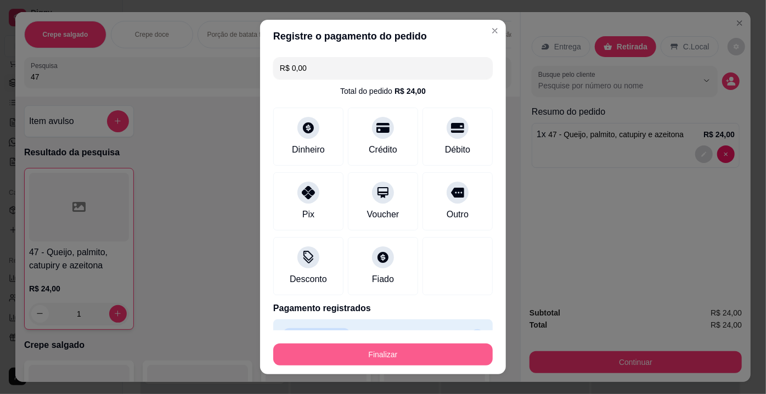
click at [411, 363] on button "Finalizar" at bounding box center [383, 355] width 220 height 22
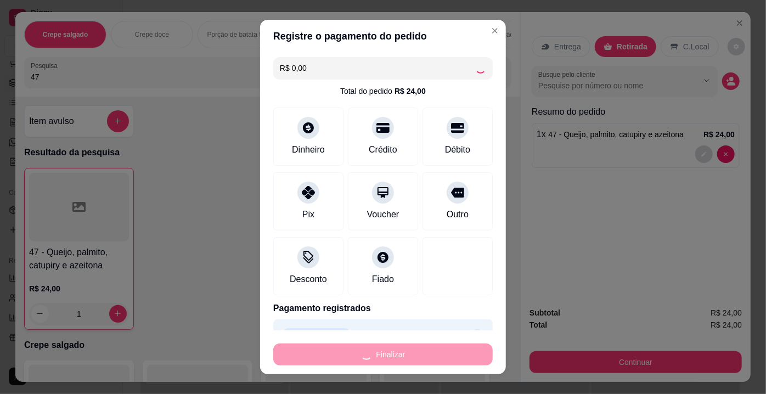
type input "0"
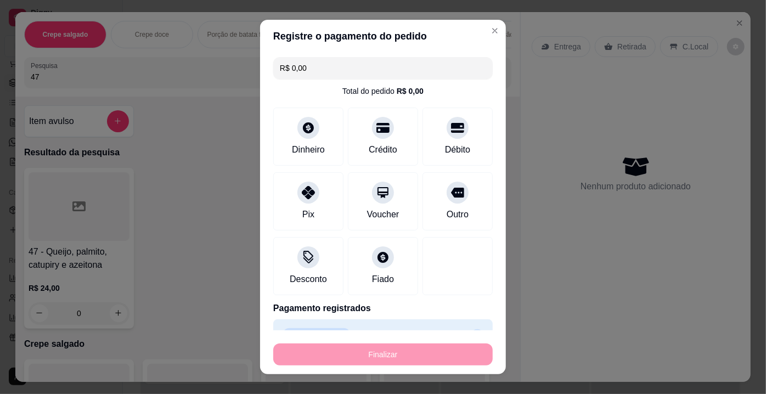
type input "-R$ 24,00"
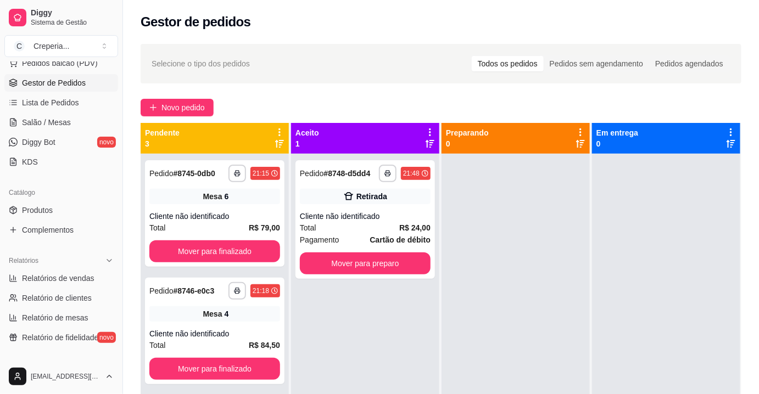
click at [481, 218] on div at bounding box center [515, 351] width 148 height 394
click at [386, 262] on button "Mover para preparo" at bounding box center [365, 264] width 131 height 22
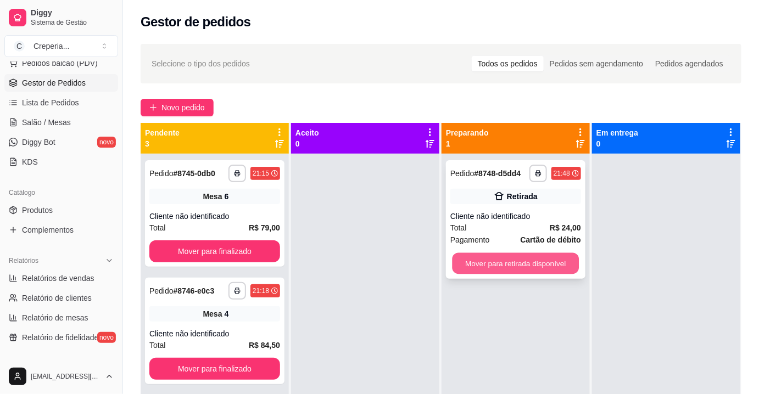
click at [499, 259] on button "Mover para retirada disponível" at bounding box center [515, 263] width 127 height 21
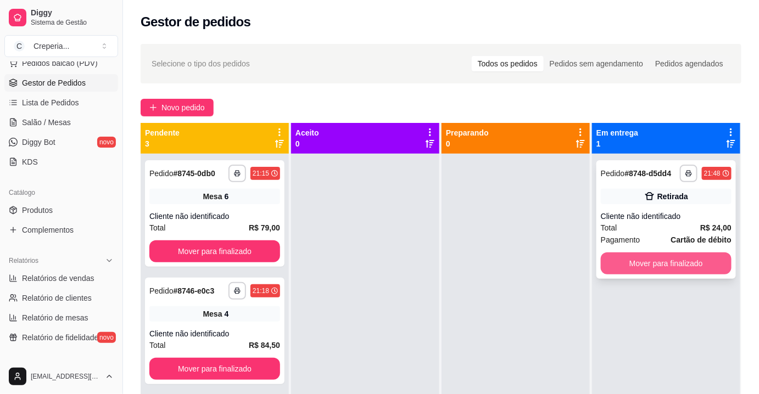
click at [625, 263] on button "Mover para finalizado" at bounding box center [666, 264] width 131 height 22
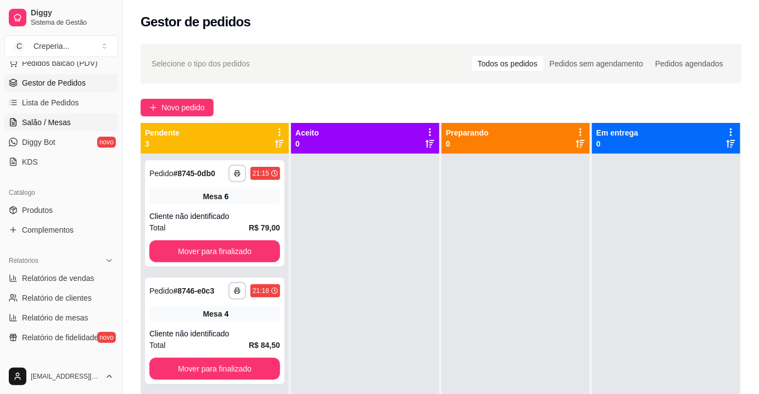
click at [59, 121] on span "Salão / Mesas" at bounding box center [46, 122] width 49 height 11
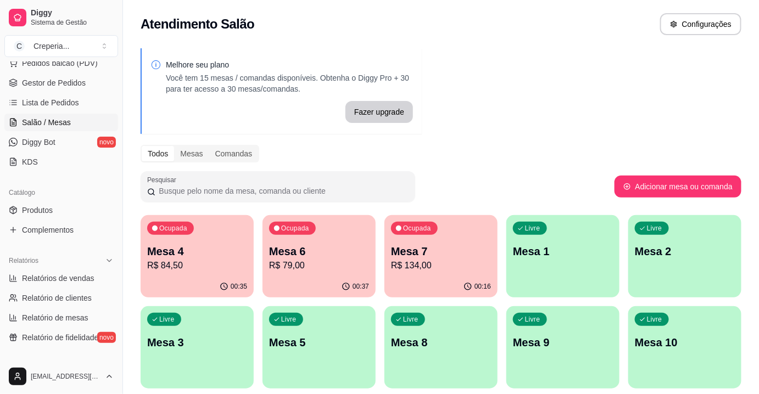
click at [186, 256] on p "Mesa 4" at bounding box center [197, 251] width 100 height 15
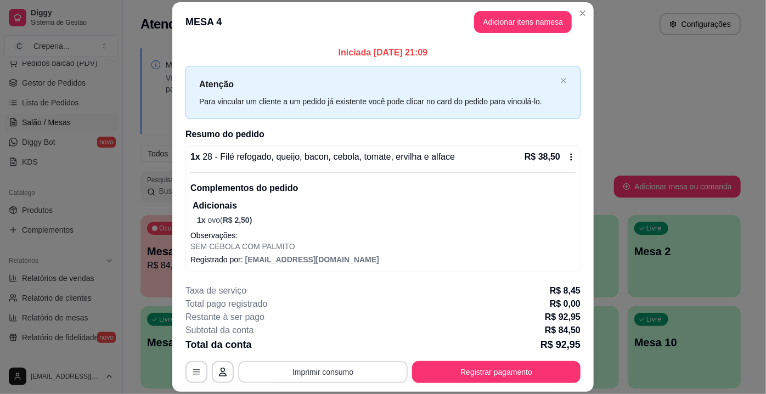
click at [335, 371] on button "Imprimir consumo" at bounding box center [323, 372] width 170 height 22
click at [334, 350] on button "IMPRESSORA" at bounding box center [323, 348] width 80 height 18
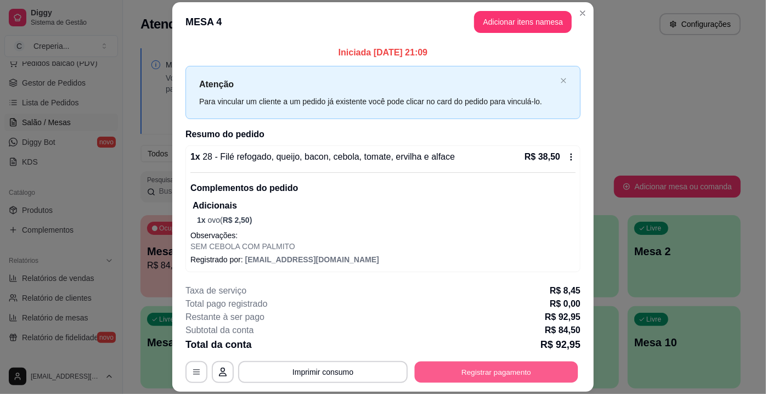
click at [497, 366] on button "Registrar pagamento" at bounding box center [497, 372] width 164 height 21
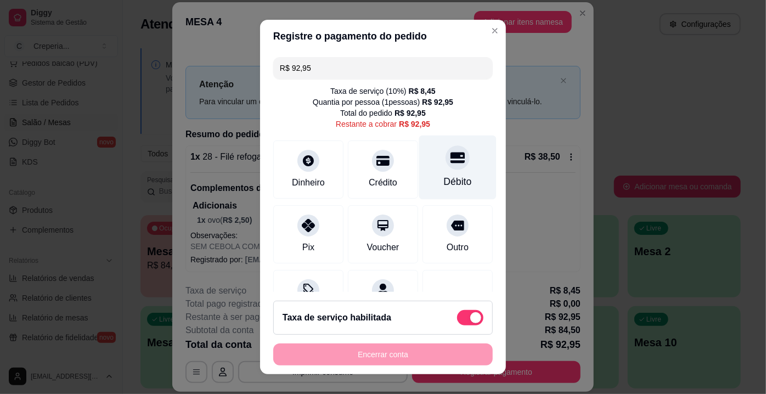
click at [451, 159] on icon at bounding box center [458, 157] width 14 height 14
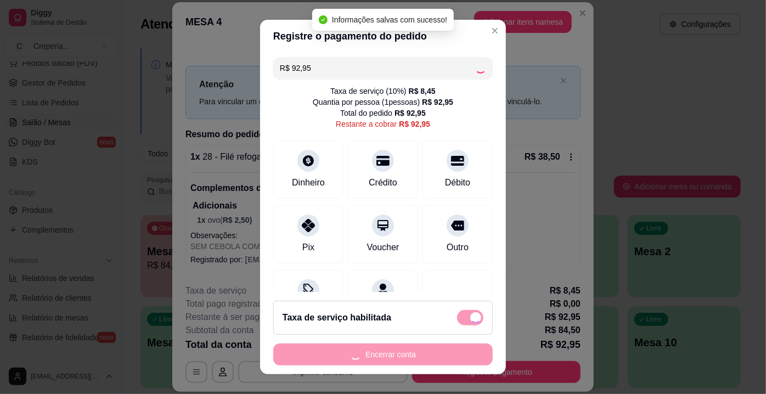
type input "R$ 0,00"
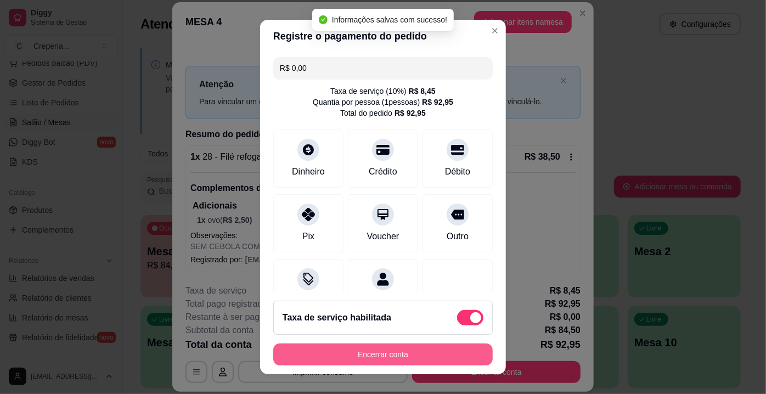
click at [360, 355] on button "Encerrar conta" at bounding box center [383, 355] width 220 height 22
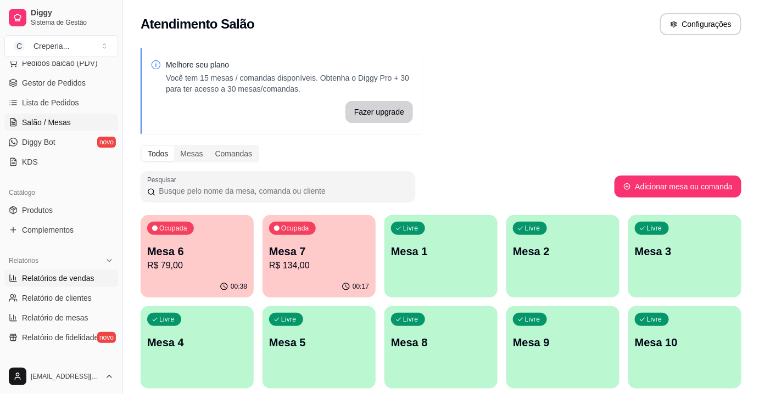
click at [38, 277] on span "Relatórios de vendas" at bounding box center [58, 278] width 72 height 11
select select "ALL"
select select "0"
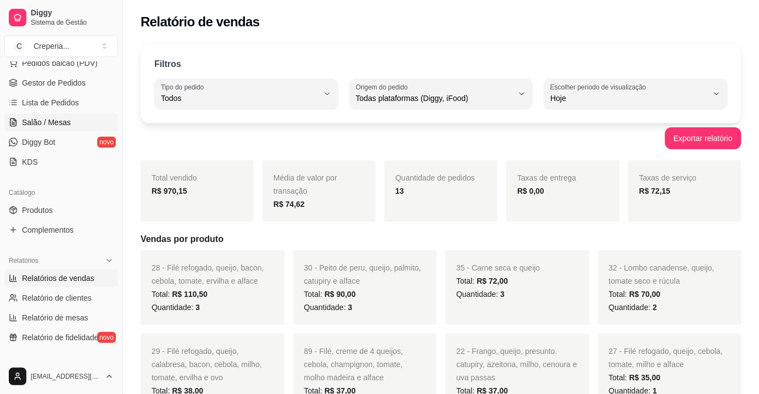
click at [63, 120] on span "Salão / Mesas" at bounding box center [46, 122] width 49 height 11
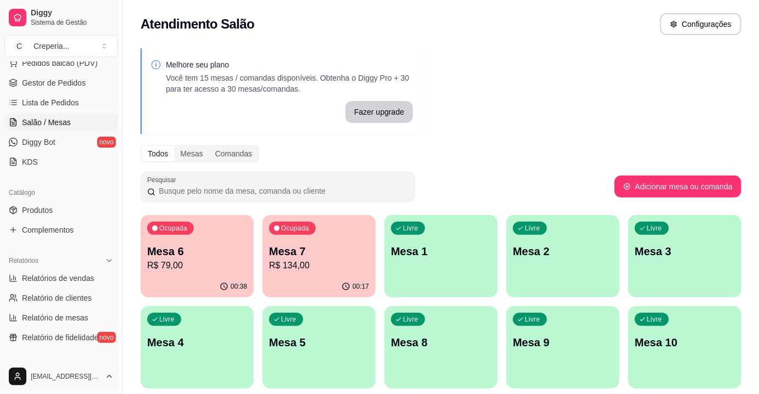
click at [300, 254] on p "Mesa 7" at bounding box center [319, 251] width 100 height 15
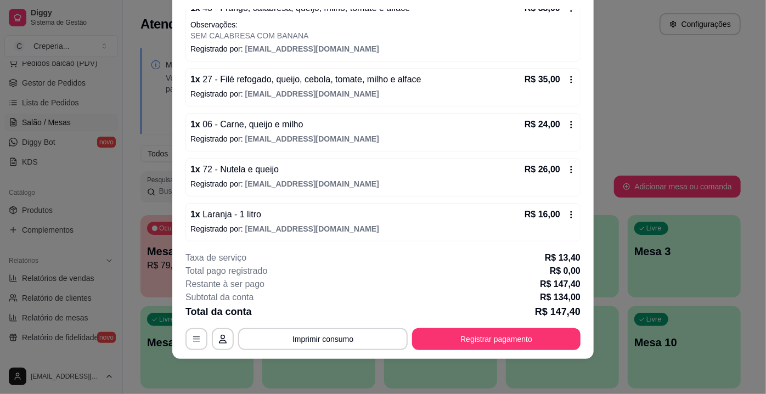
scroll to position [116, 0]
click at [332, 339] on button "Imprimir consumo" at bounding box center [323, 339] width 170 height 22
click at [333, 317] on button "IMPRESSORA" at bounding box center [323, 315] width 80 height 18
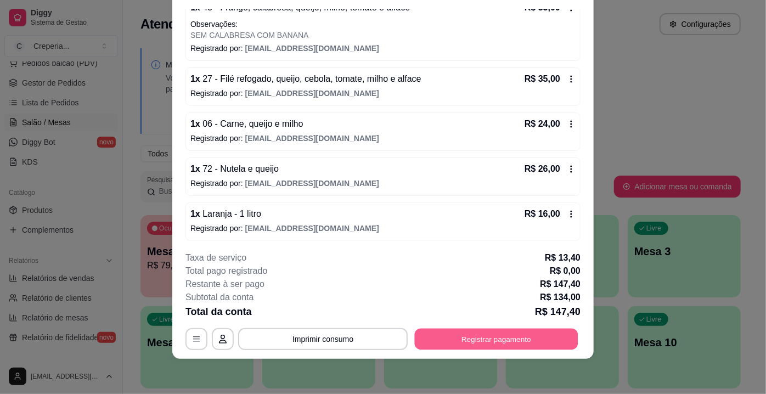
click at [487, 340] on button "Registrar pagamento" at bounding box center [497, 339] width 164 height 21
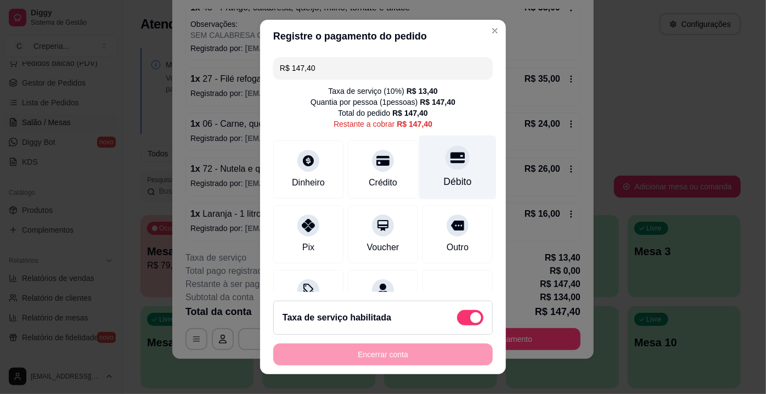
click at [451, 160] on icon at bounding box center [458, 157] width 14 height 14
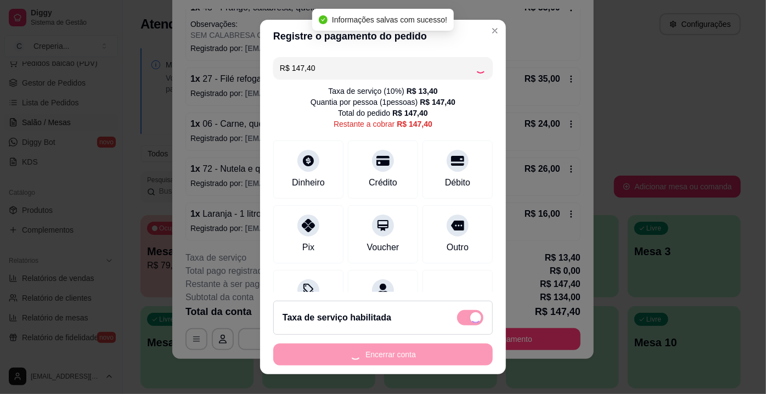
type input "R$ 0,00"
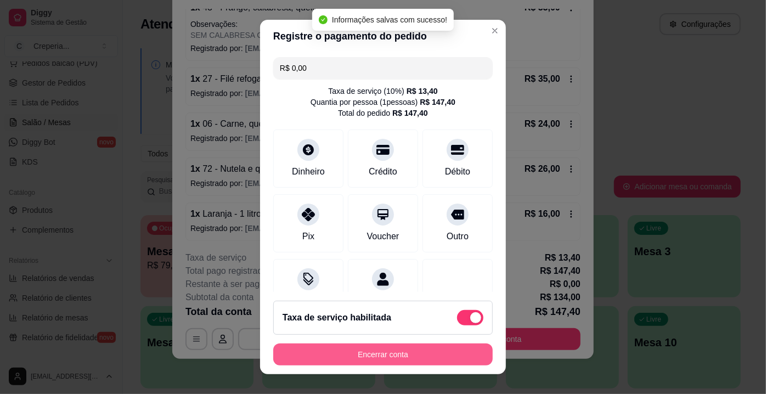
click at [379, 345] on button "Encerrar conta" at bounding box center [383, 355] width 220 height 22
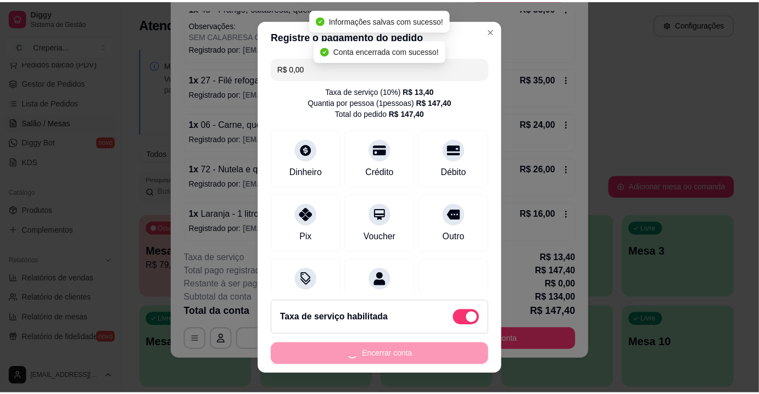
scroll to position [0, 0]
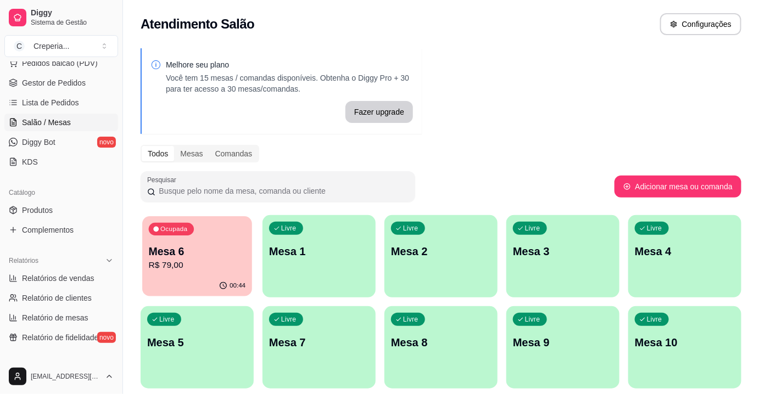
click at [173, 255] on p "Mesa 6" at bounding box center [197, 251] width 97 height 15
click at [24, 285] on link "Relatórios de vendas" at bounding box center [61, 279] width 114 height 18
select select "ALL"
select select "0"
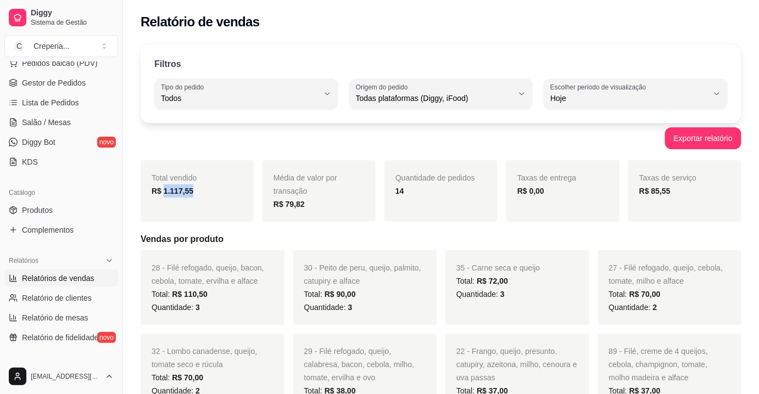
drag, startPoint x: 163, startPoint y: 192, endPoint x: 200, endPoint y: 205, distance: 39.6
click at [200, 205] on div "Total vendido R$ 1.117,55" at bounding box center [197, 190] width 113 height 61
click at [207, 203] on div "Total vendido R$ 1.117,55" at bounding box center [197, 190] width 113 height 61
click at [266, 135] on div "Exportar relatório" at bounding box center [441, 138] width 601 height 22
click at [52, 121] on span "Salão / Mesas" at bounding box center [46, 122] width 49 height 11
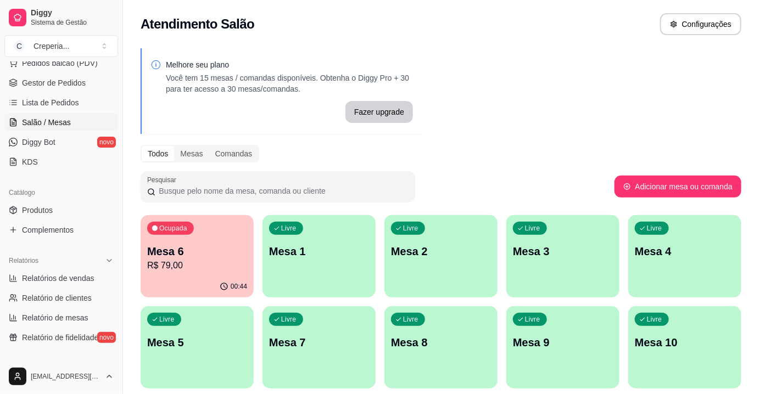
click at [221, 278] on div "00:44" at bounding box center [197, 286] width 113 height 21
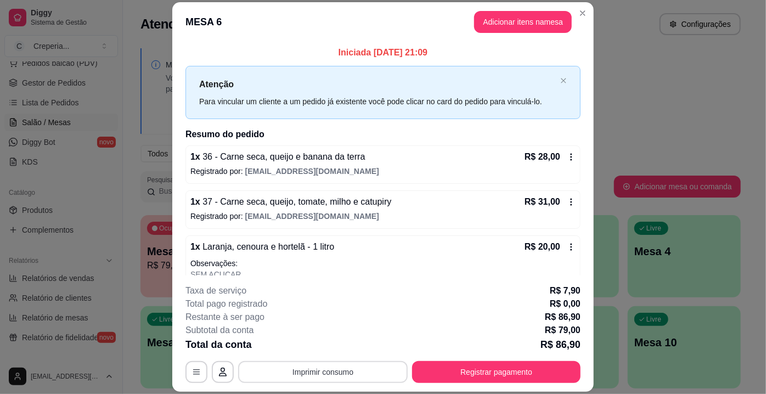
click at [346, 372] on button "Imprimir consumo" at bounding box center [323, 372] width 170 height 22
click at [330, 340] on button "IMPRESSORA" at bounding box center [322, 347] width 77 height 17
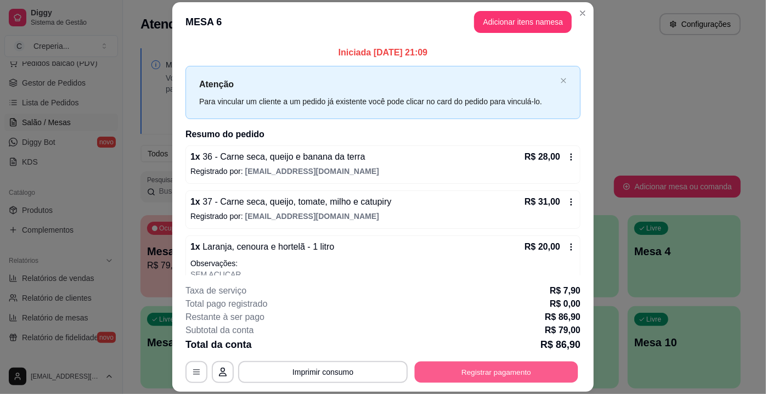
click at [497, 375] on button "Registrar pagamento" at bounding box center [497, 372] width 164 height 21
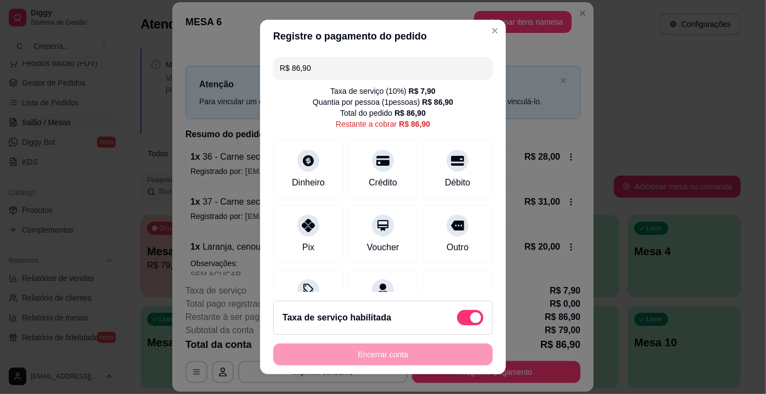
drag, startPoint x: 444, startPoint y: 165, endPoint x: 369, endPoint y: 356, distance: 204.9
click at [447, 165] on div at bounding box center [458, 161] width 22 height 22
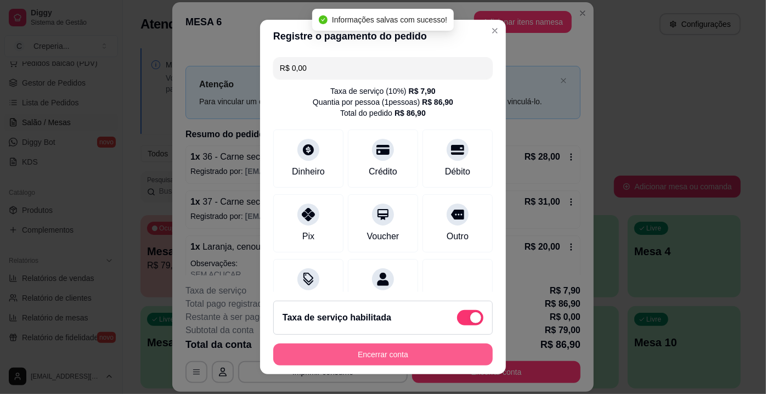
type input "R$ 0,00"
click at [375, 360] on button "Encerrar conta" at bounding box center [383, 355] width 220 height 22
